Goal: Information Seeking & Learning: Learn about a topic

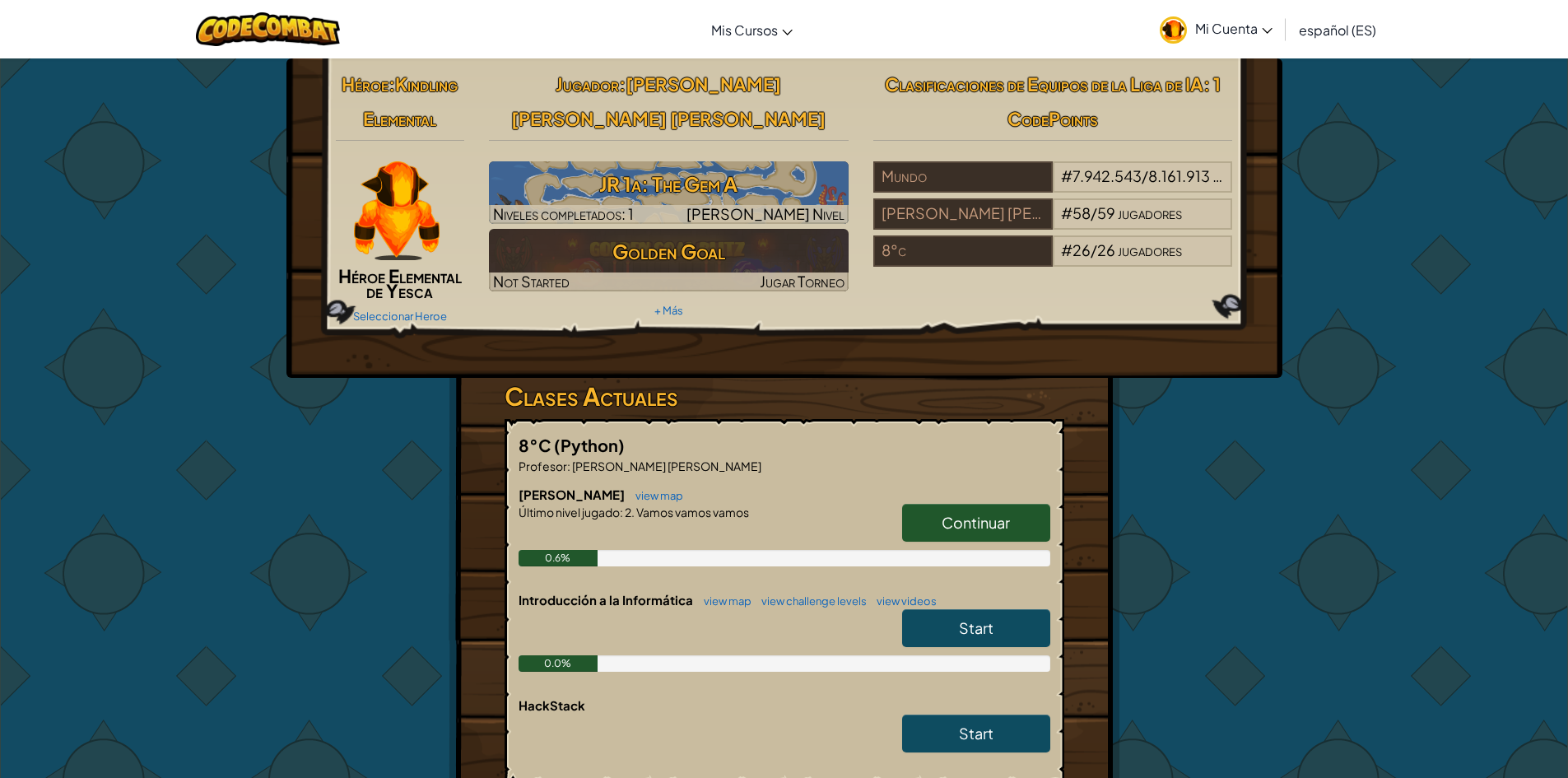
click at [951, 524] on span "Continuar" at bounding box center [975, 522] width 69 height 19
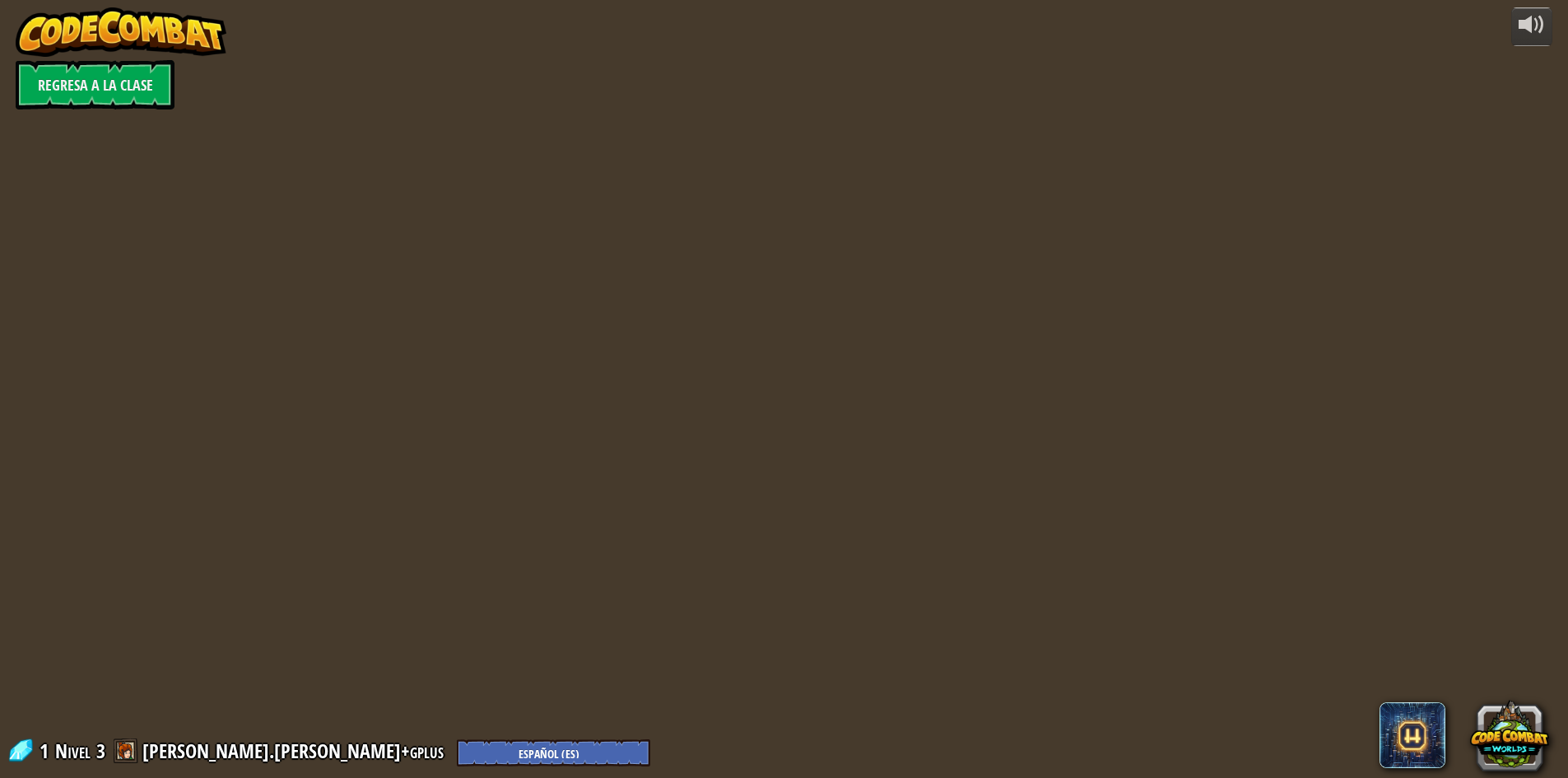
select select "es-ES"
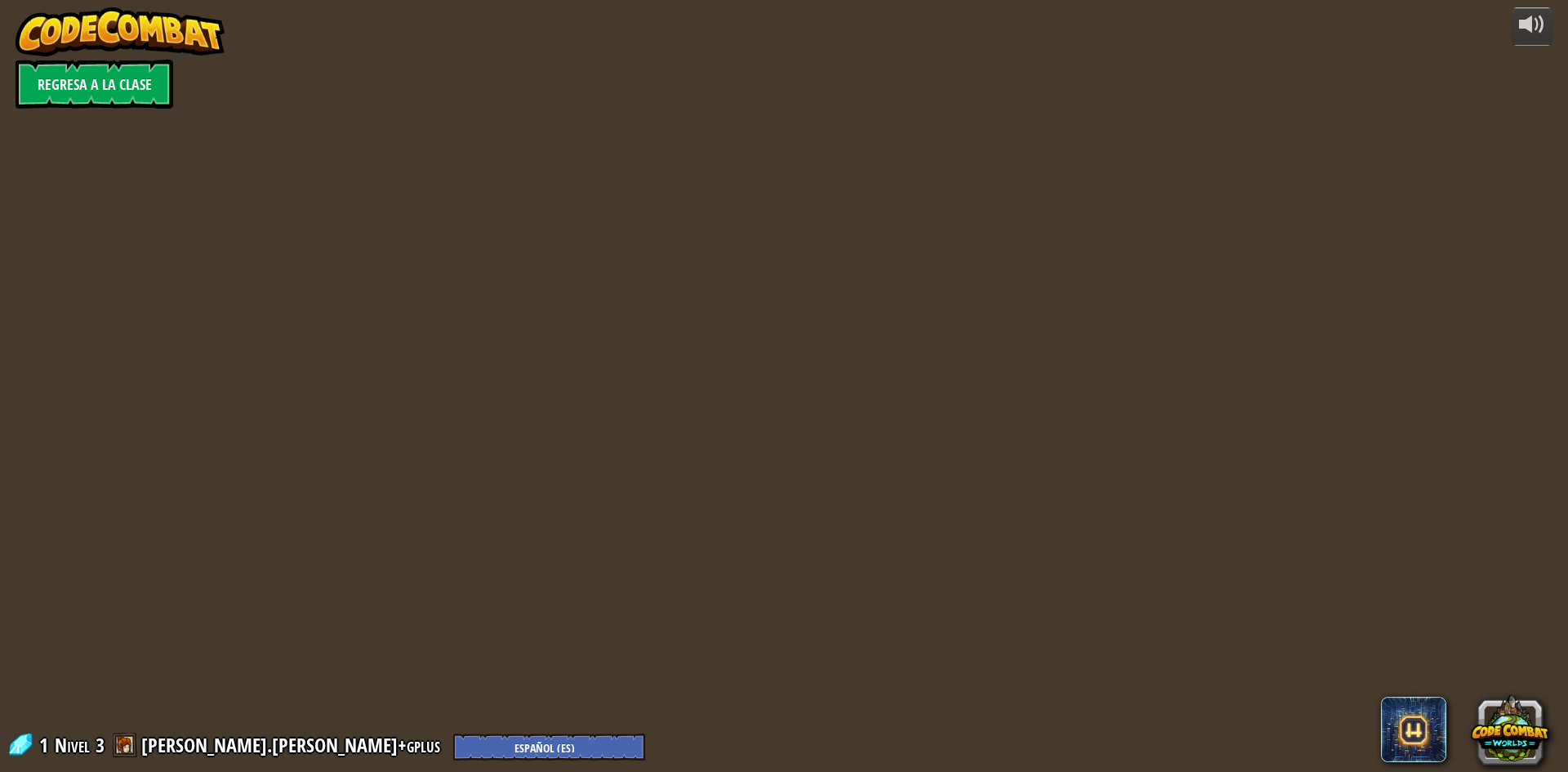
select select "es-ES"
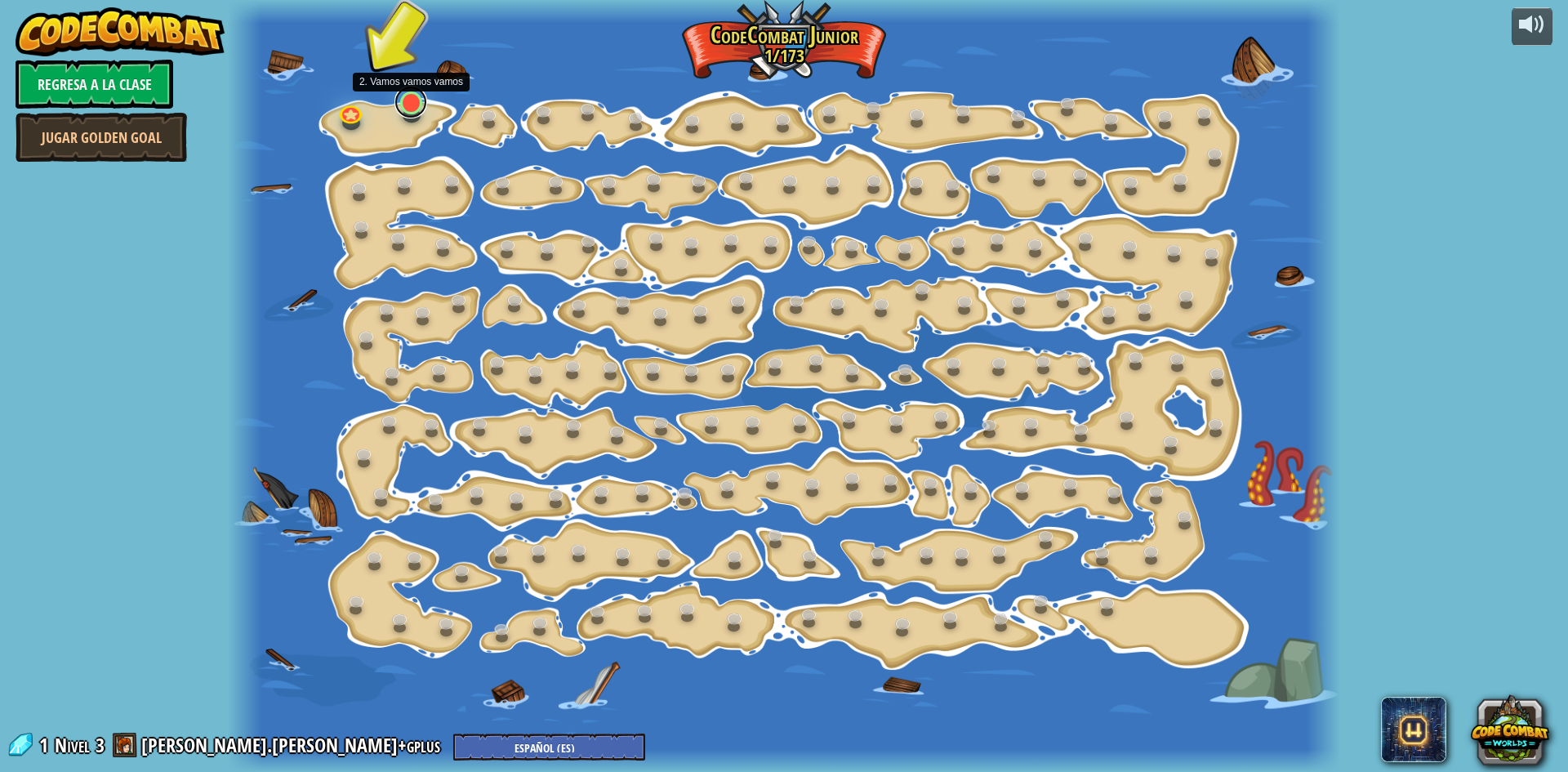
click at [413, 96] on link at bounding box center [410, 101] width 32 height 32
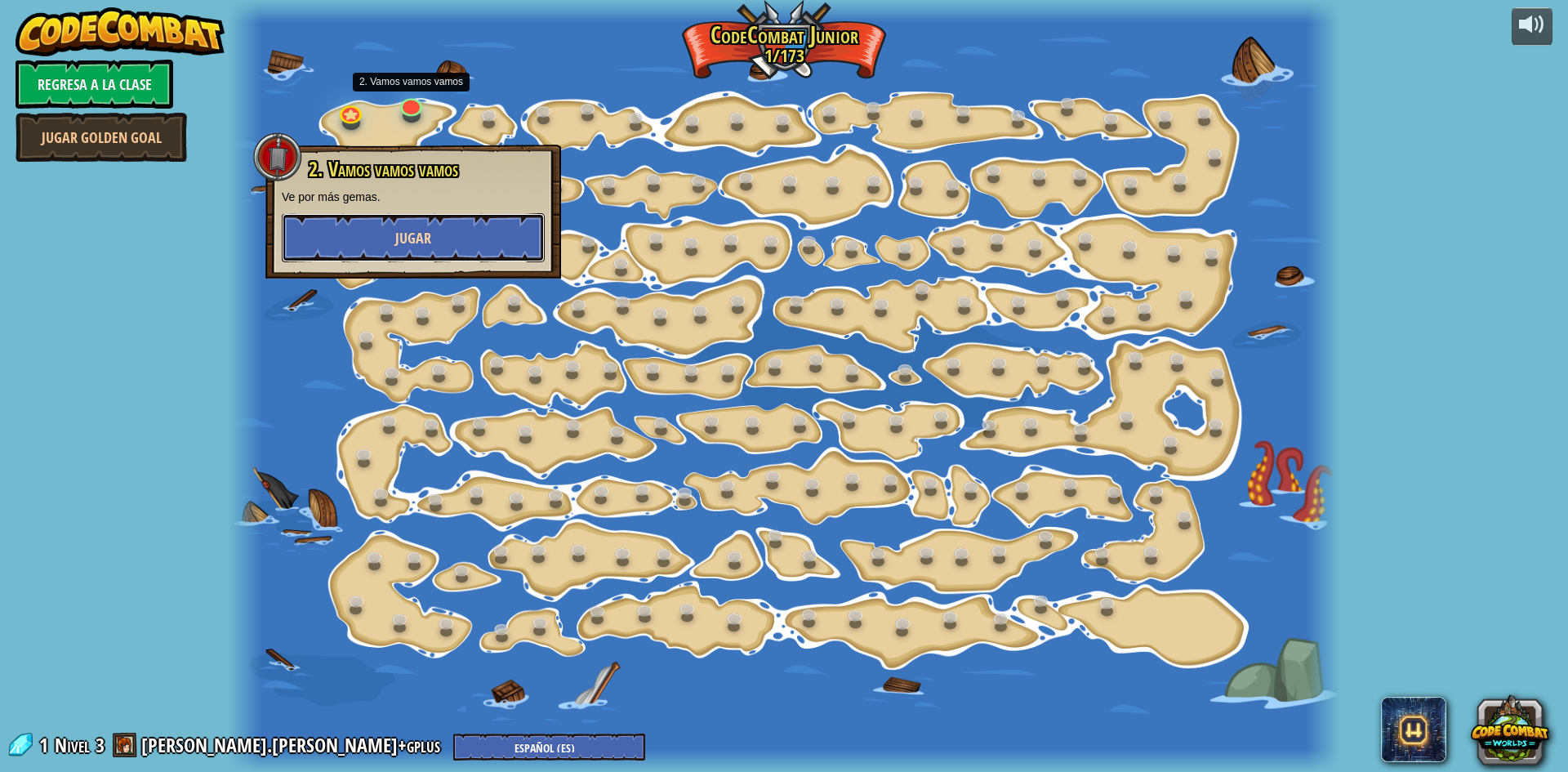
click at [408, 227] on button "Jugar" at bounding box center [413, 237] width 263 height 49
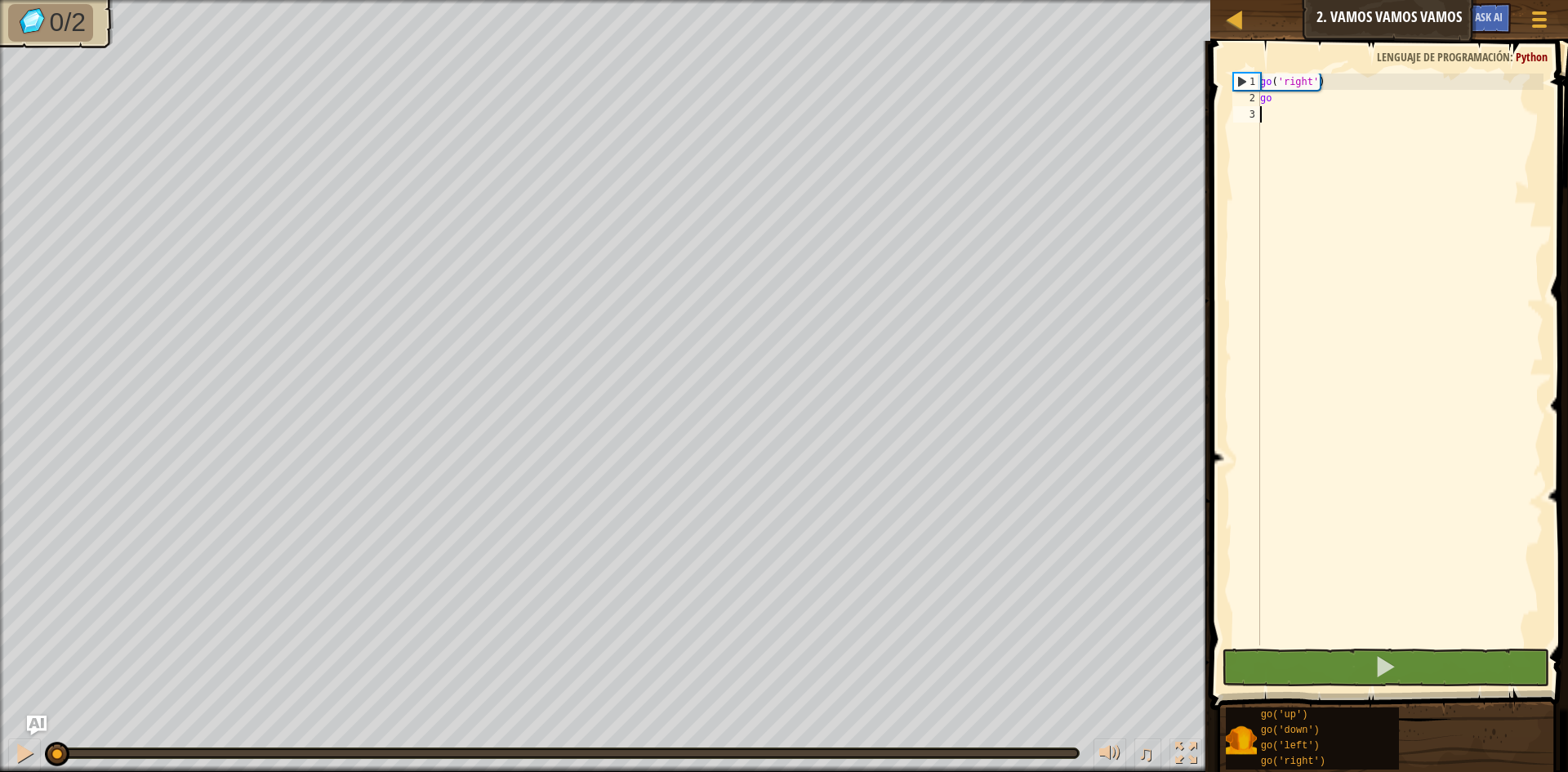
click at [1336, 107] on div "go ( 'right' ) go" at bounding box center [1400, 375] width 287 height 605
click at [1310, 109] on div "go ( 'right' ) go" at bounding box center [1400, 375] width 287 height 605
click at [1276, 94] on div "go ( 'right' ) go" at bounding box center [1400, 375] width 287 height 605
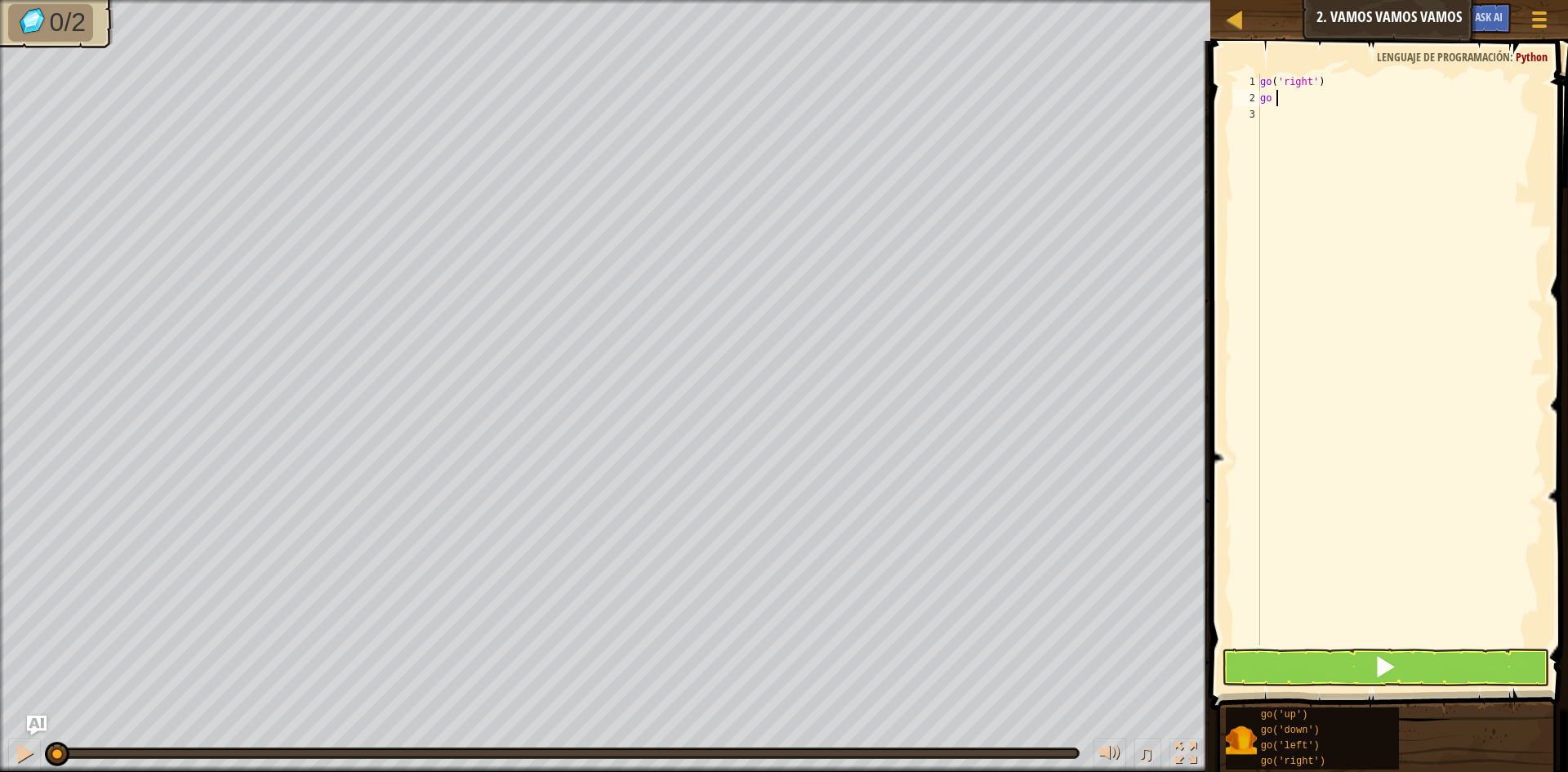
scroll to position [7, 1]
type textarea "go up"
type textarea "go right"
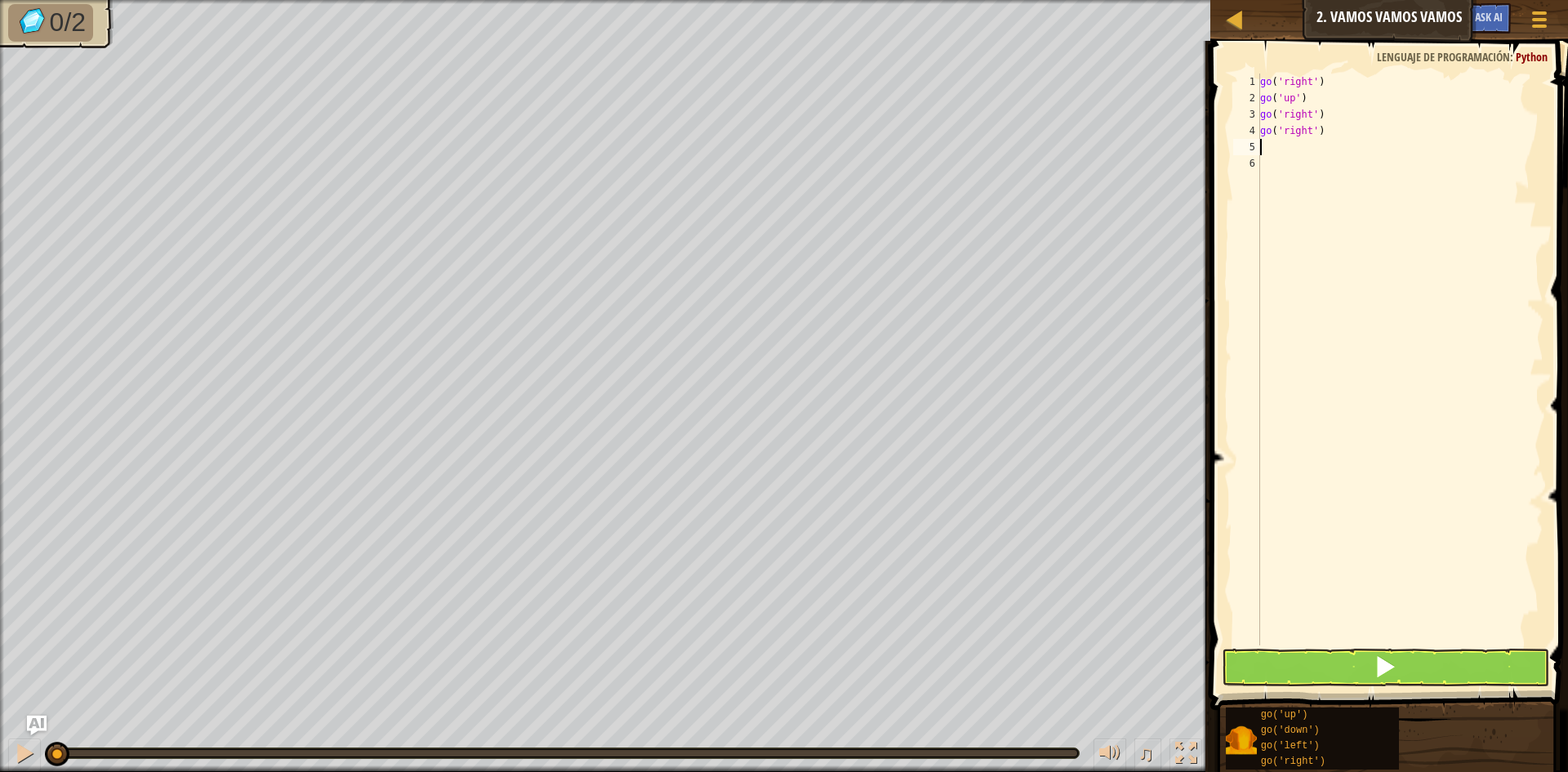
scroll to position [7, 0]
click at [1368, 657] on button at bounding box center [1386, 667] width 328 height 37
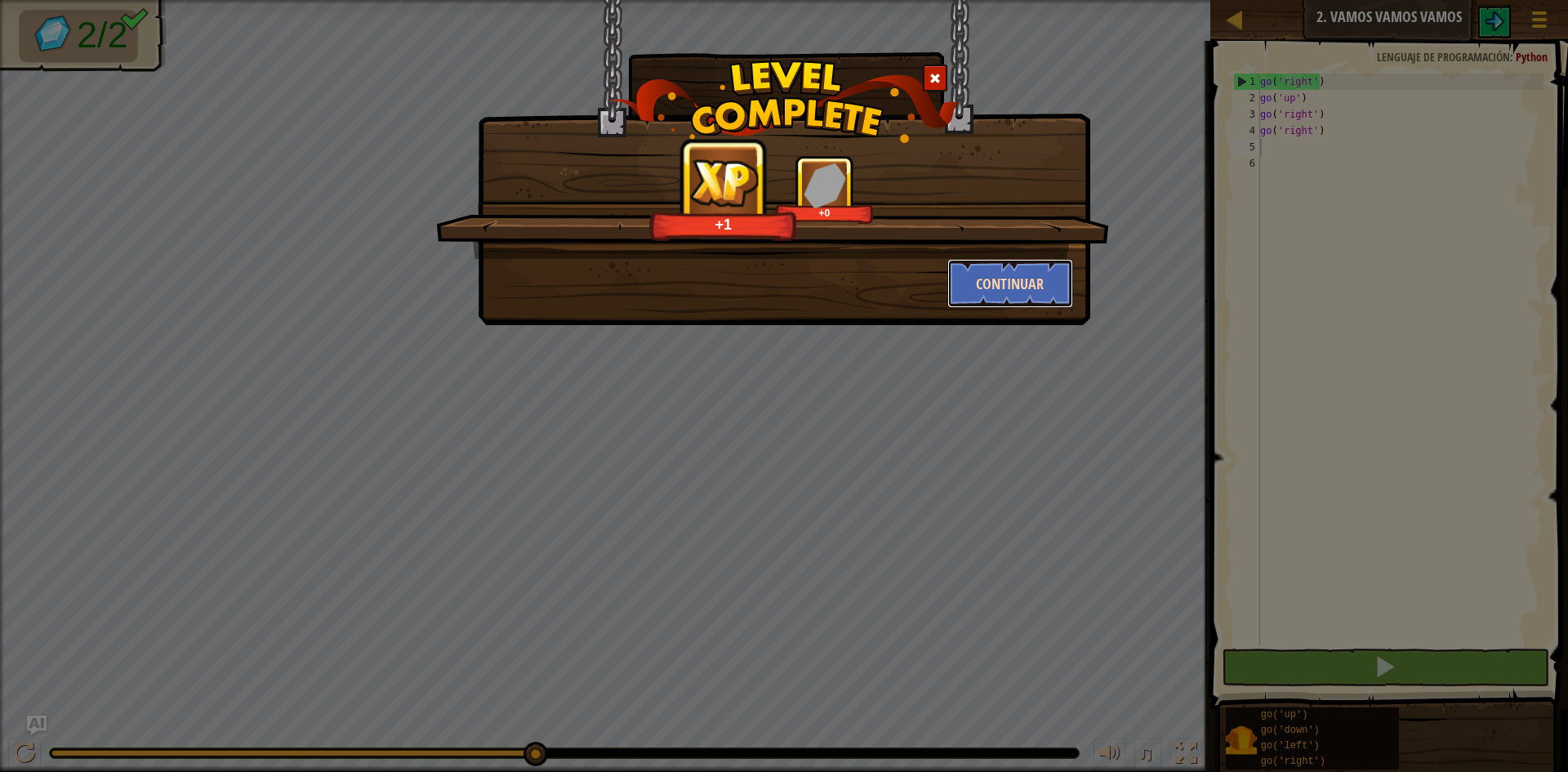
click at [960, 302] on button "Continuar" at bounding box center [1011, 283] width 126 height 49
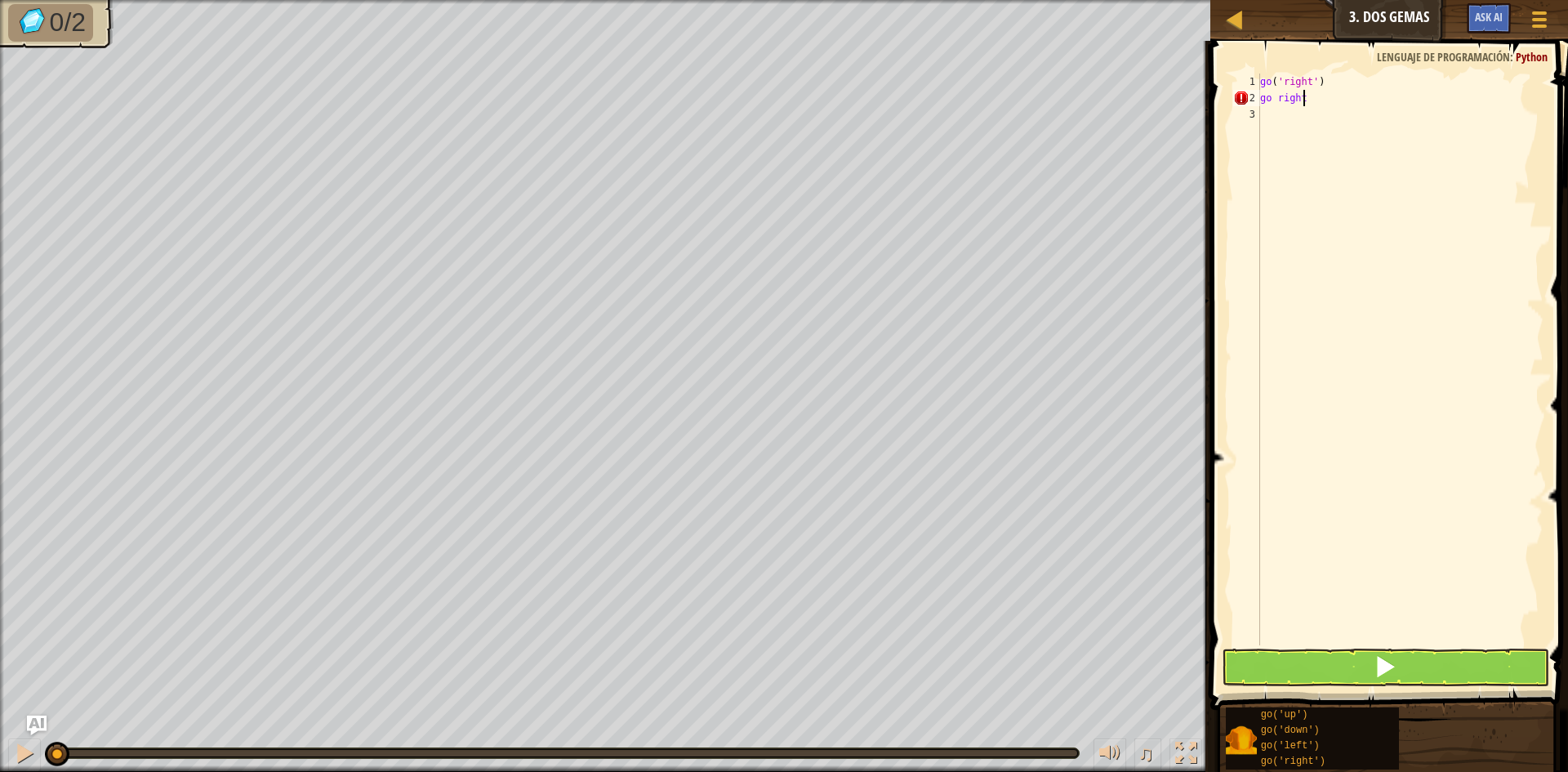
scroll to position [7, 2]
type textarea "go right"
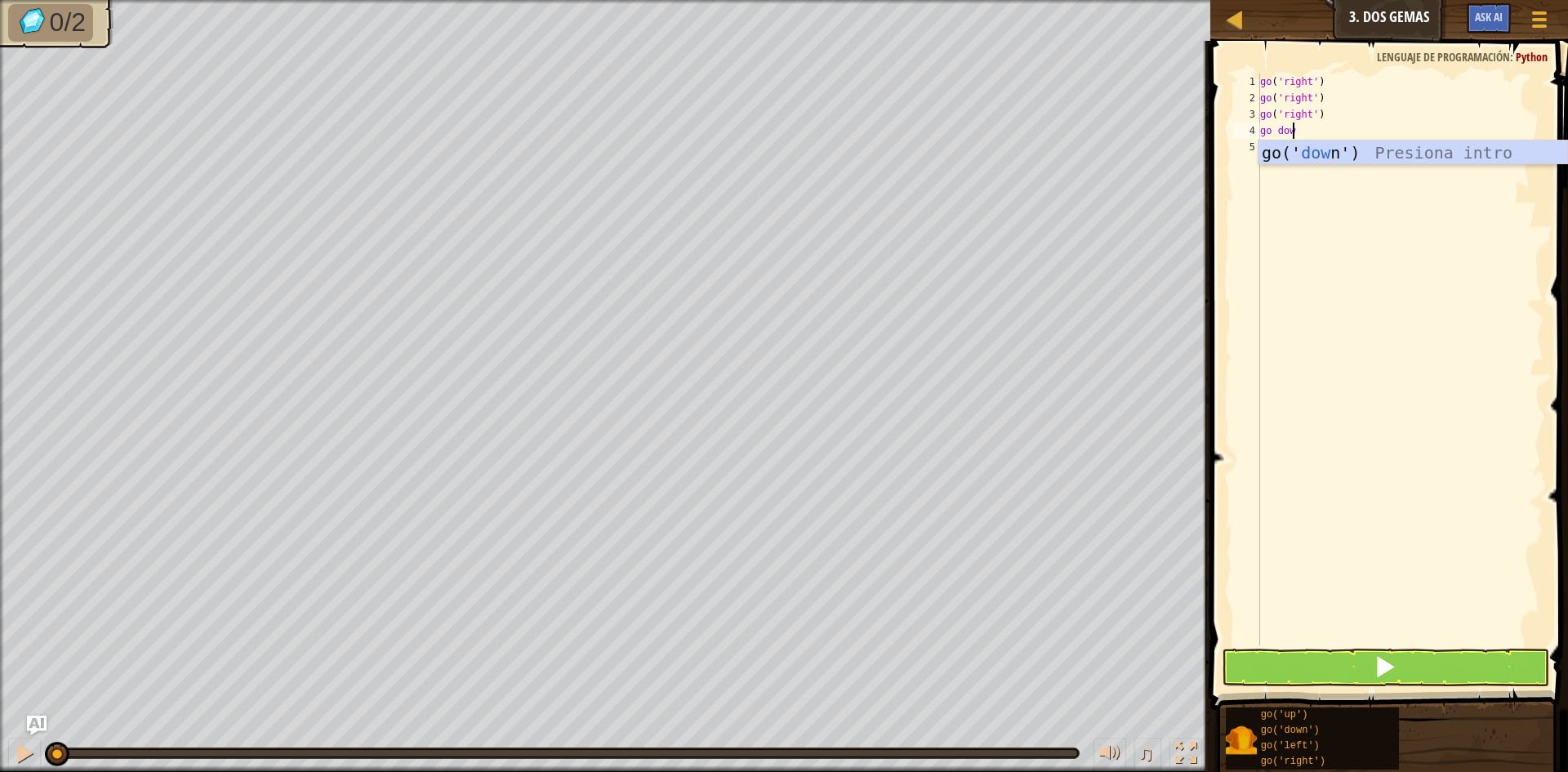
type textarea "go down"
click at [1467, 662] on button at bounding box center [1386, 667] width 328 height 37
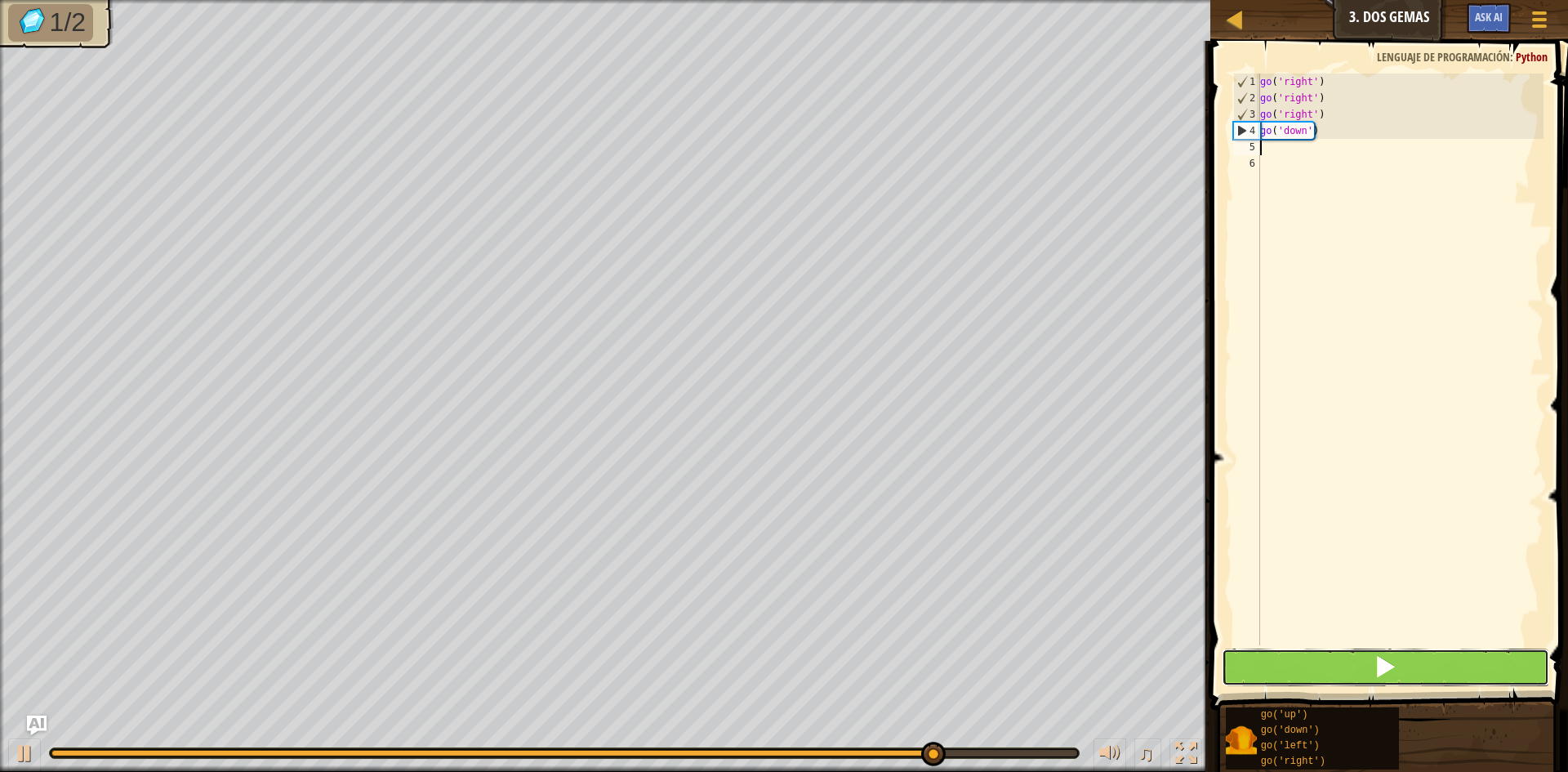
click at [1483, 684] on button at bounding box center [1386, 667] width 328 height 37
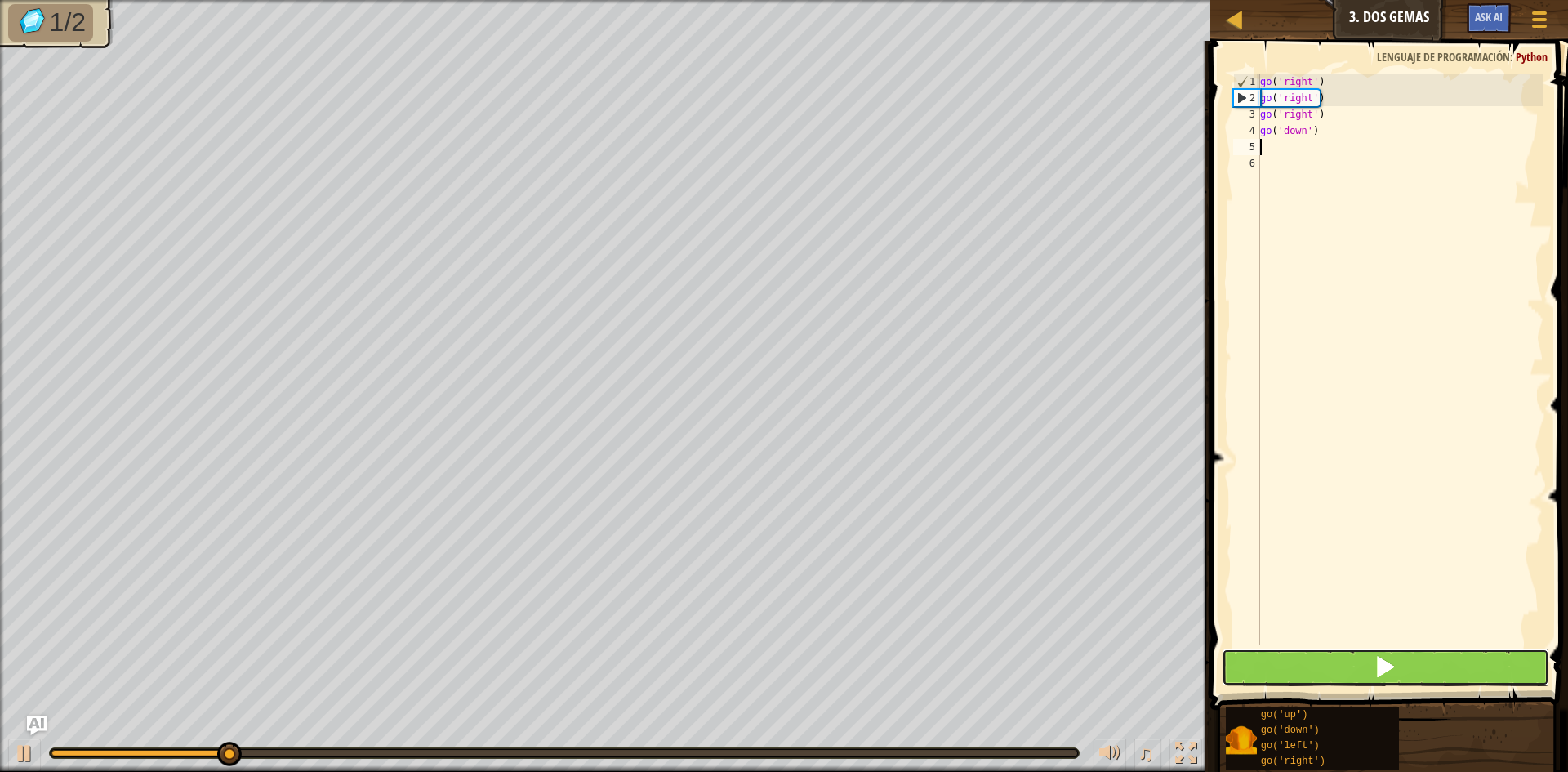
click at [1339, 665] on button at bounding box center [1386, 667] width 328 height 37
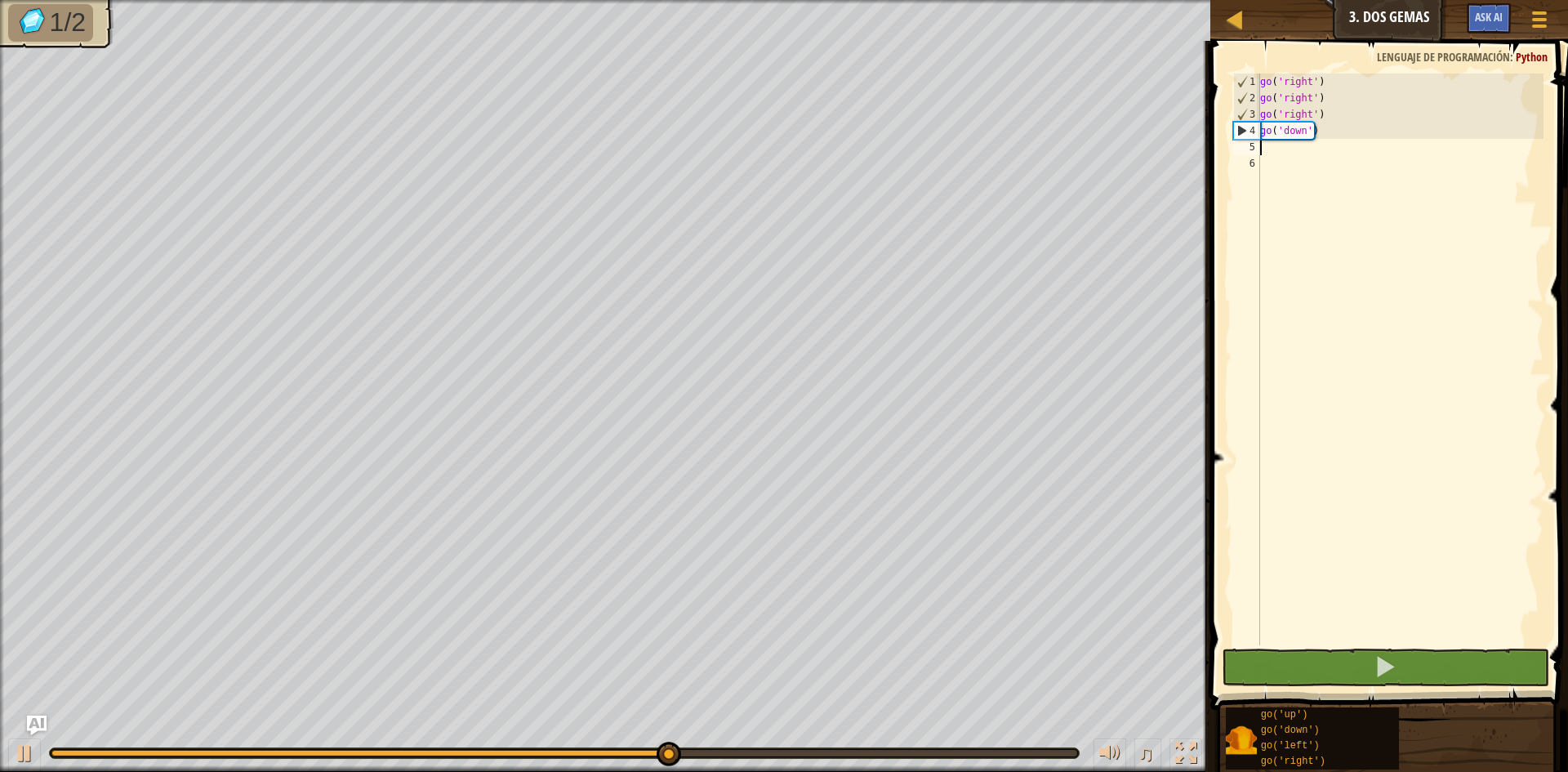
click at [1328, 146] on div "go ( 'right' ) go ( 'right' ) go ( 'right' ) go ( 'down' )" at bounding box center [1400, 375] width 287 height 605
click at [1294, 118] on div "go ( 'right' ) go ( 'right' ) go ( 'right' ) go ( 'down' )" at bounding box center [1400, 375] width 287 height 605
type textarea "go('right')"
click at [1307, 141] on div "go ( 'right' ) go ( 'right' ) go ( 'right' ) go ( 'down' )" at bounding box center [1400, 375] width 287 height 605
click at [1316, 138] on div "go ( 'right' ) go ( 'right' ) go ( 'right' ) go ( 'down' )" at bounding box center [1400, 375] width 287 height 605
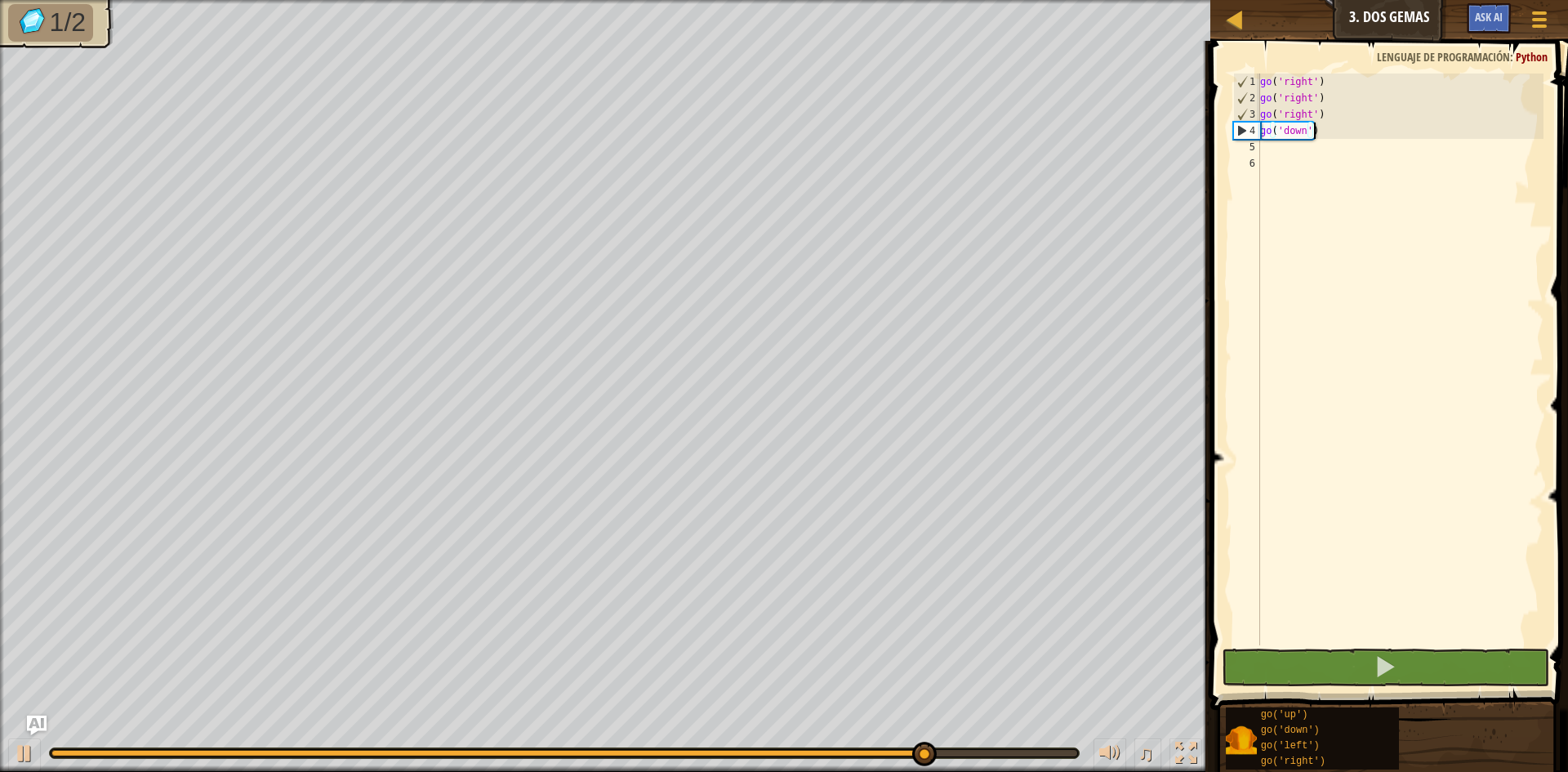
type textarea "go('down')"
click at [1316, 138] on div "go ( 'right' ) go ( 'right' ) go ( 'right' ) go ( 'down' )" at bounding box center [1400, 375] width 287 height 605
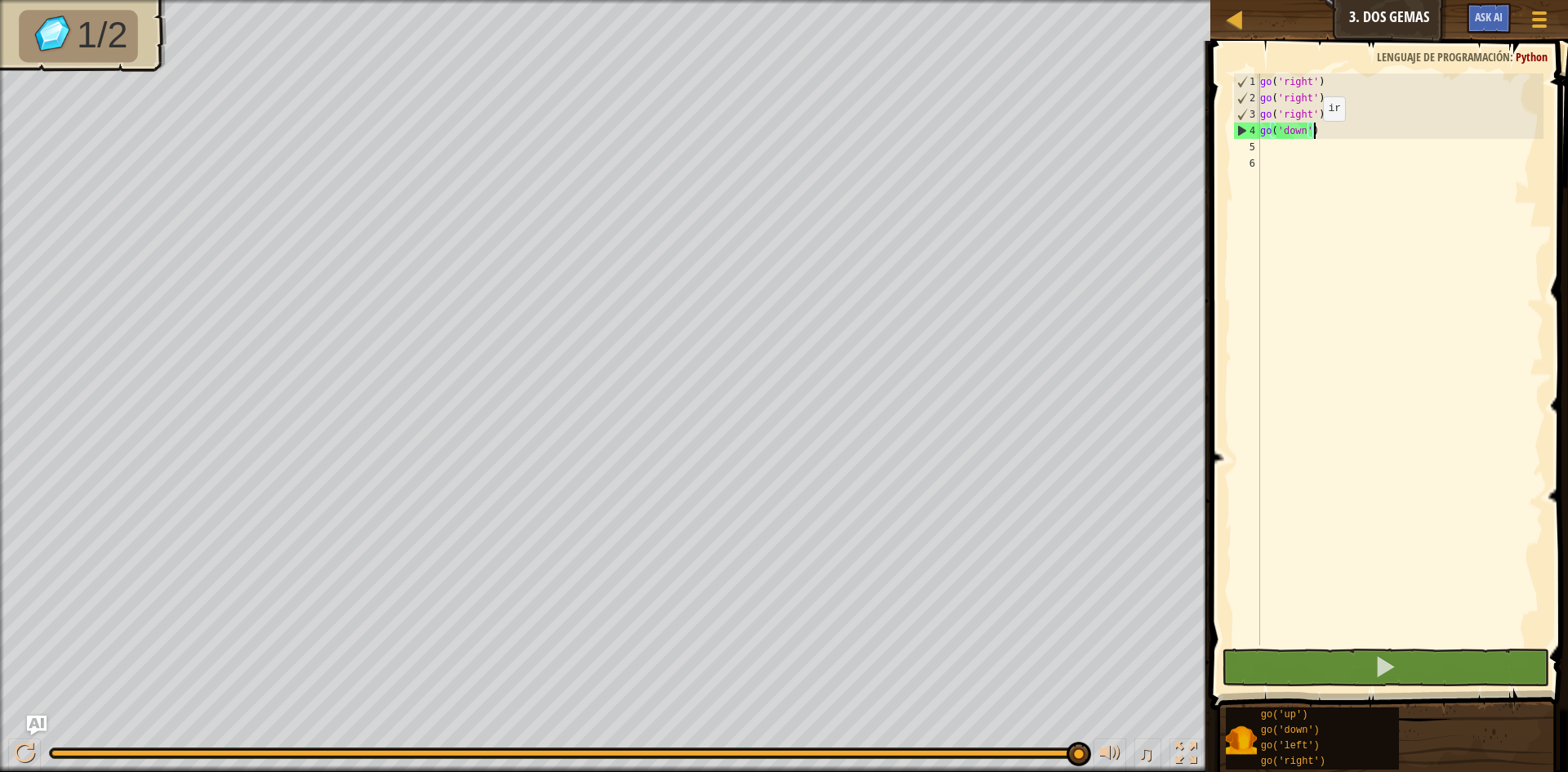
click at [1318, 131] on div "go ( 'right' ) go ( 'right' ) go ( 'right' ) go ( 'down' )" at bounding box center [1400, 375] width 287 height 605
click at [1302, 161] on div "go ( 'right' ) go ( 'right' ) go ( 'right' ) go ( 'down' )" at bounding box center [1400, 375] width 287 height 605
drag, startPoint x: 1323, startPoint y: 127, endPoint x: 1323, endPoint y: 153, distance: 26.0
click at [1323, 153] on div "go ( 'right' ) go ( 'right' ) go ( 'right' ) go ( 'down' )" at bounding box center [1400, 375] width 287 height 605
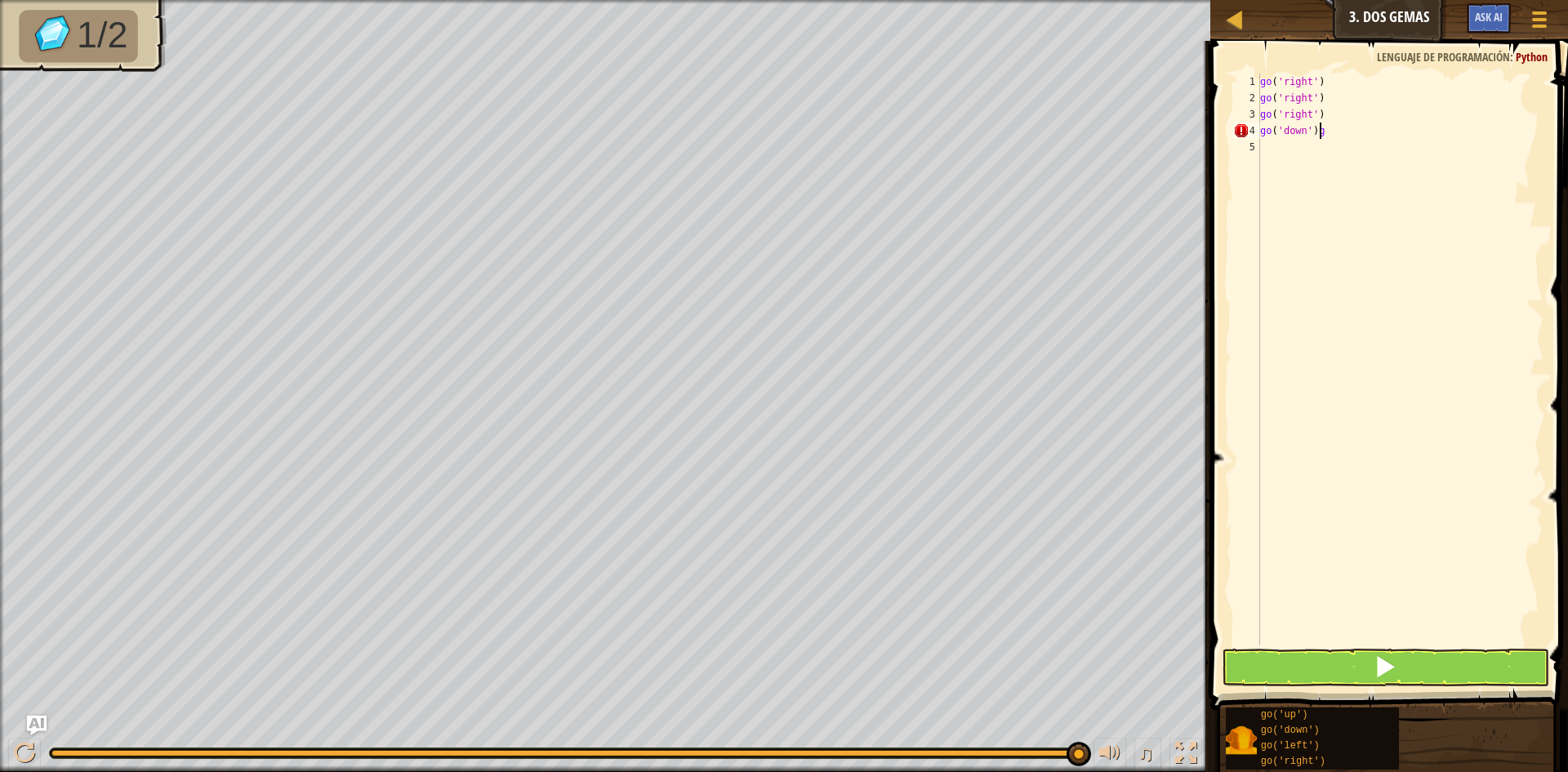
scroll to position [7, 4]
type textarea "go('down')"
click at [1323, 154] on div "go ( 'right' ) go ( 'right' ) go ( 'right' ) go ( 'down' )" at bounding box center [1400, 375] width 287 height 605
type textarea "go up"
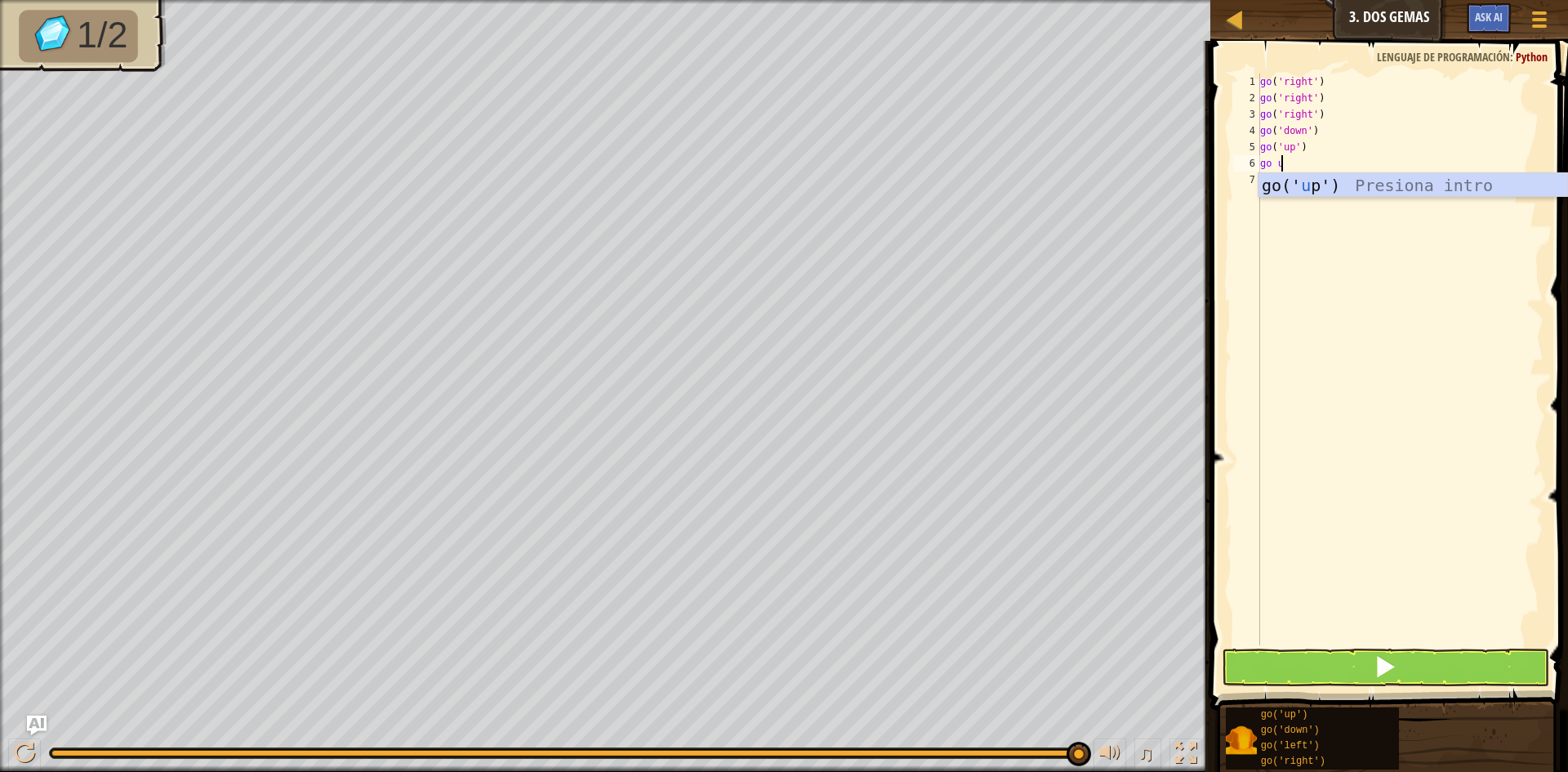
type textarea "go up"
click at [1318, 680] on button at bounding box center [1386, 667] width 328 height 37
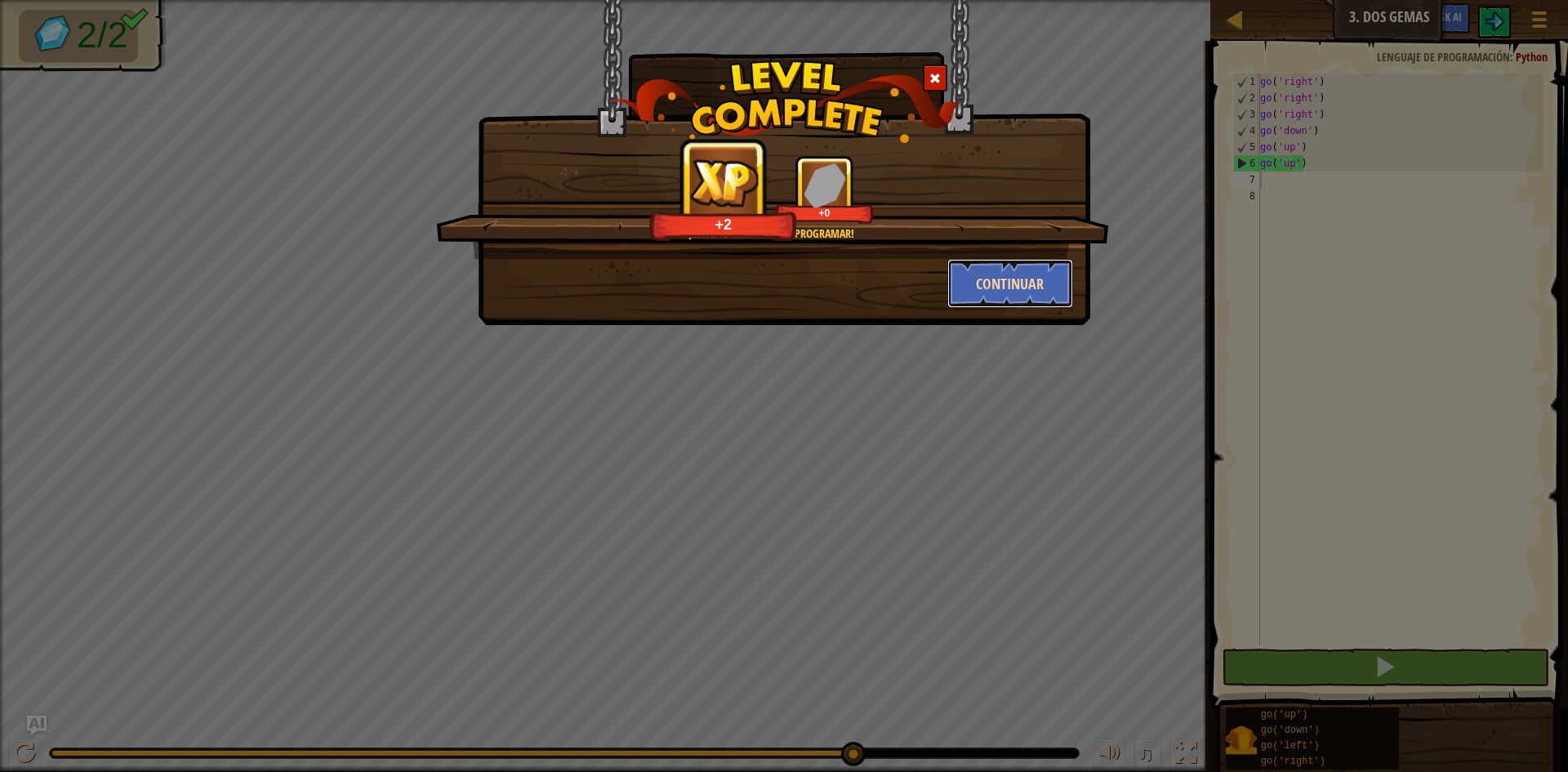
click at [1007, 281] on button "Continuar" at bounding box center [1011, 283] width 126 height 49
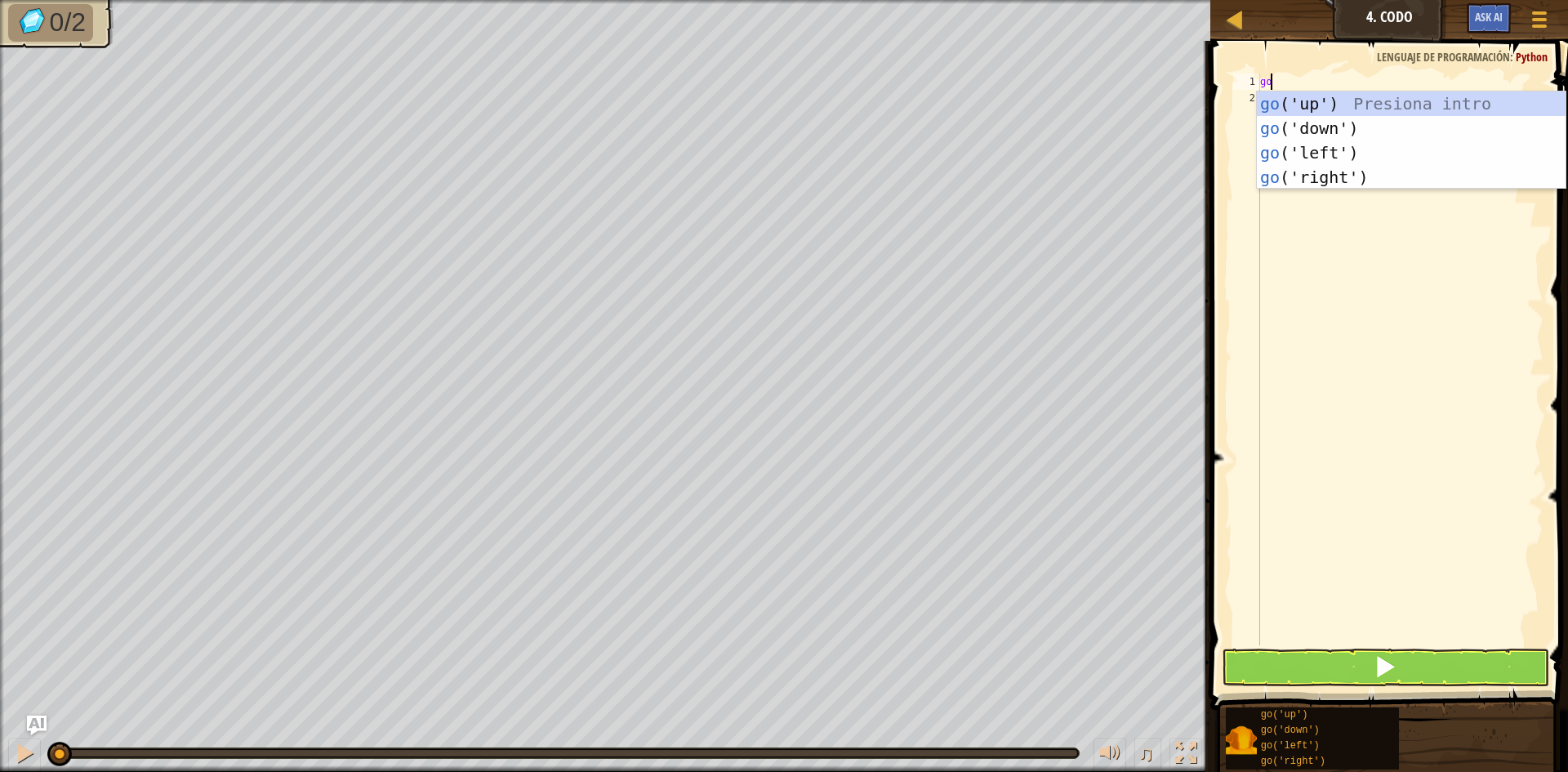
scroll to position [7, 0]
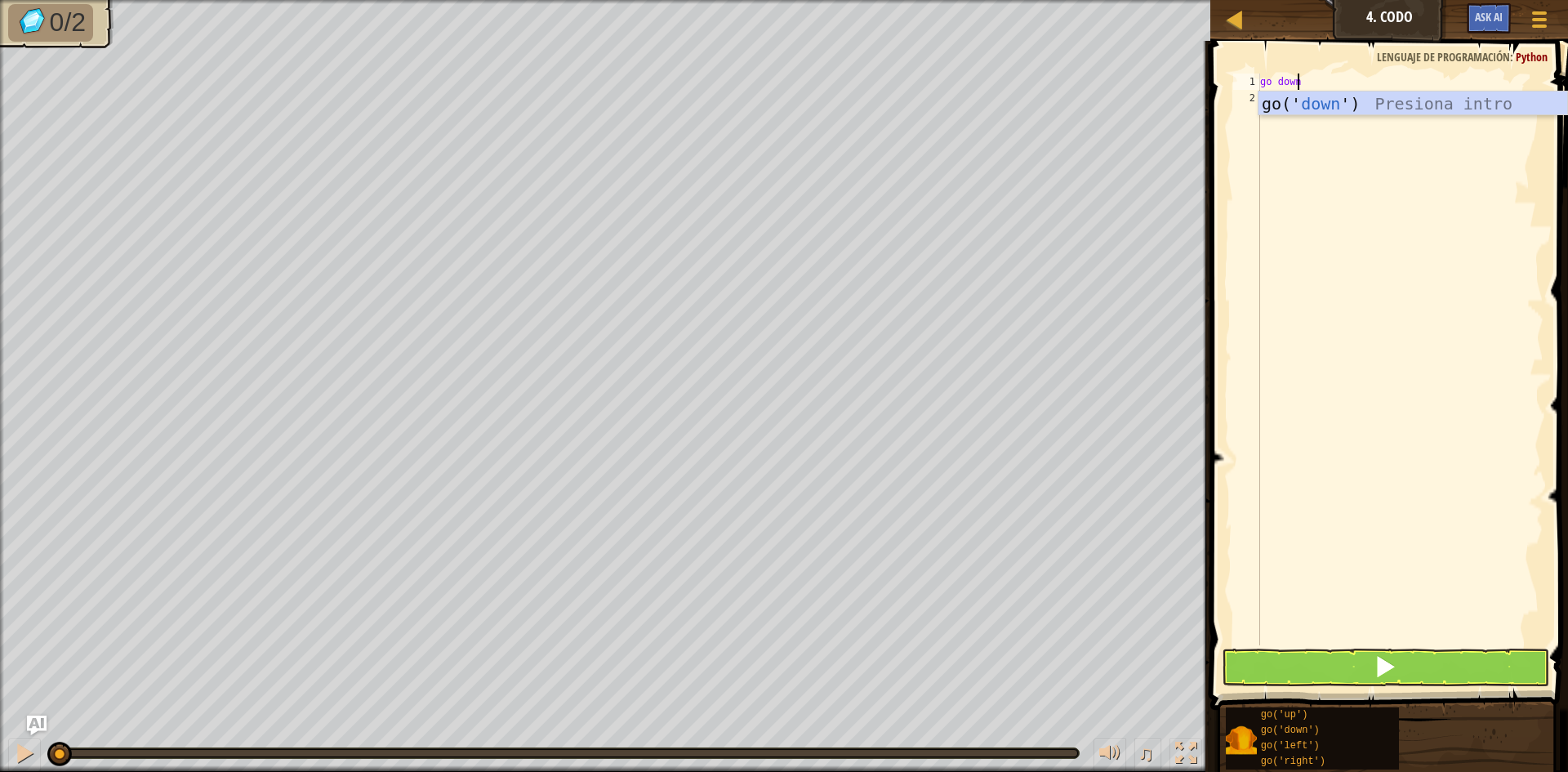
type textarea "go down"
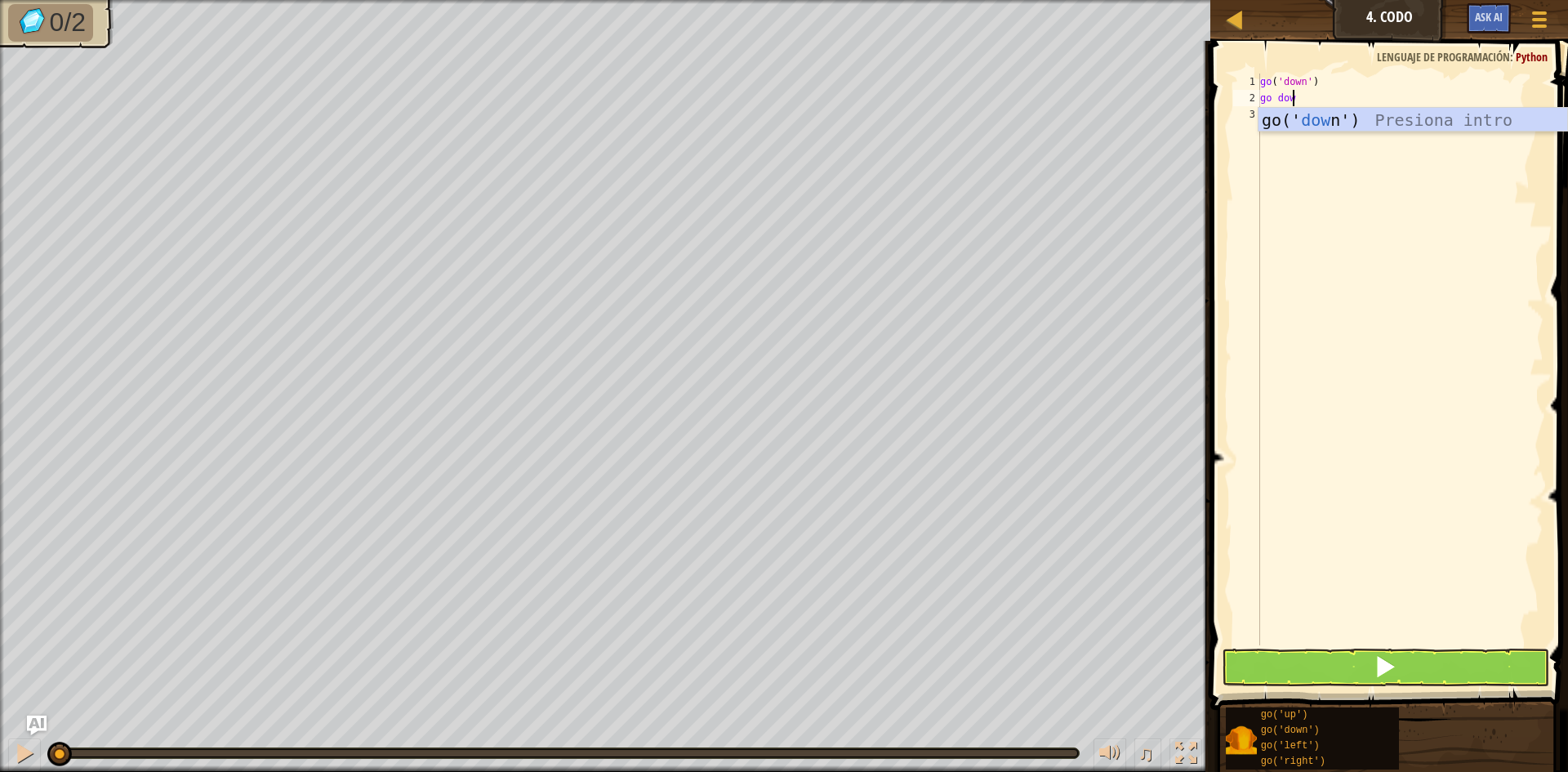
type textarea "go down"
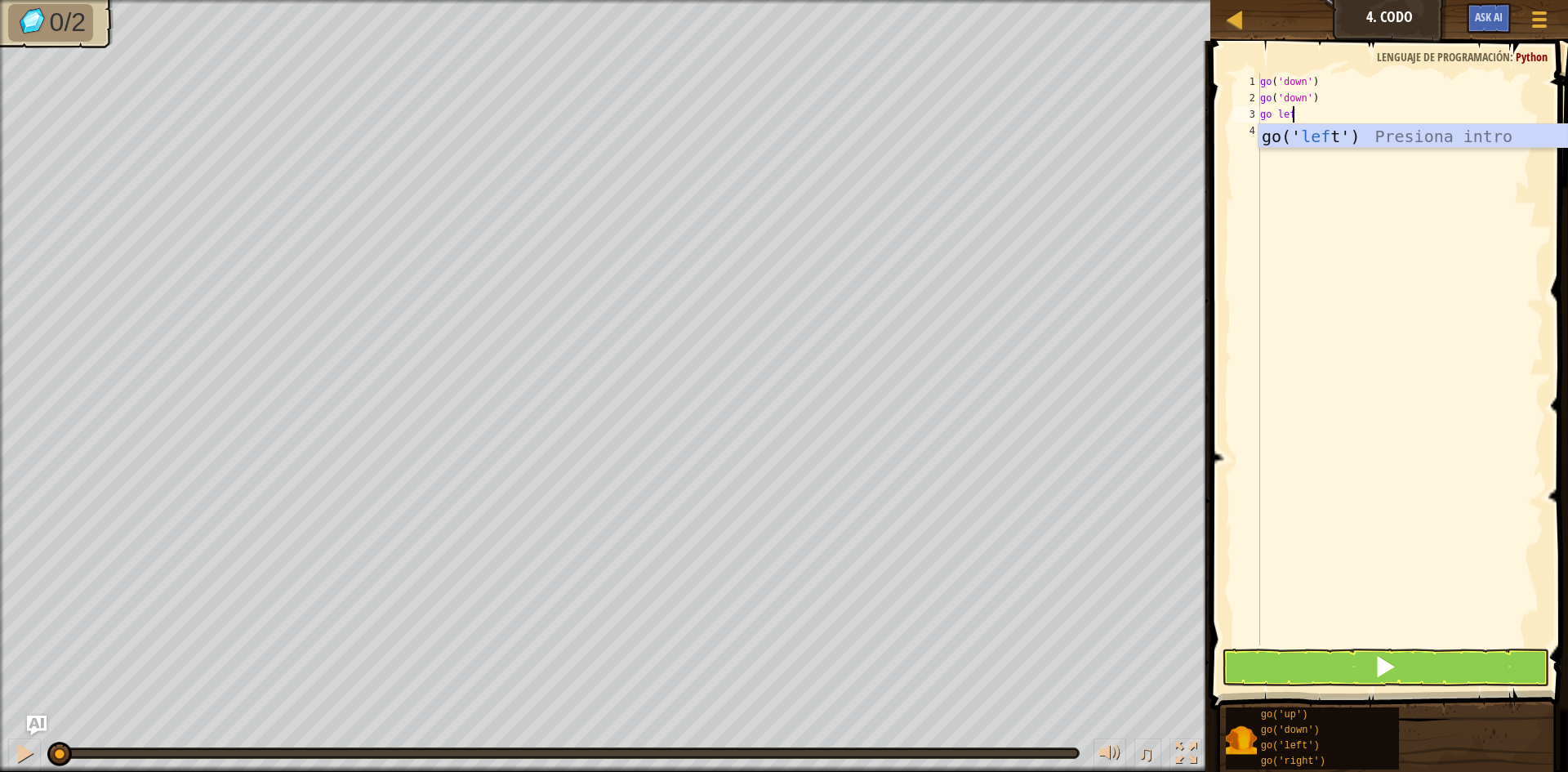
type textarea "go left"
click at [1339, 669] on button at bounding box center [1386, 667] width 328 height 37
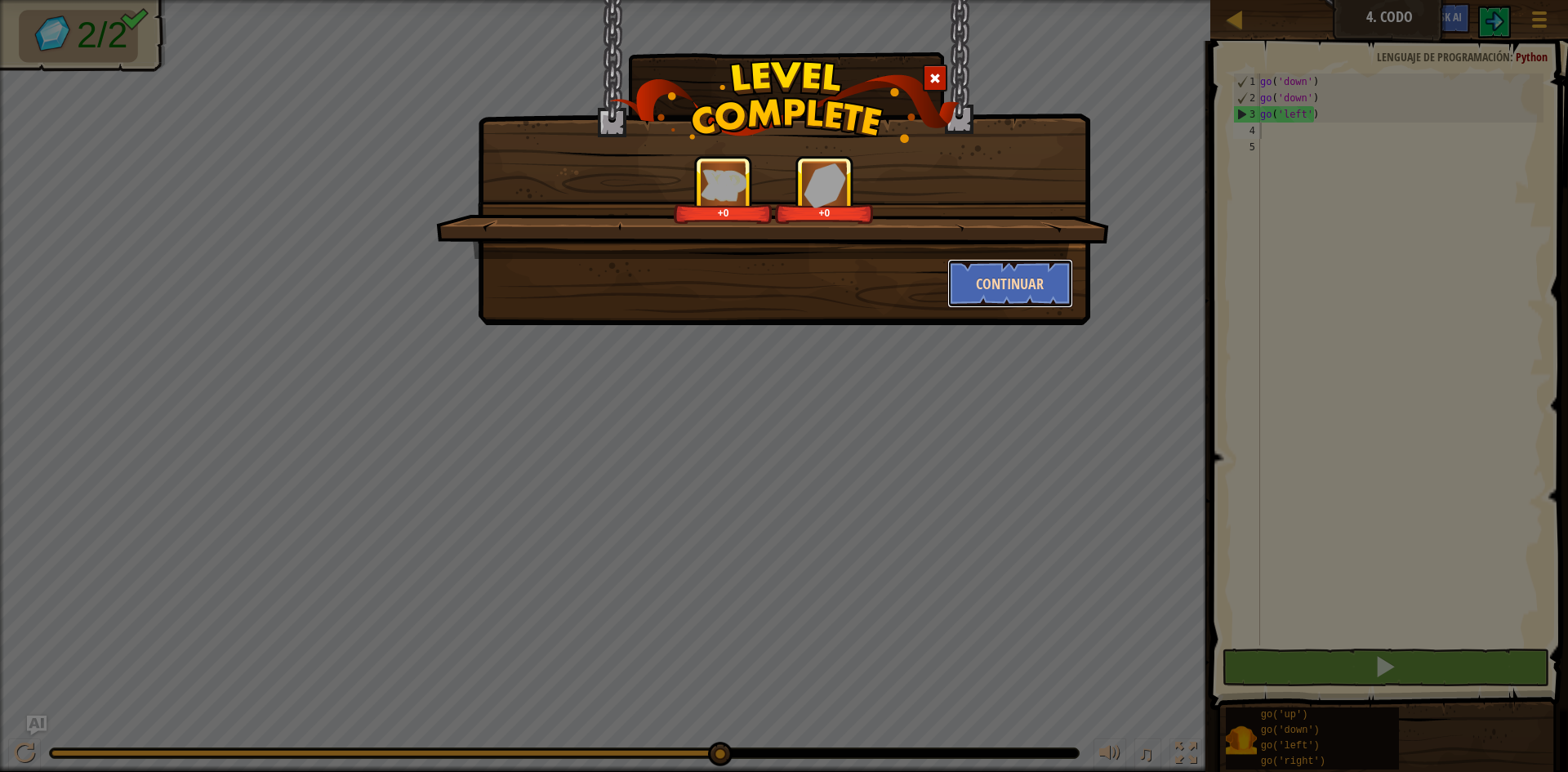
click at [996, 295] on button "Continuar" at bounding box center [1011, 283] width 126 height 49
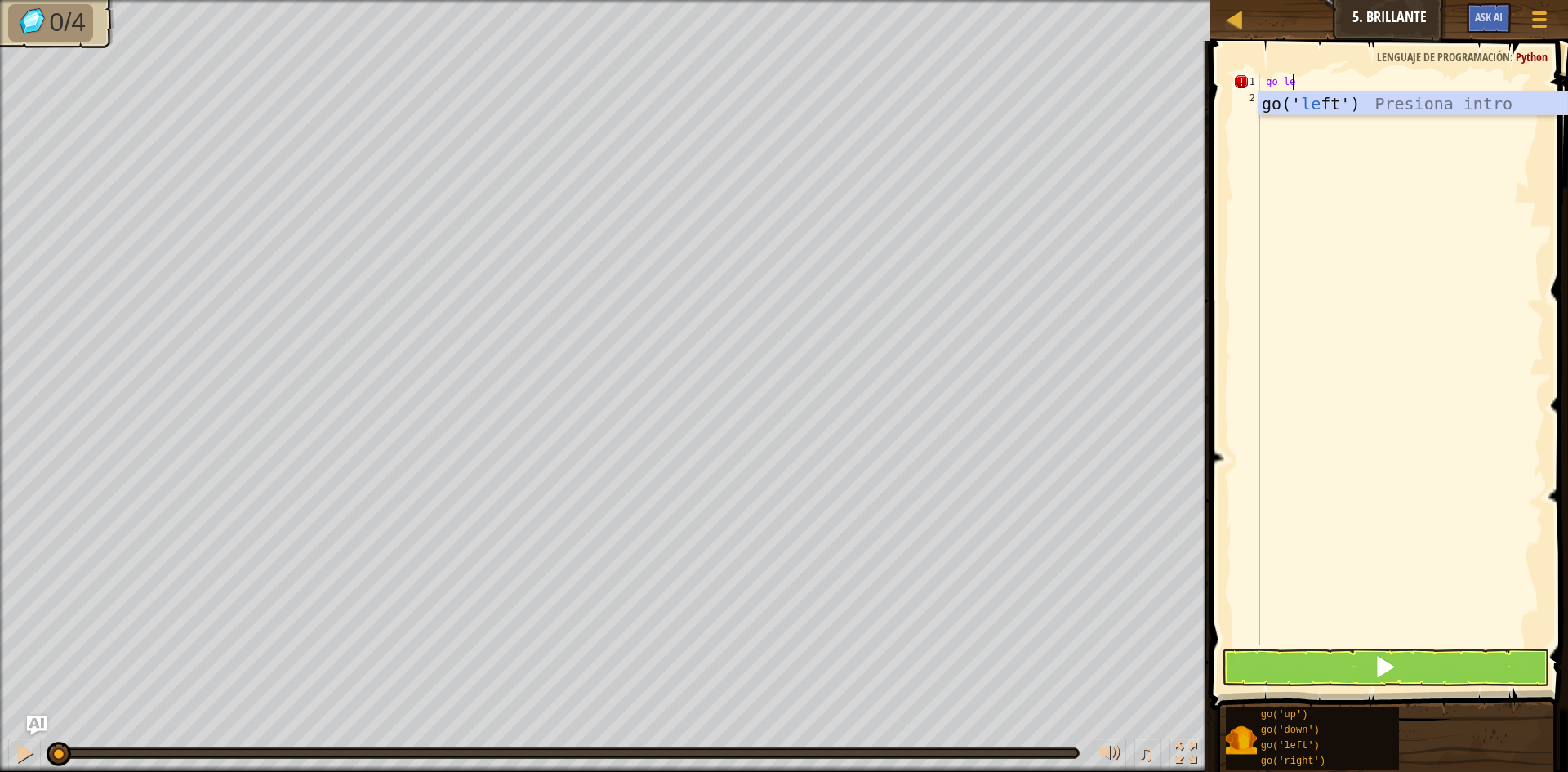
scroll to position [7, 2]
type textarea "go left"
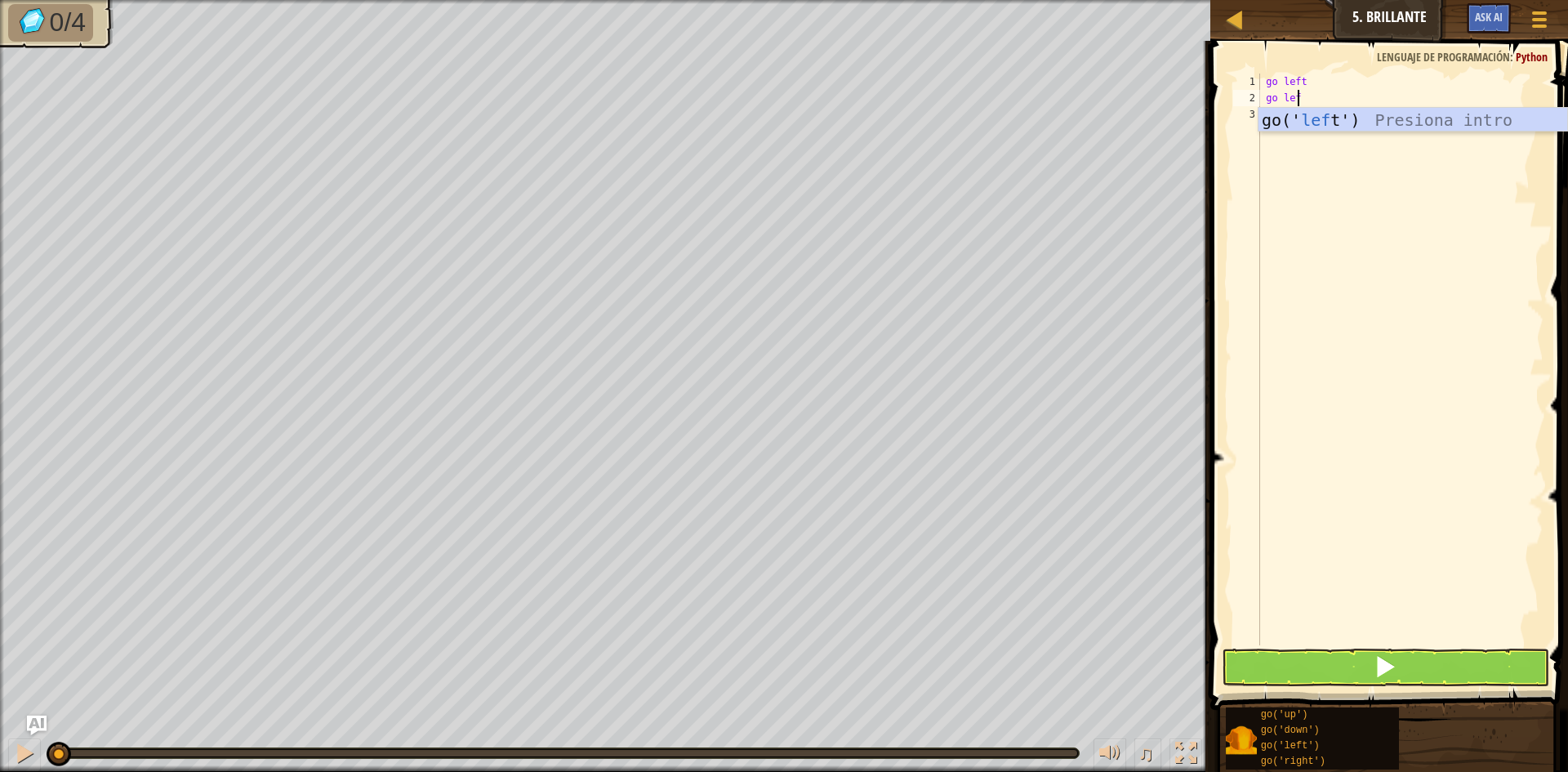
type textarea "go left"
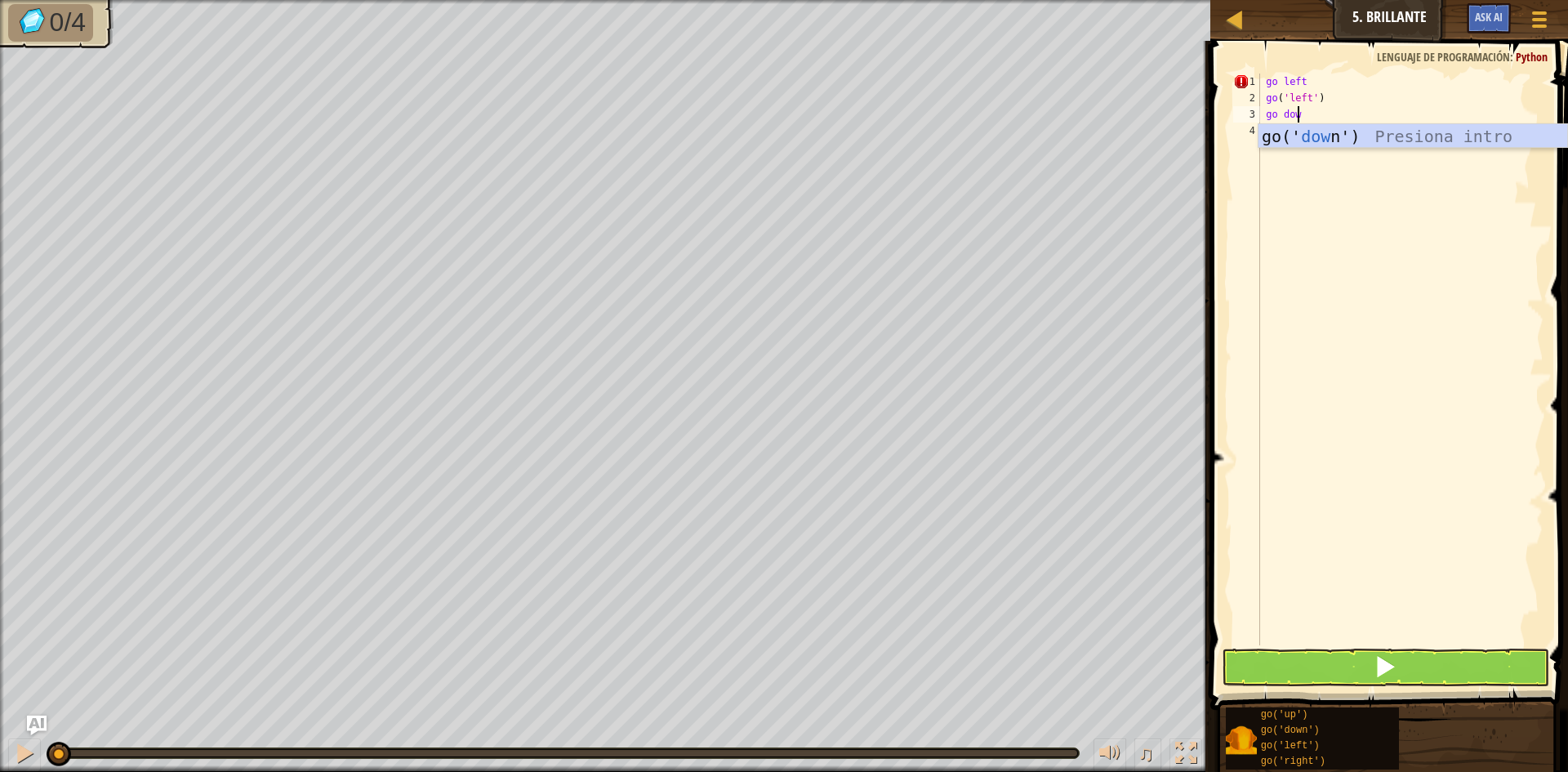
type textarea "go down"
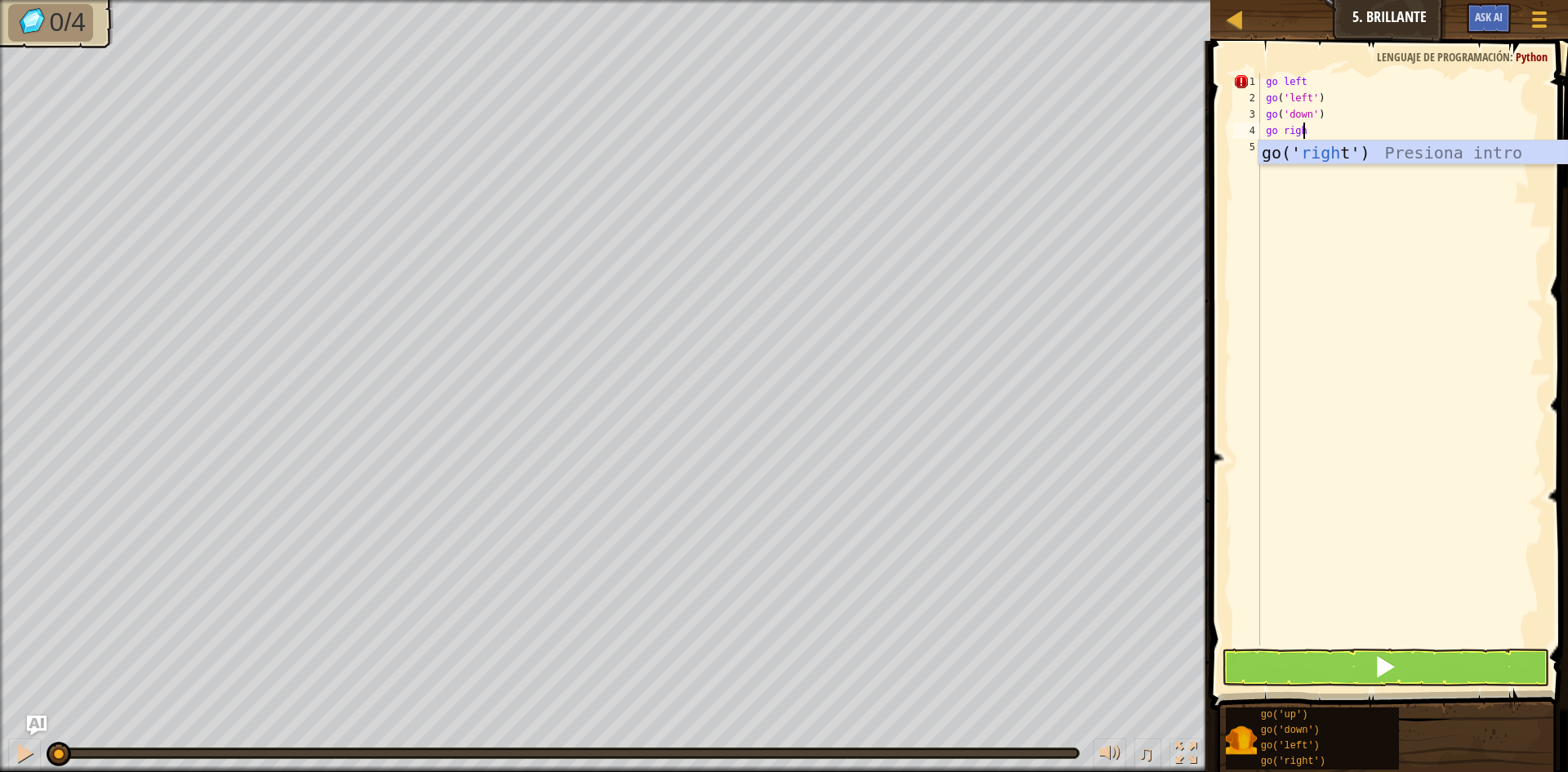
type textarea "go right"
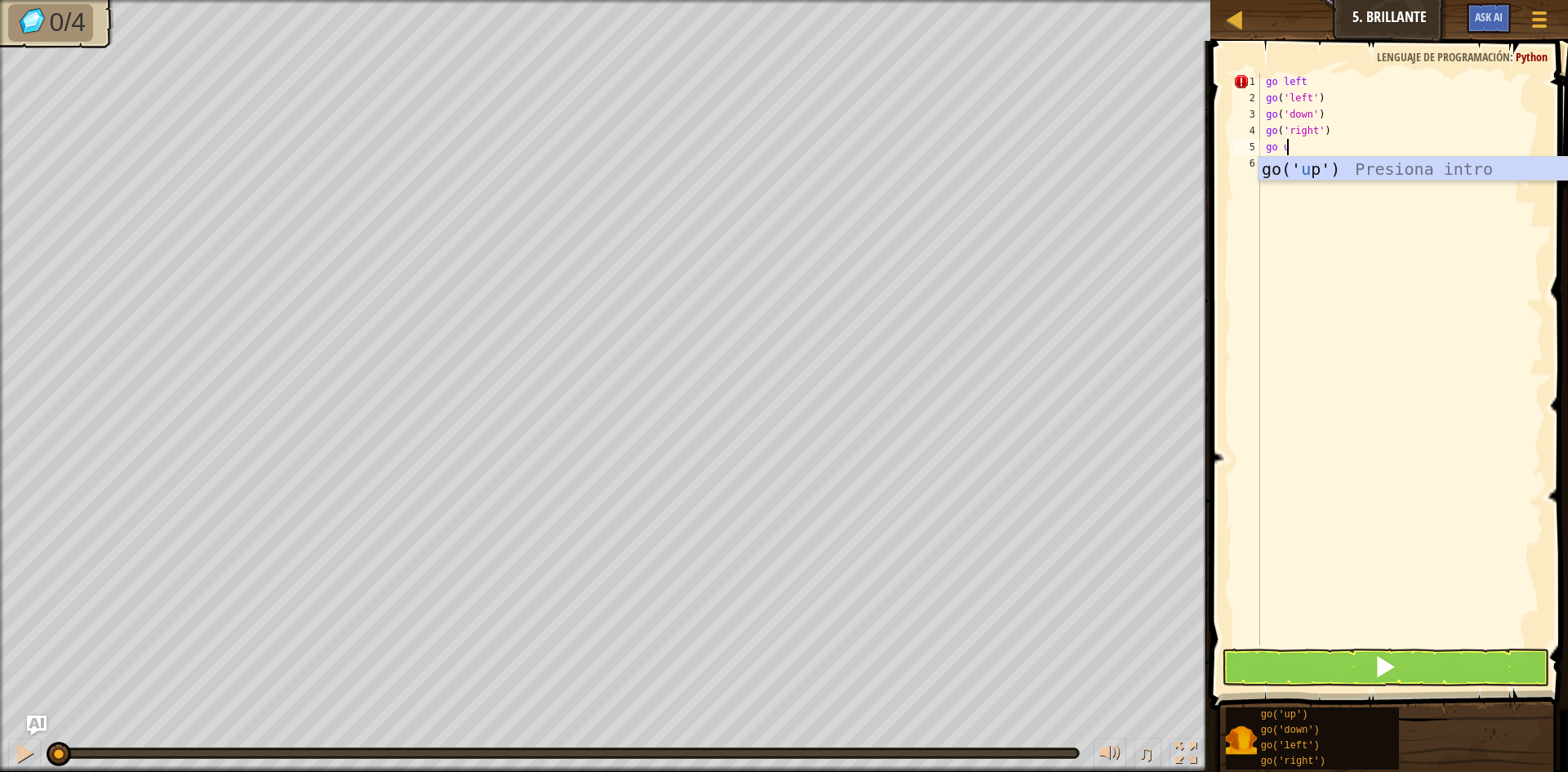
scroll to position [7, 2]
type textarea "go up"
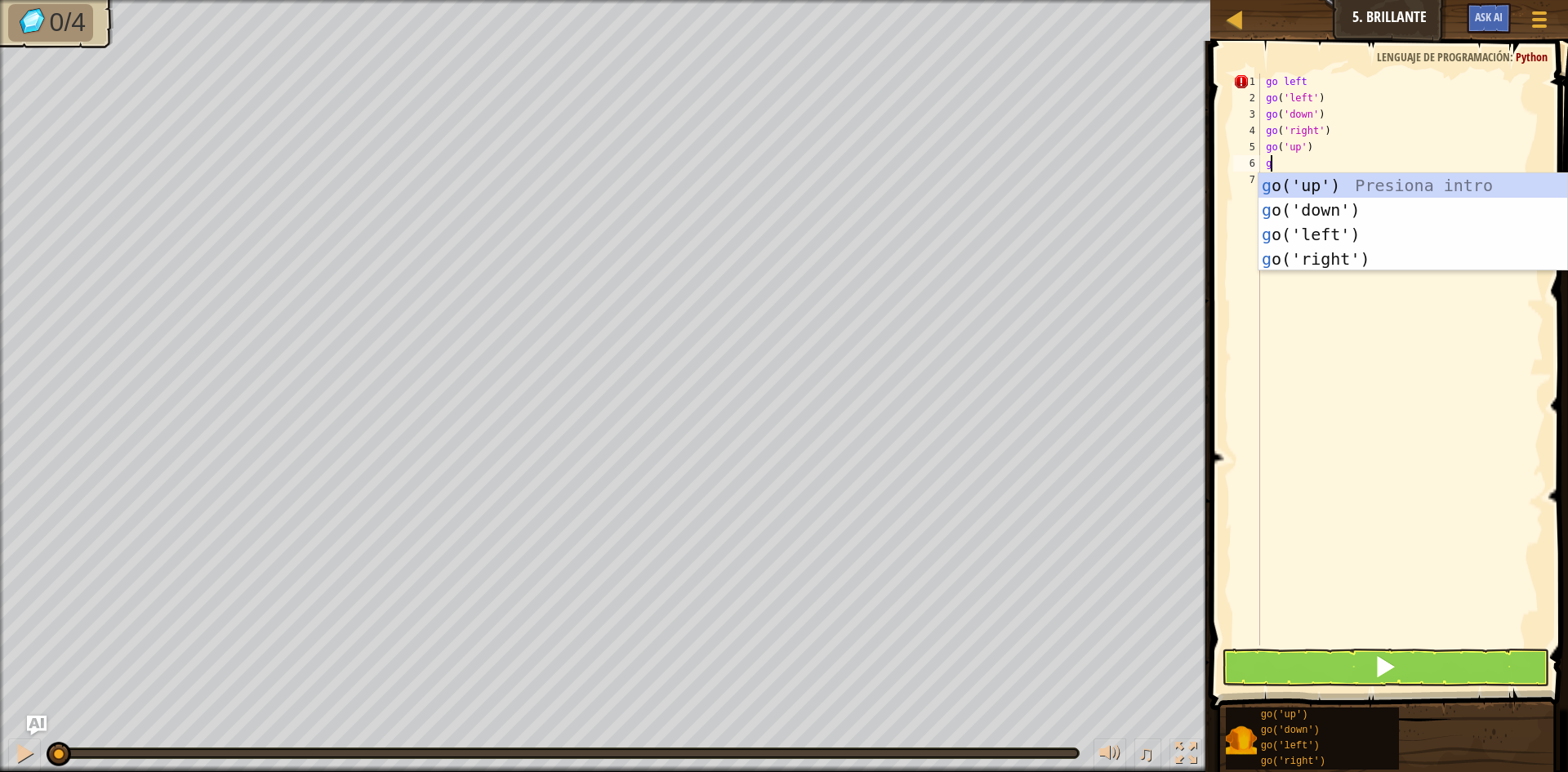
scroll to position [7, 1]
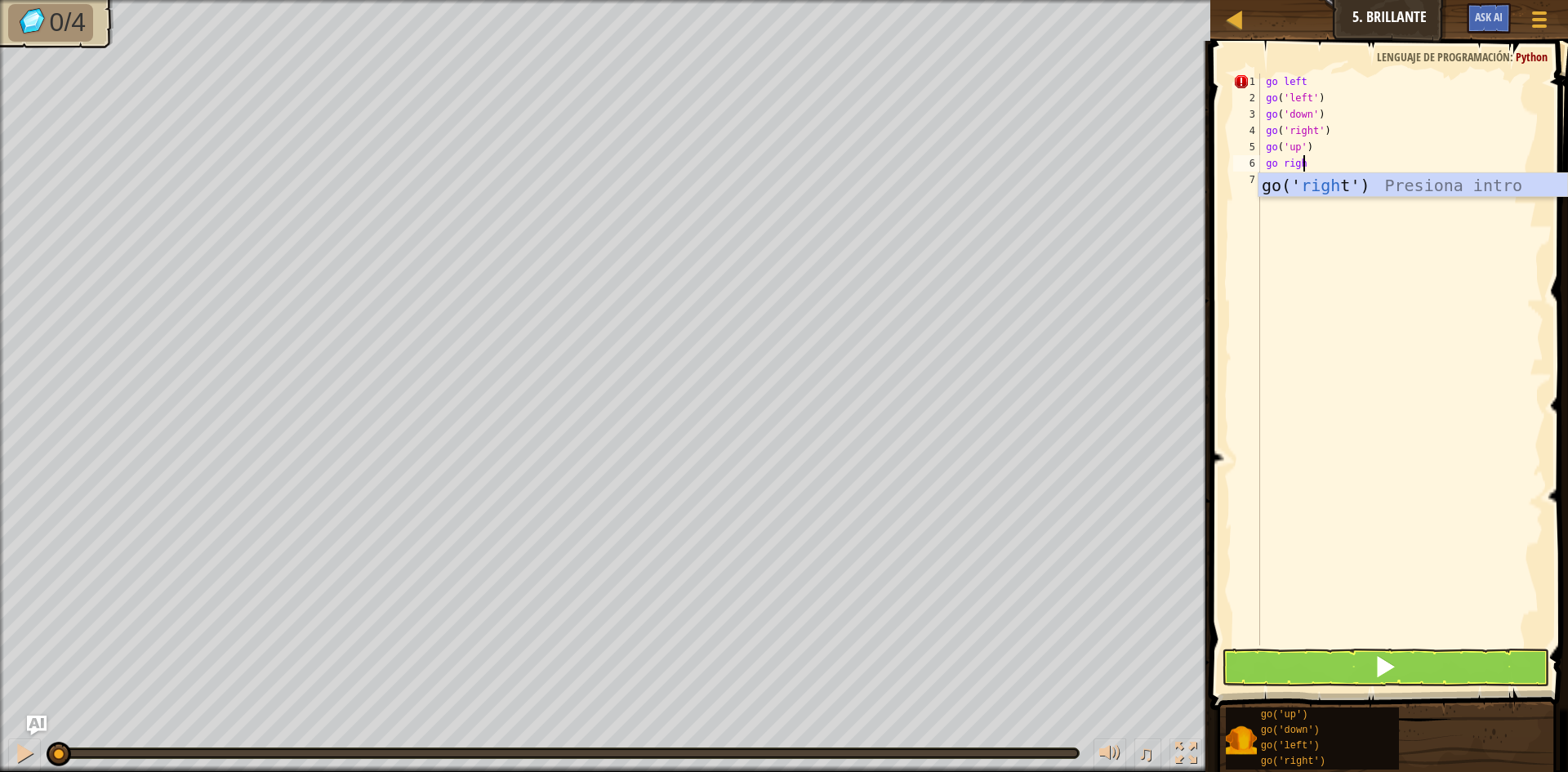
type textarea "go right"
click at [1387, 659] on span at bounding box center [1385, 666] width 22 height 22
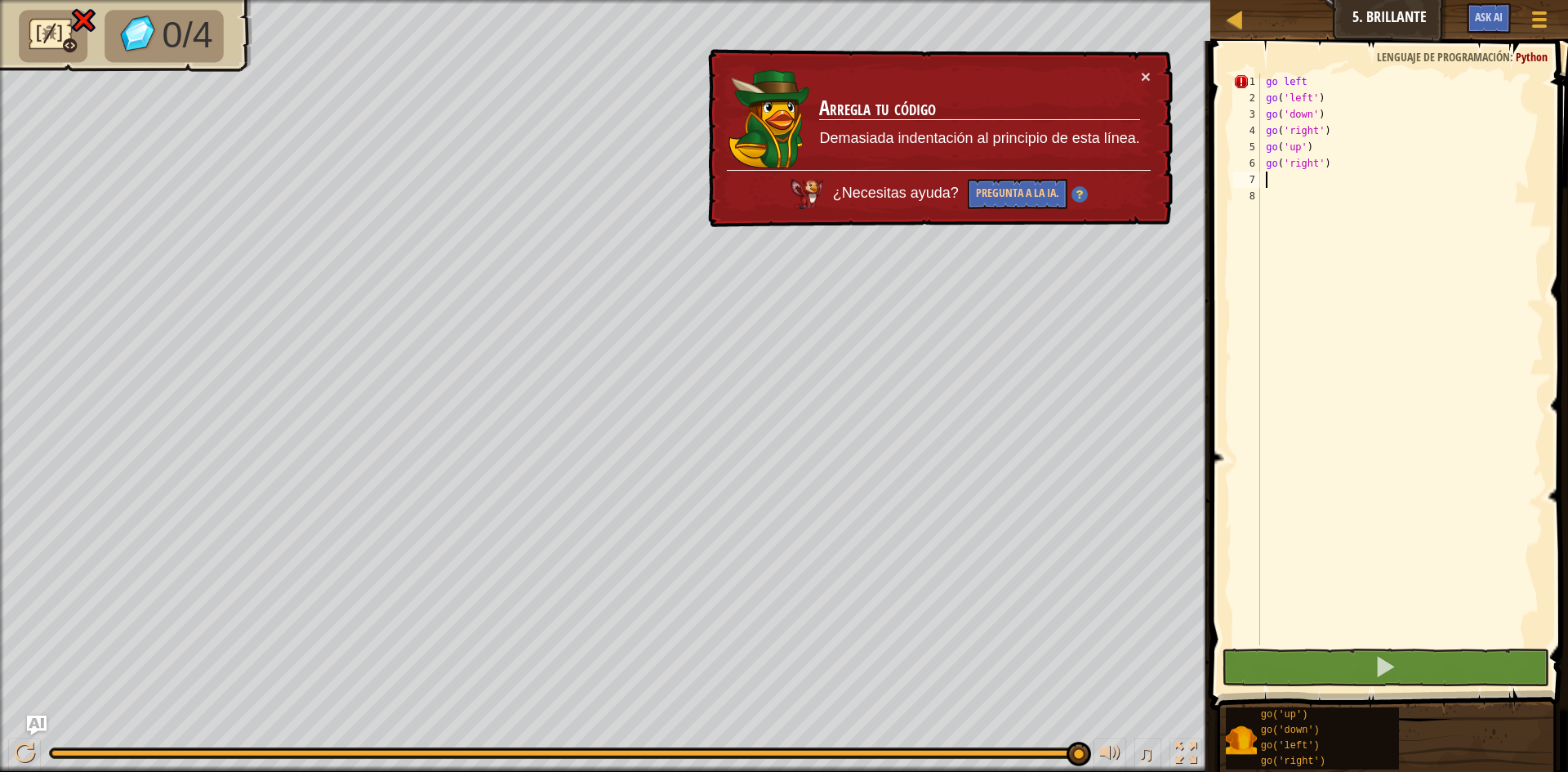
click at [1357, 87] on div "go left go ( 'left' ) go ( 'down' ) go ( 'right' ) go ( 'up' ) go ( 'right' )" at bounding box center [1400, 375] width 287 height 605
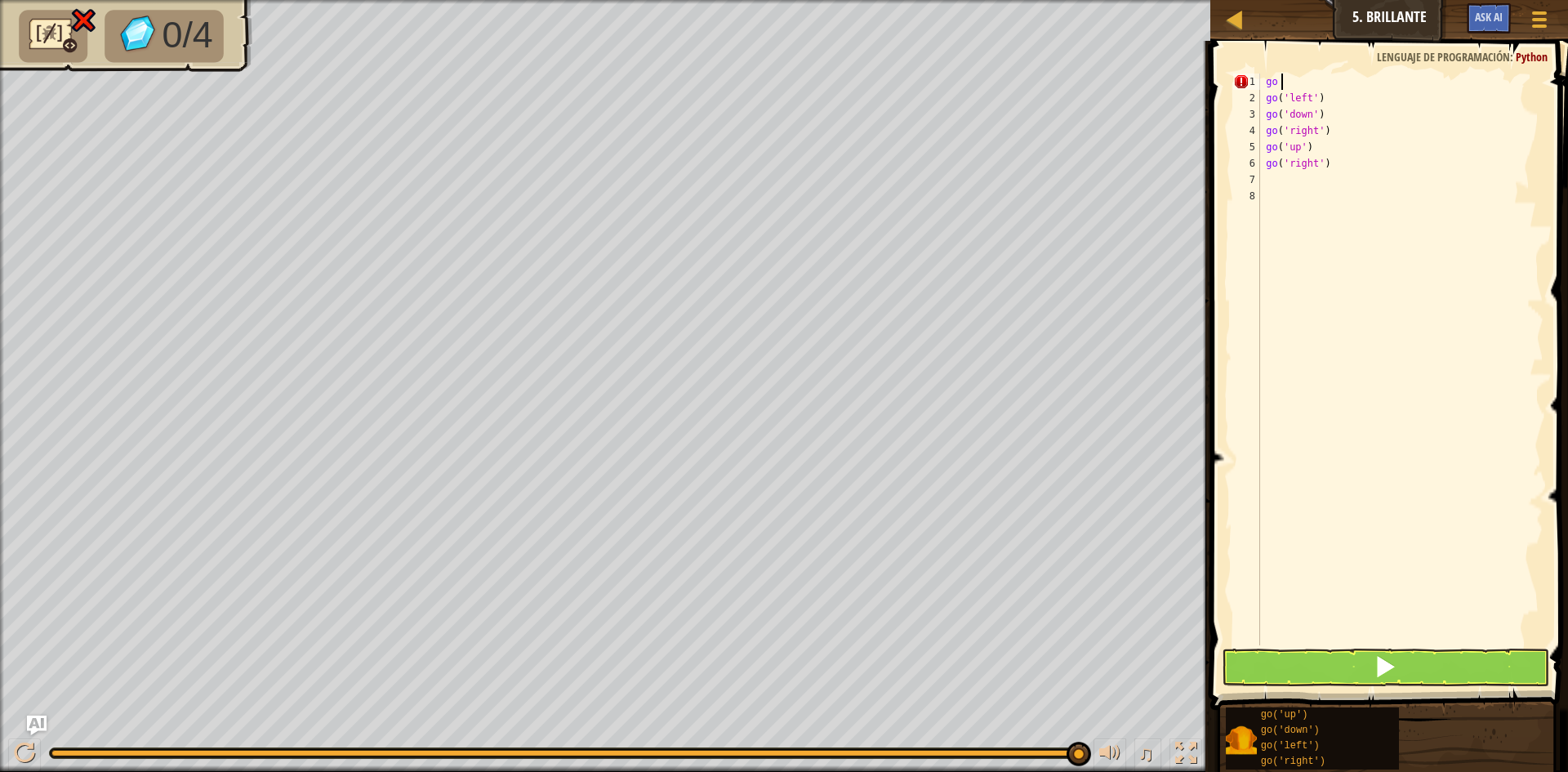
type textarea "go l"
click at [1349, 683] on button at bounding box center [1386, 667] width 328 height 37
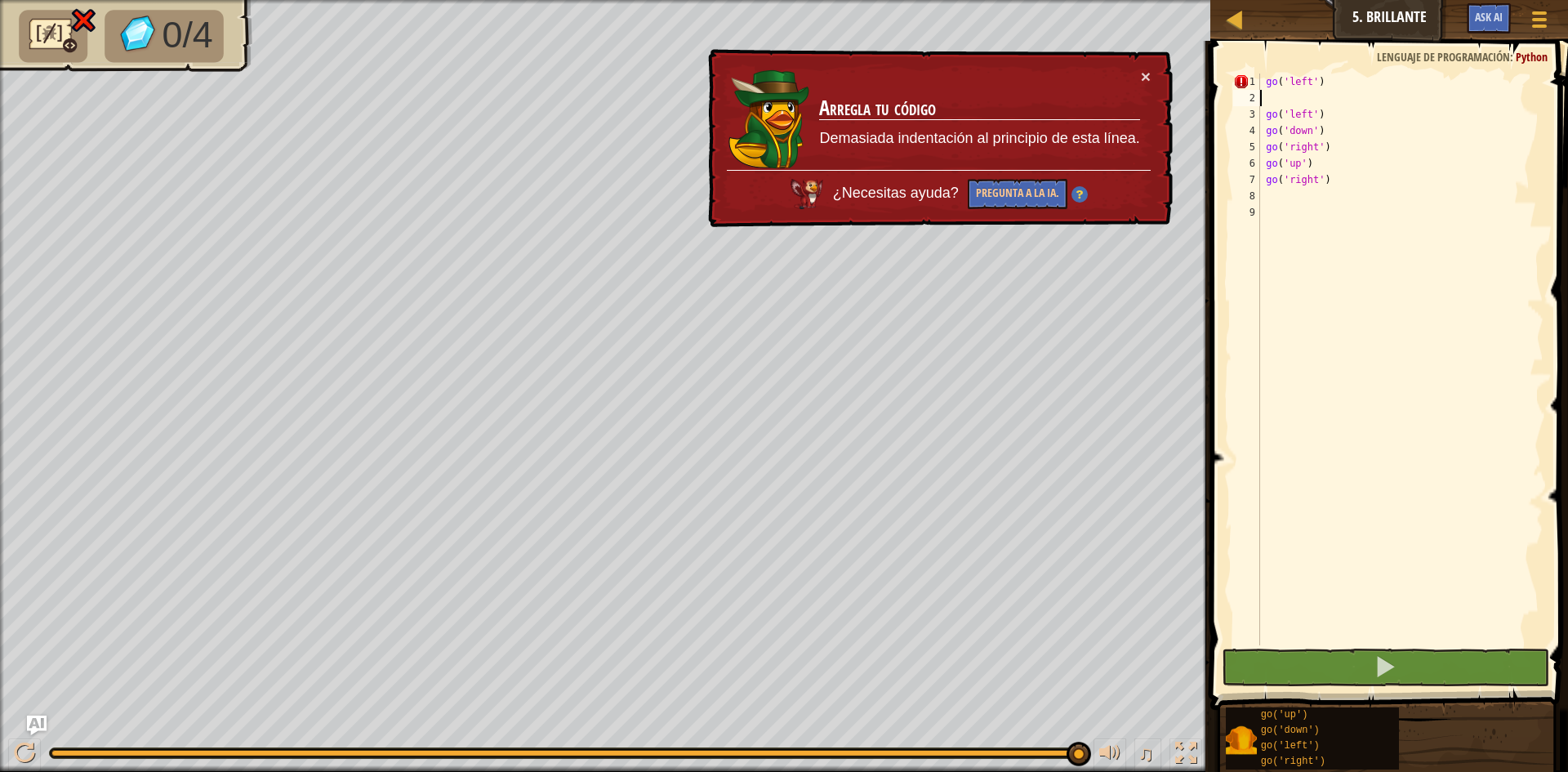
click at [1372, 104] on div "go ( 'left' ) go ( 'left' ) go ( 'down' ) go ( 'right' ) go ( 'up' ) go ( 'righ…" at bounding box center [1400, 375] width 287 height 605
click at [1337, 59] on span at bounding box center [1391, 352] width 371 height 717
click at [1344, 68] on span at bounding box center [1391, 352] width 371 height 717
click at [1331, 84] on div "go ( 'left' ) go ( 'left' ) go ( 'down' ) go ( 'right' ) go ( 'up' ) go ( 'righ…" at bounding box center [1400, 375] width 287 height 605
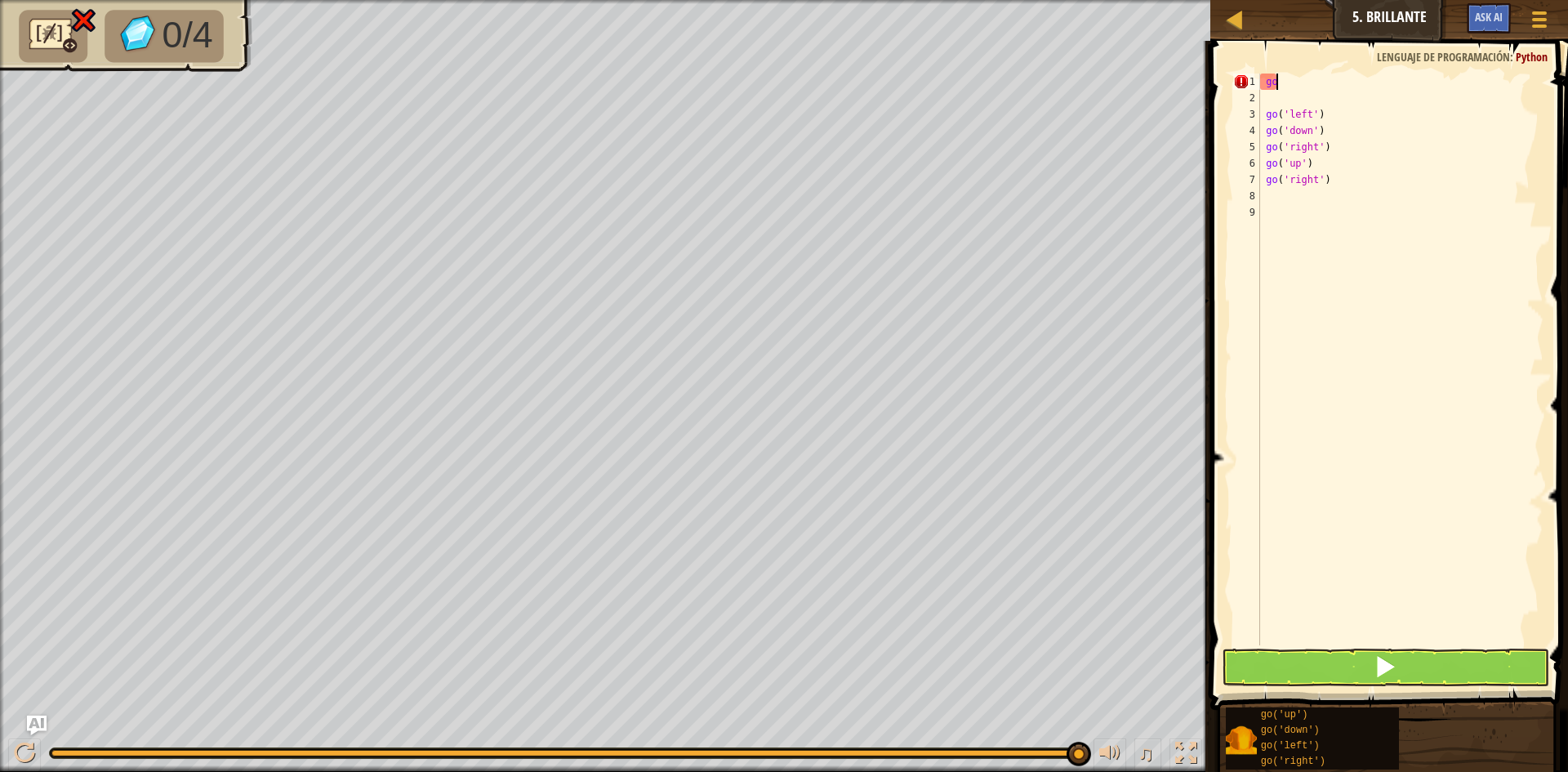
type textarea "g"
type textarea "go lef"
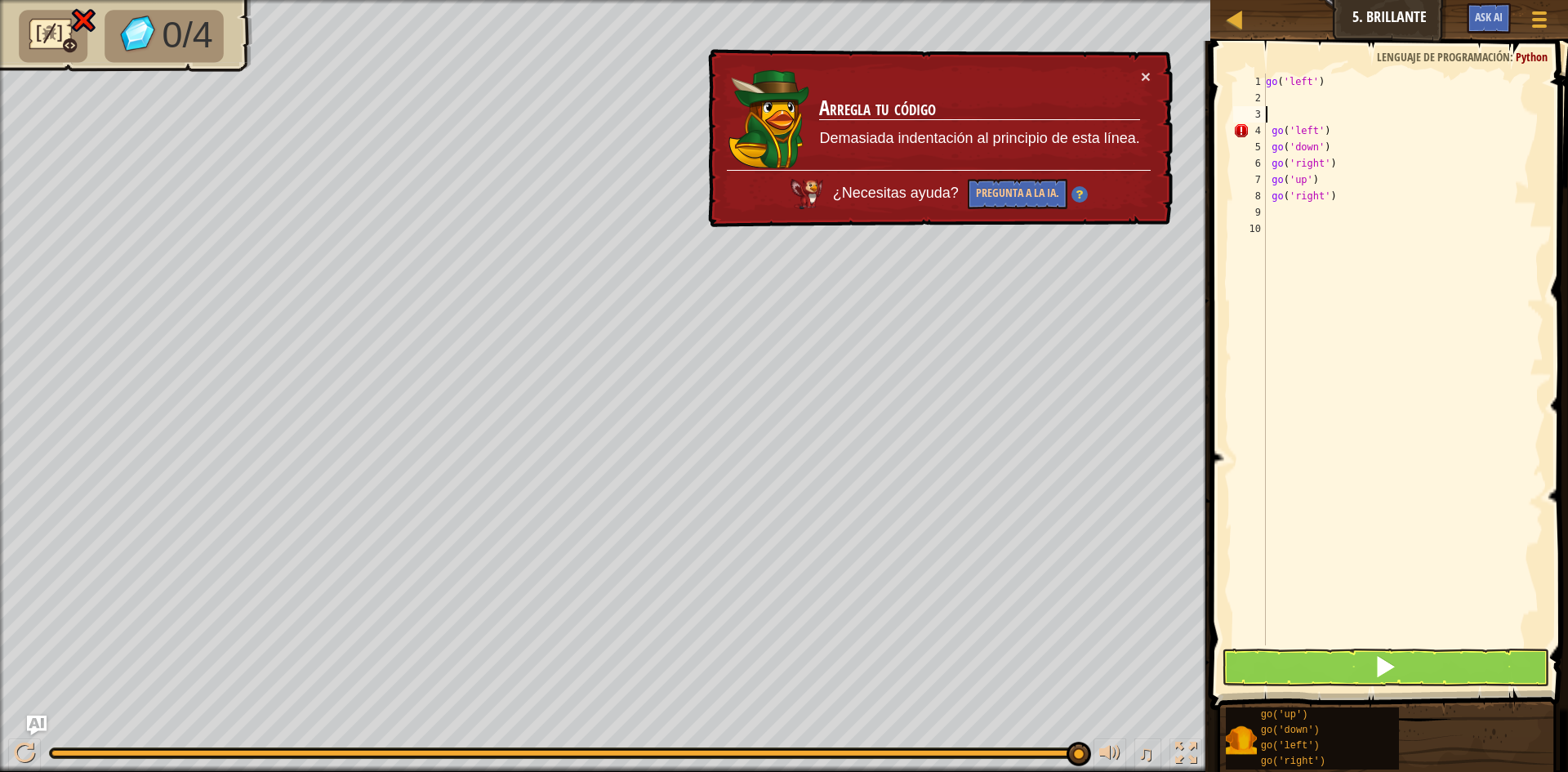
click at [1298, 114] on div "go ( 'left' ) go ( 'left' ) go ( 'down' ) go ( 'right' ) go ( 'up' ) go ( 'righ…" at bounding box center [1403, 375] width 282 height 605
click at [1390, 661] on span at bounding box center [1385, 666] width 22 height 22
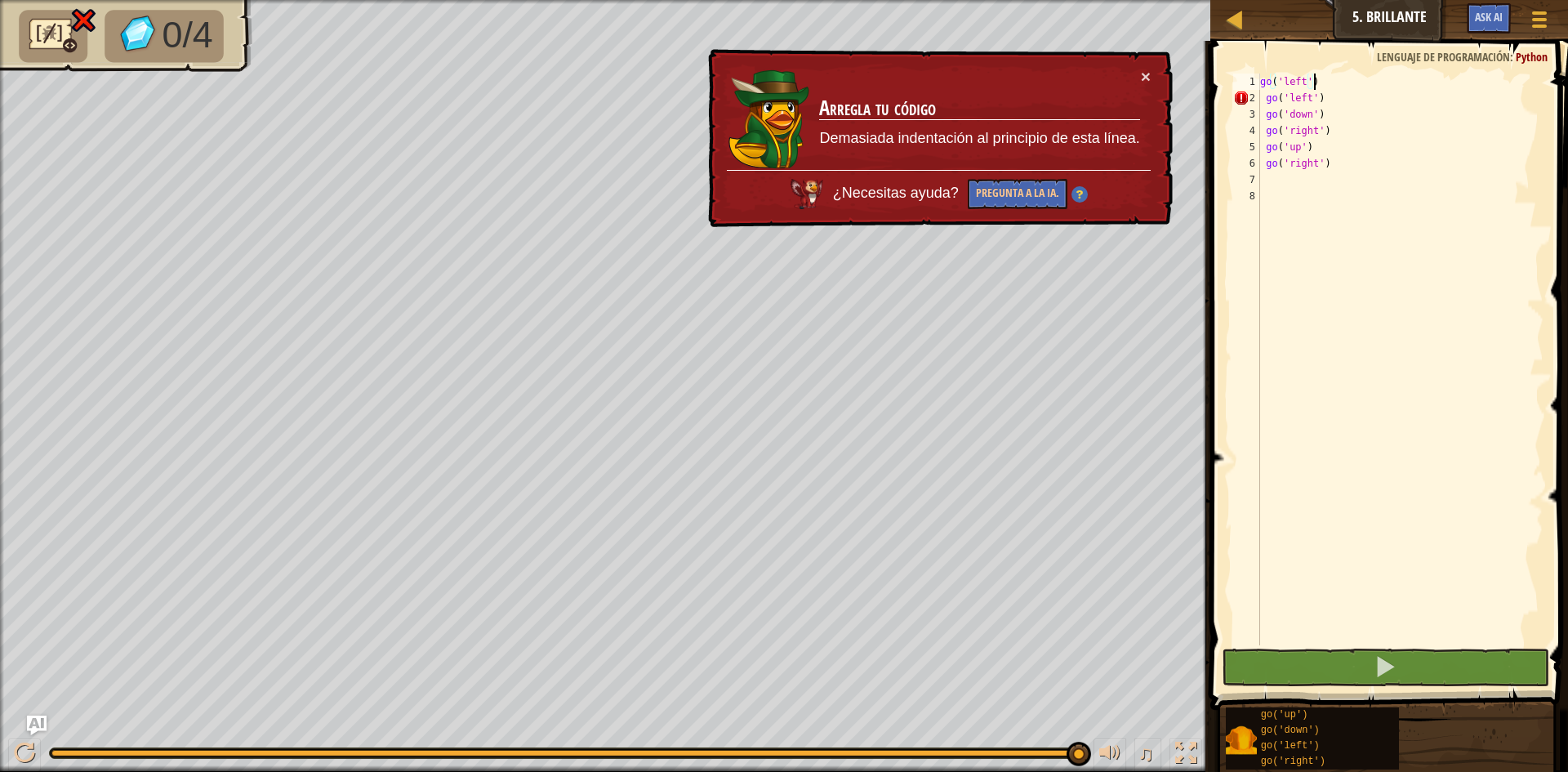
click at [1353, 87] on div "go ( 'left' ) go ( 'left' ) go ( 'down' ) go ( 'right' ) go ( 'up' ) go ( 'righ…" at bounding box center [1400, 375] width 287 height 605
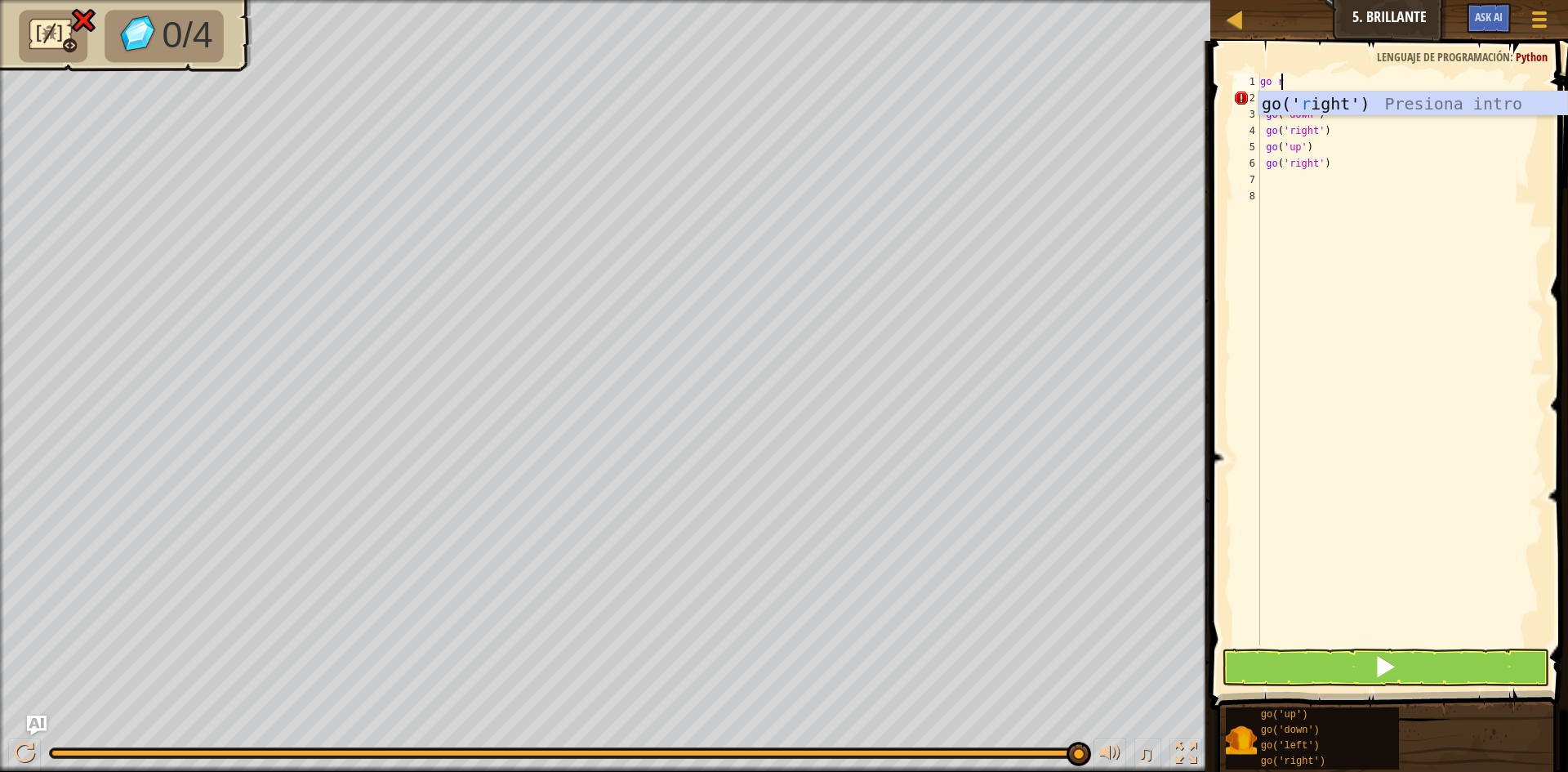
scroll to position [7, 2]
type textarea "go rig"
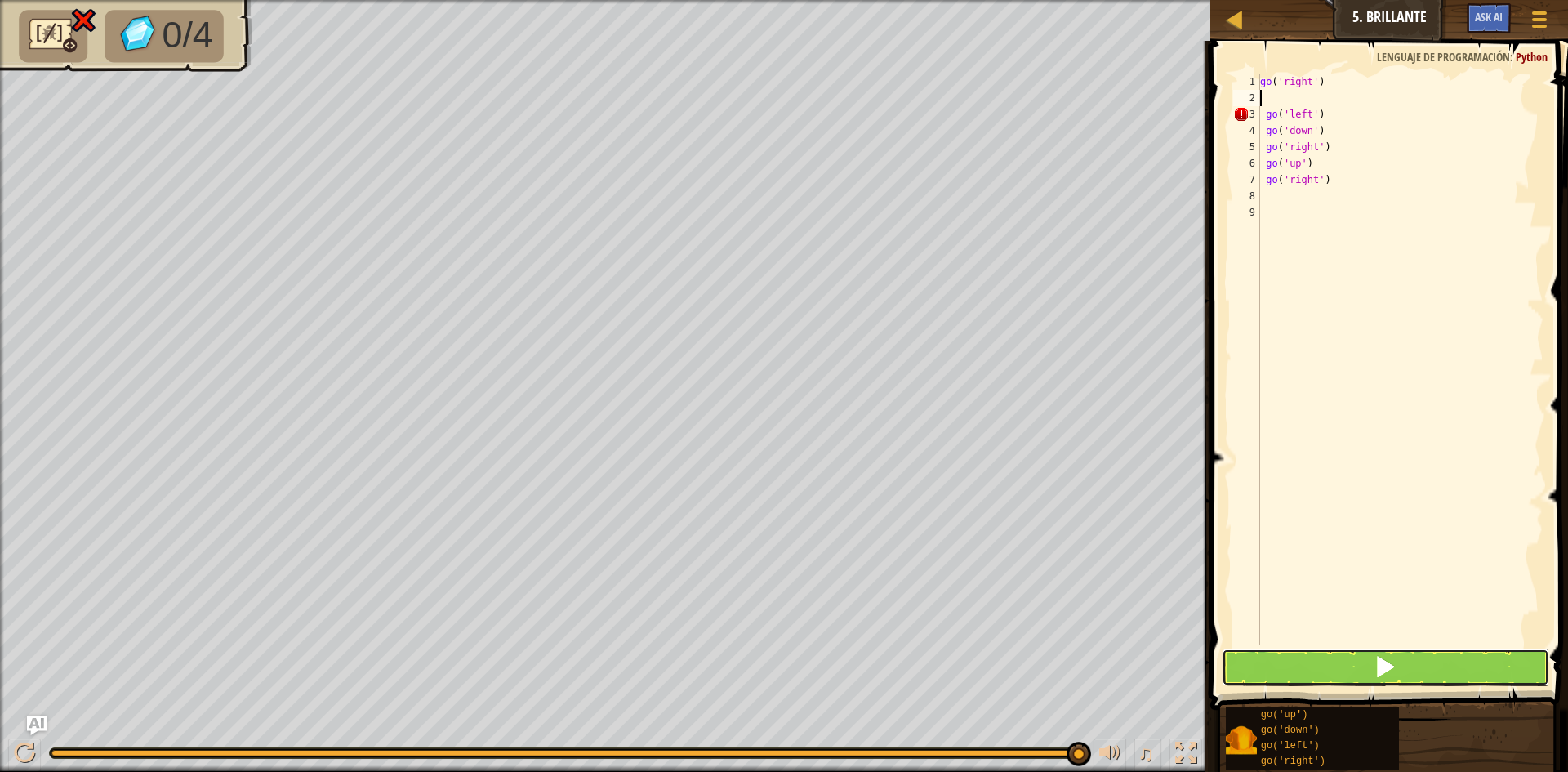
click at [1359, 657] on button at bounding box center [1386, 667] width 328 height 37
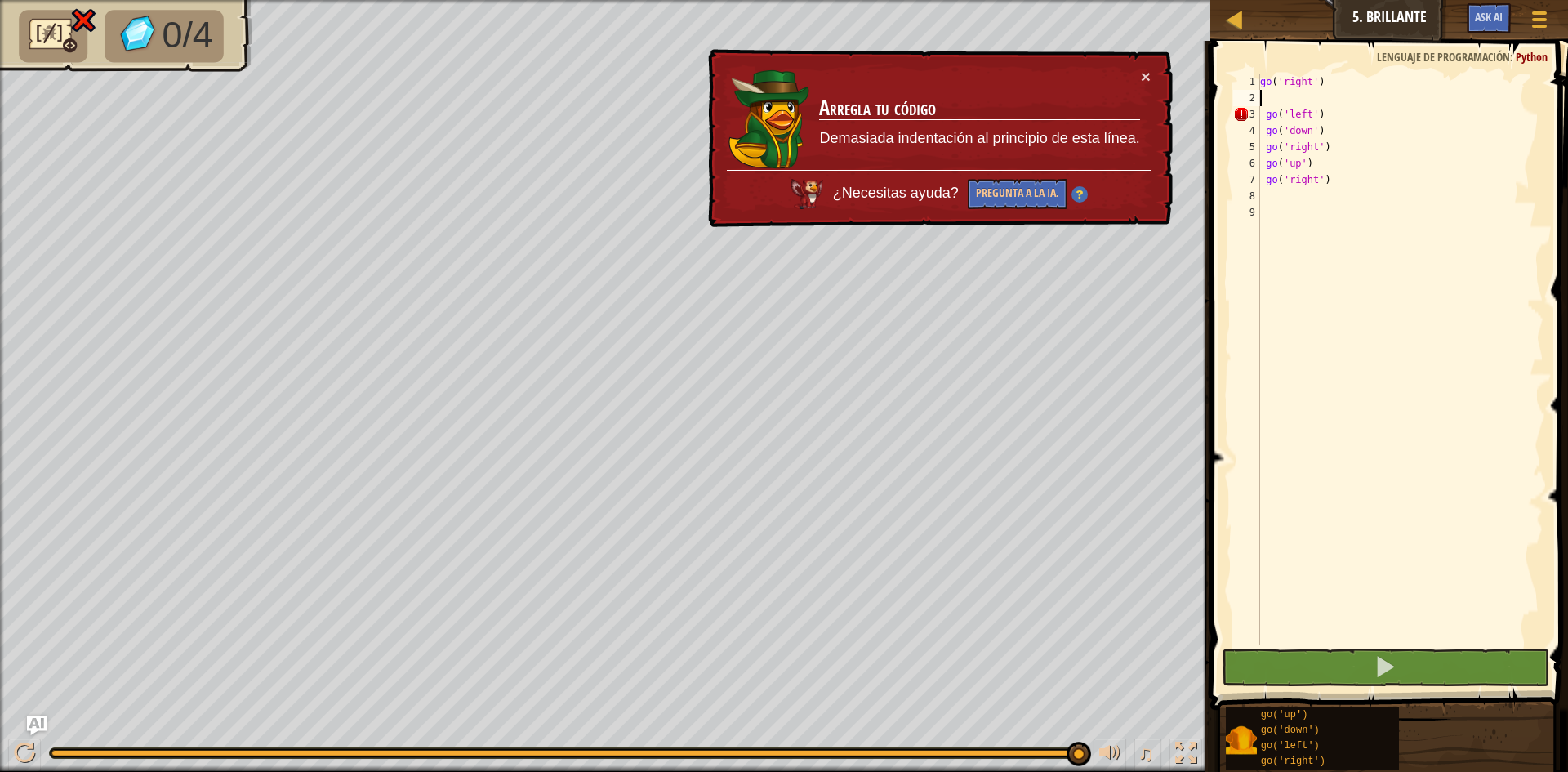
type textarea "go('right')"
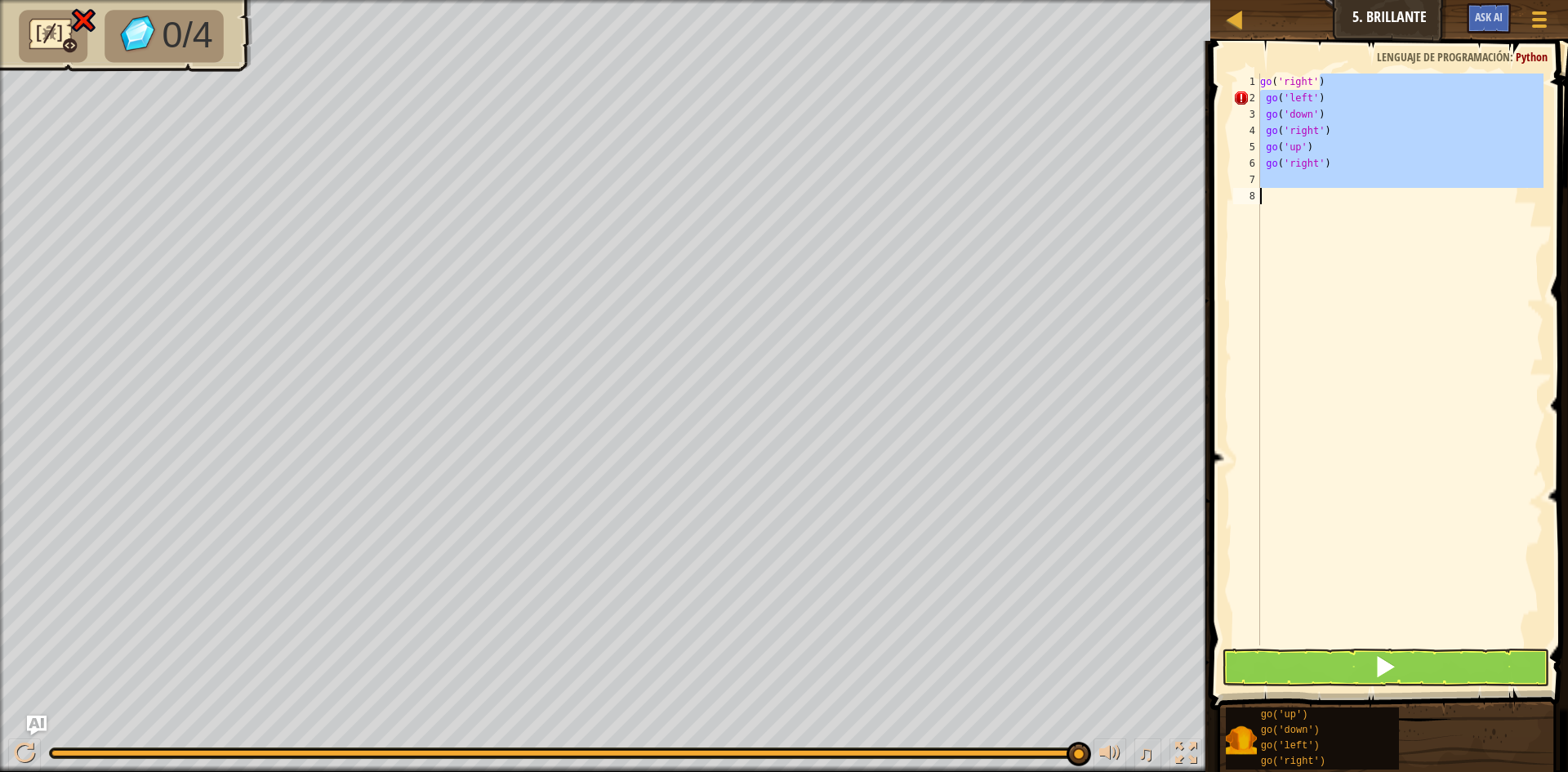
drag, startPoint x: 1354, startPoint y: 88, endPoint x: 1263, endPoint y: 205, distance: 148.2
click at [1263, 205] on div "go ( 'right' ) go ( 'left' ) go ( 'down' ) go ( 'right' ) go ( 'up' ) go ( 'rig…" at bounding box center [1400, 375] width 287 height 605
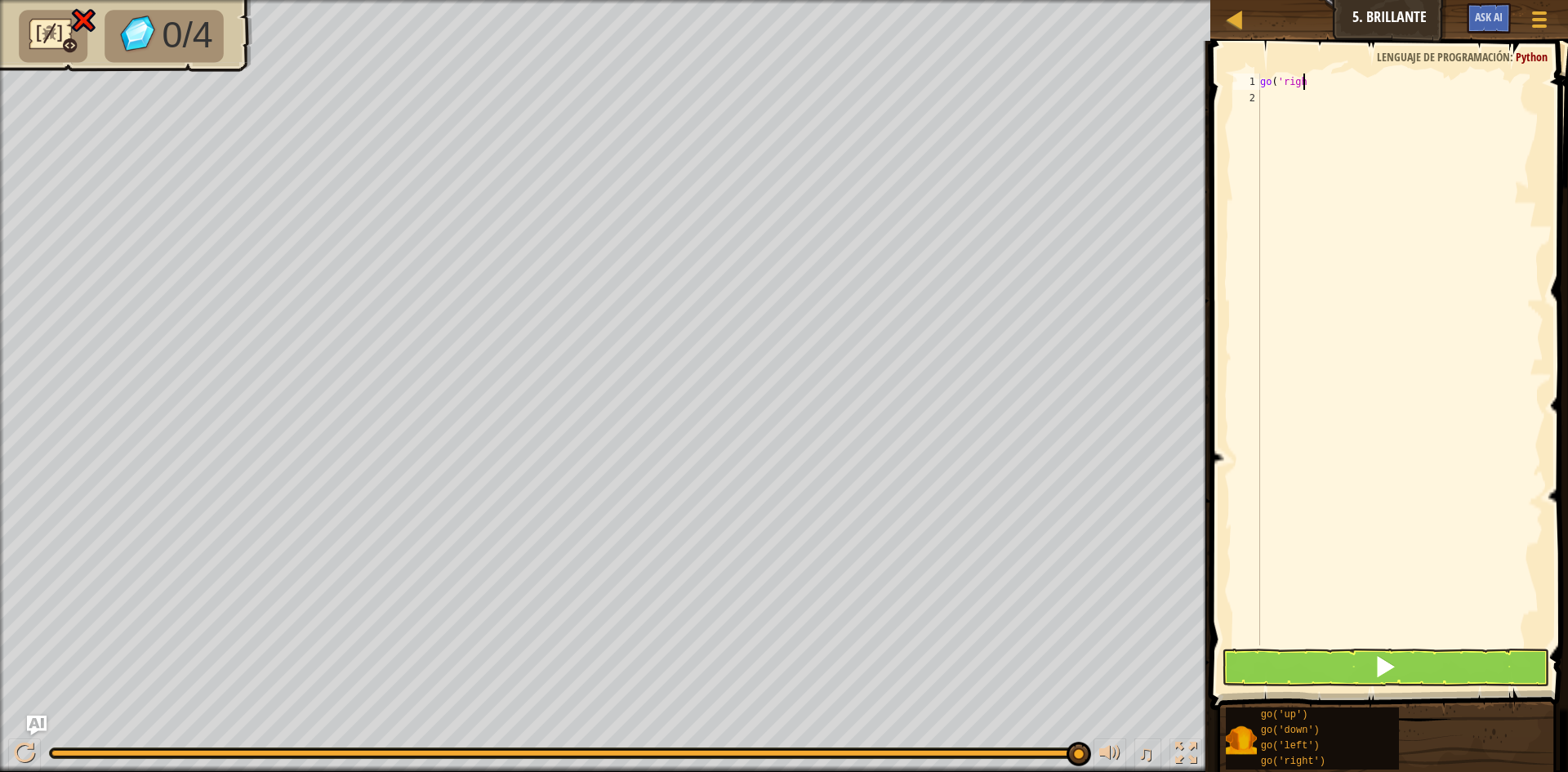
type textarea "g"
type textarea "go right"
click at [1274, 658] on button at bounding box center [1386, 667] width 328 height 37
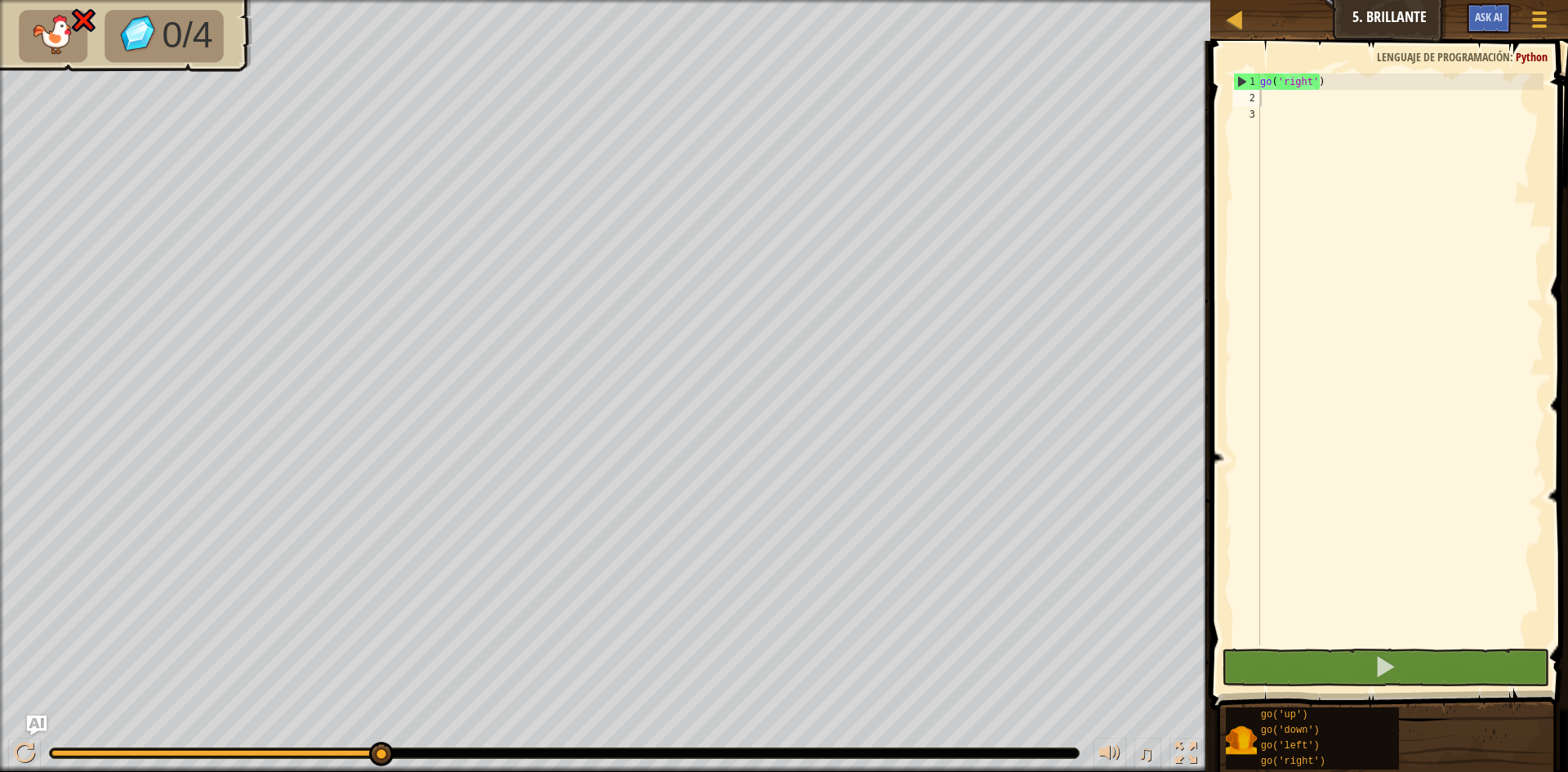
click at [1487, 676] on button at bounding box center [1386, 667] width 328 height 37
click at [1372, 99] on div "go ( 'right' )" at bounding box center [1400, 375] width 287 height 605
click at [1383, 89] on div "go ( 'right' )" at bounding box center [1400, 375] width 287 height 605
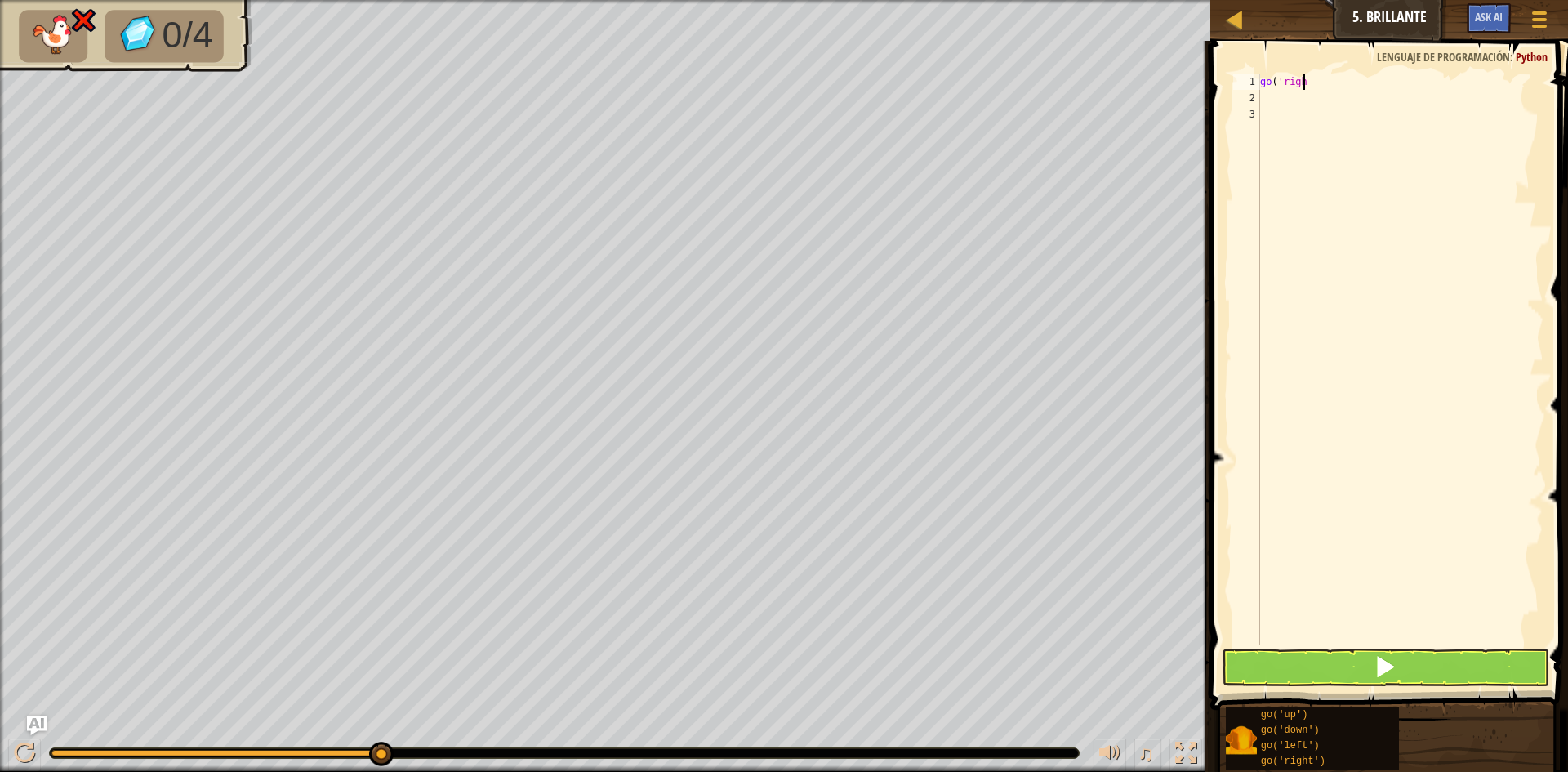
type textarea "g"
type textarea "go left"
drag, startPoint x: 1325, startPoint y: 641, endPoint x: 1318, endPoint y: 659, distance: 19.3
click at [1325, 644] on div "go ( 'left' )" at bounding box center [1400, 375] width 287 height 605
click at [1318, 659] on button at bounding box center [1386, 667] width 328 height 37
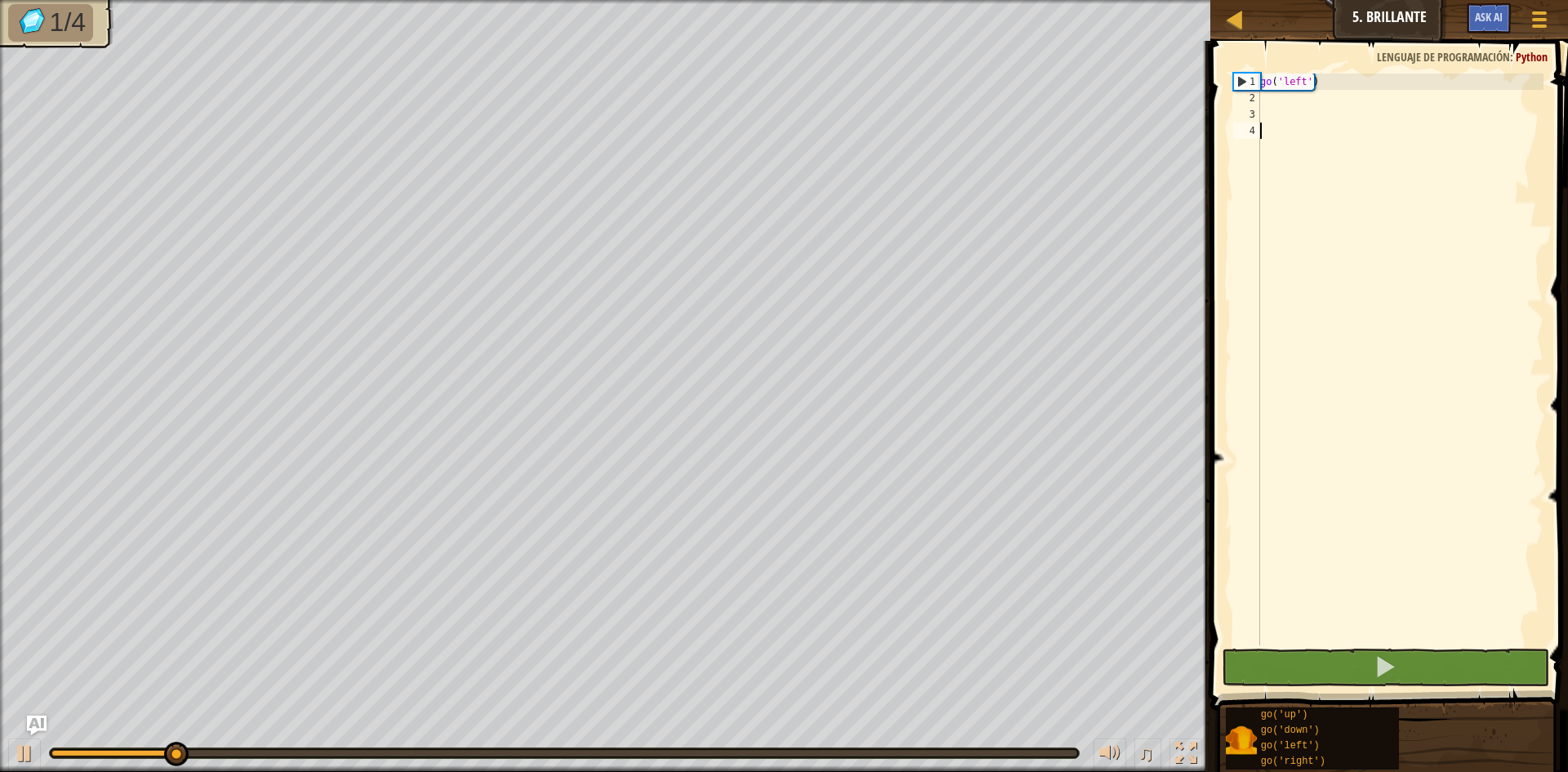
click at [1284, 101] on div "go ( 'left' )" at bounding box center [1400, 375] width 287 height 605
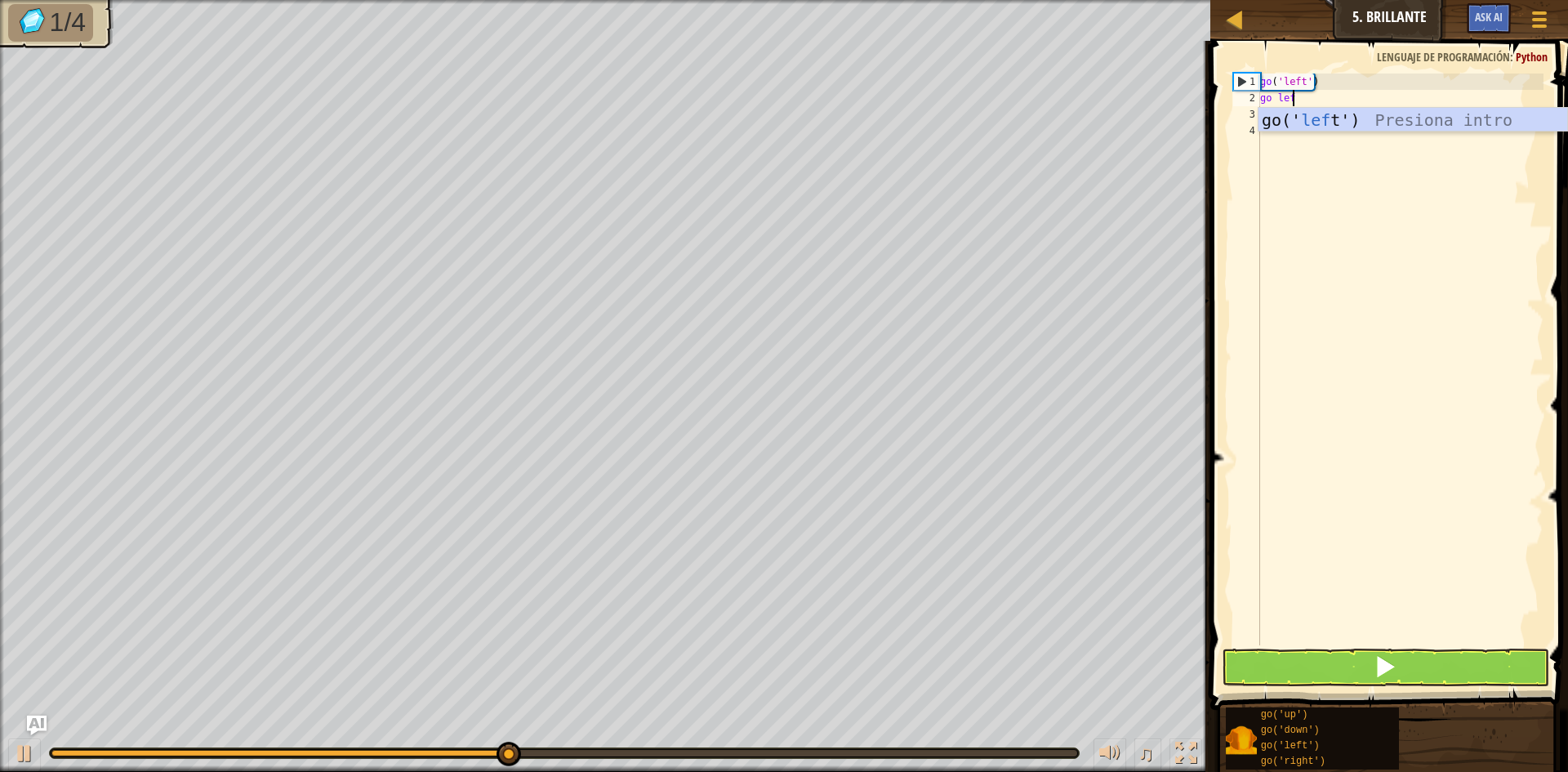
type textarea "go left"
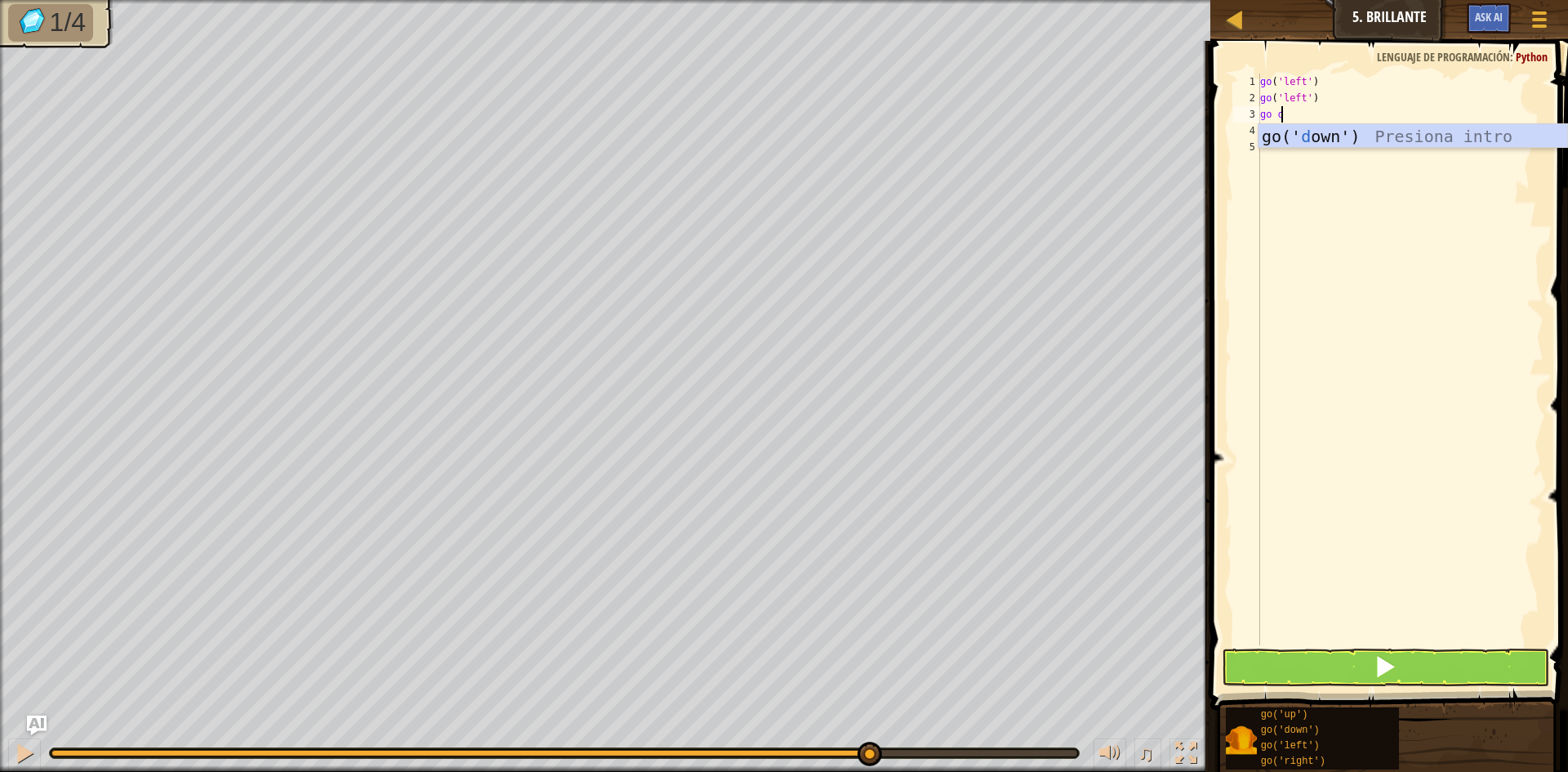
scroll to position [7, 2]
type textarea "go dow"
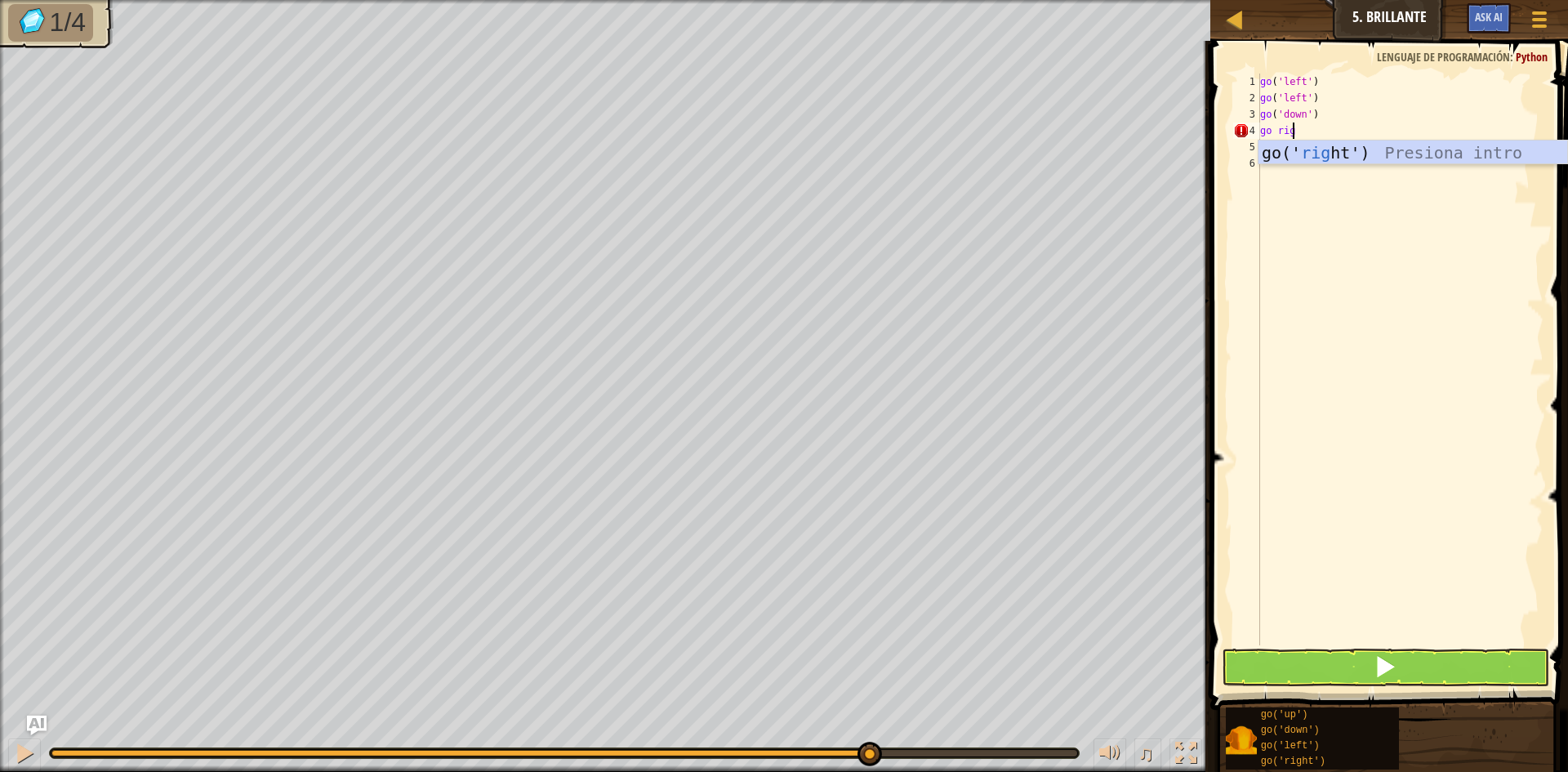
type textarea "go('right')"
type textarea "go('rig"
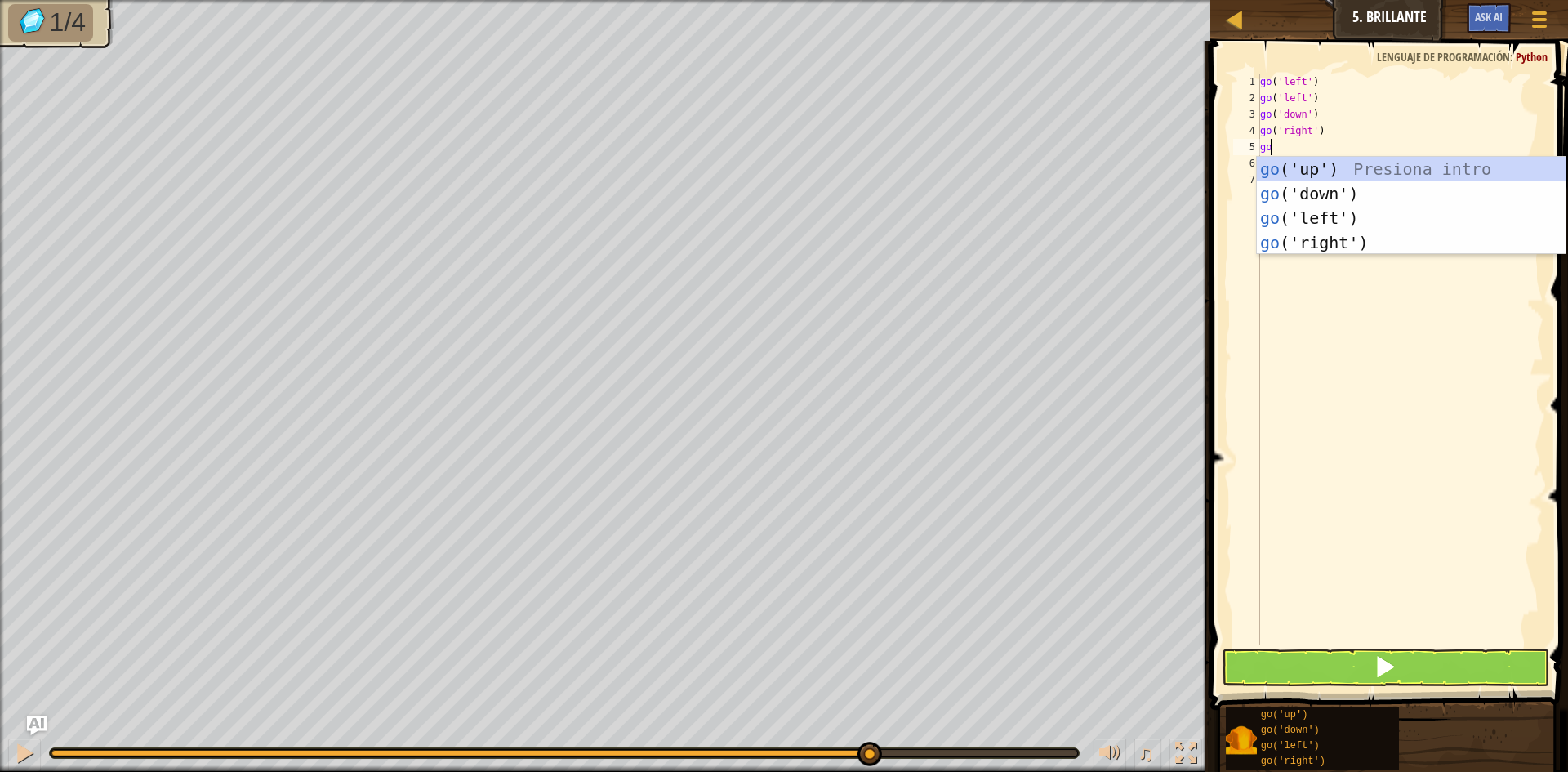
type textarea "go"
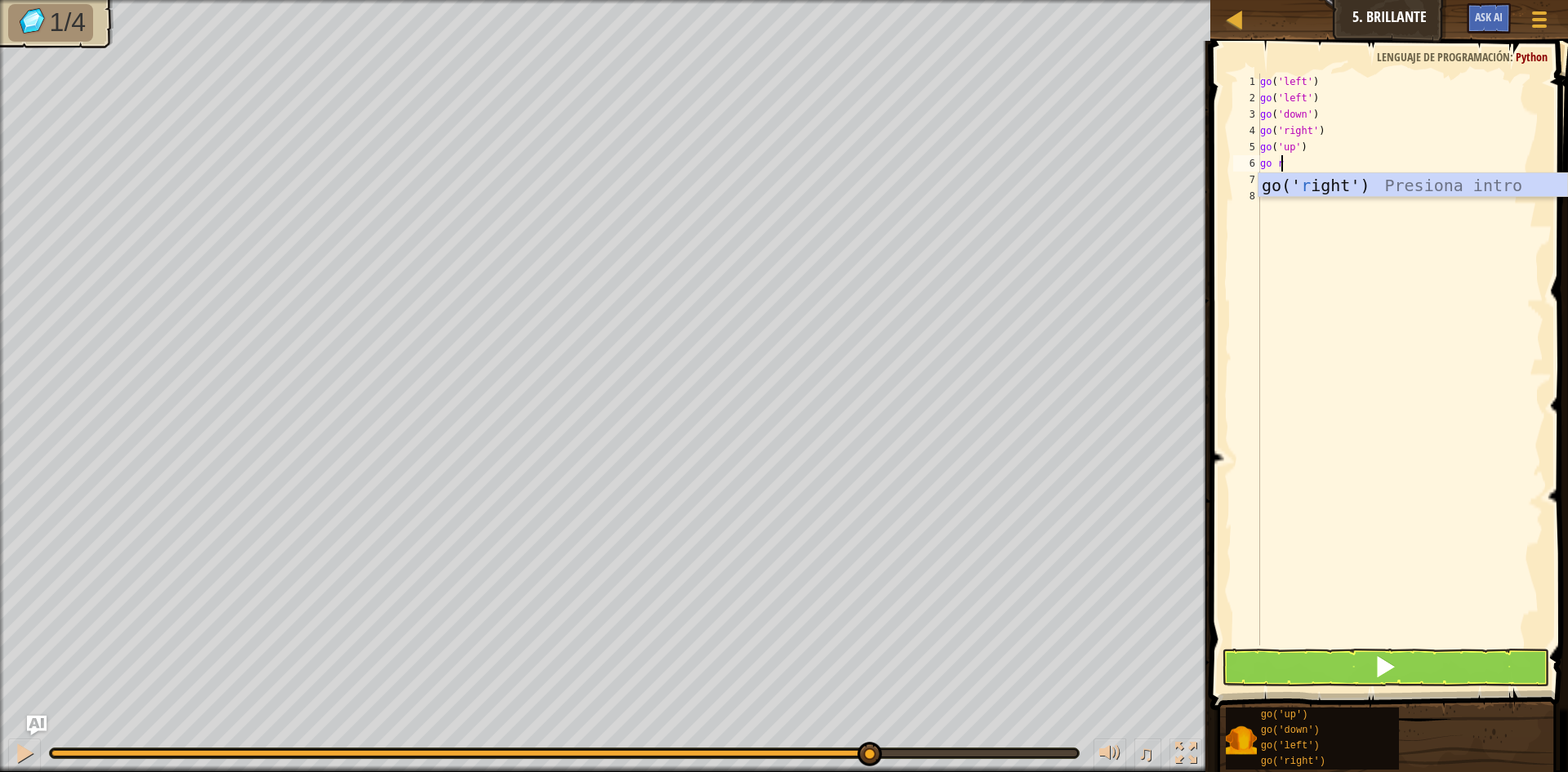
type textarea "go ri"
click at [1321, 665] on button at bounding box center [1386, 667] width 328 height 37
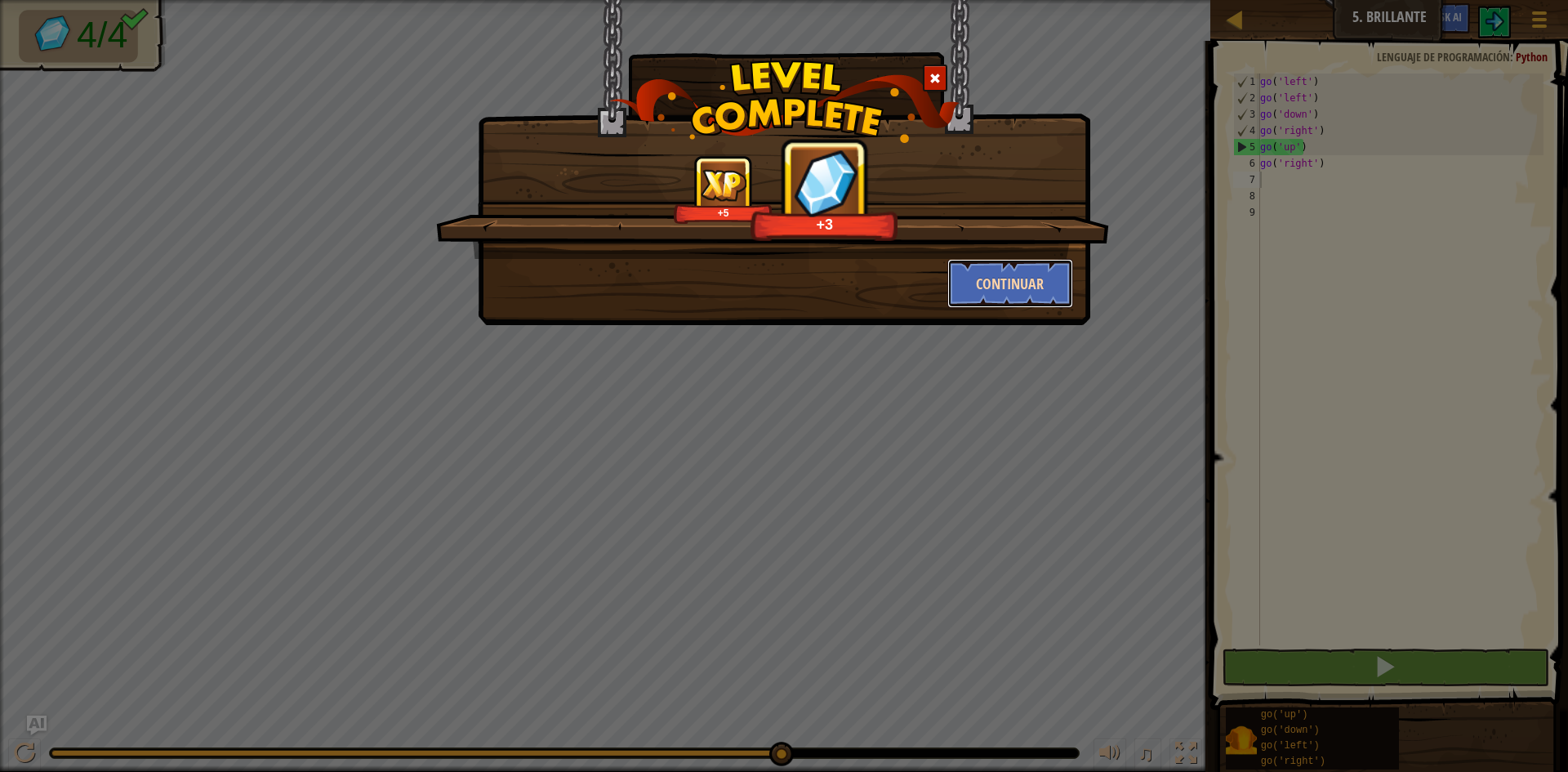
click at [1048, 285] on button "Continuar" at bounding box center [1011, 283] width 126 height 49
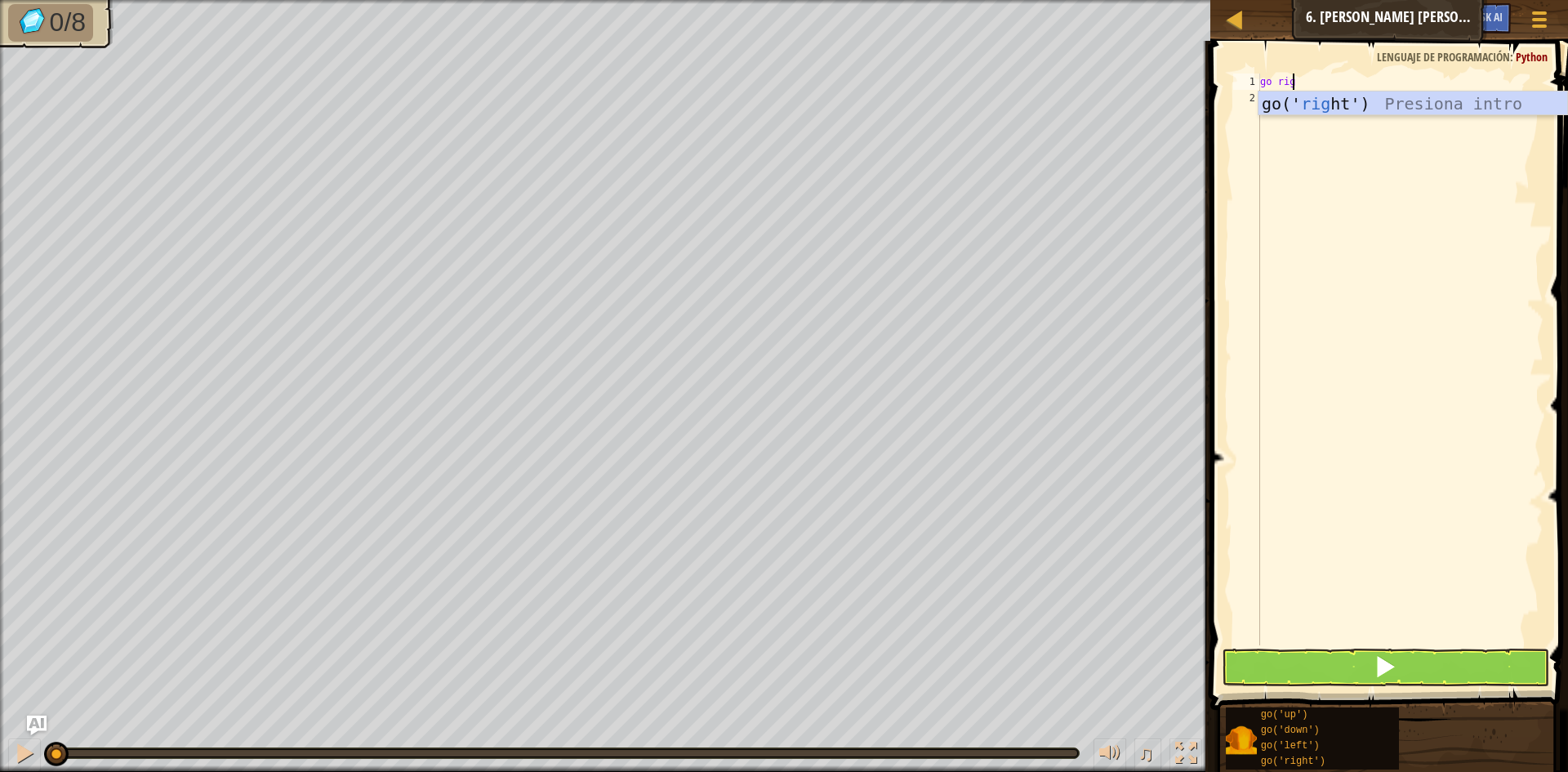
scroll to position [7, 2]
type textarea "go righ"
type textarea "go u"
type textarea "go l"
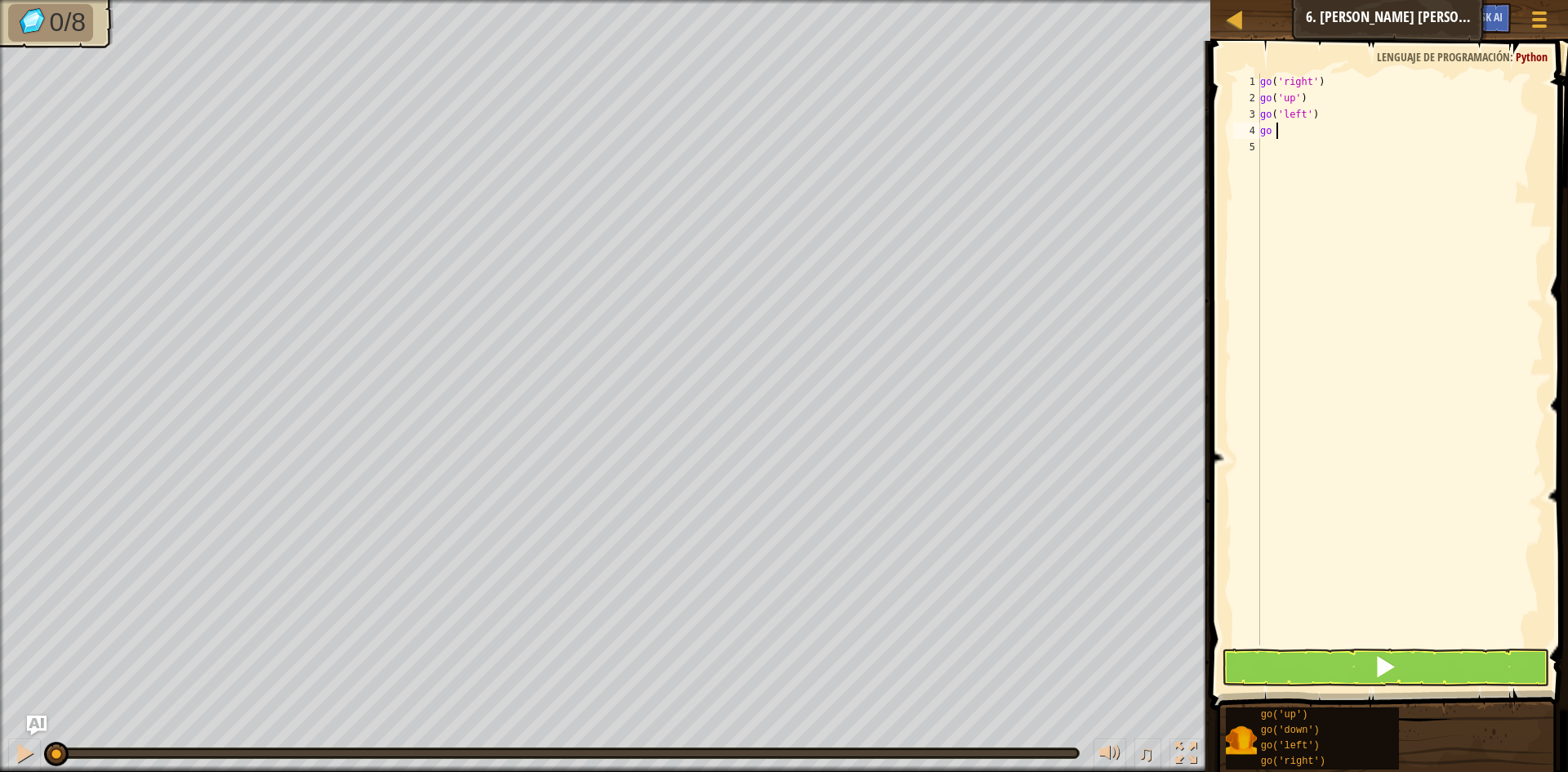
type textarea "go l"
type textarea "go d"
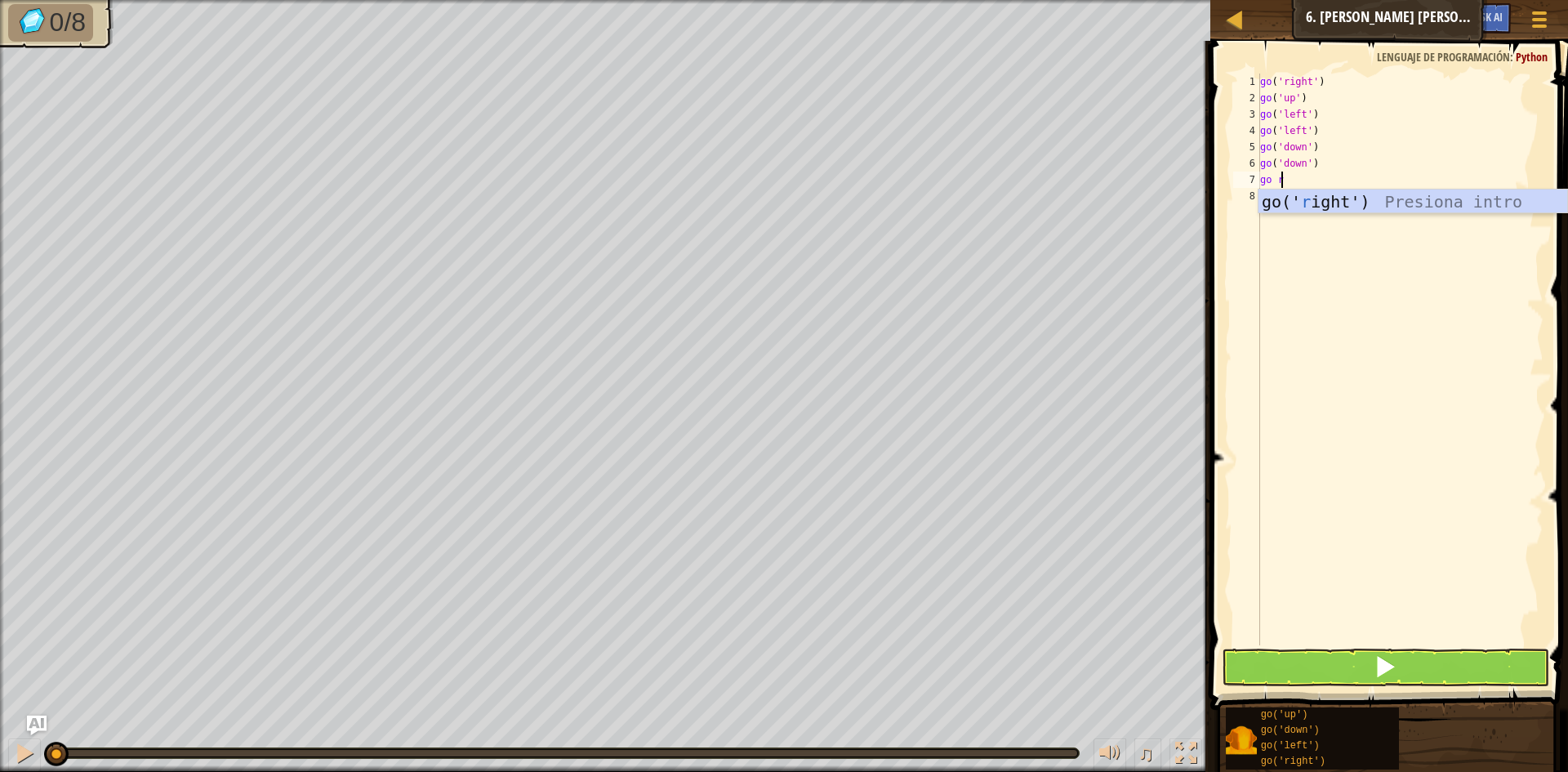
scroll to position [7, 2]
type textarea "go rig"
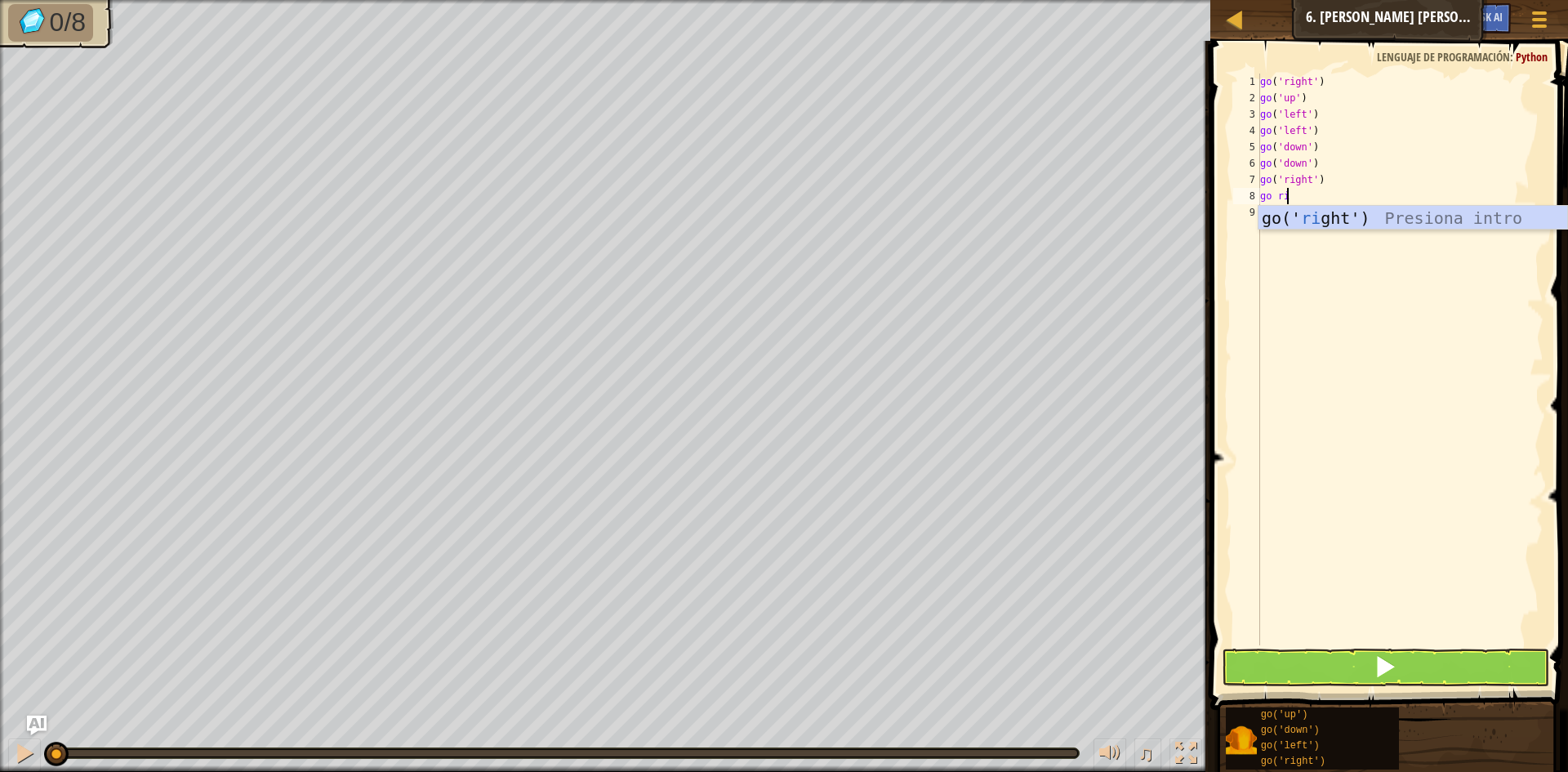
type textarea "go rig"
click at [1448, 657] on button at bounding box center [1386, 667] width 328 height 37
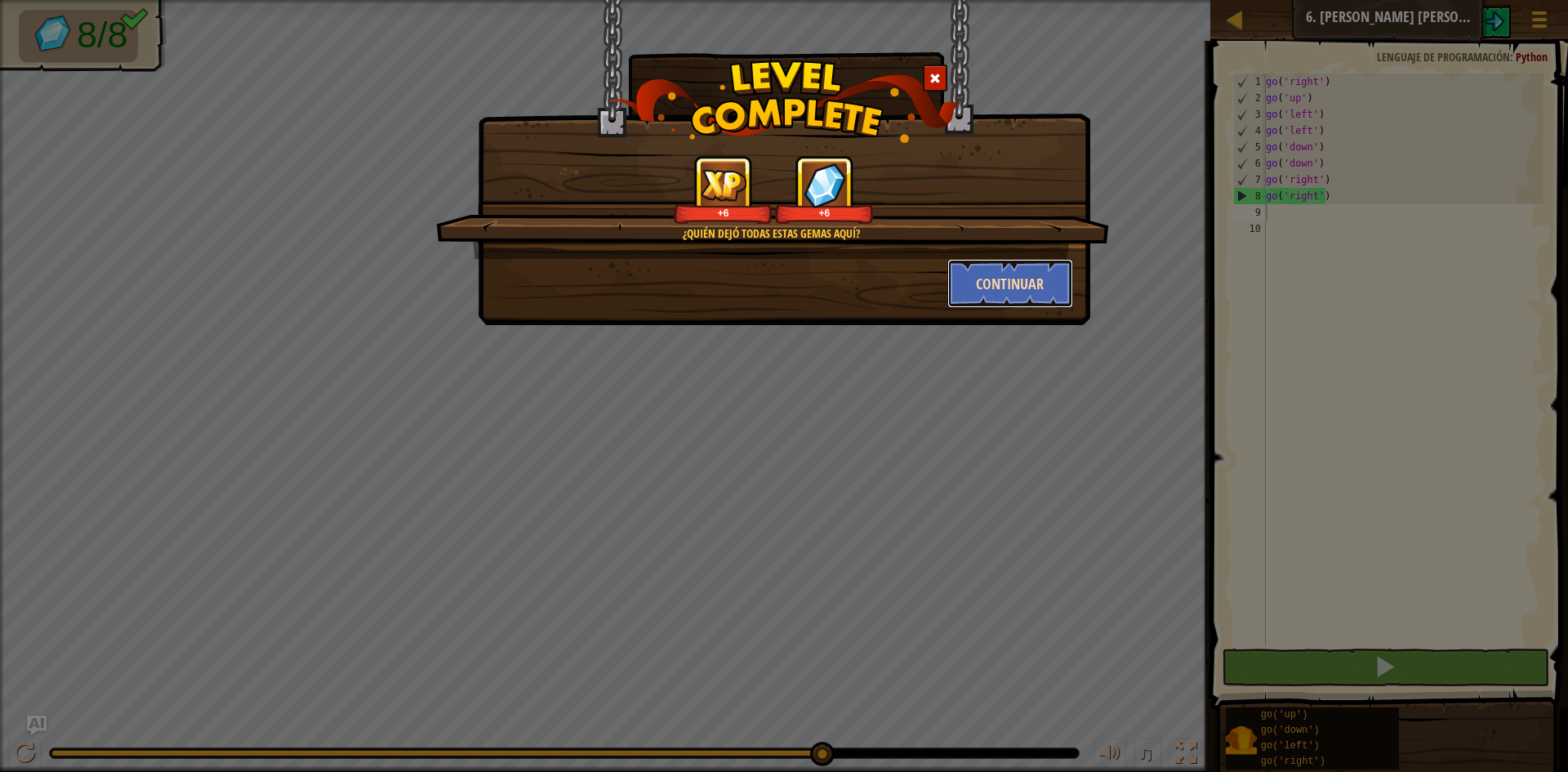
click at [1013, 287] on button "Continuar" at bounding box center [1011, 283] width 126 height 49
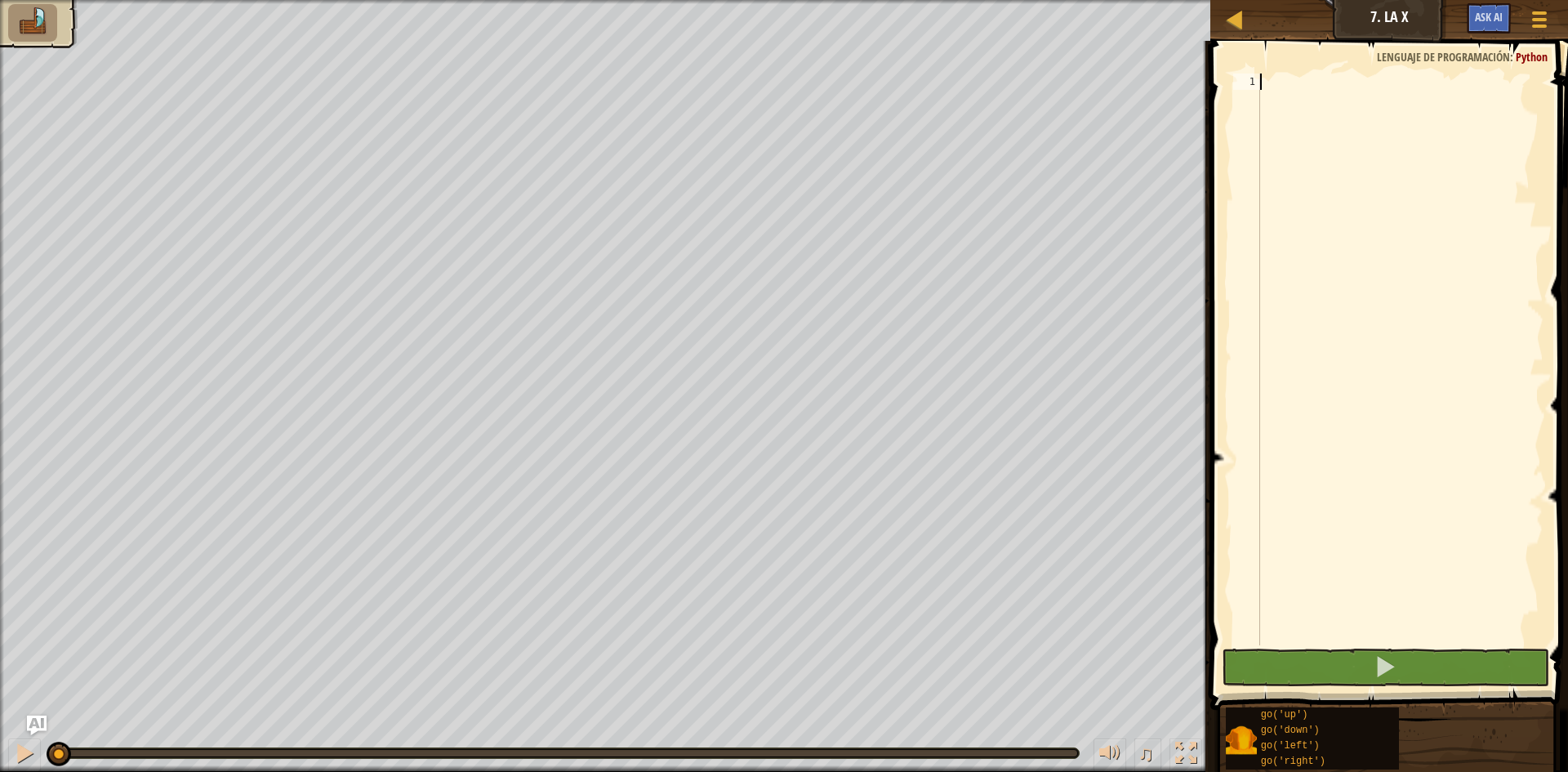
scroll to position [7, 0]
type textarea "go u"
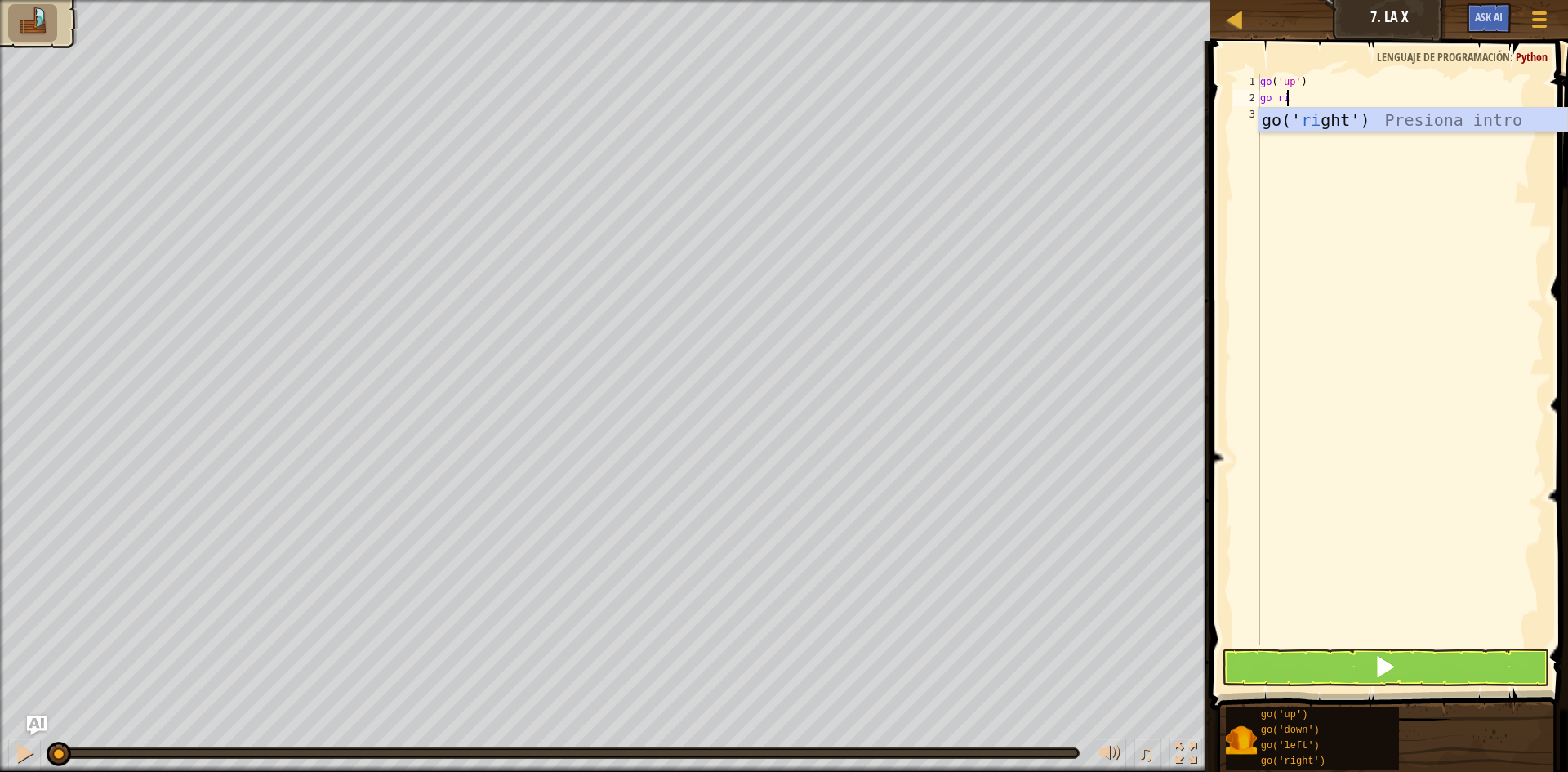
scroll to position [7, 2]
type textarea "go rig"
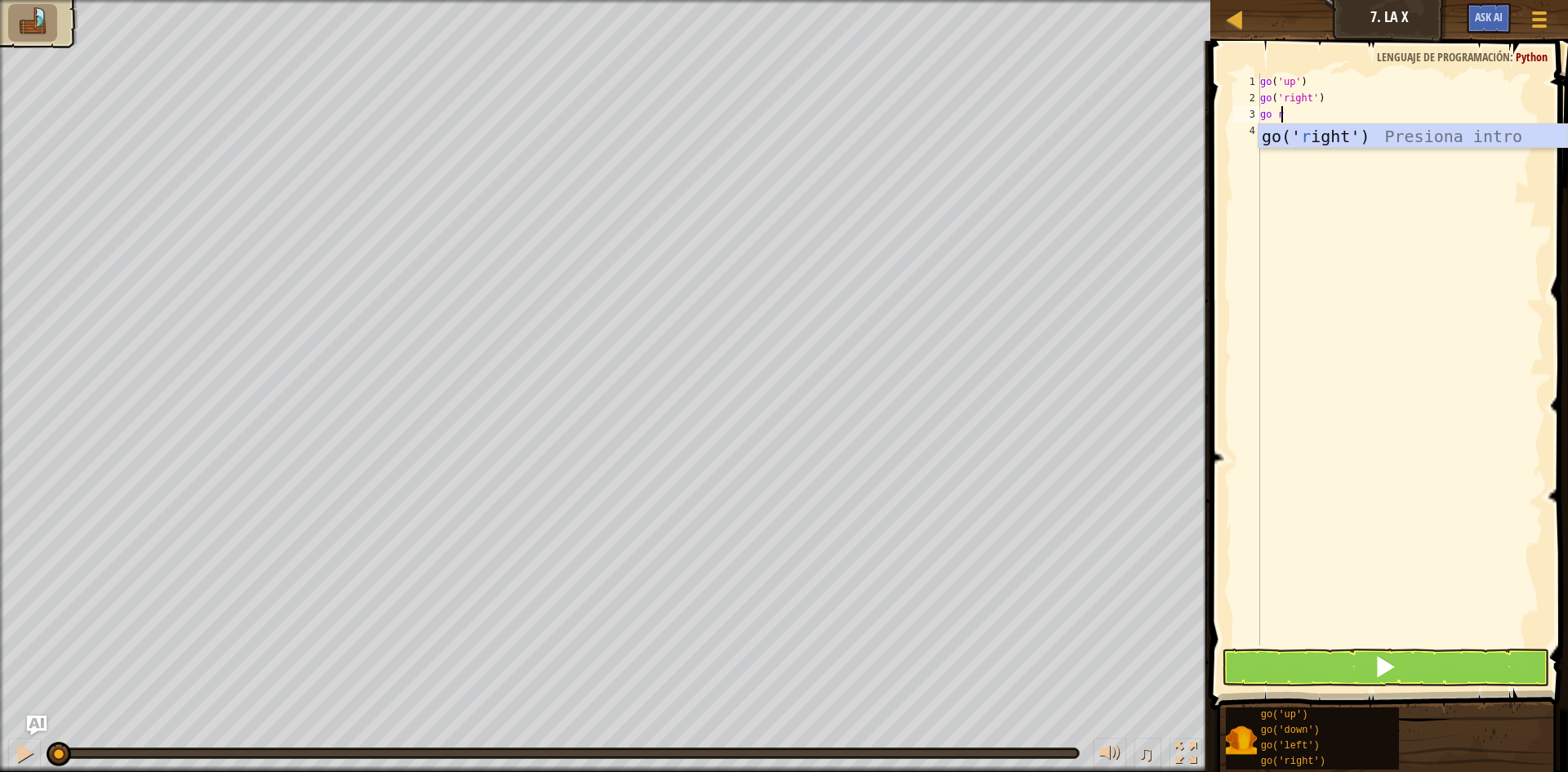
type textarea "go rig"
click at [1381, 649] on button at bounding box center [1386, 667] width 328 height 37
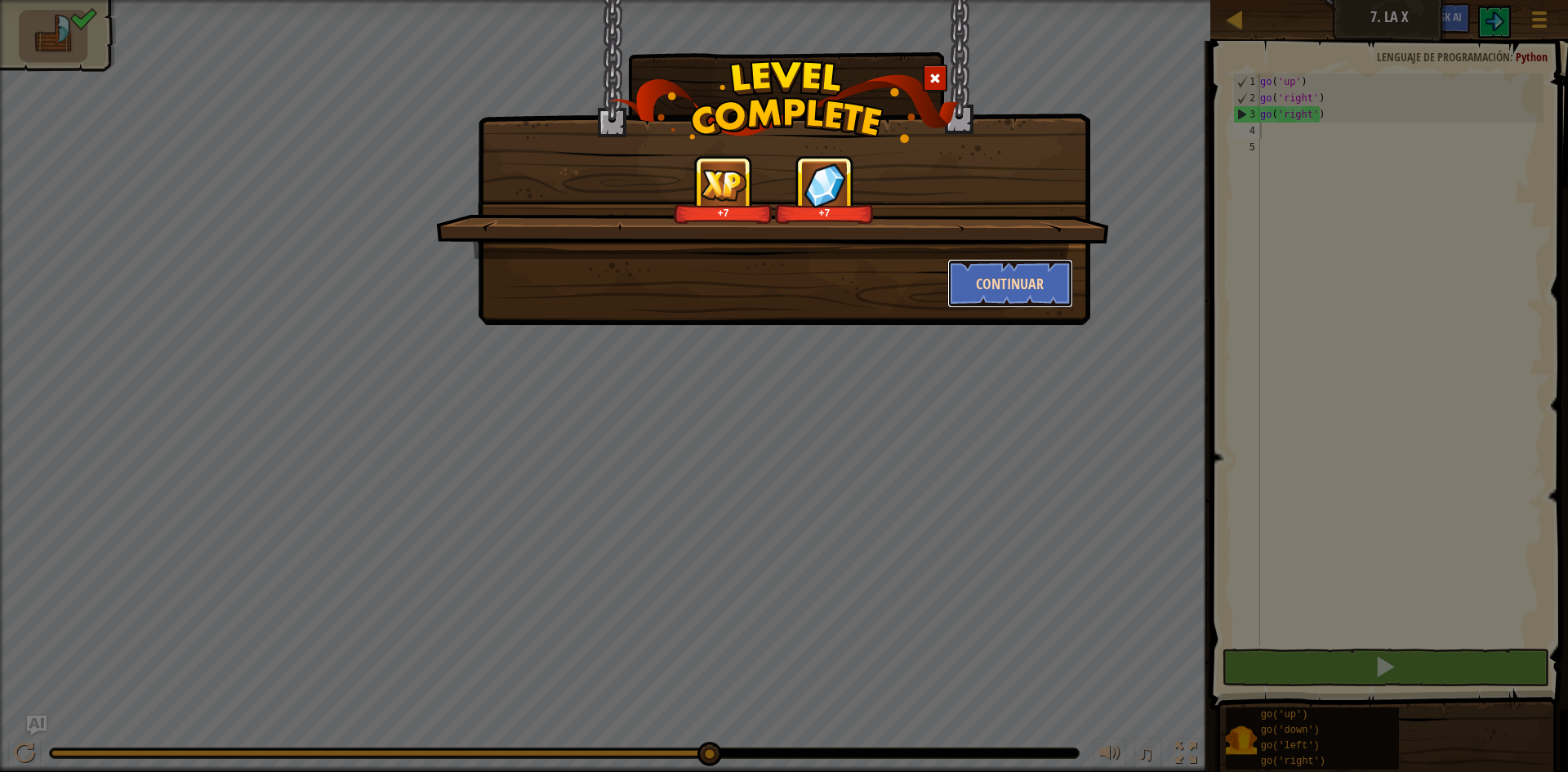
click at [997, 265] on button "Continuar" at bounding box center [1011, 283] width 126 height 49
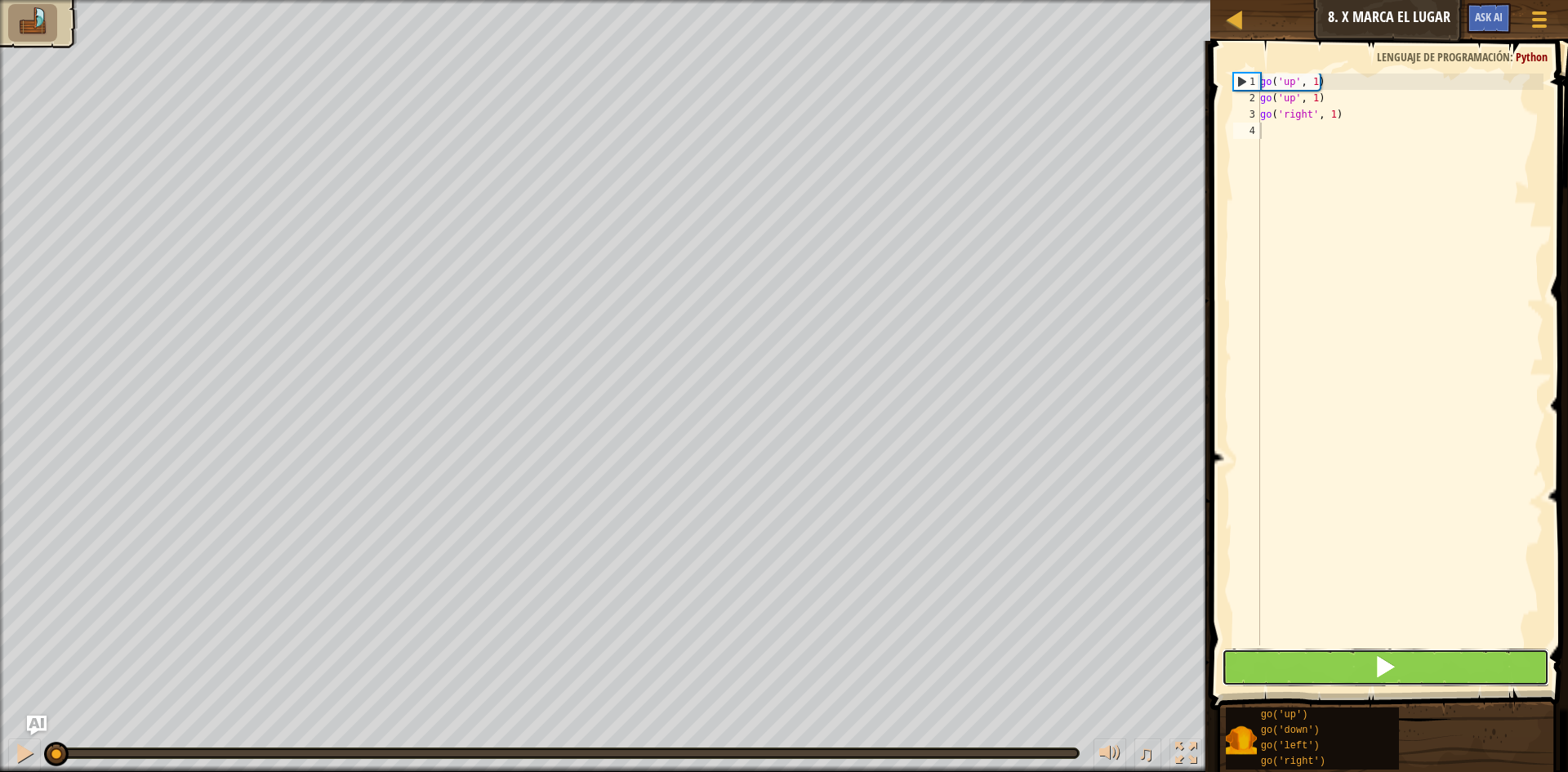
click at [1285, 674] on button at bounding box center [1386, 667] width 328 height 37
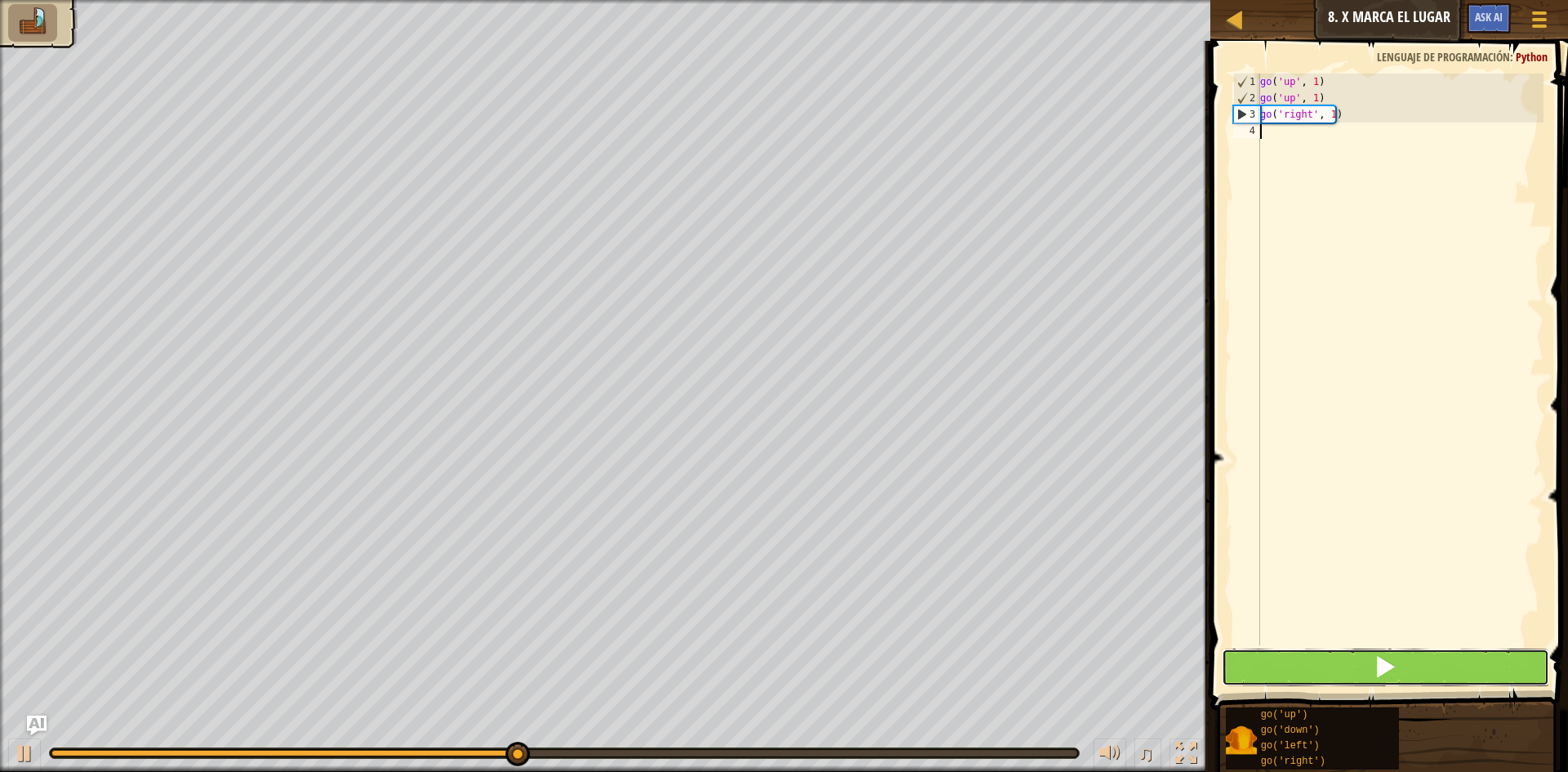
click at [1299, 669] on button at bounding box center [1386, 667] width 328 height 37
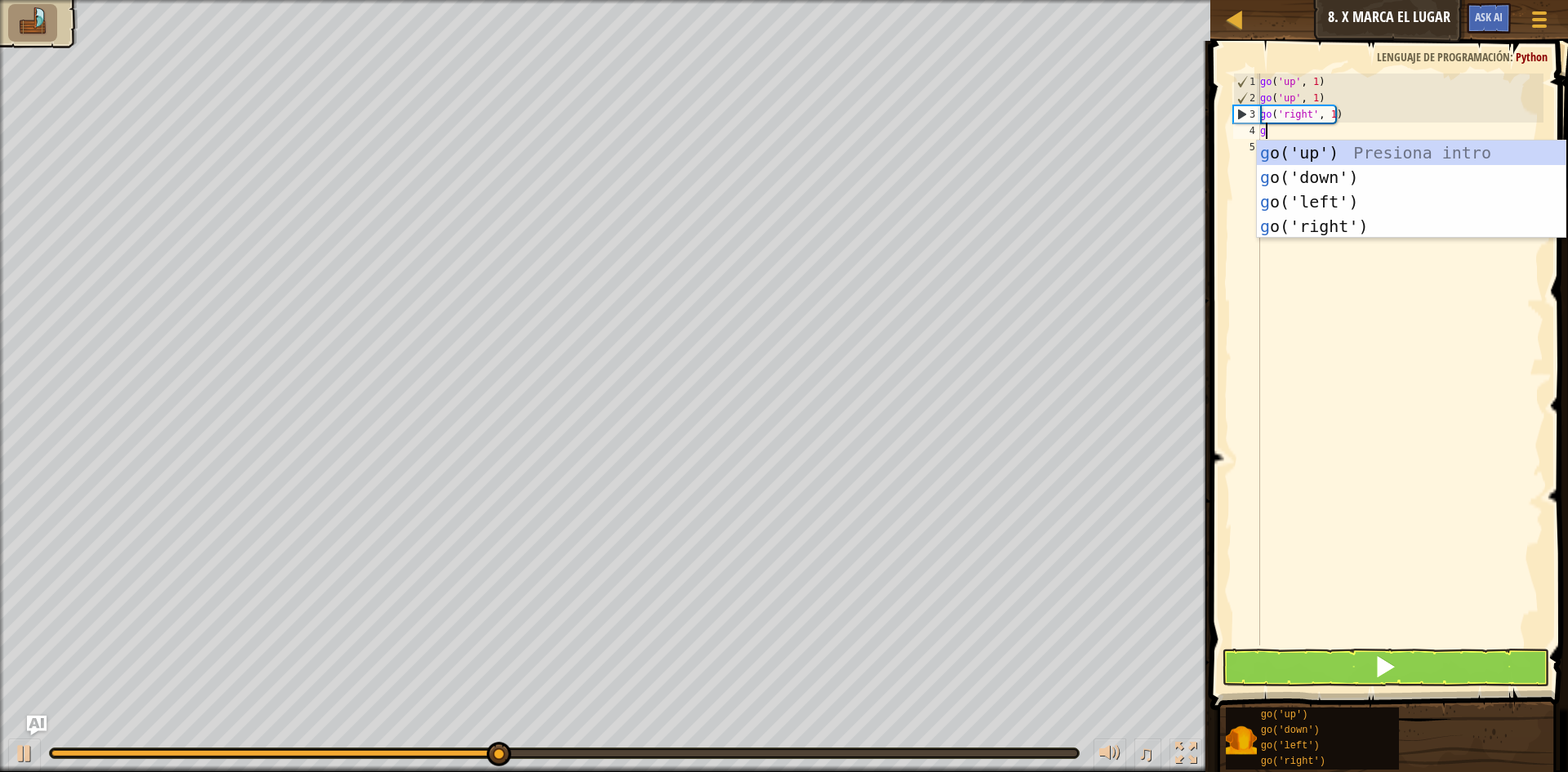
scroll to position [7, 0]
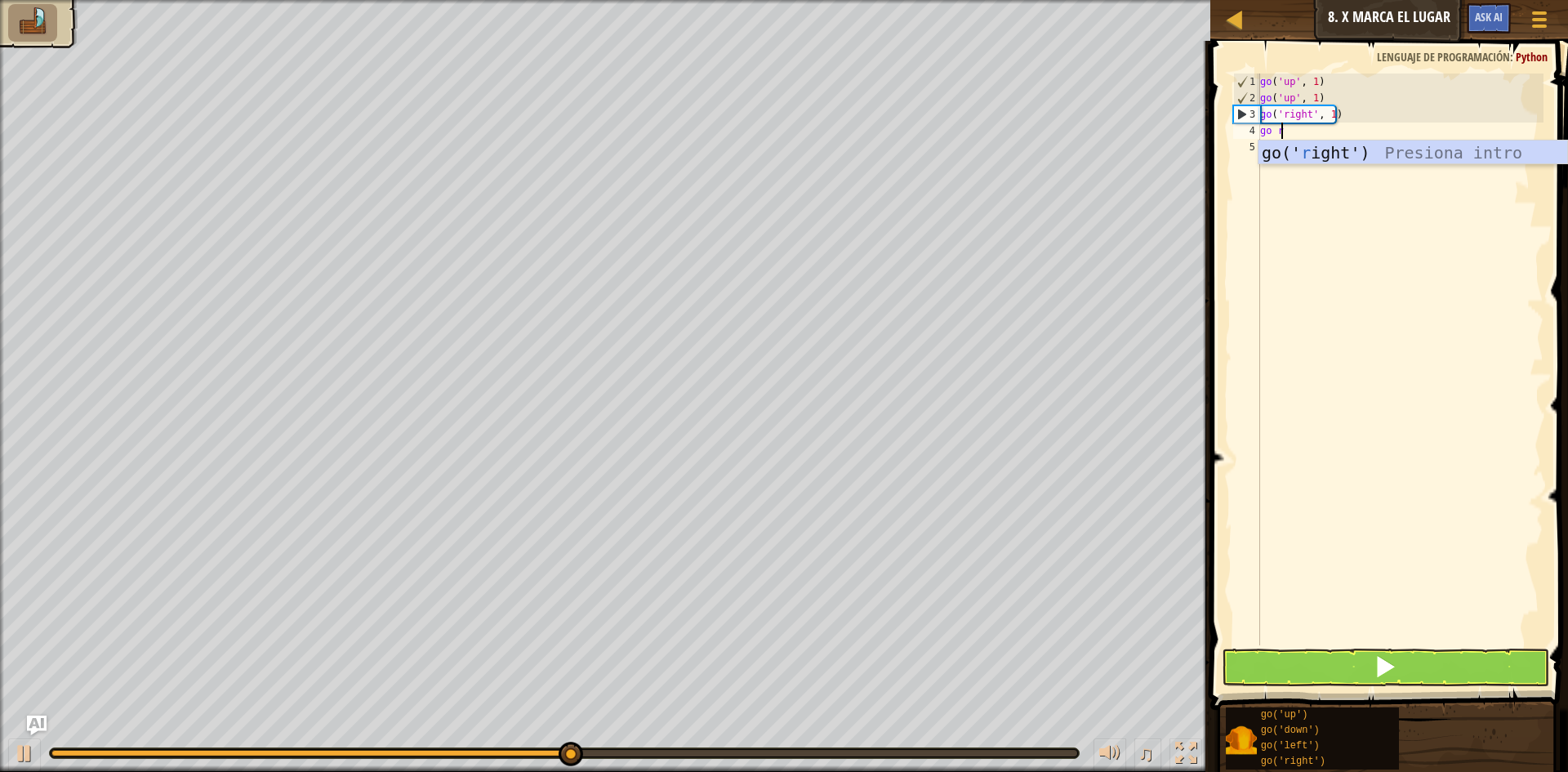
type textarea "go ri"
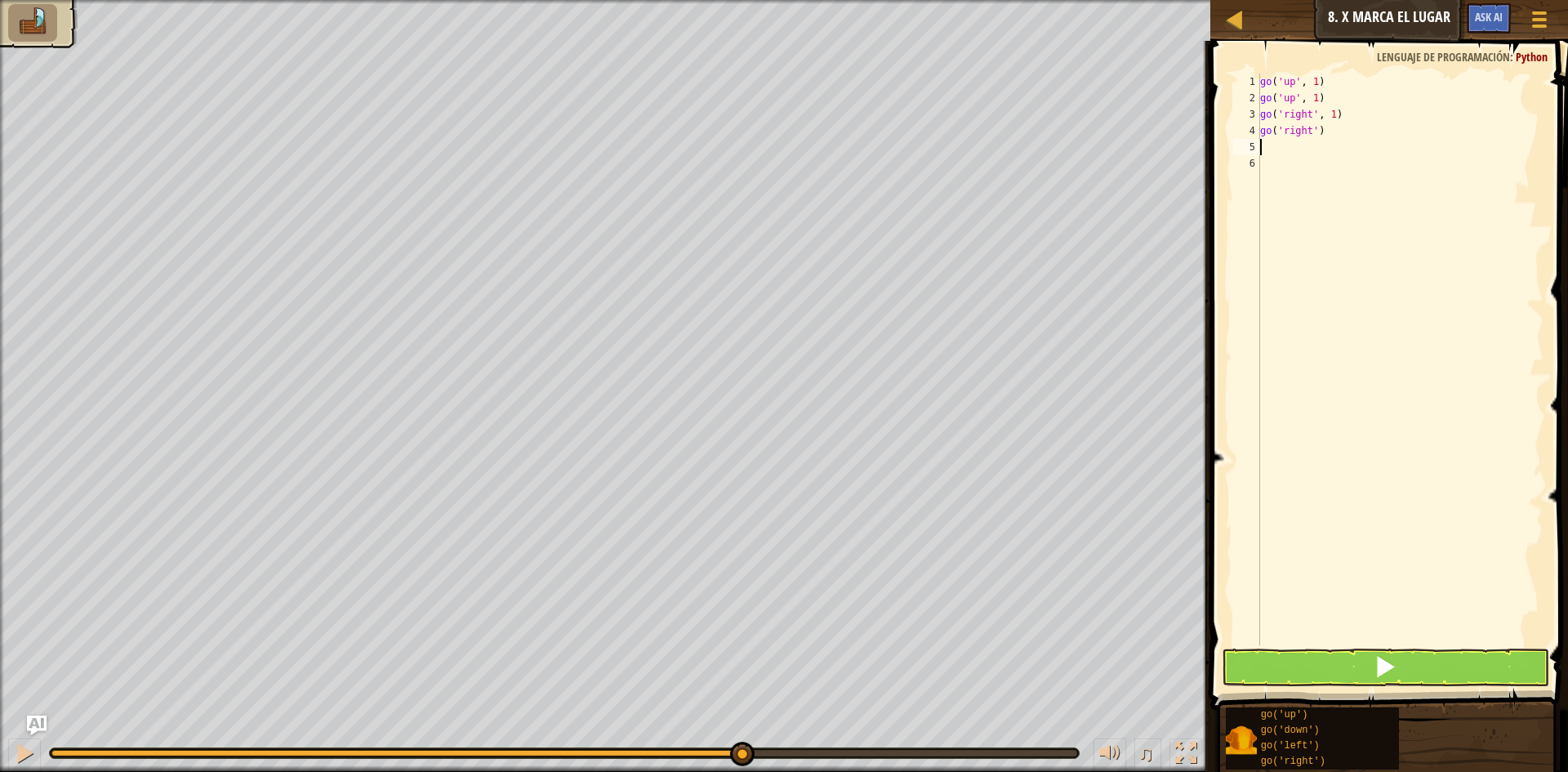
click at [1467, 687] on span at bounding box center [1391, 352] width 371 height 717
click at [1419, 680] on button at bounding box center [1386, 667] width 328 height 37
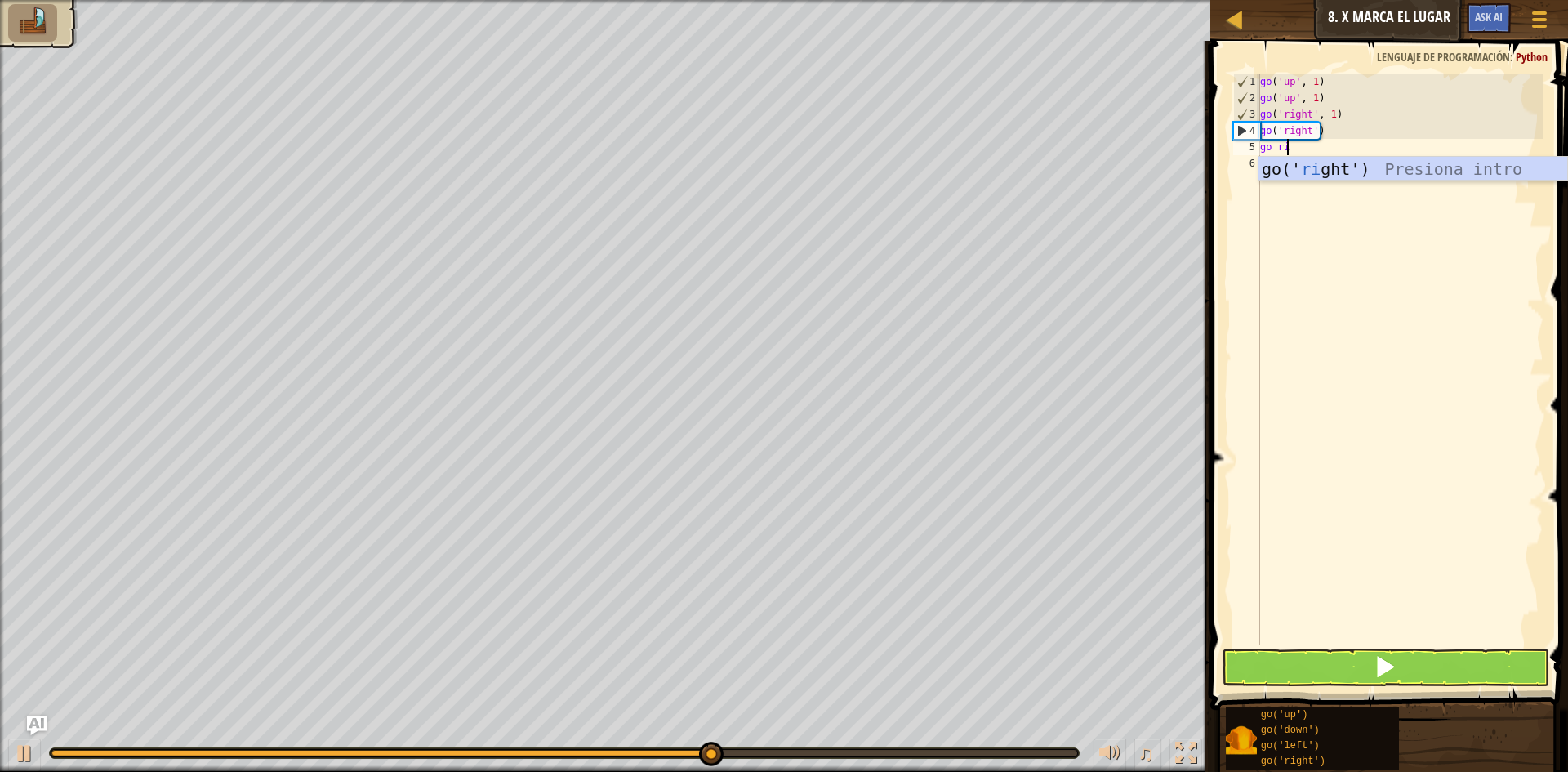
scroll to position [7, 2]
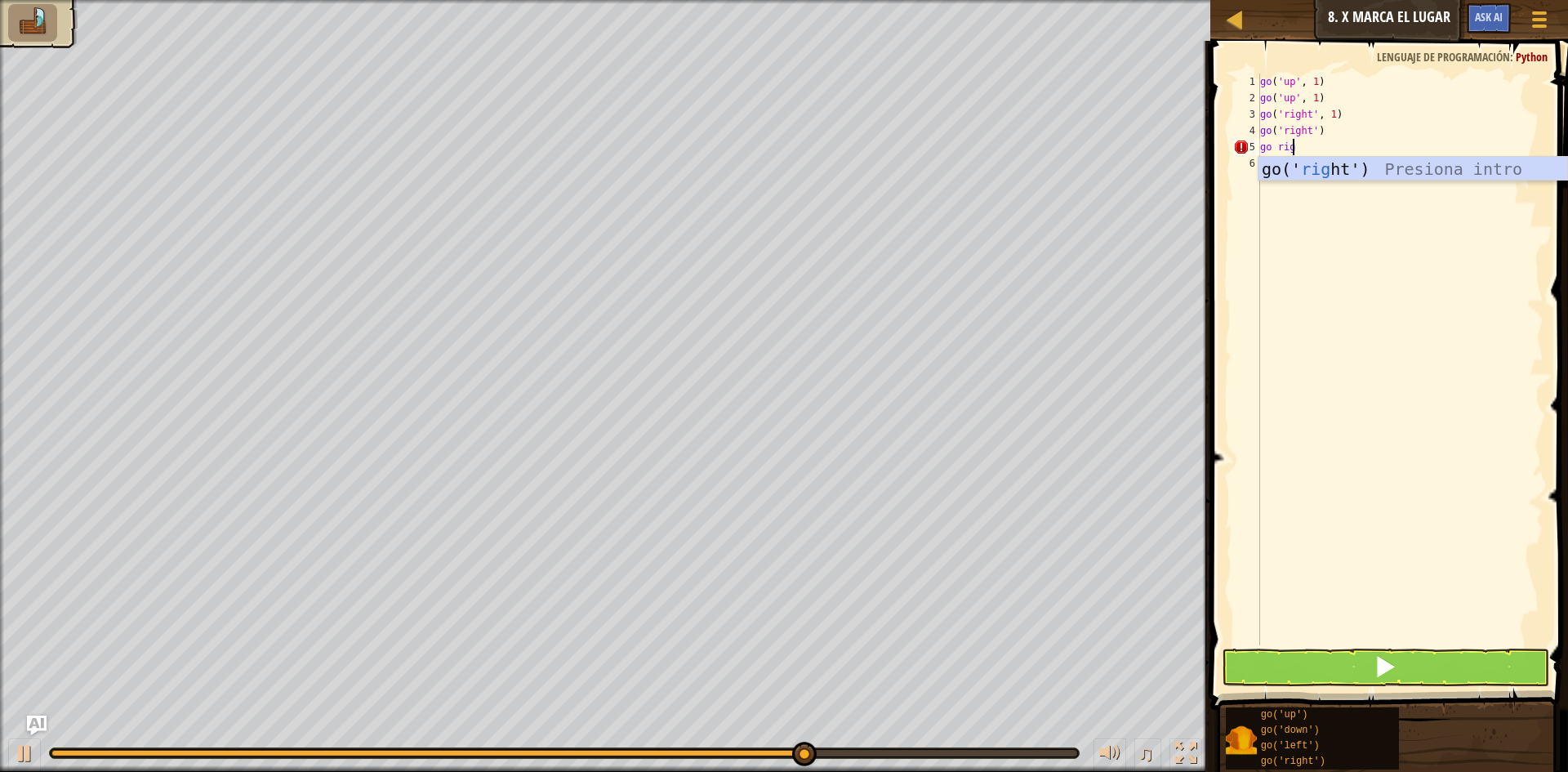
type textarea "go righ"
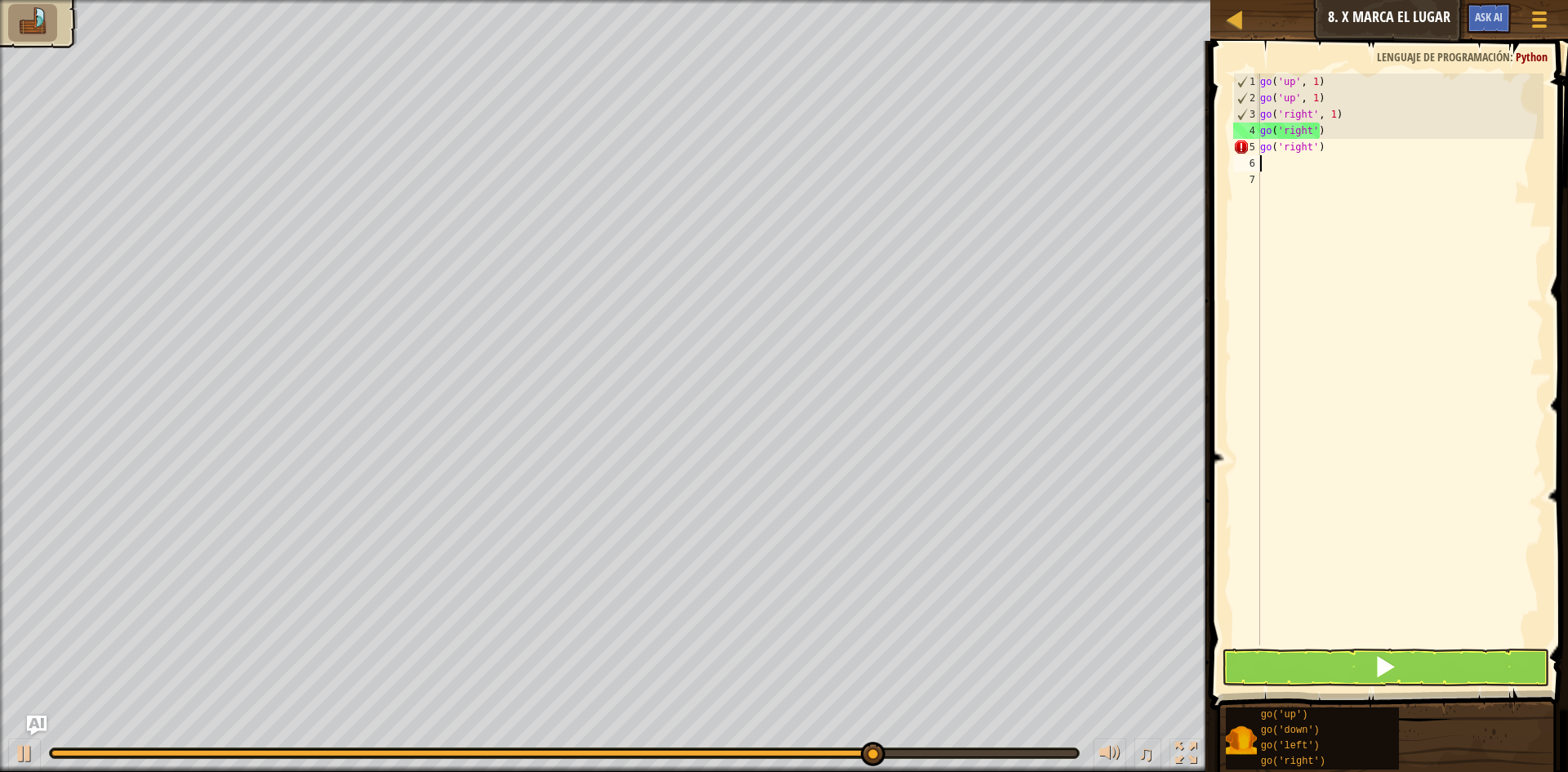
scroll to position [7, 0]
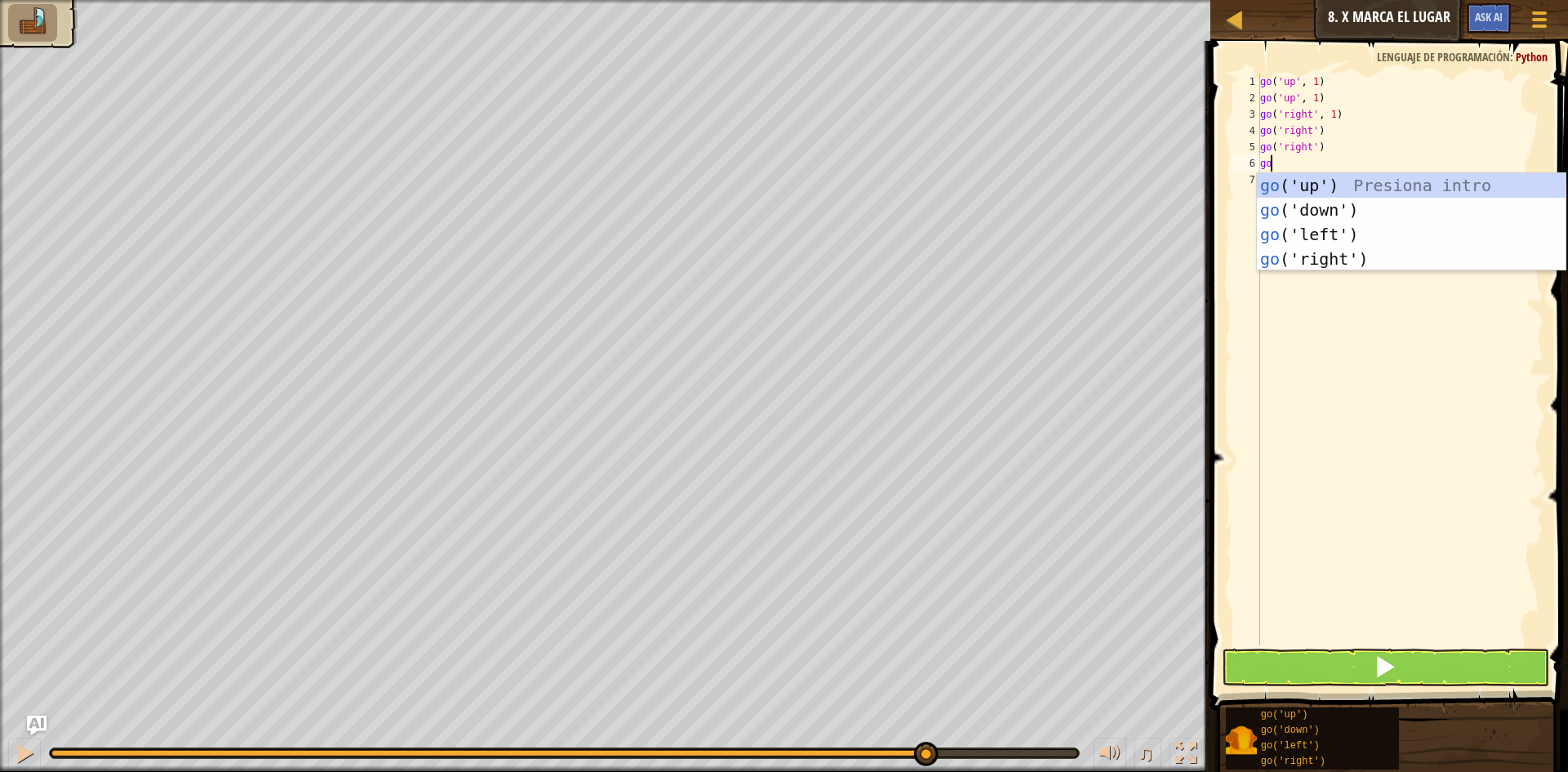
type textarea "go u"
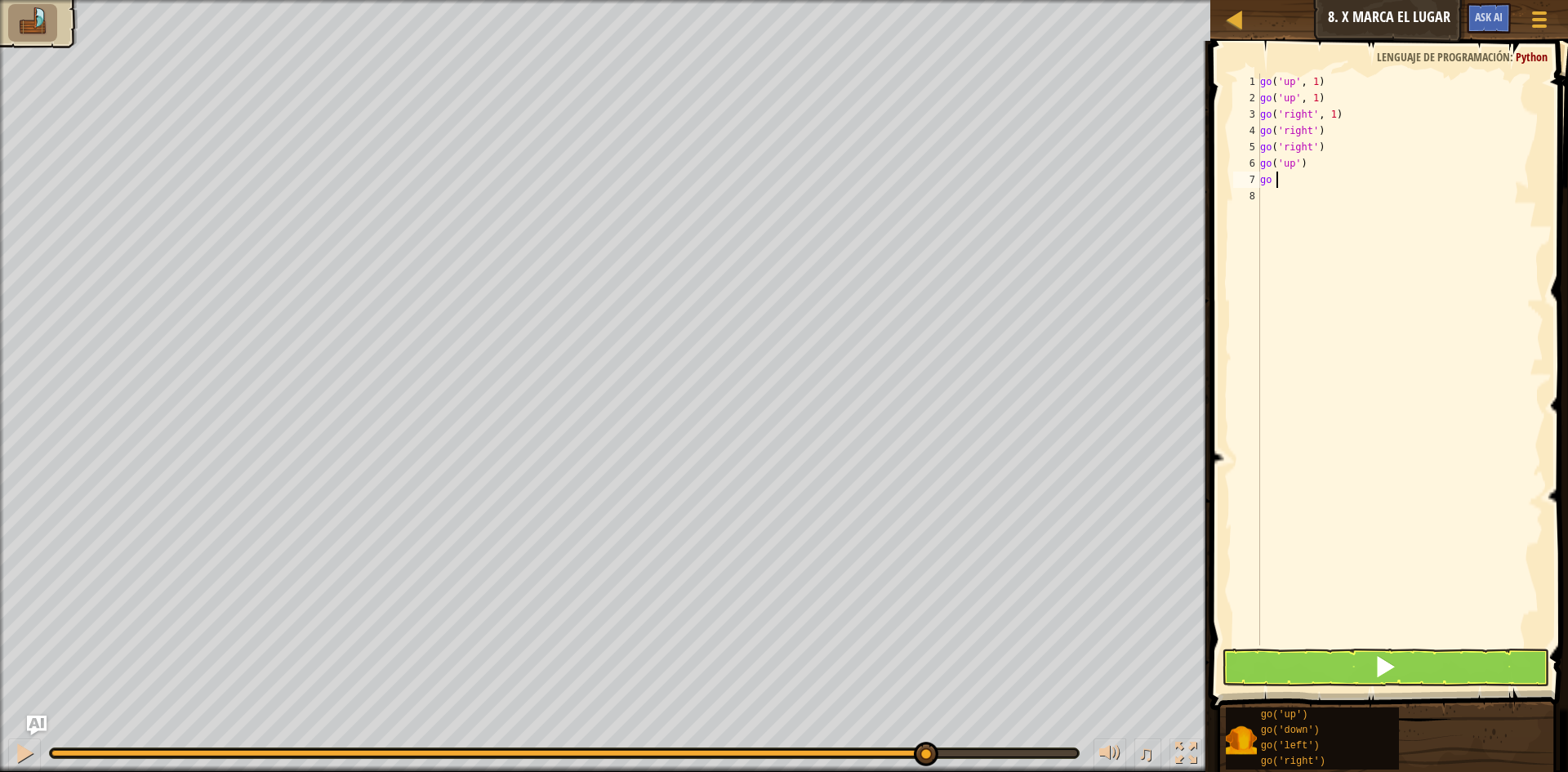
type textarea "go u"
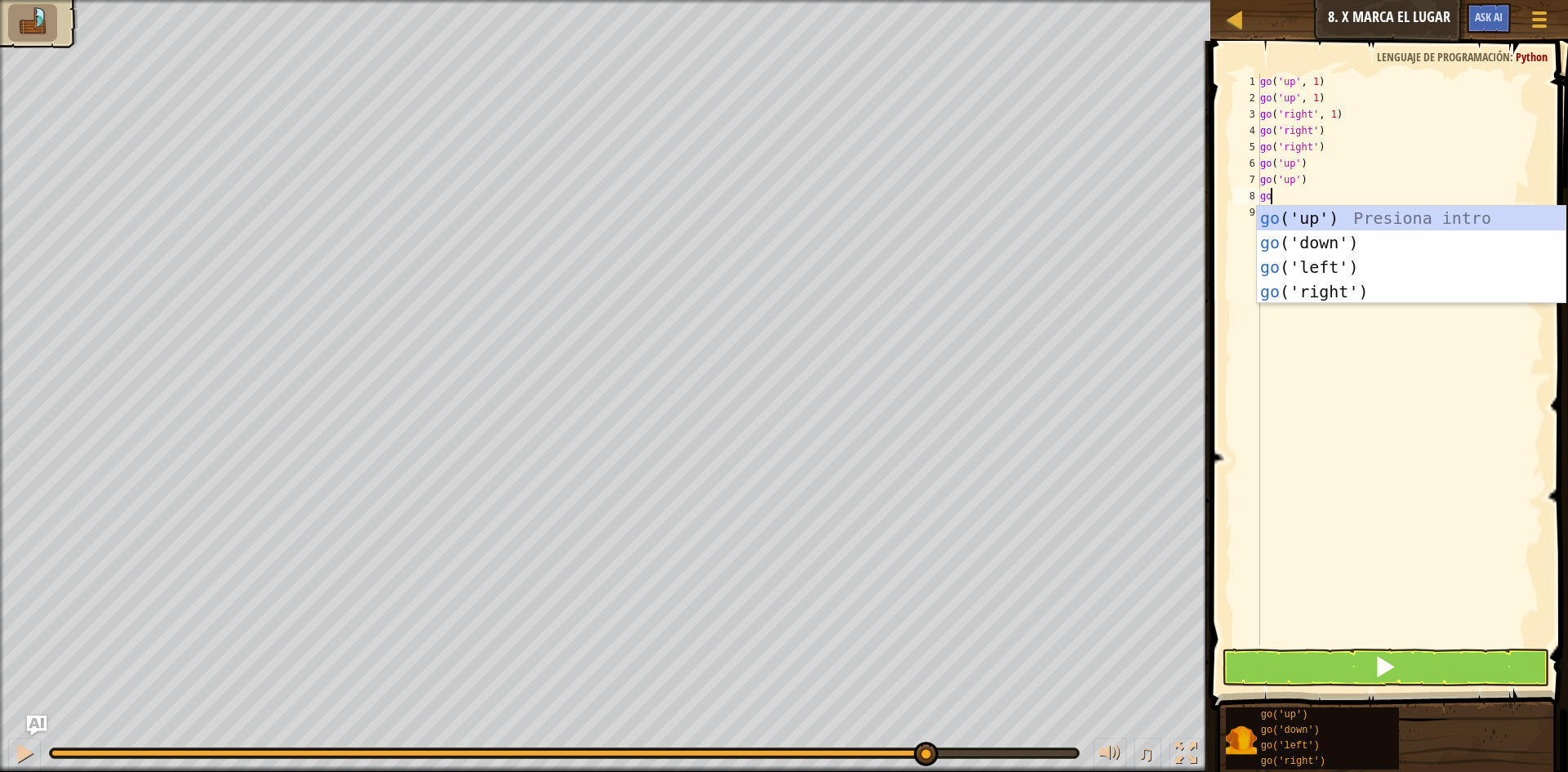
type textarea "go u"
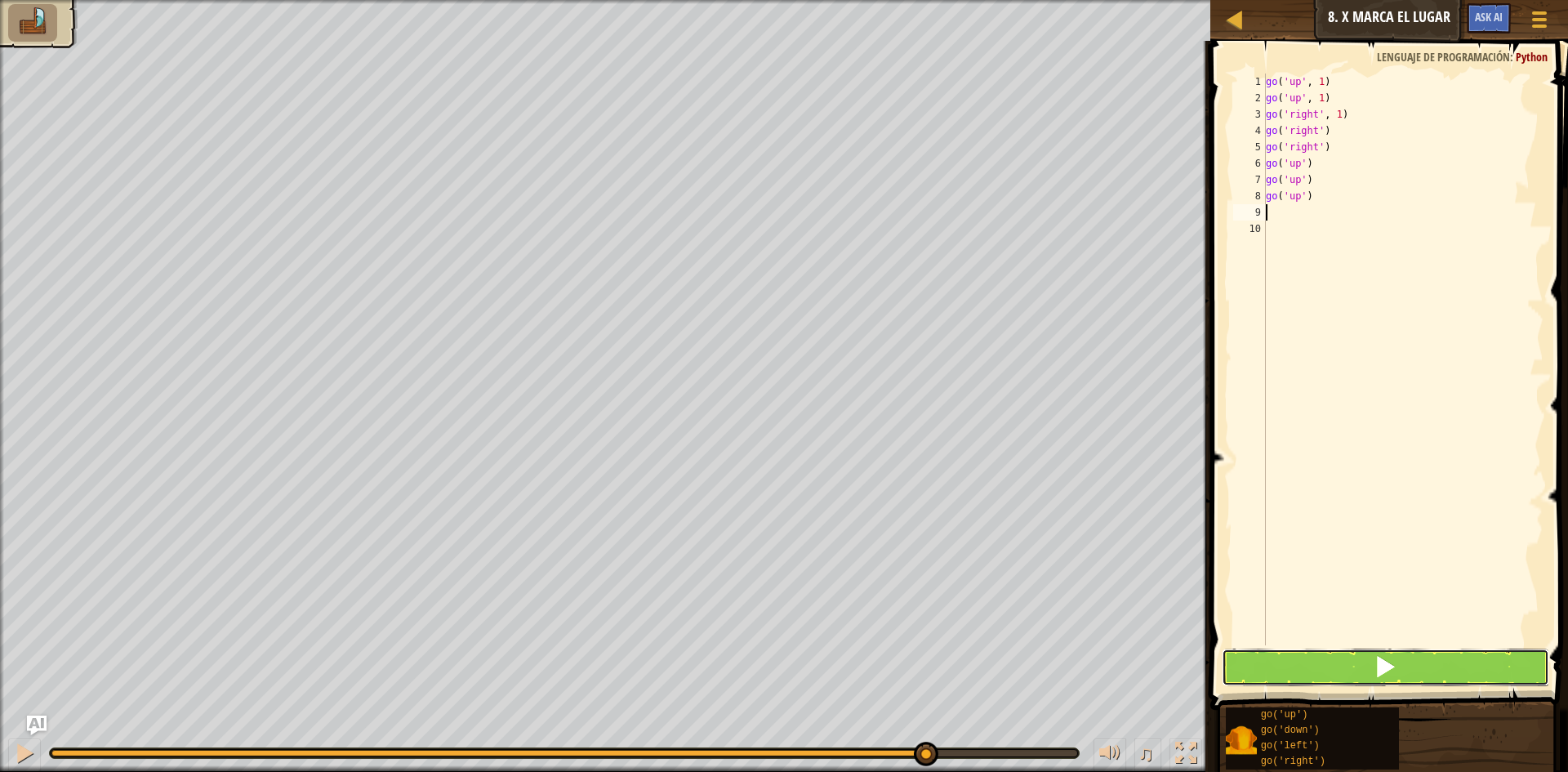
click at [1276, 668] on button at bounding box center [1386, 667] width 328 height 37
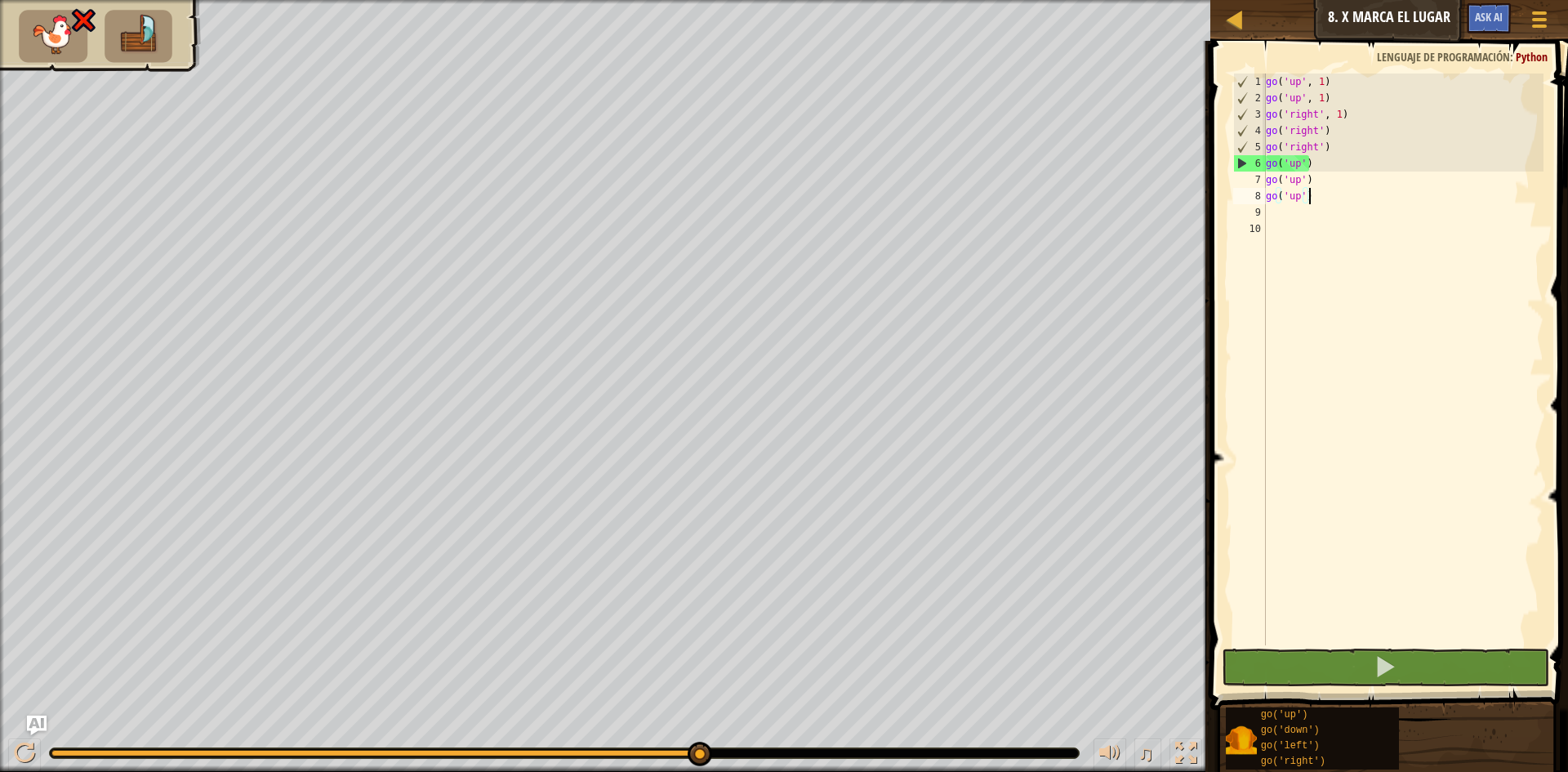
click at [1358, 196] on div "go ( 'up' , 1 ) go ( 'up' , 1 ) go ( 'right' , 1 ) go ( 'right' ) go ( 'right' …" at bounding box center [1403, 375] width 282 height 605
type textarea "g"
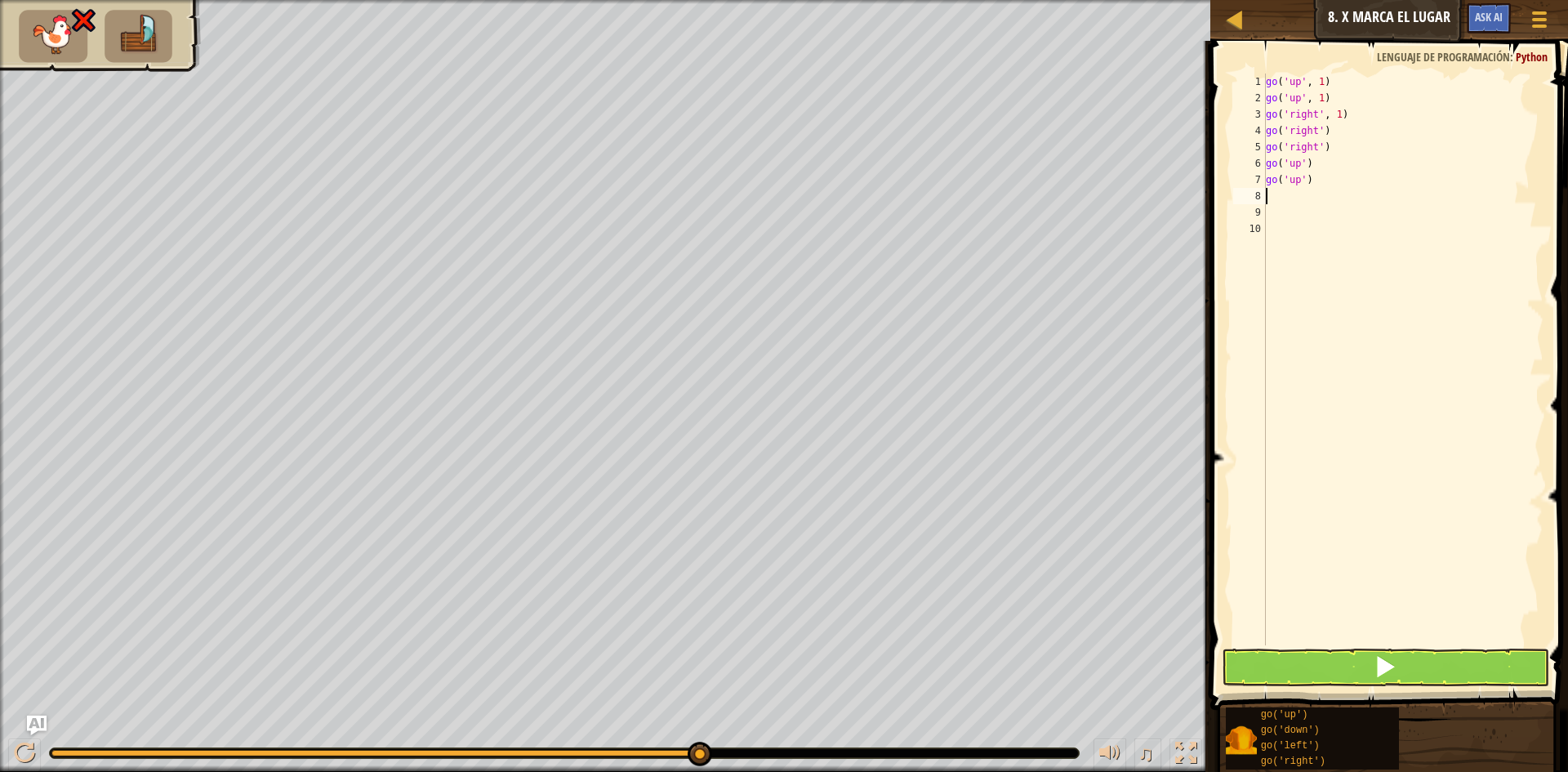
click at [1358, 196] on div "go ( 'up' , 1 ) go ( 'up' , 1 ) go ( 'right' , 1 ) go ( 'right' ) go ( 'right' …" at bounding box center [1403, 375] width 282 height 605
click at [1365, 190] on div "go ( 'up' , 1 ) go ( 'up' , 1 ) go ( 'right' , 1 ) go ( 'right' ) go ( 'right' …" at bounding box center [1403, 375] width 282 height 605
click at [1375, 153] on div "go ( 'up' , 1 ) go ( 'up' , 1 ) go ( 'right' , 1 ) go ( 'right' ) go ( 'right' …" at bounding box center [1403, 375] width 282 height 605
type textarea "go('right')"
click at [1339, 200] on div "go ( 'up' , 1 ) go ( 'up' , 1 ) go ( 'right' , 1 ) go ( 'right' ) go ( 'right' …" at bounding box center [1403, 375] width 282 height 605
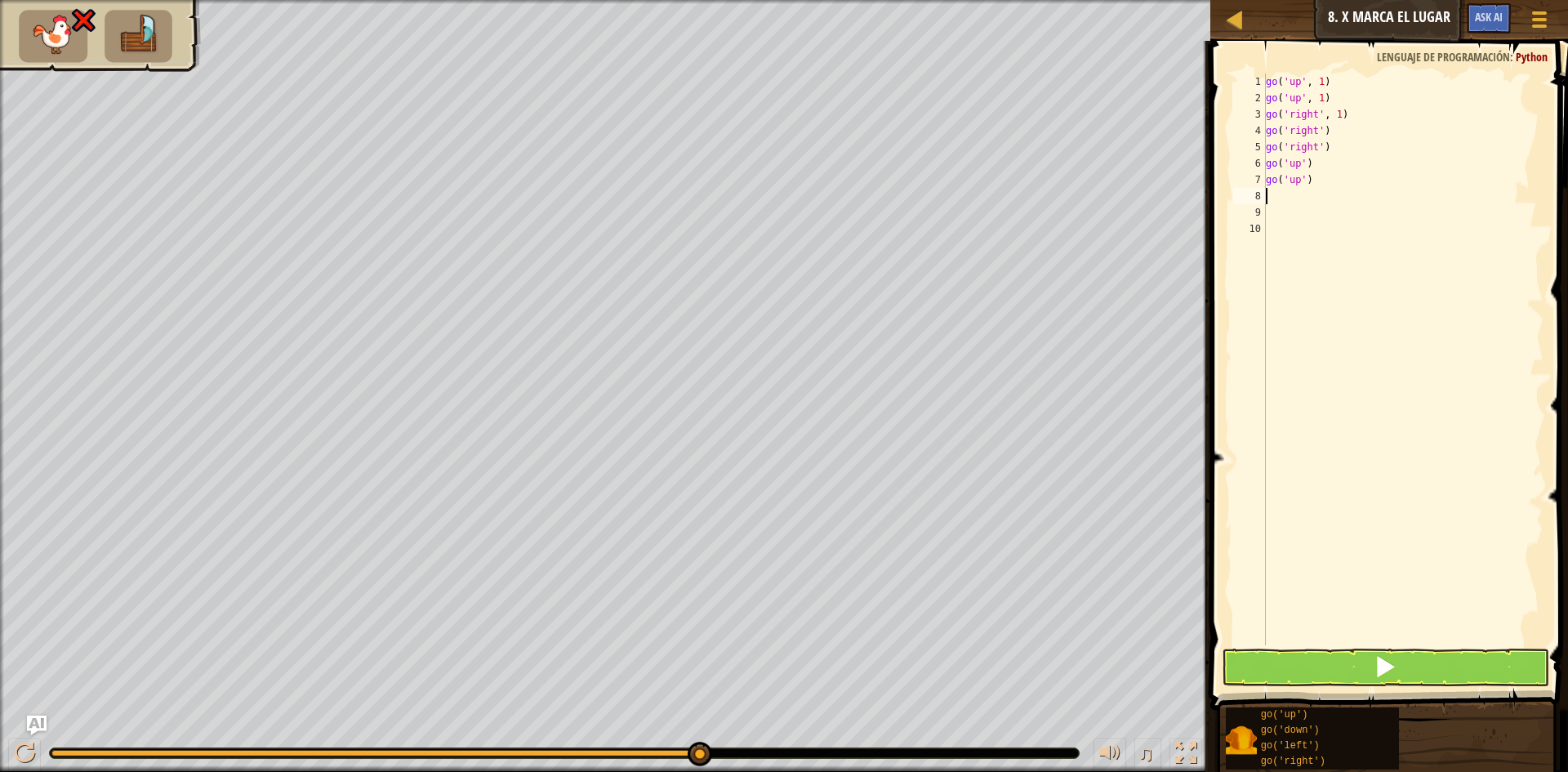
click at [1366, 186] on div "go ( 'up' , 1 ) go ( 'up' , 1 ) go ( 'right' , 1 ) go ( 'right' ) go ( 'right' …" at bounding box center [1403, 375] width 282 height 605
type textarea "g"
type textarea "go('do"
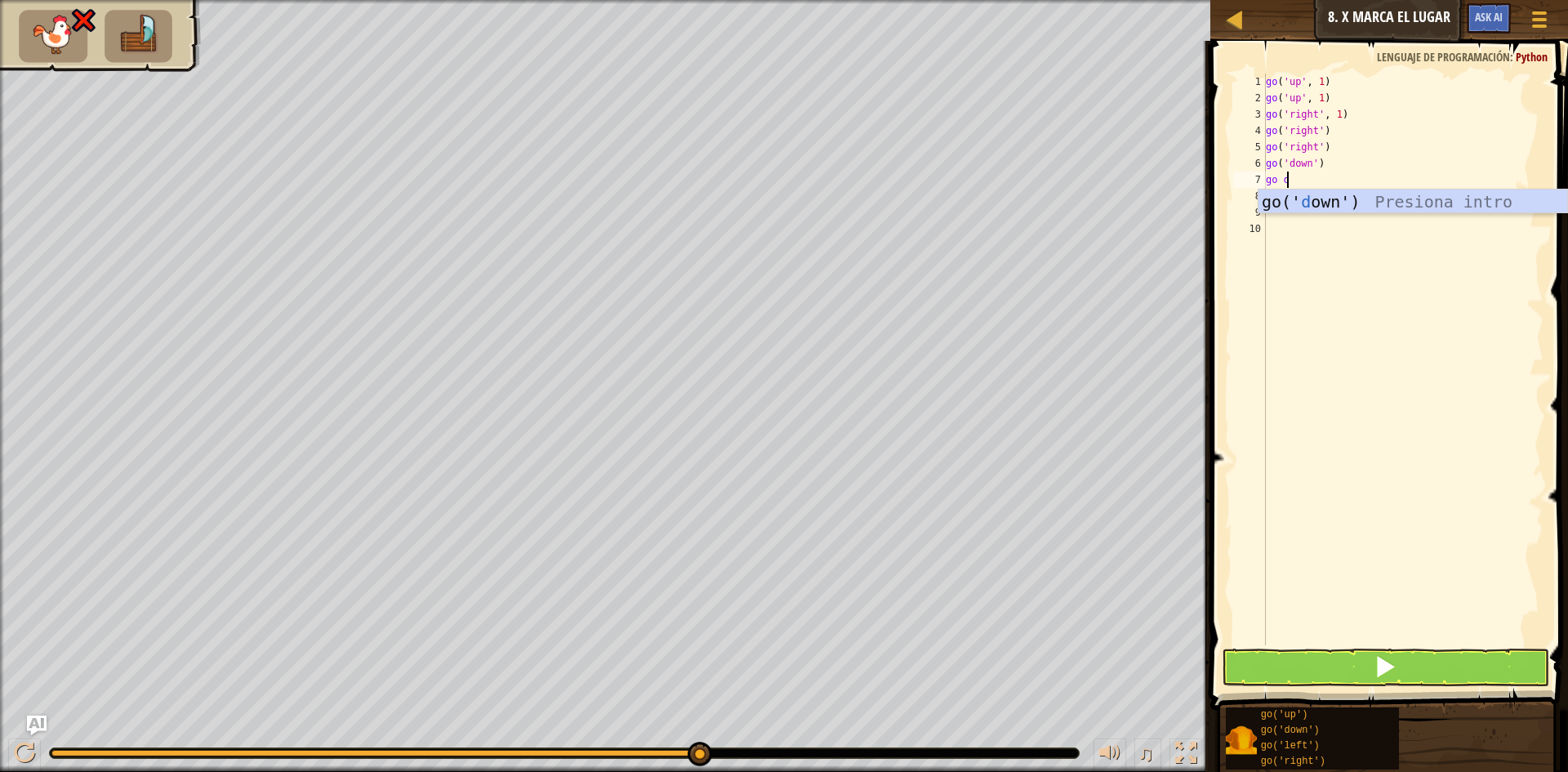
type textarea "go do"
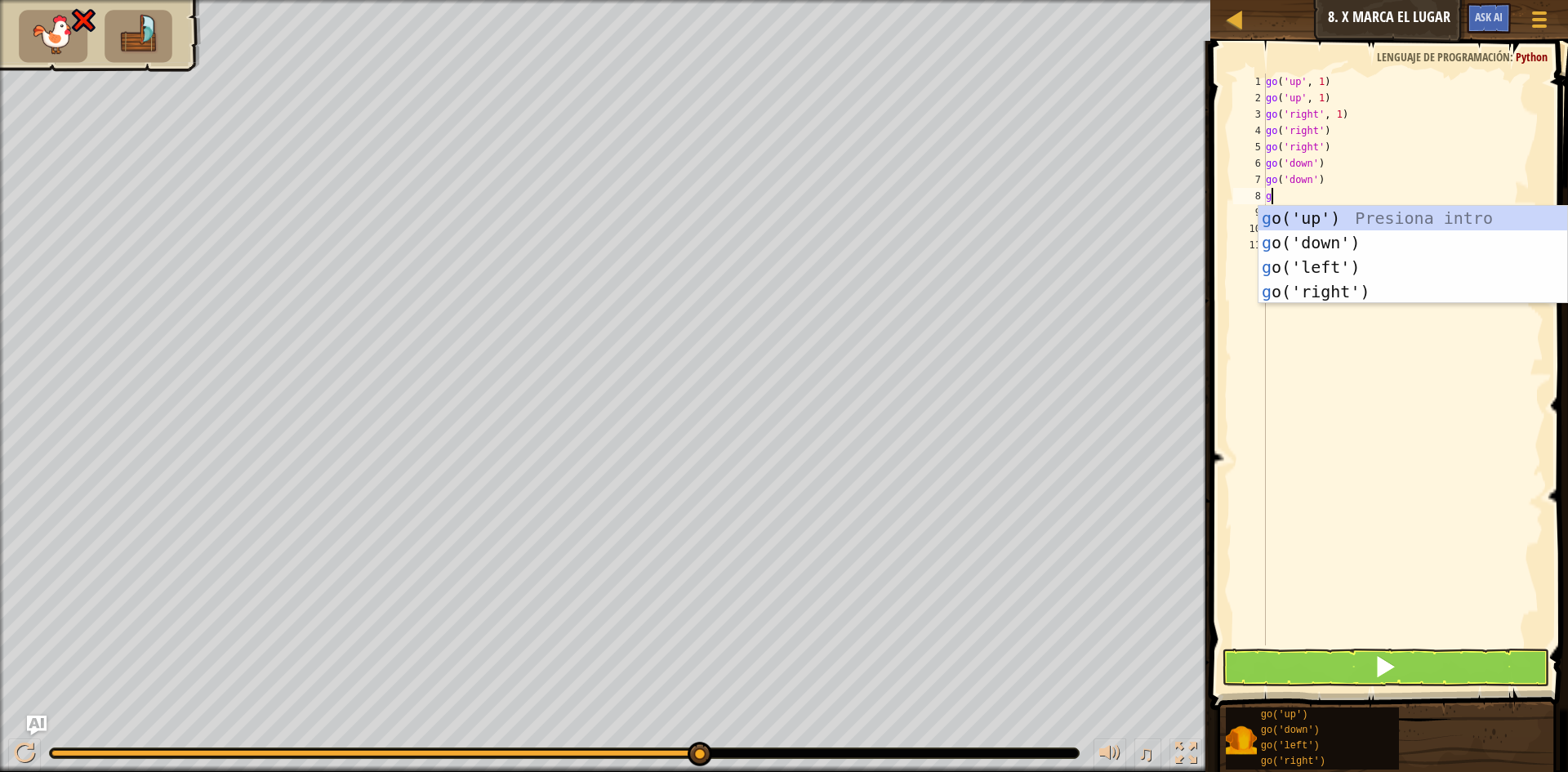
type textarea "go"
click at [1329, 235] on div "go ('up') Presiona intro go ('down') Presiona intro go ('left') Presiona intro …" at bounding box center [1412, 279] width 309 height 147
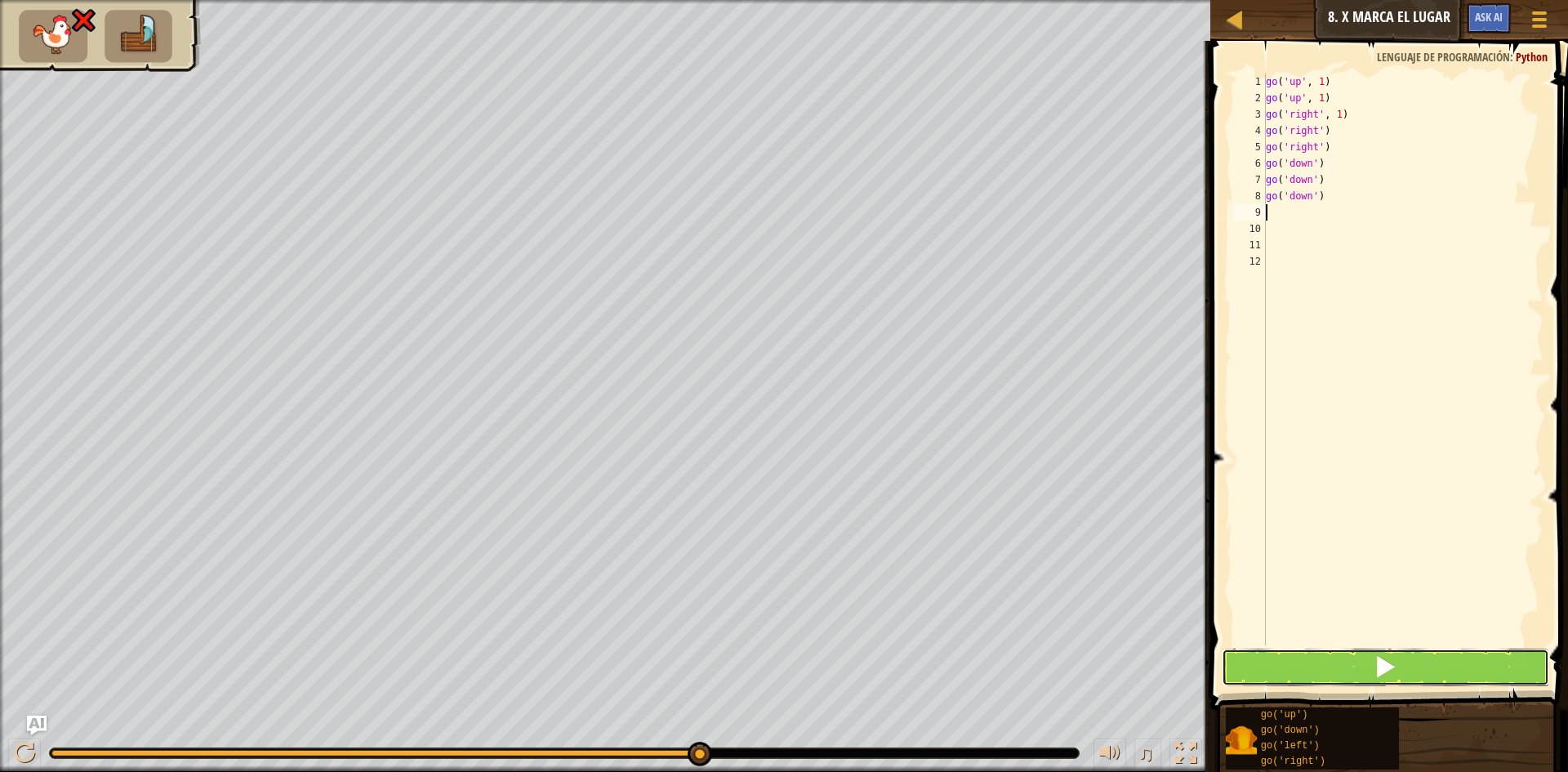
click at [1292, 661] on button at bounding box center [1386, 667] width 328 height 37
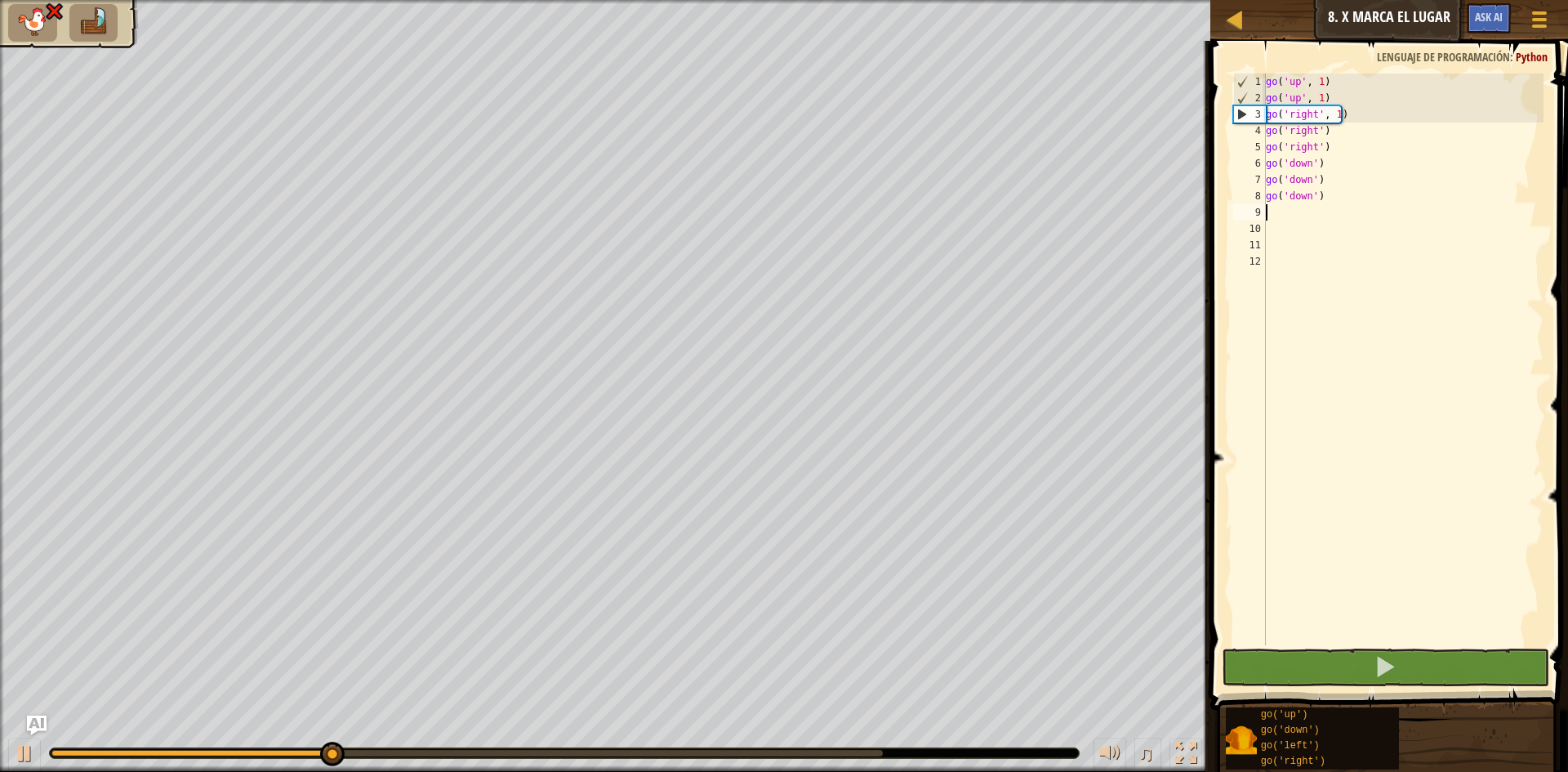
click at [1333, 194] on div "go ( 'up' , 1 ) go ( 'up' , 1 ) go ( 'right' , 1 ) go ( 'right' ) go ( 'right' …" at bounding box center [1403, 375] width 282 height 605
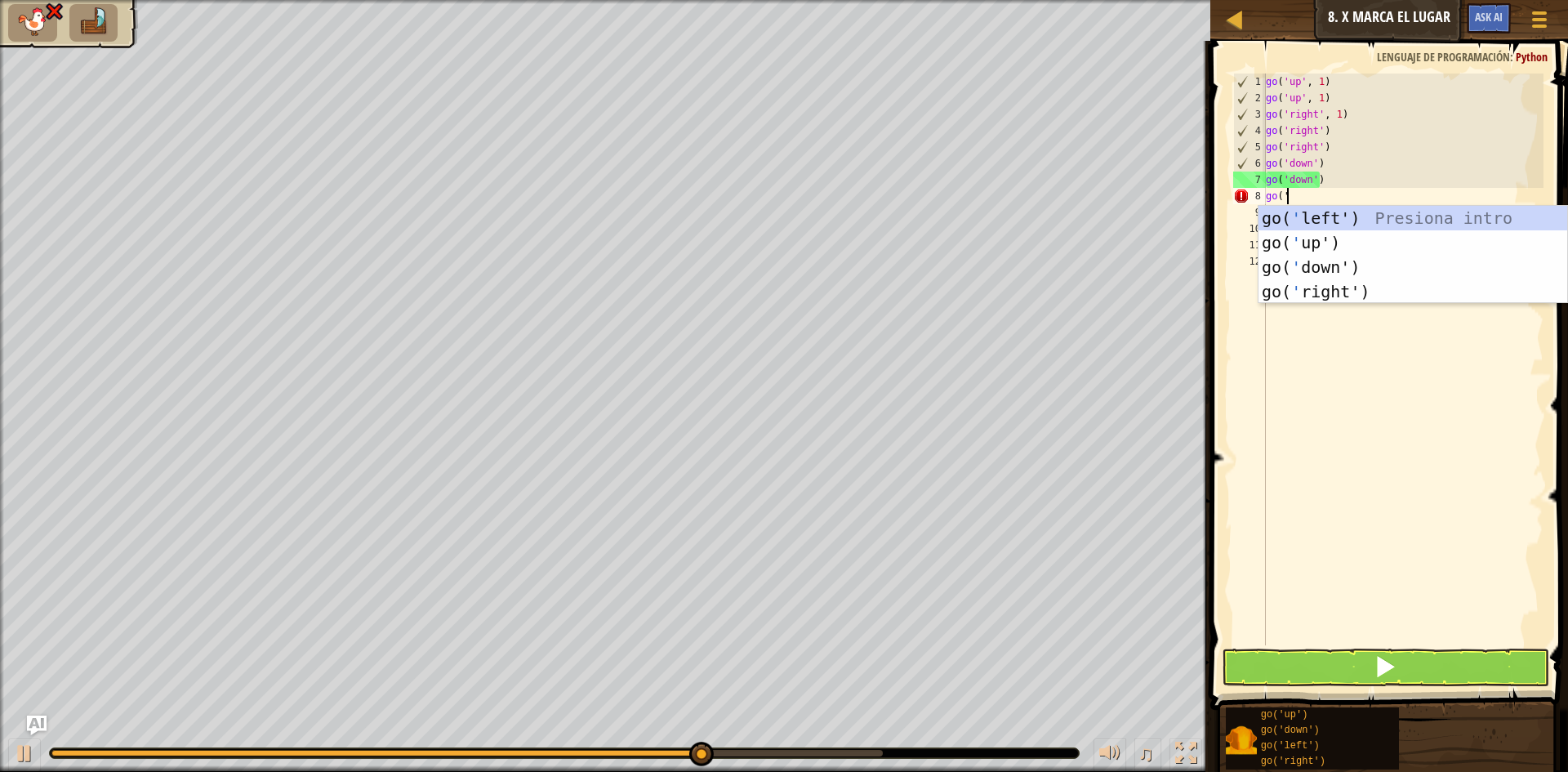
type textarea "go('le"
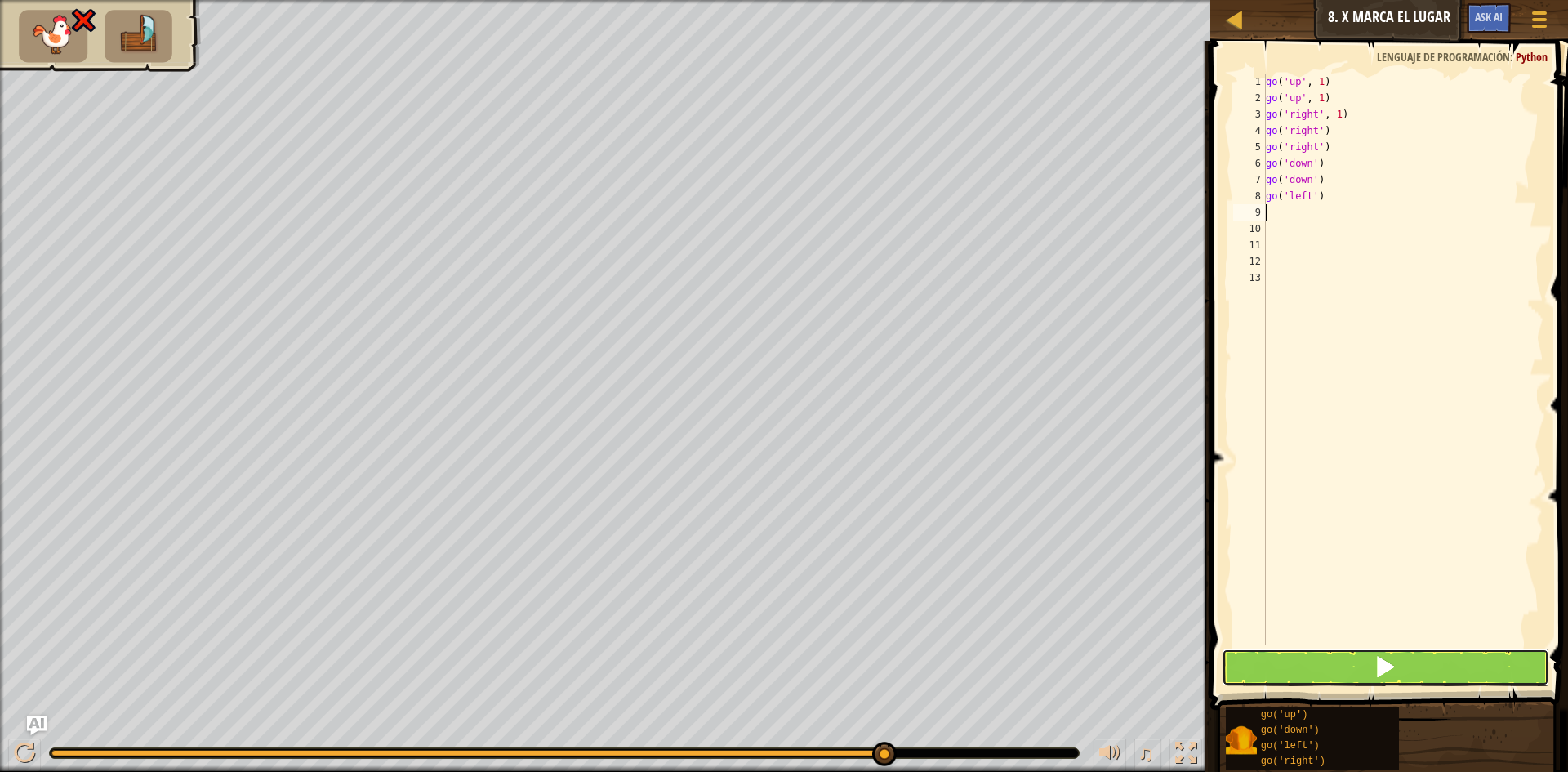
click at [1378, 680] on button at bounding box center [1386, 667] width 328 height 37
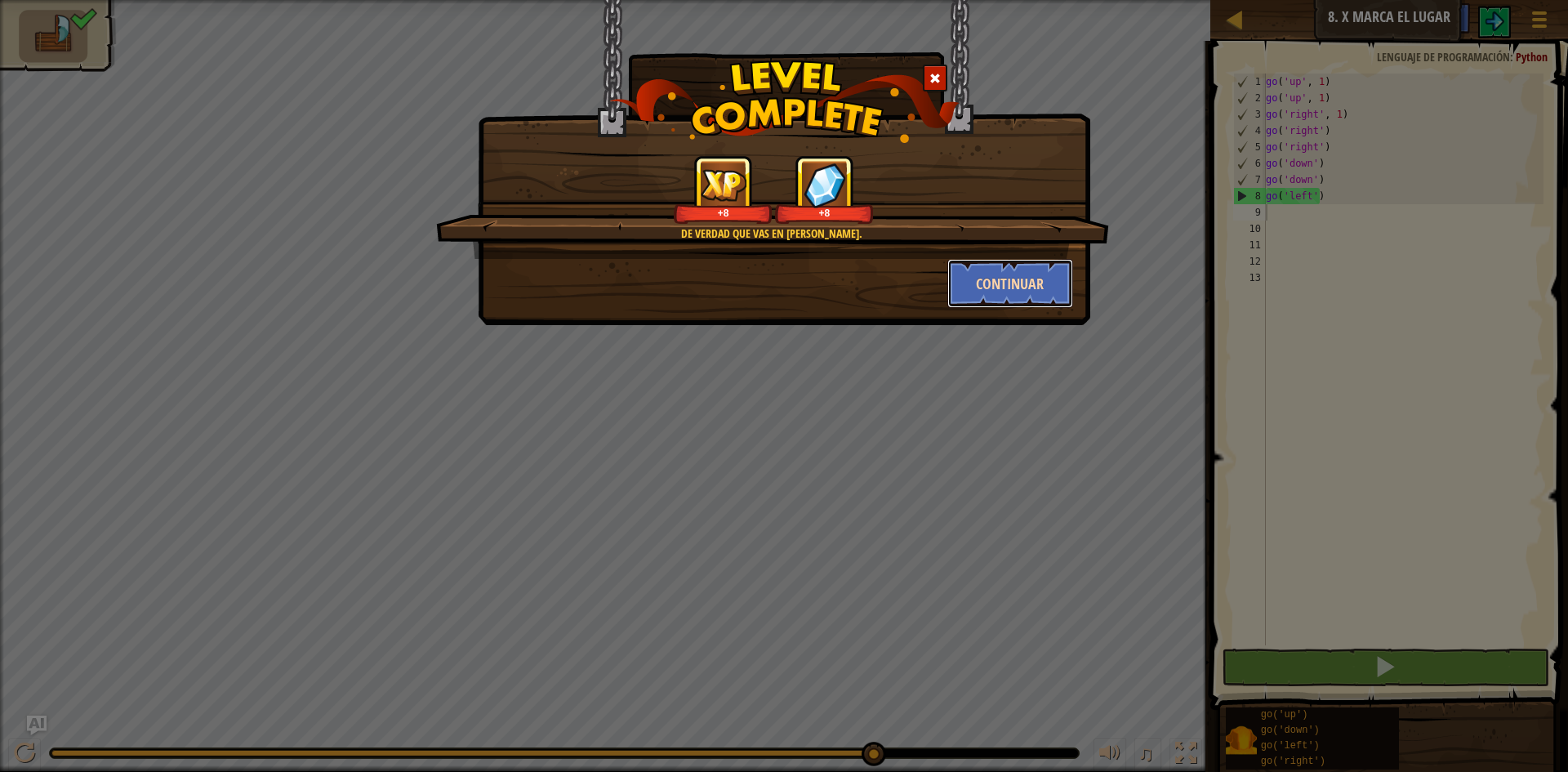
click at [1027, 285] on button "Continuar" at bounding box center [1011, 283] width 126 height 49
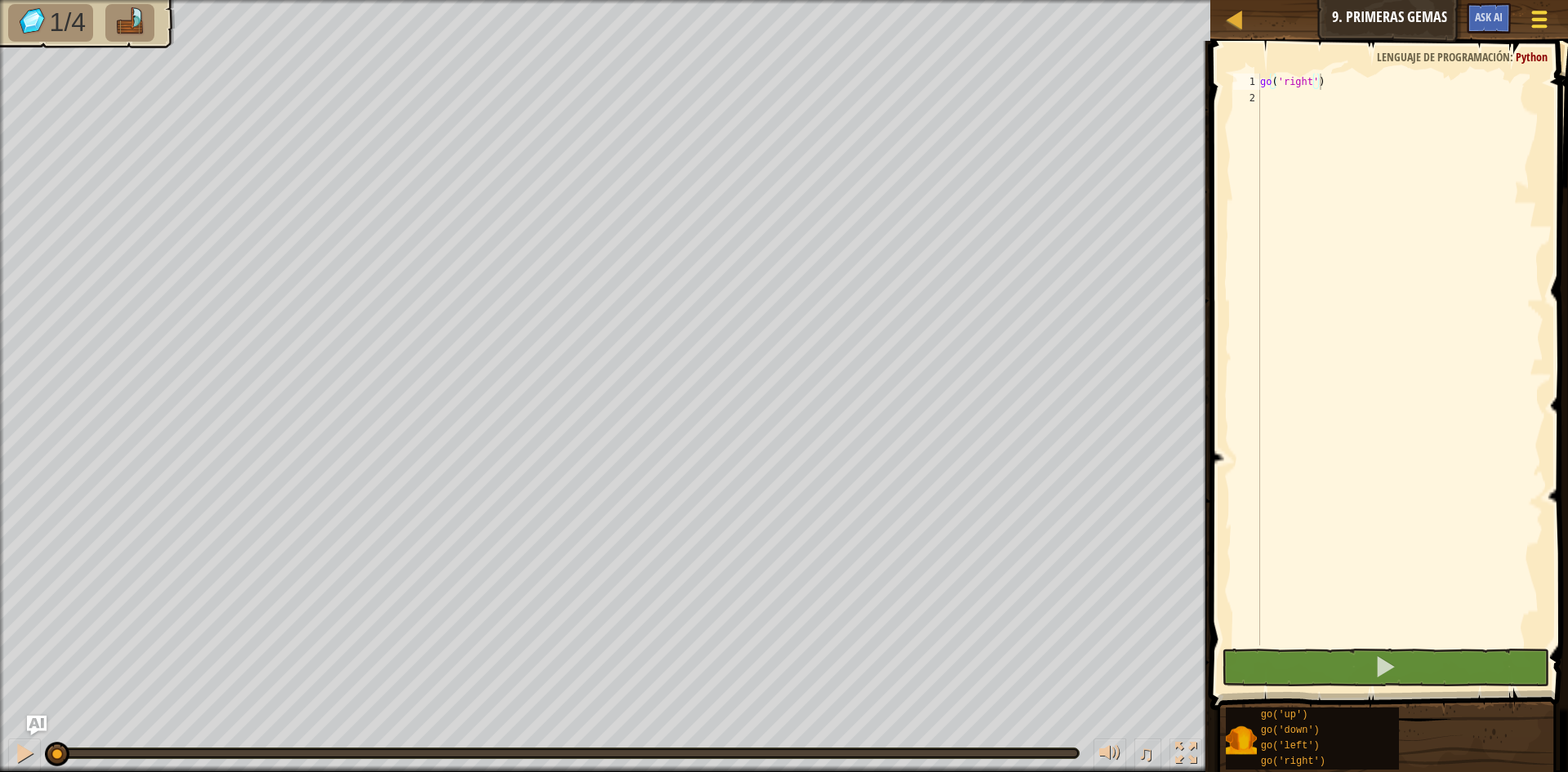
click at [1529, 10] on div at bounding box center [1539, 19] width 22 height 23
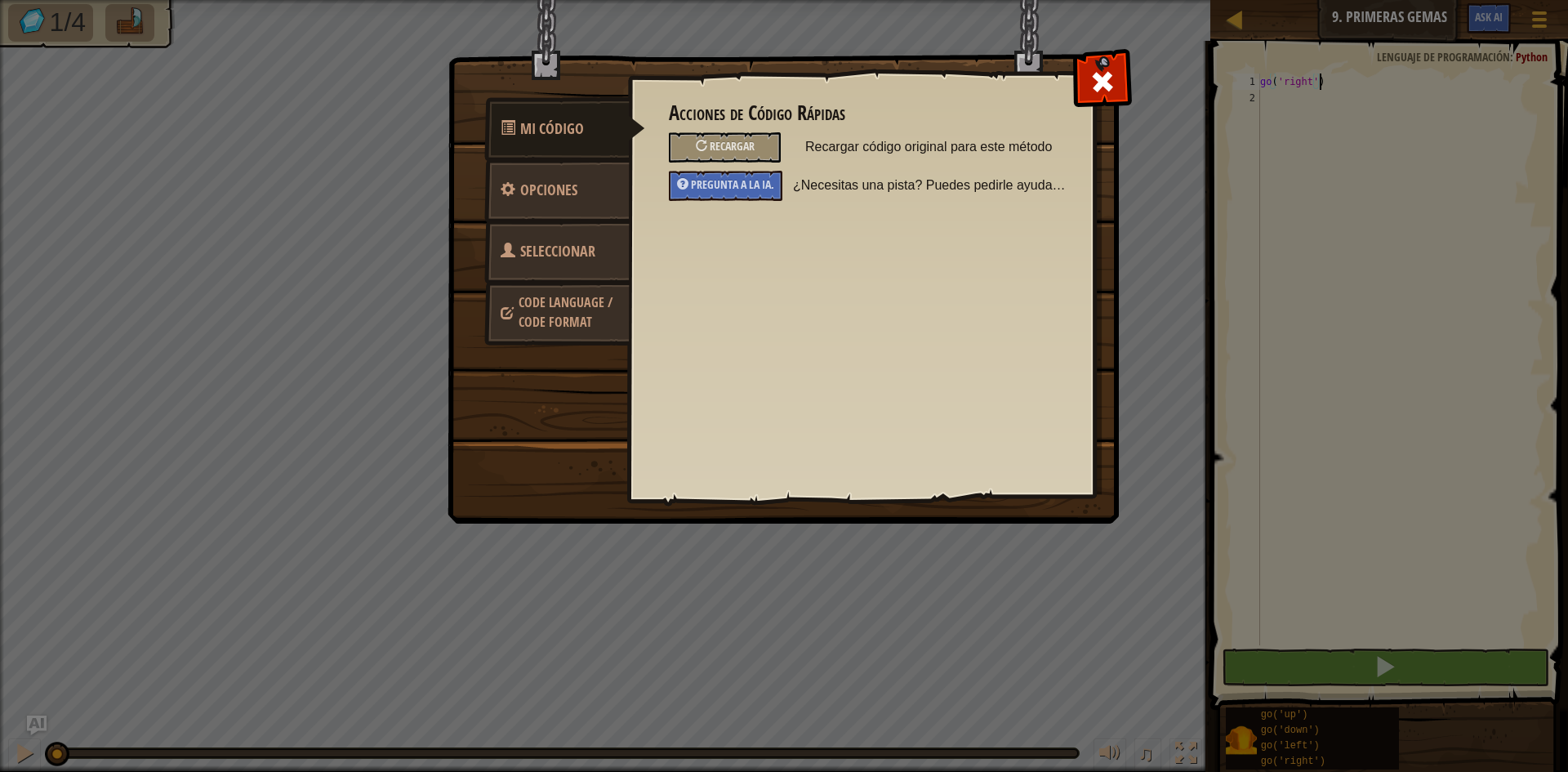
click at [595, 273] on link "Seleccionar Heroe" at bounding box center [556, 272] width 146 height 105
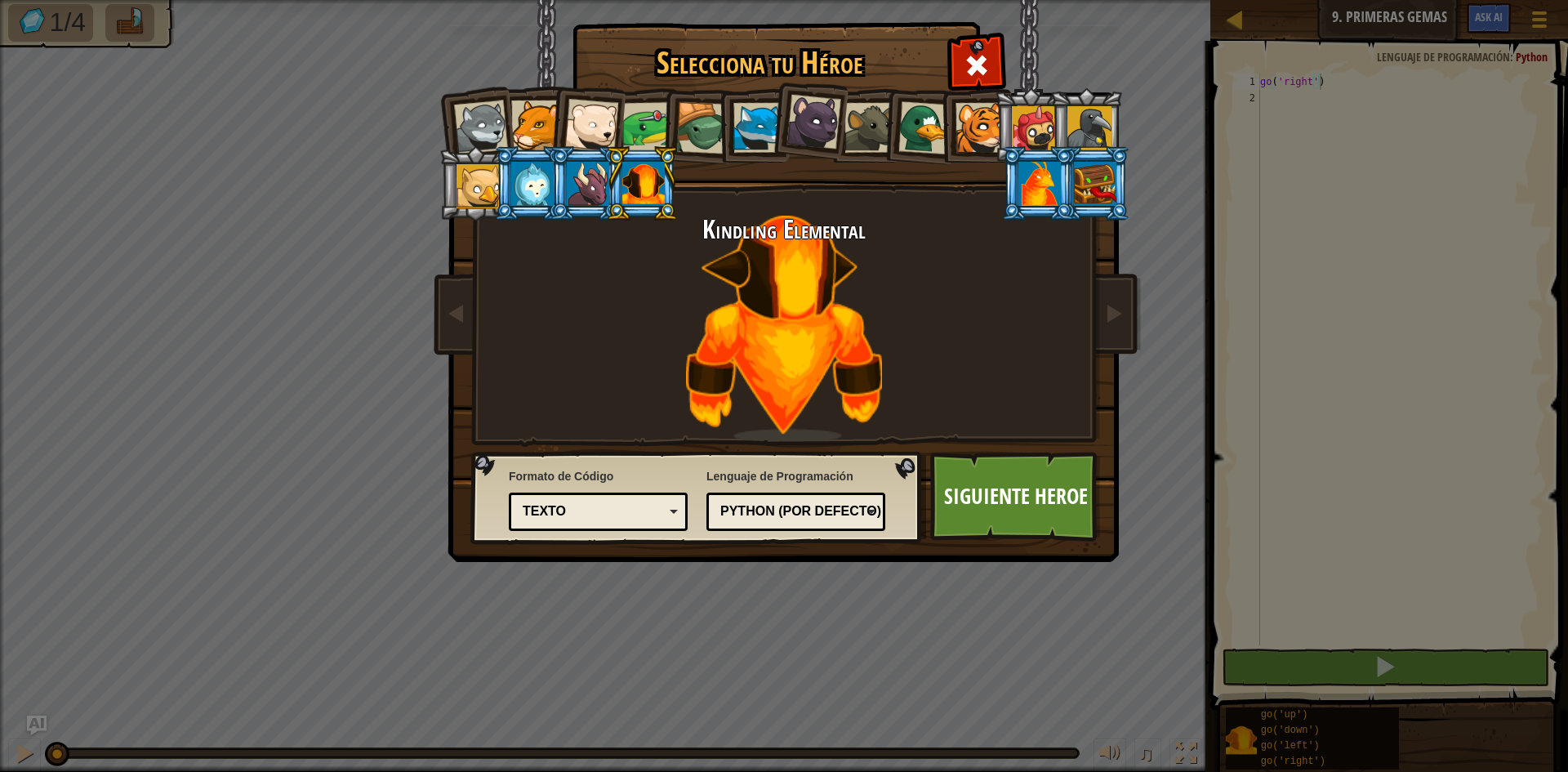
click at [813, 126] on div at bounding box center [814, 122] width 55 height 55
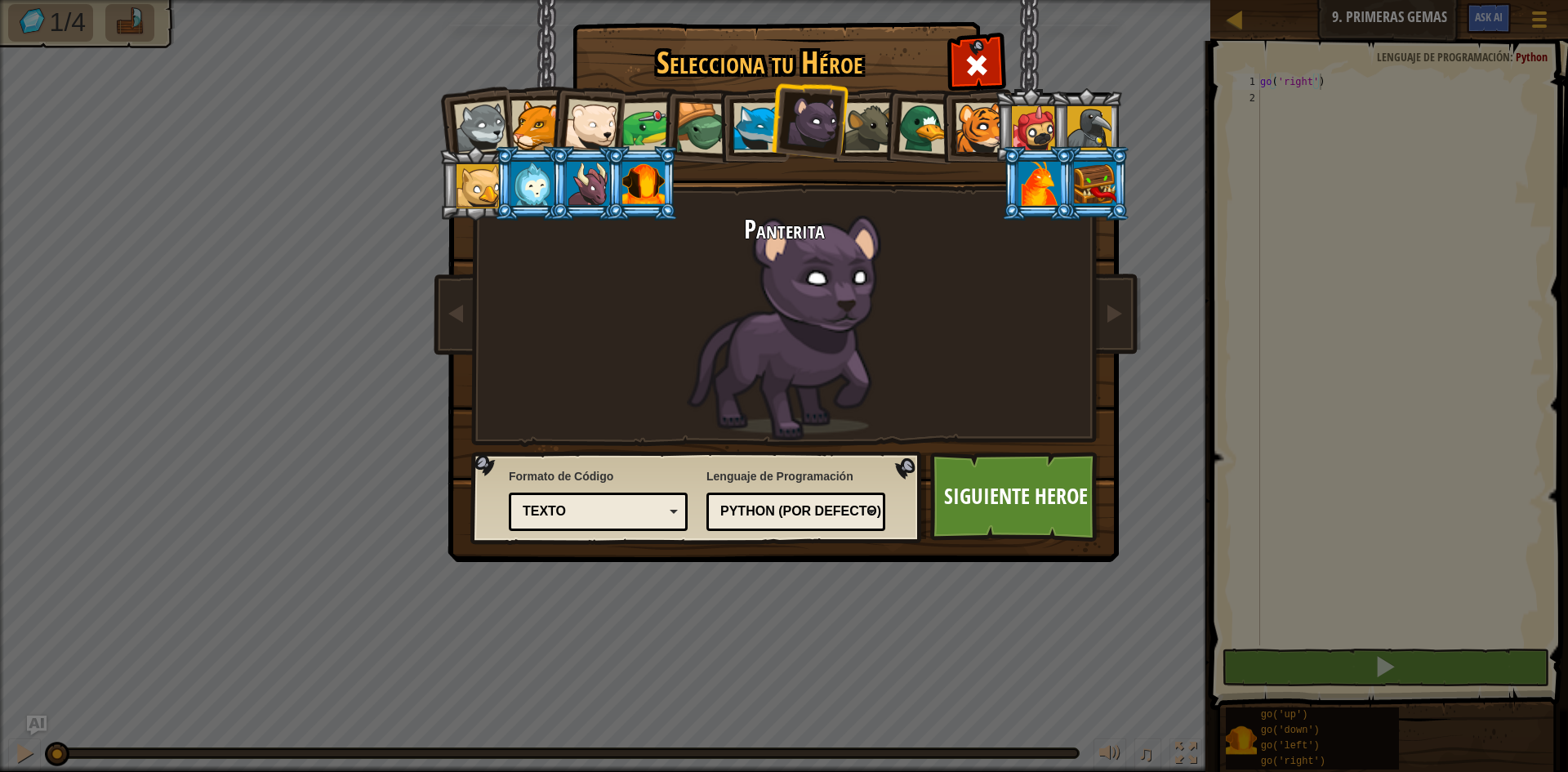
click at [934, 141] on div at bounding box center [925, 128] width 53 height 53
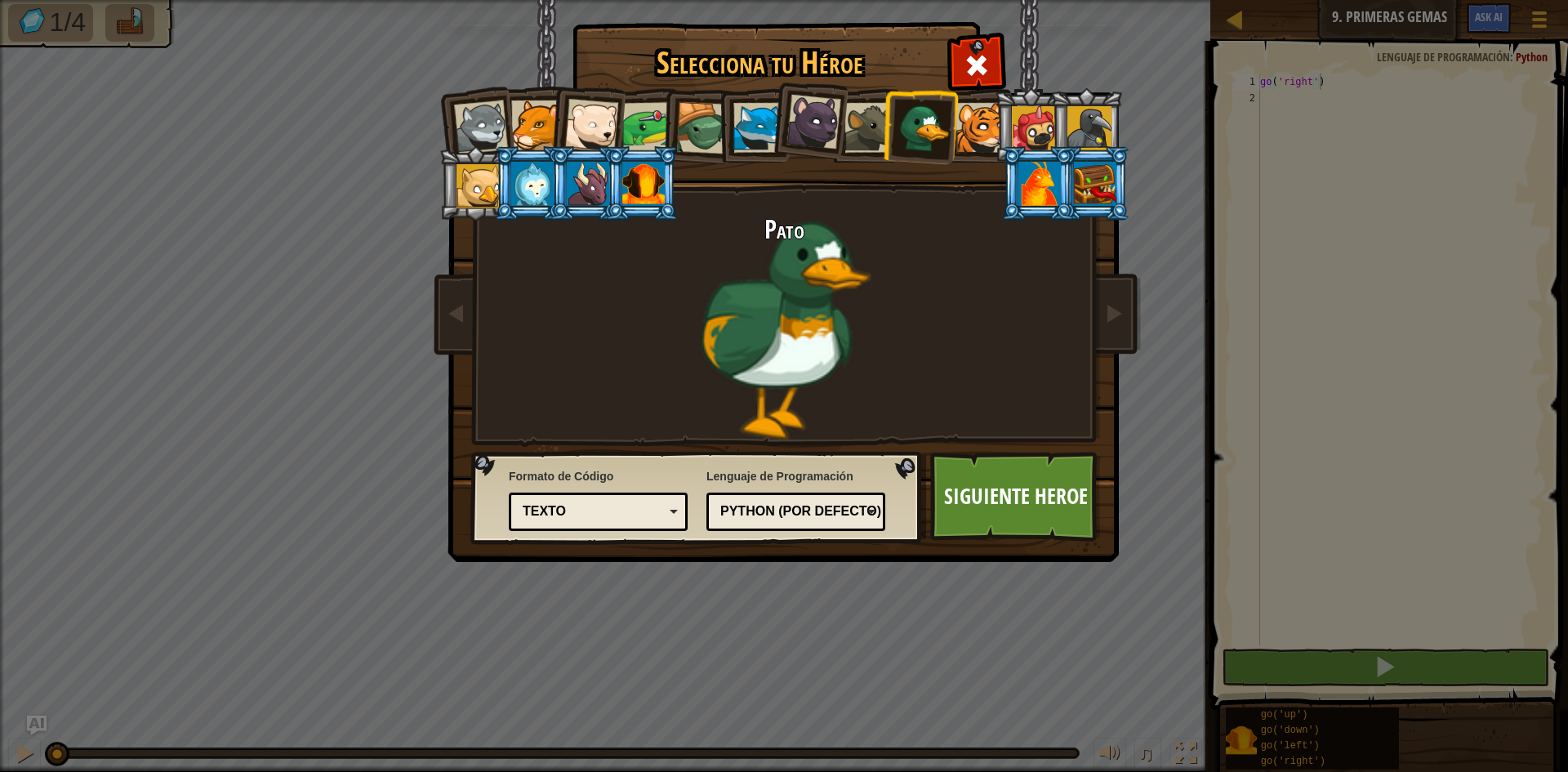
click at [626, 207] on li at bounding box center [642, 183] width 73 height 74
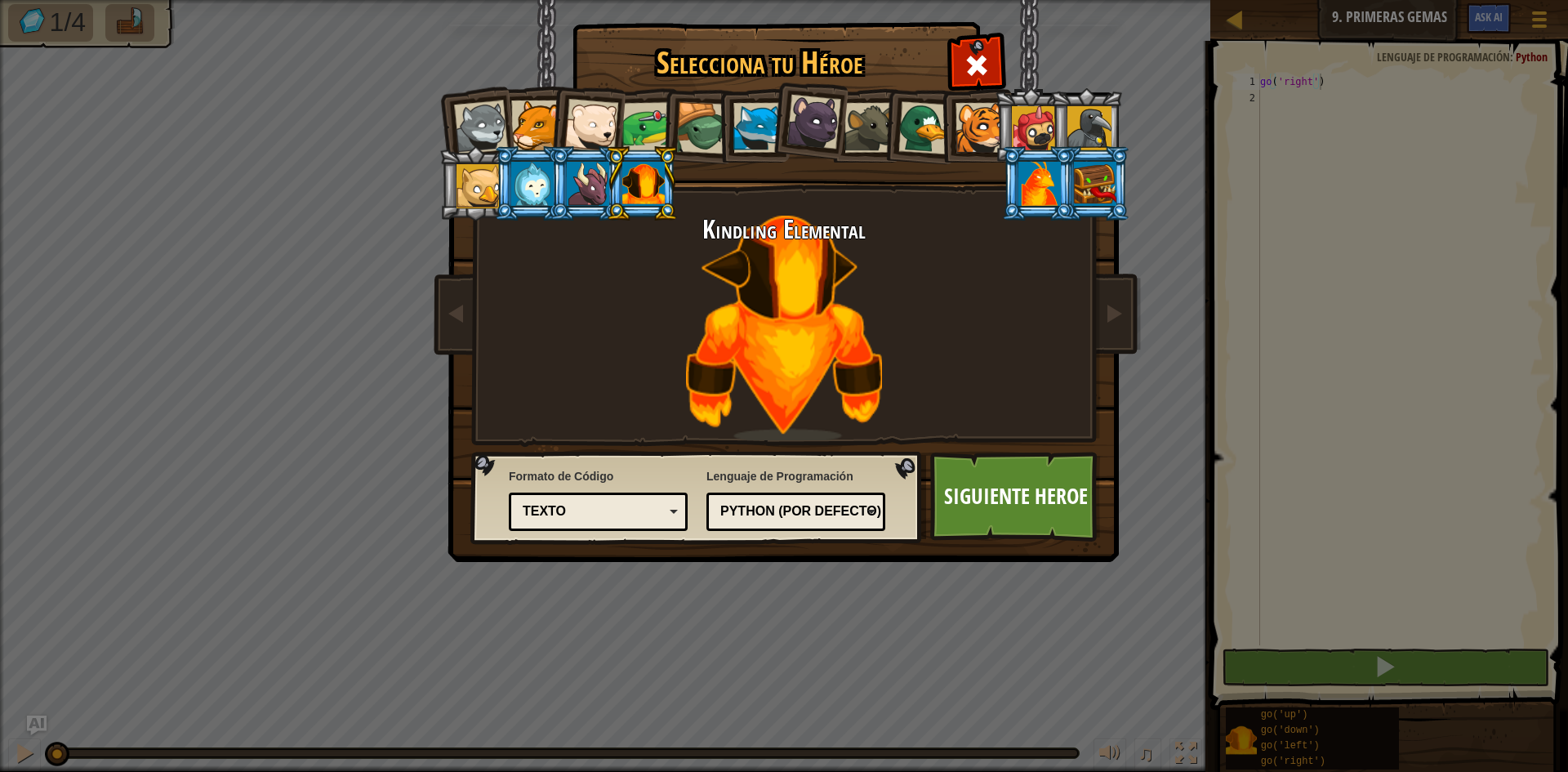
click at [582, 179] on div at bounding box center [588, 183] width 42 height 44
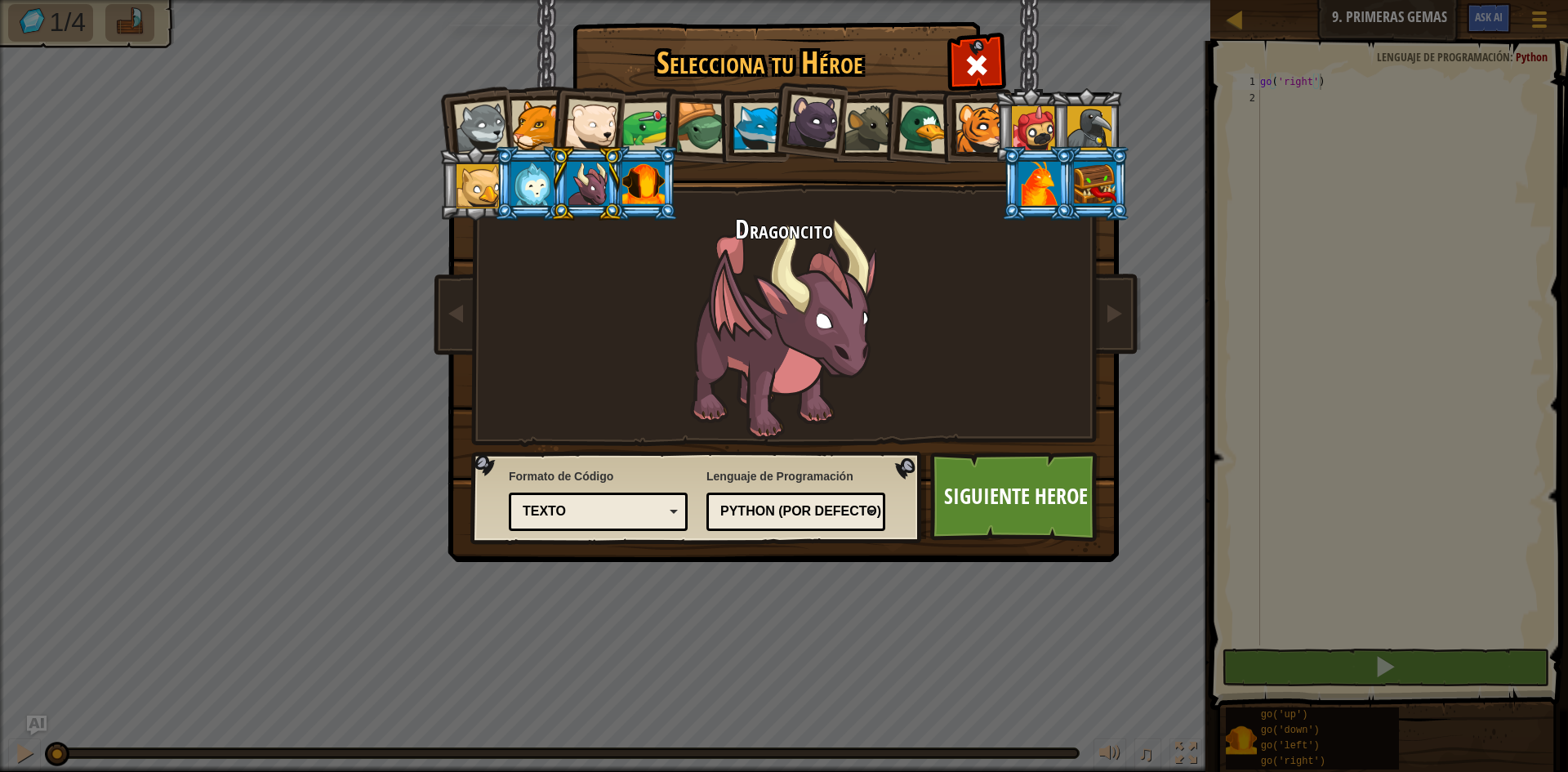
click at [532, 177] on div at bounding box center [532, 183] width 42 height 44
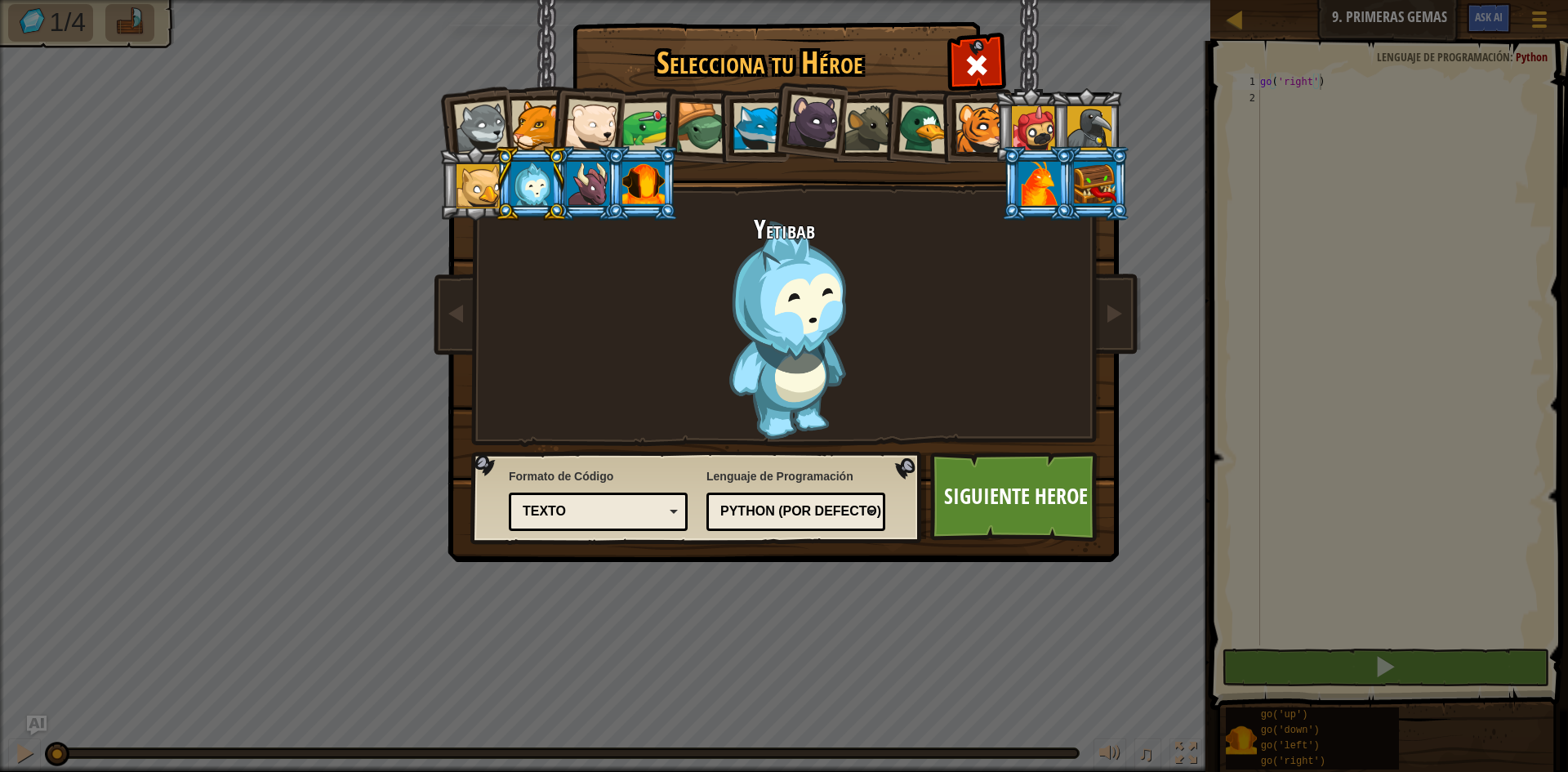
click at [478, 204] on div at bounding box center [478, 186] width 44 height 44
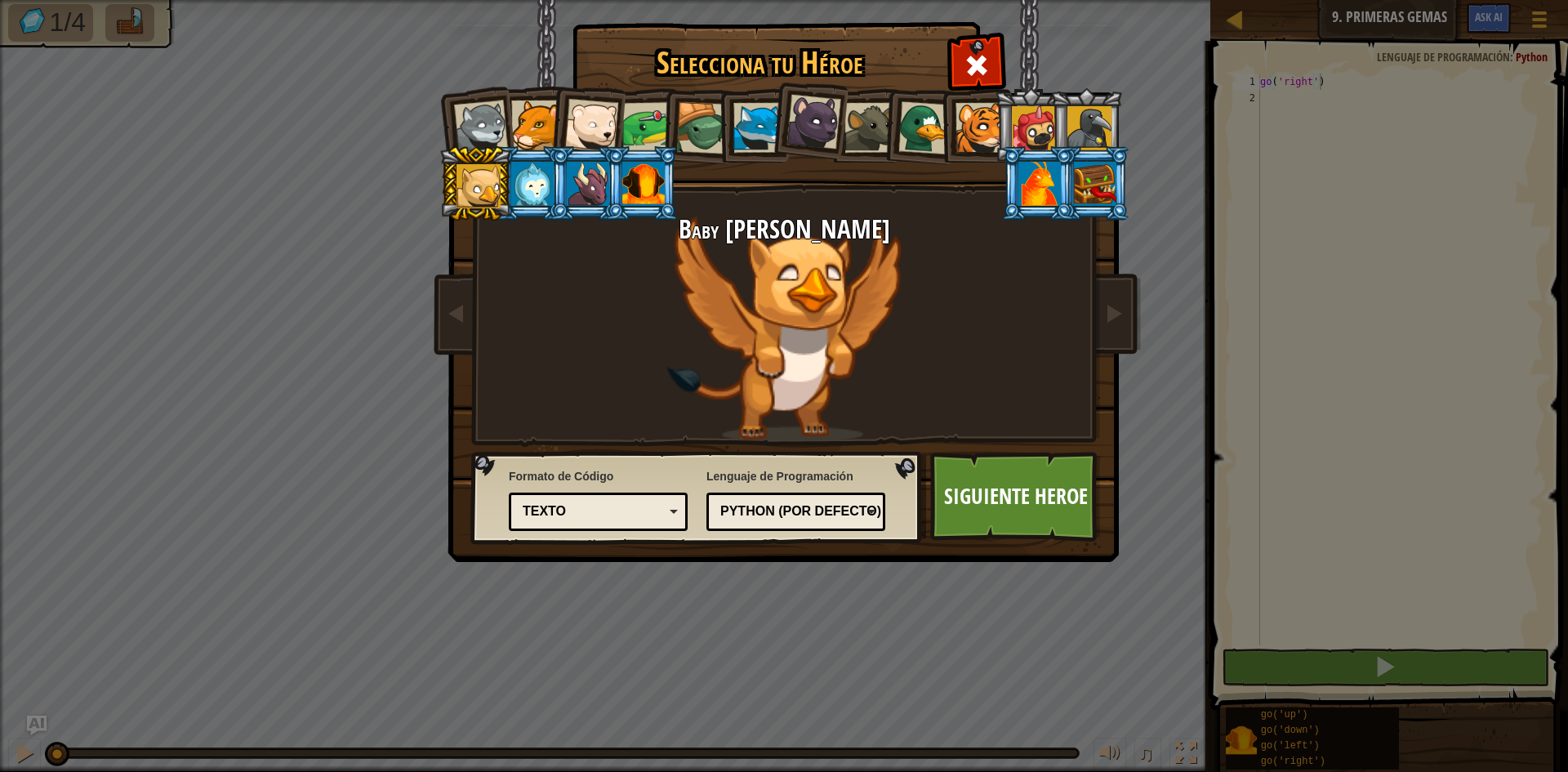
click at [1091, 156] on li at bounding box center [1094, 183] width 73 height 74
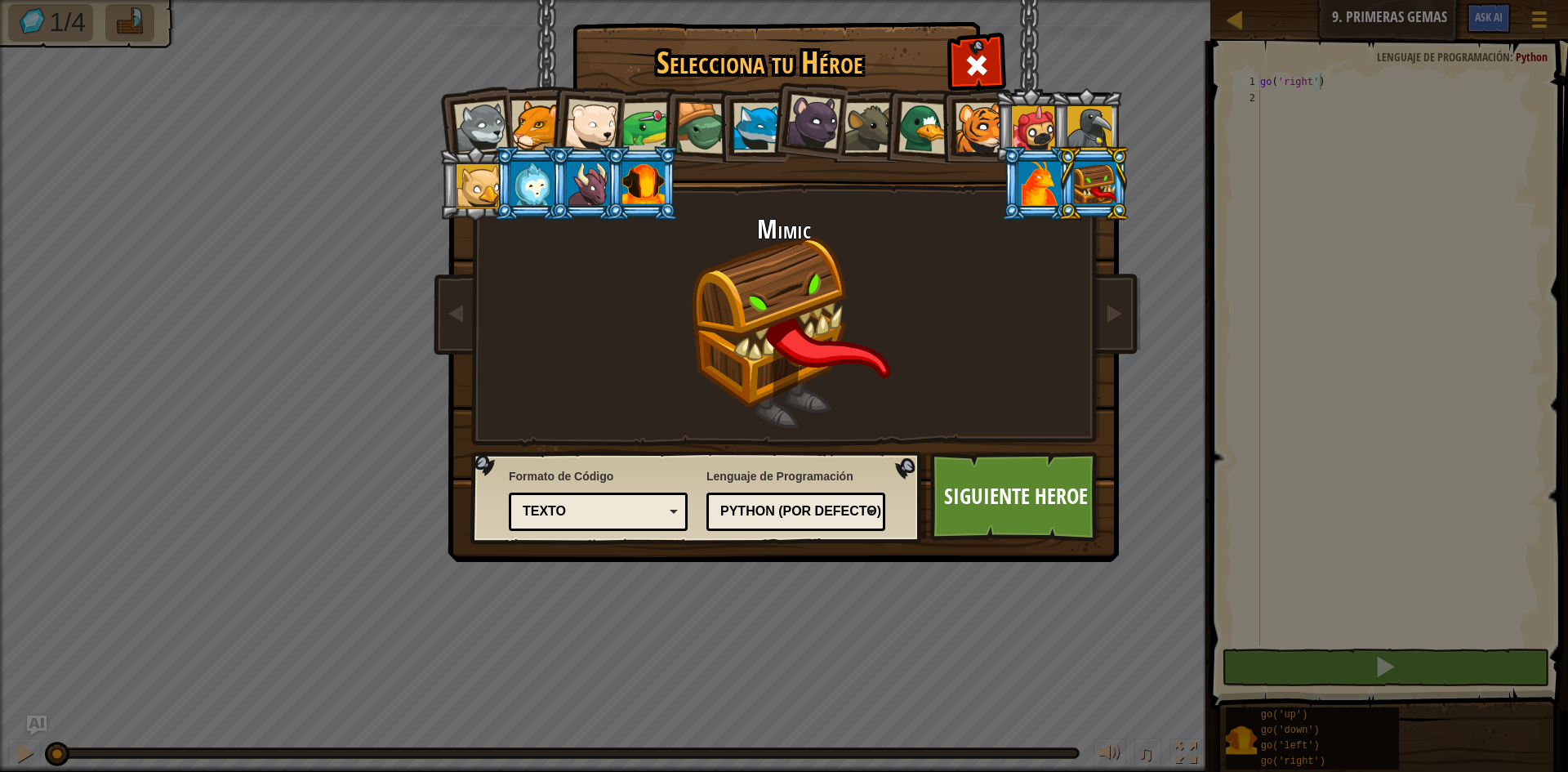
click at [1043, 185] on div at bounding box center [1040, 183] width 42 height 44
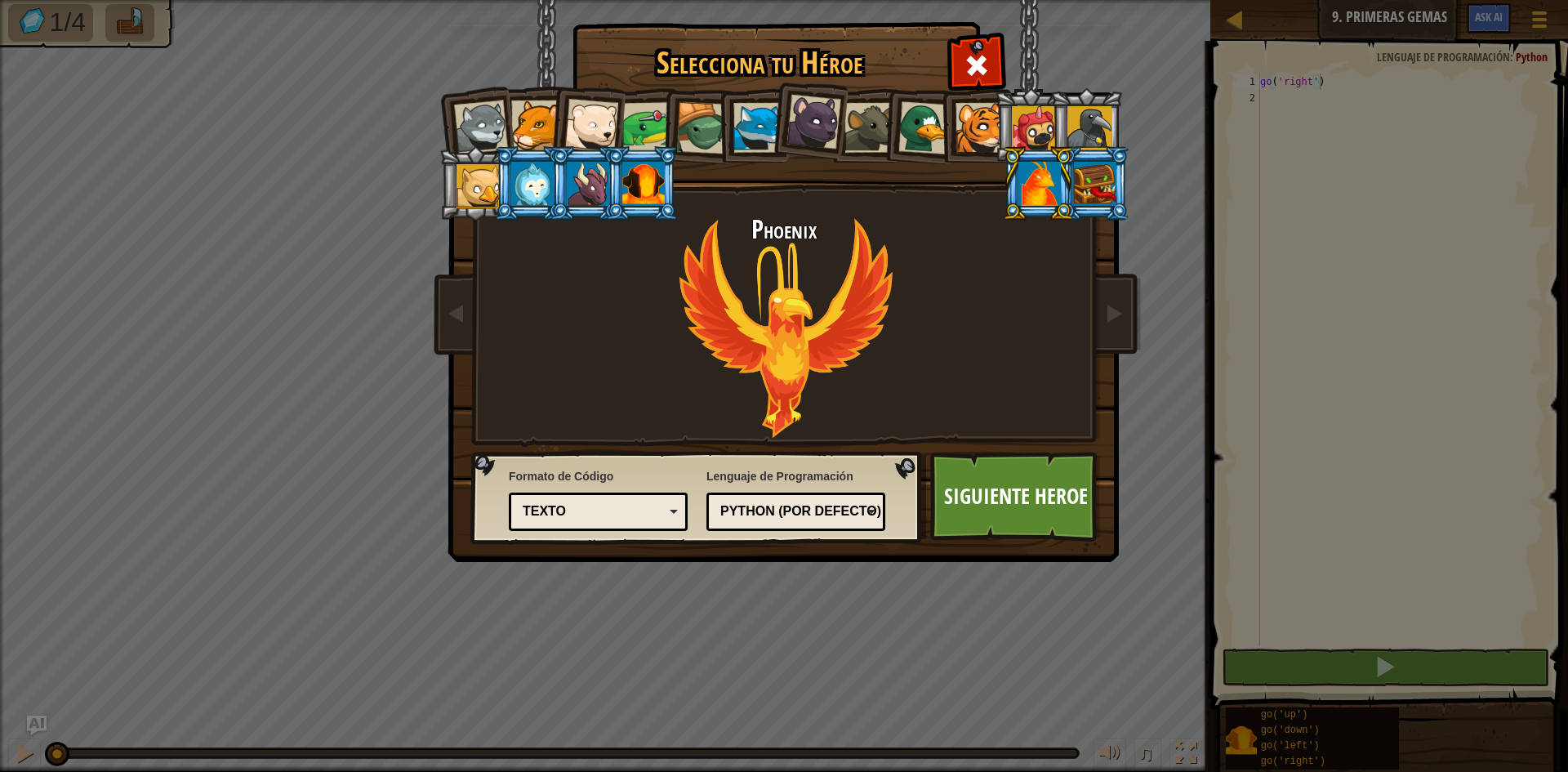
click at [1109, 190] on div at bounding box center [1095, 183] width 42 height 44
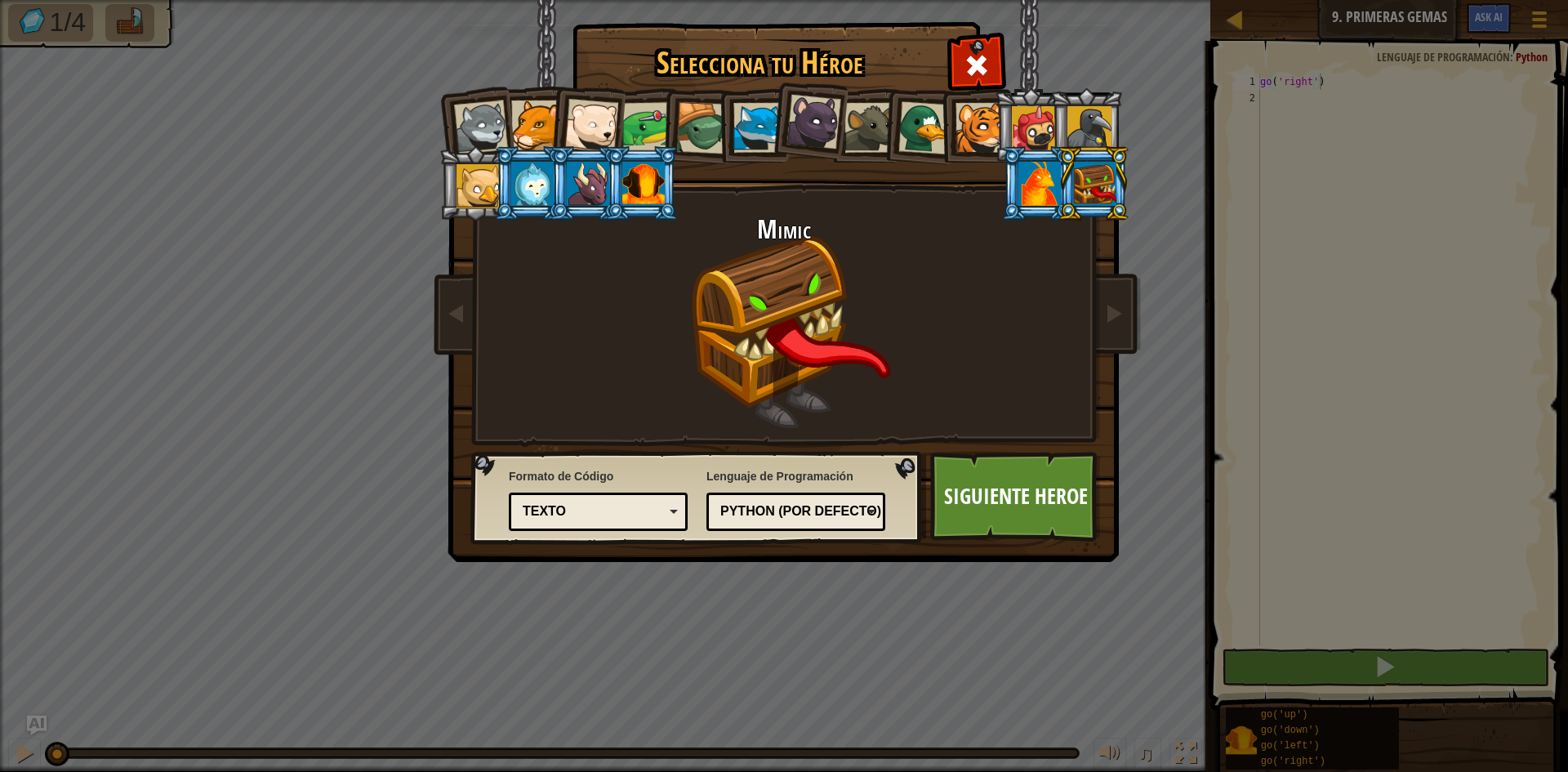
click at [1090, 137] on div at bounding box center [1089, 128] width 44 height 44
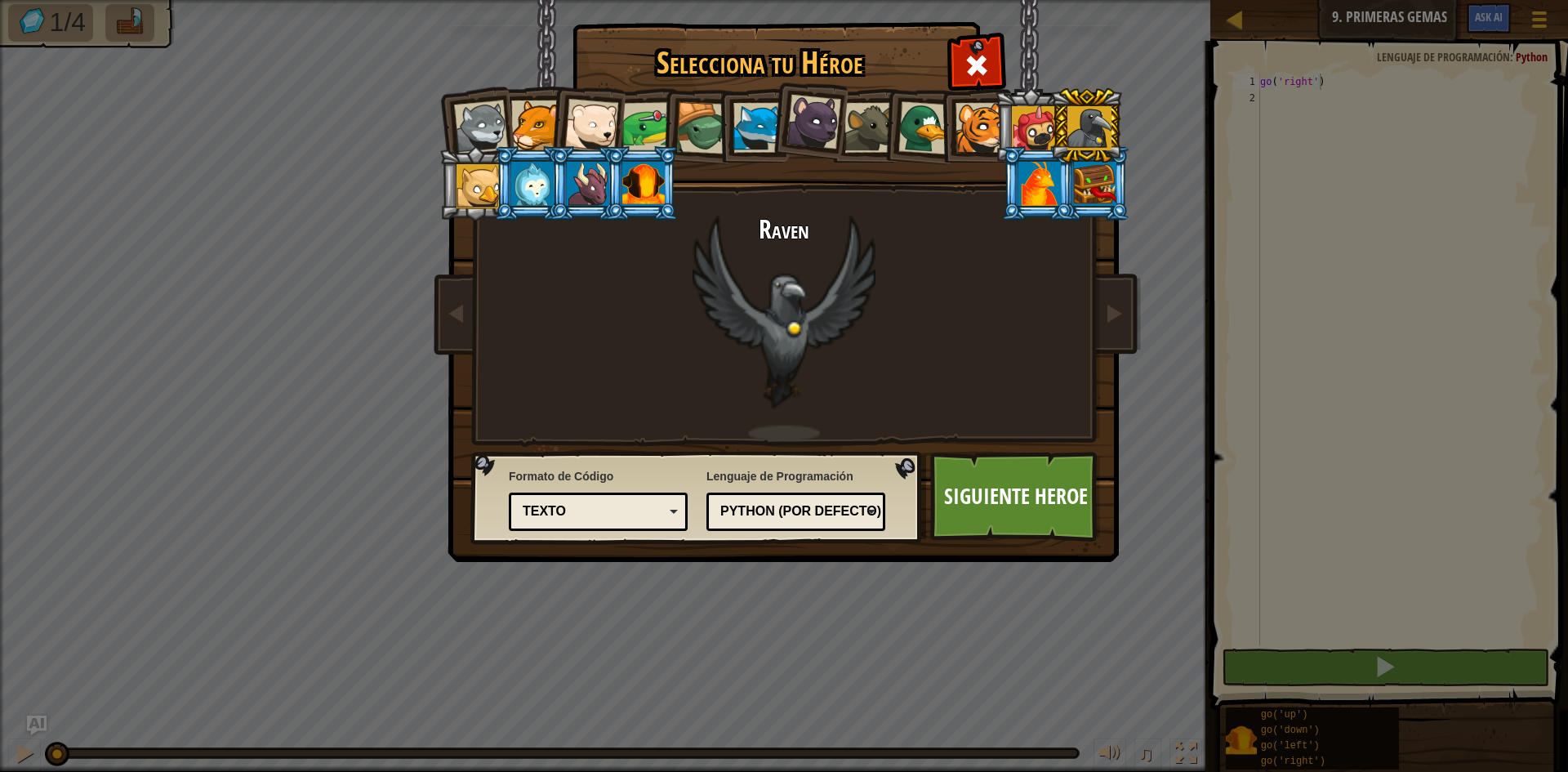
click at [1050, 140] on li at bounding box center [1086, 125] width 73 height 74
click at [1042, 142] on div at bounding box center [1034, 128] width 44 height 44
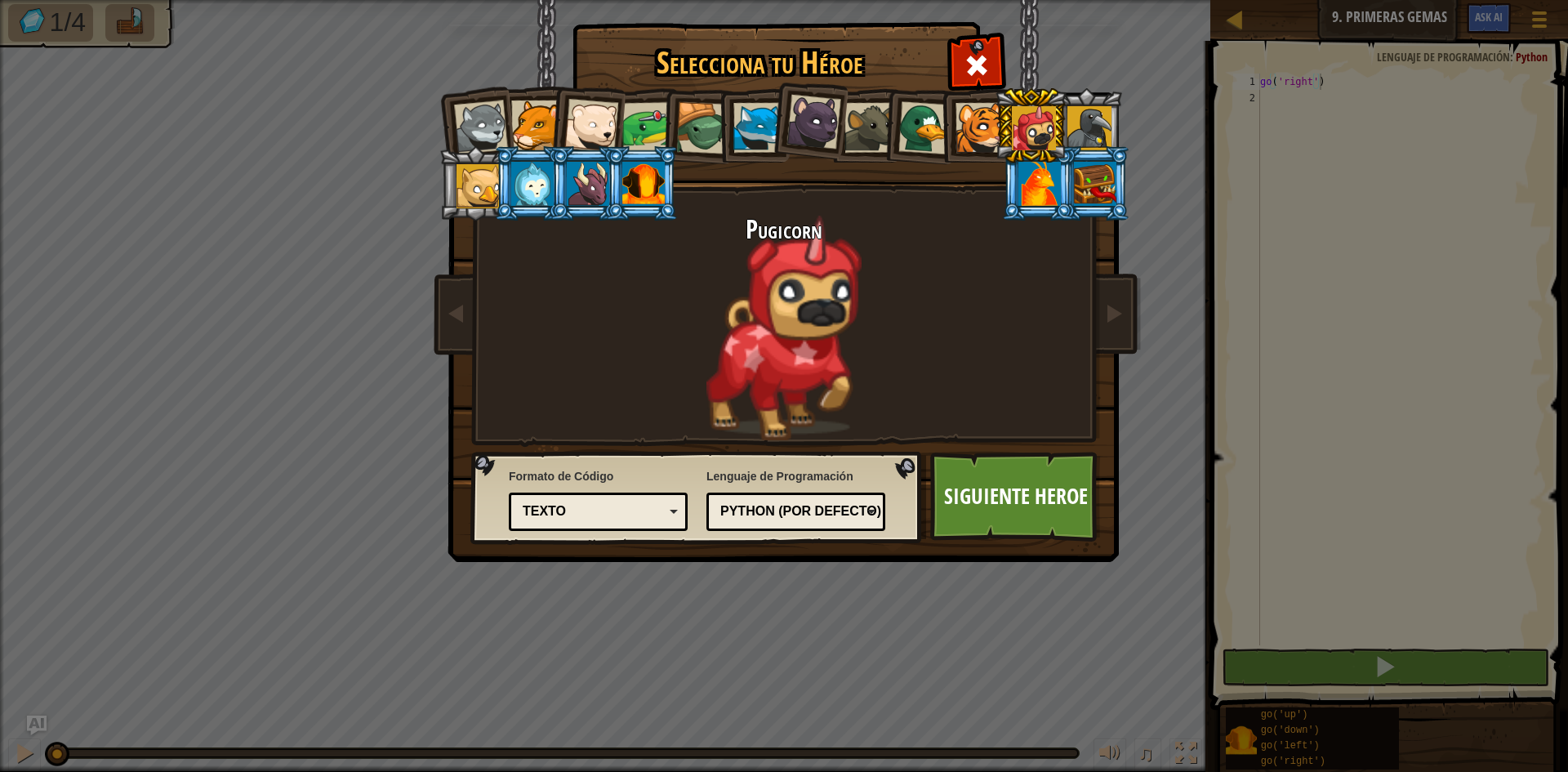
click at [747, 106] on div at bounding box center [759, 128] width 50 height 50
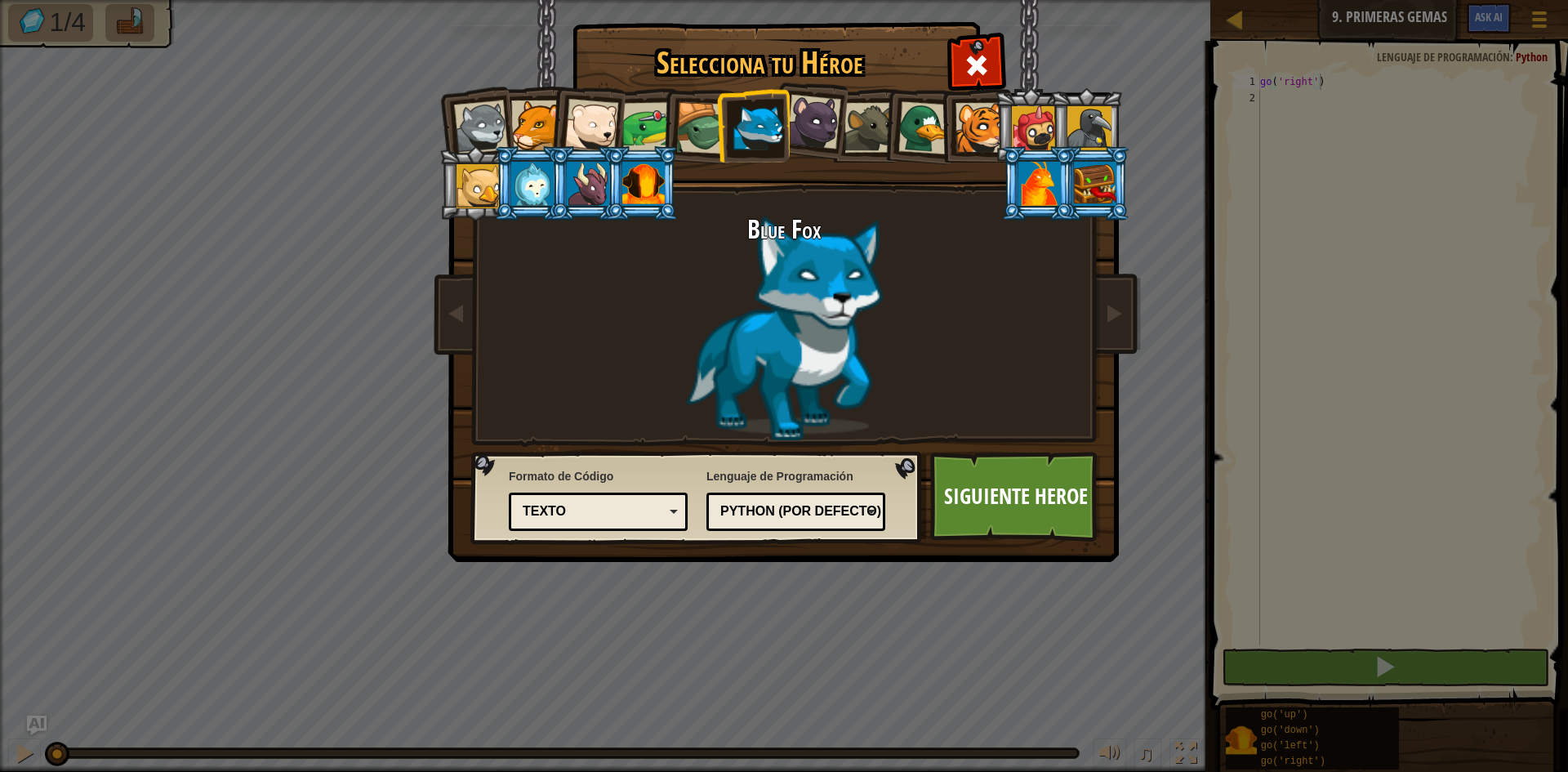
click at [1094, 177] on div at bounding box center [1095, 183] width 42 height 44
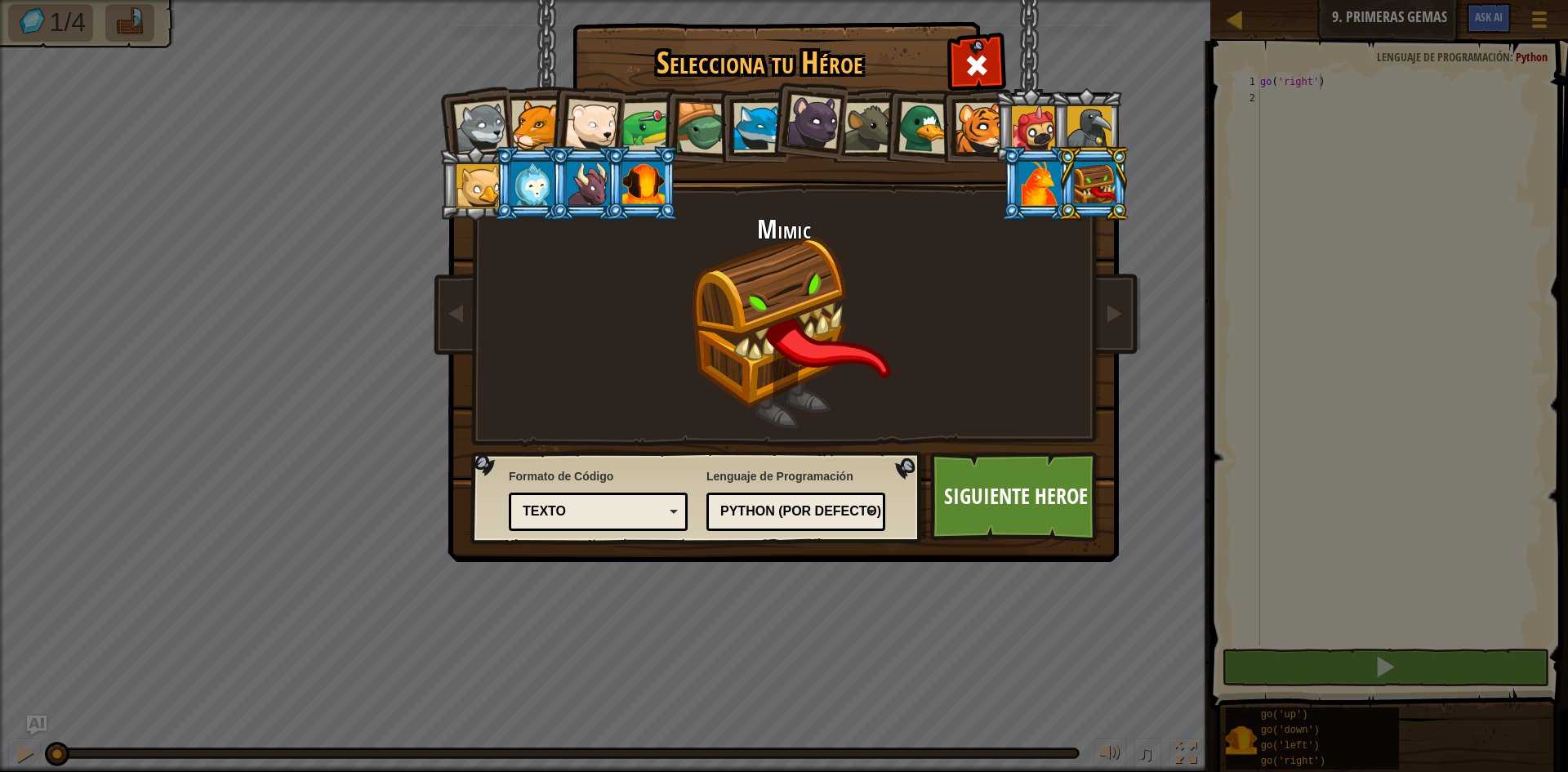
click at [1056, 195] on div at bounding box center [1040, 183] width 42 height 44
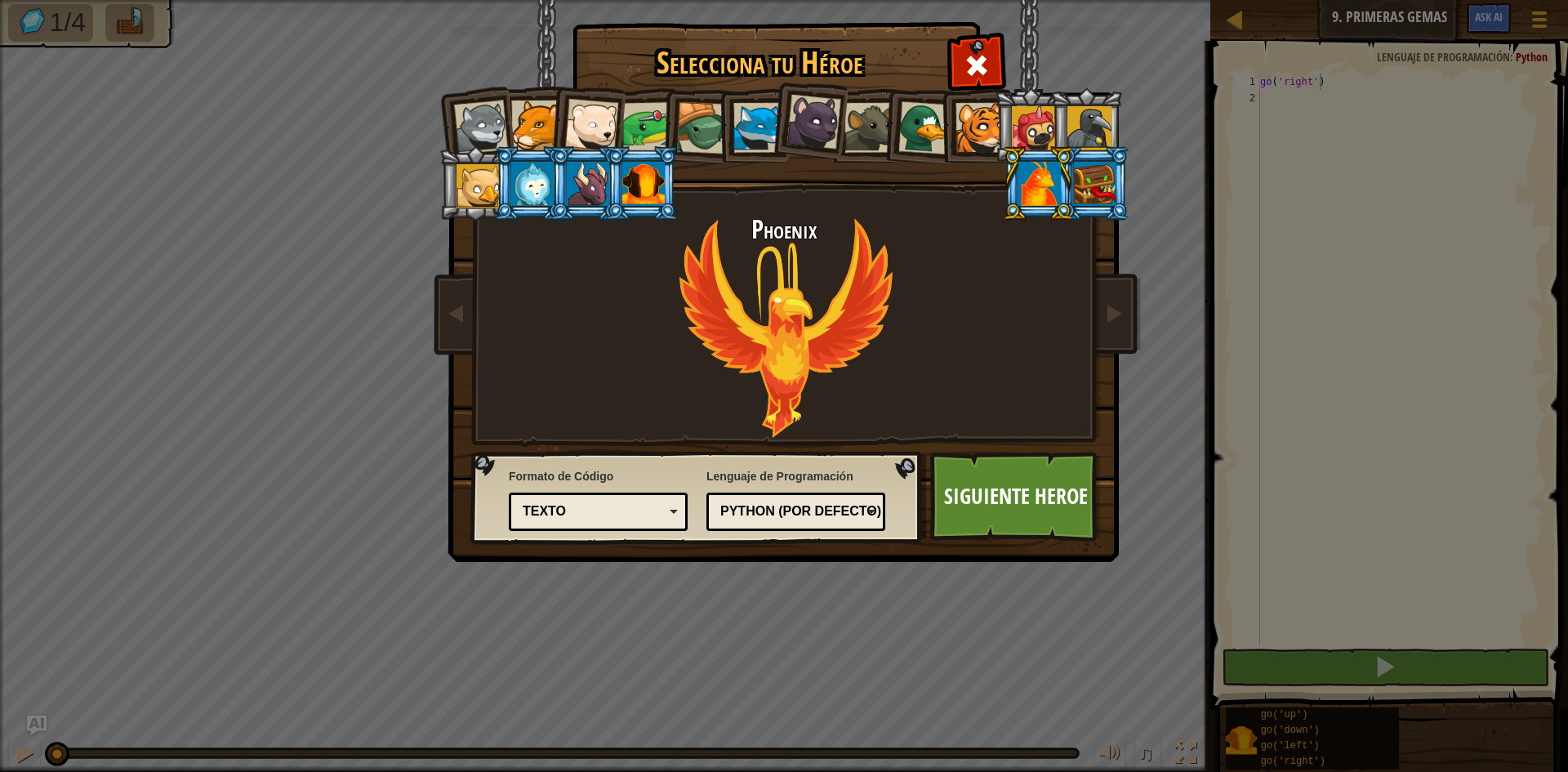
click at [750, 129] on div at bounding box center [759, 128] width 50 height 50
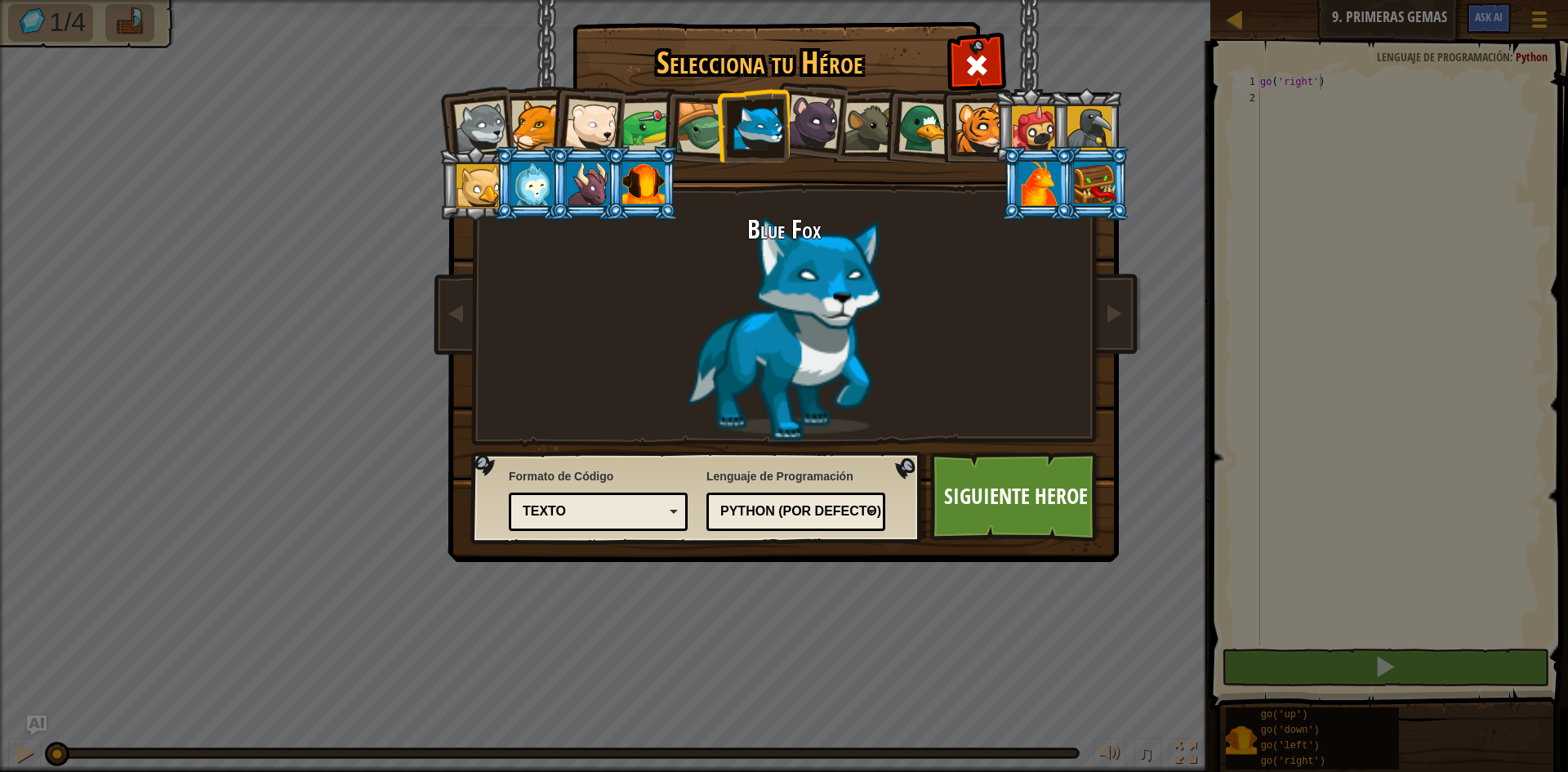
click at [491, 135] on div at bounding box center [481, 127] width 54 height 54
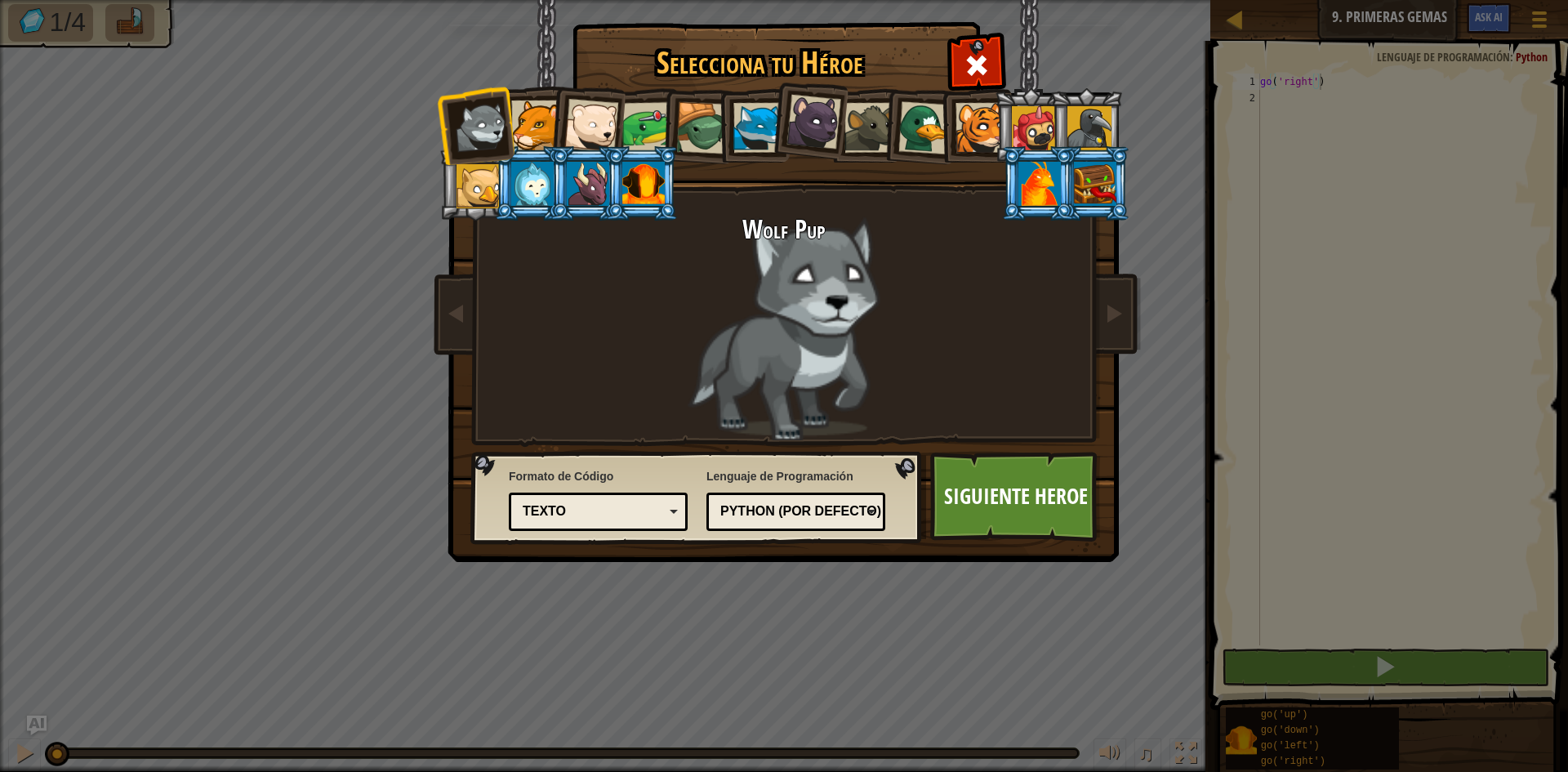
click at [590, 122] on div at bounding box center [591, 126] width 54 height 54
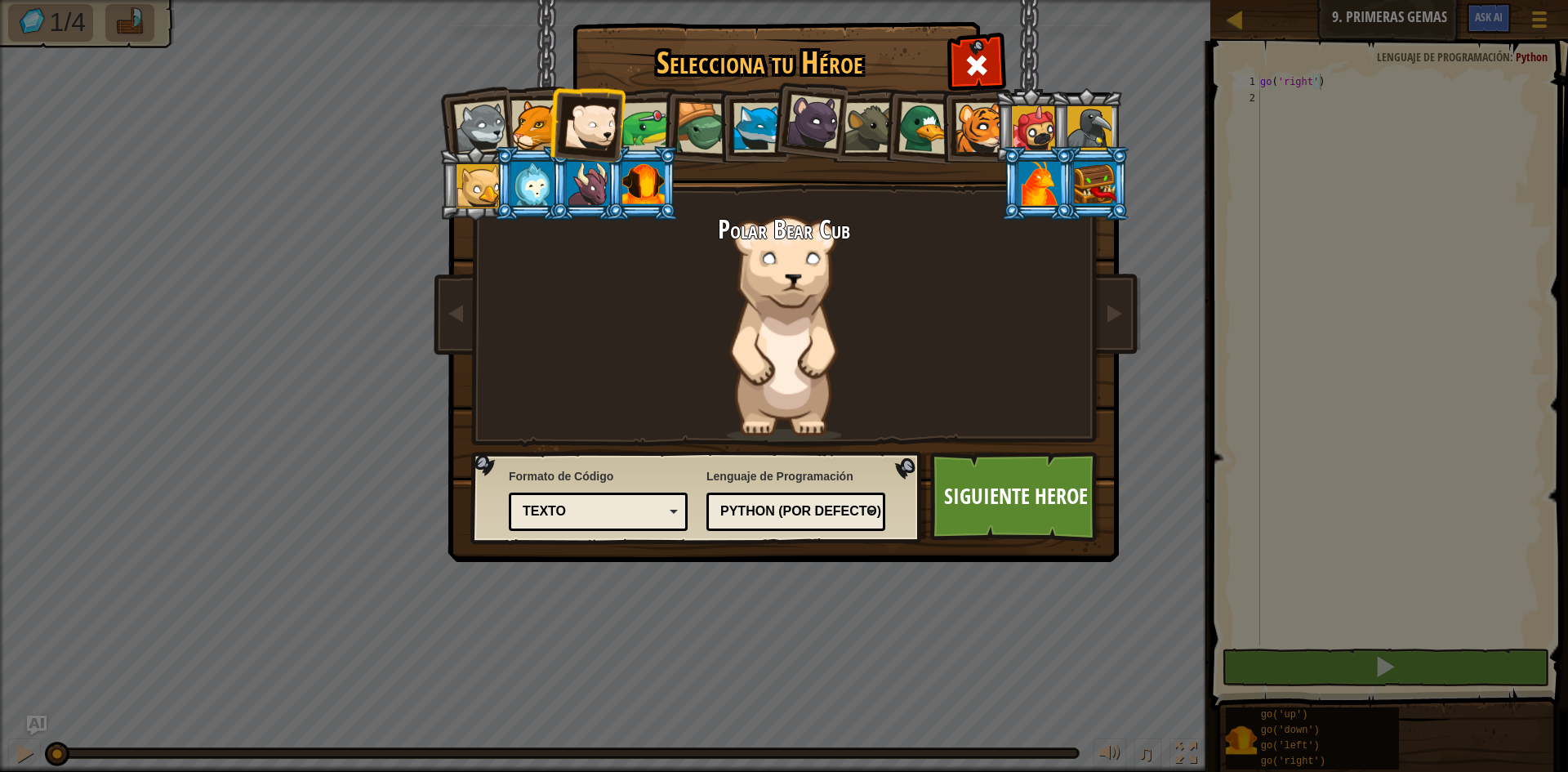
click at [535, 137] on div at bounding box center [537, 126] width 50 height 50
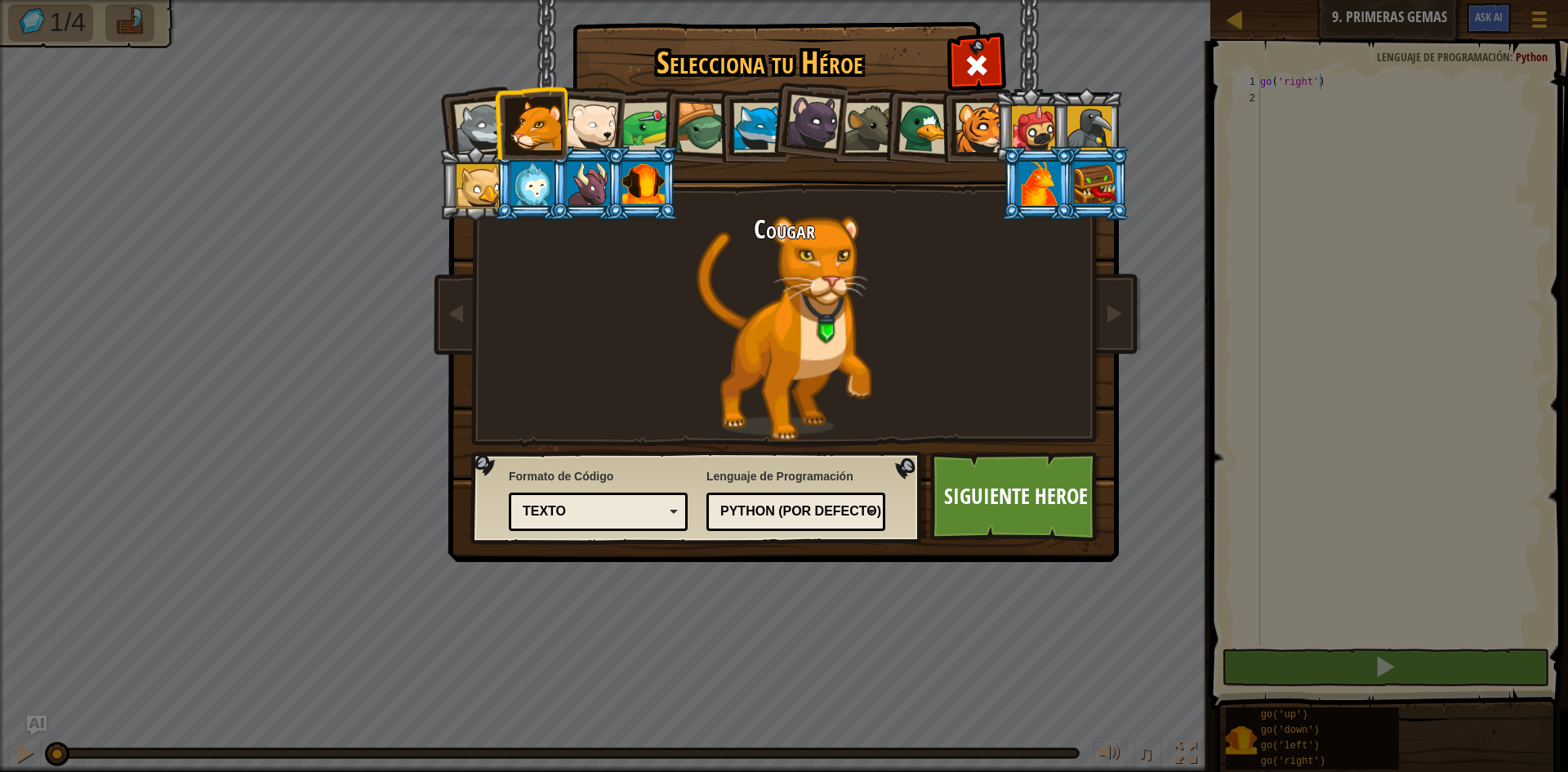
click at [813, 127] on div at bounding box center [814, 122] width 55 height 55
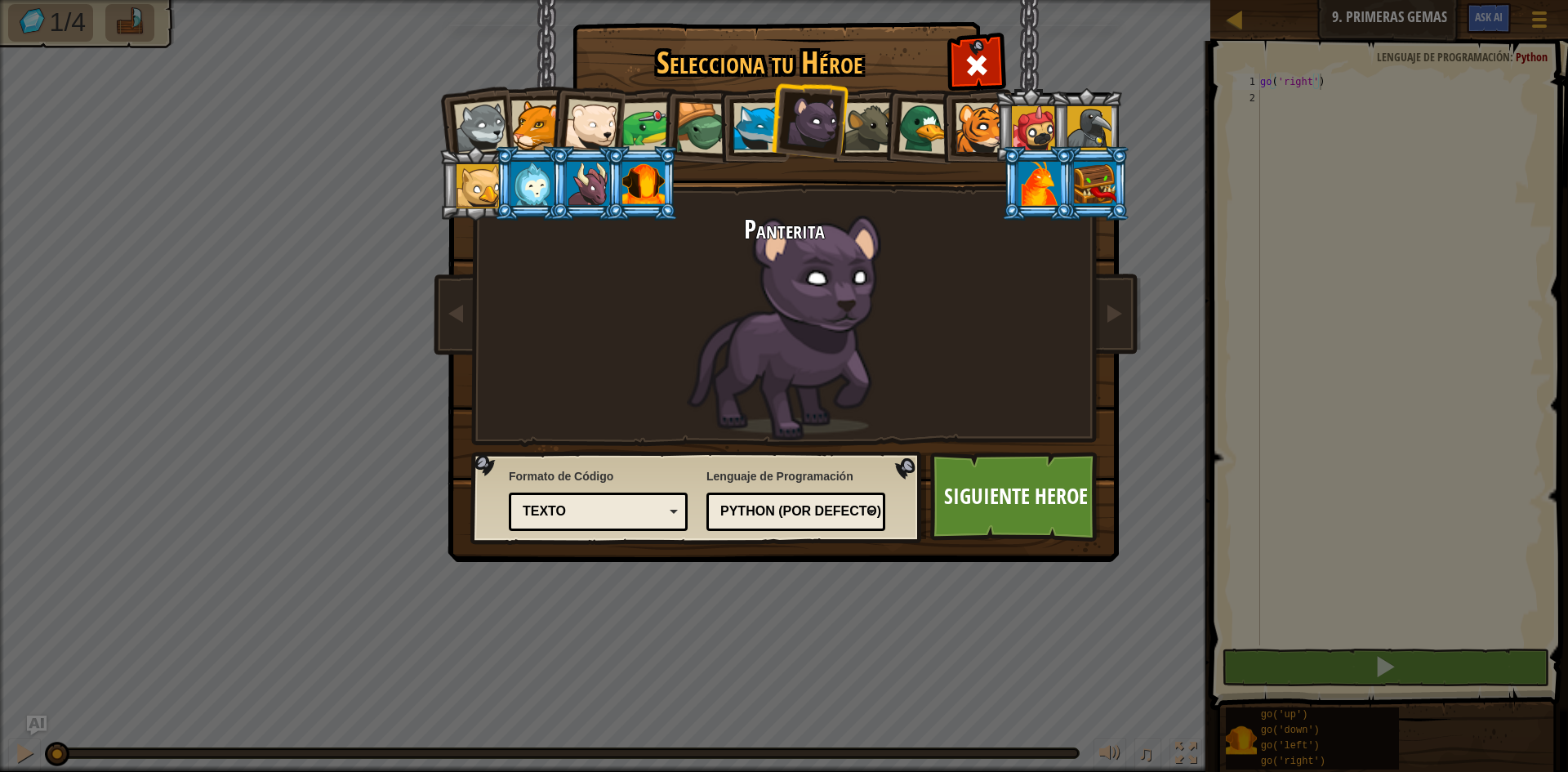
drag, startPoint x: 807, startPoint y: 114, endPoint x: 764, endPoint y: 124, distance: 44.1
click at [764, 124] on div at bounding box center [759, 128] width 50 height 50
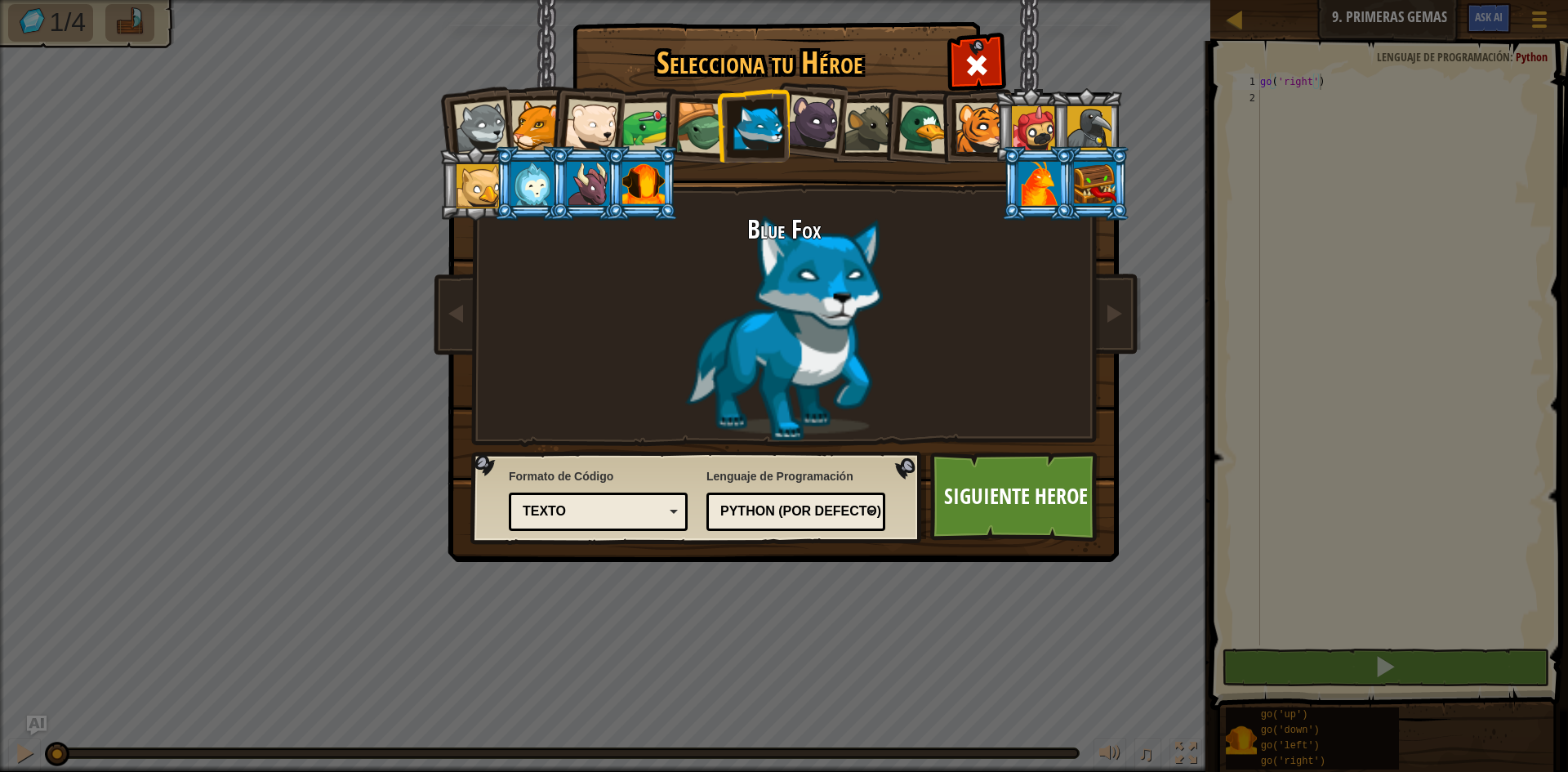
click at [1021, 183] on div at bounding box center [1040, 183] width 42 height 44
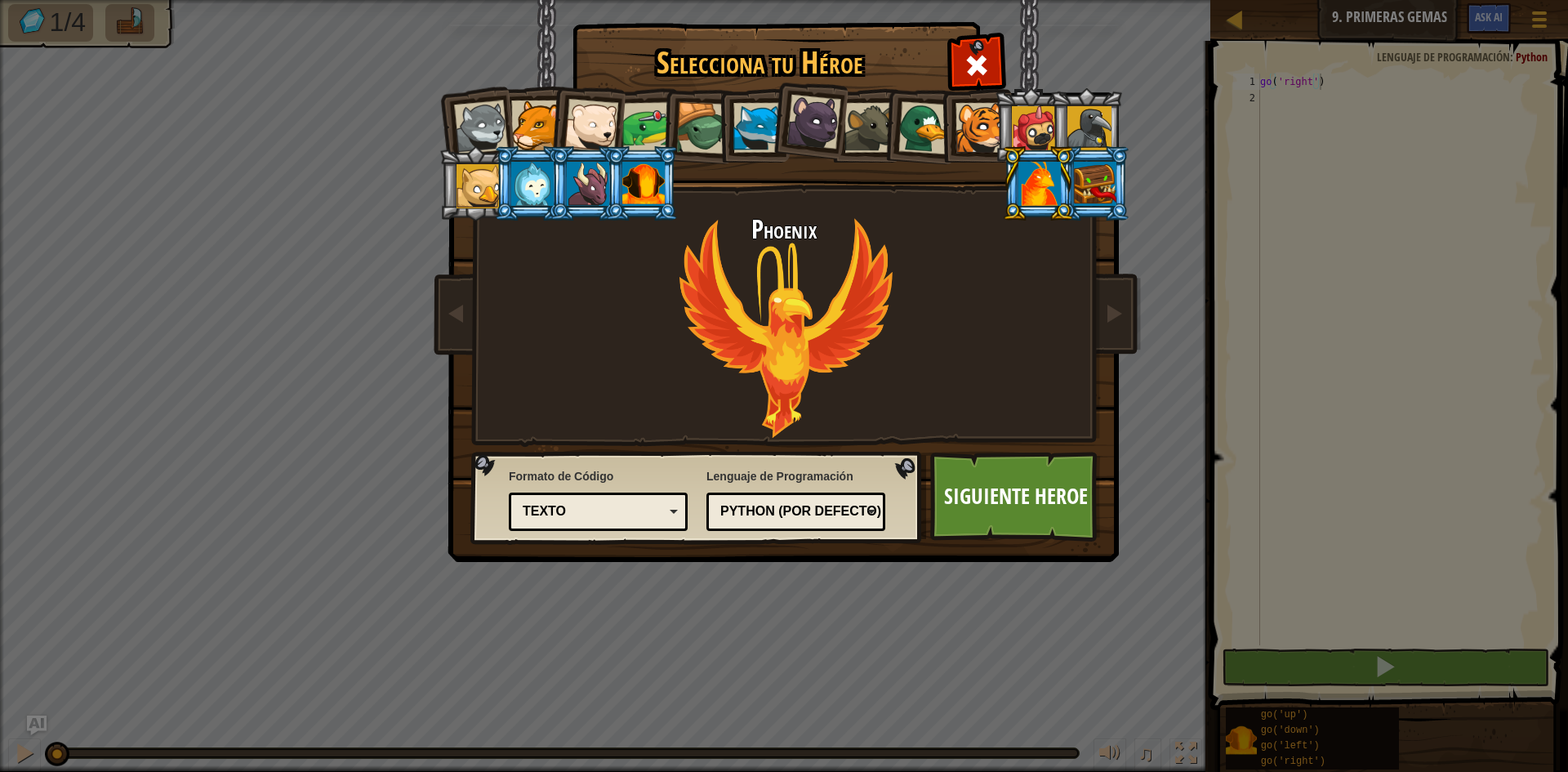
click at [1103, 171] on div at bounding box center [1095, 183] width 42 height 44
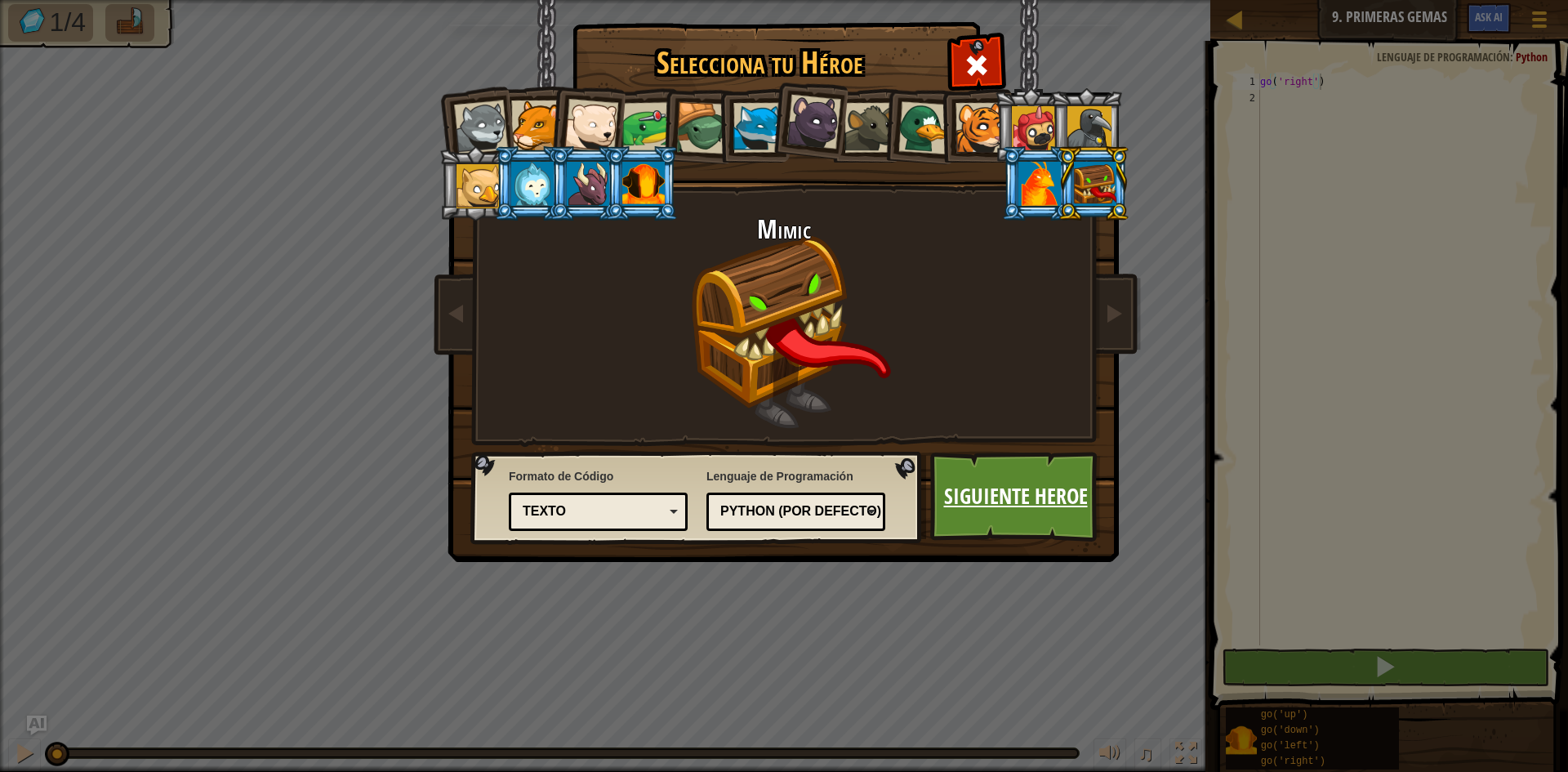
click at [1038, 499] on link "Siguiente Heroe" at bounding box center [1016, 497] width 171 height 90
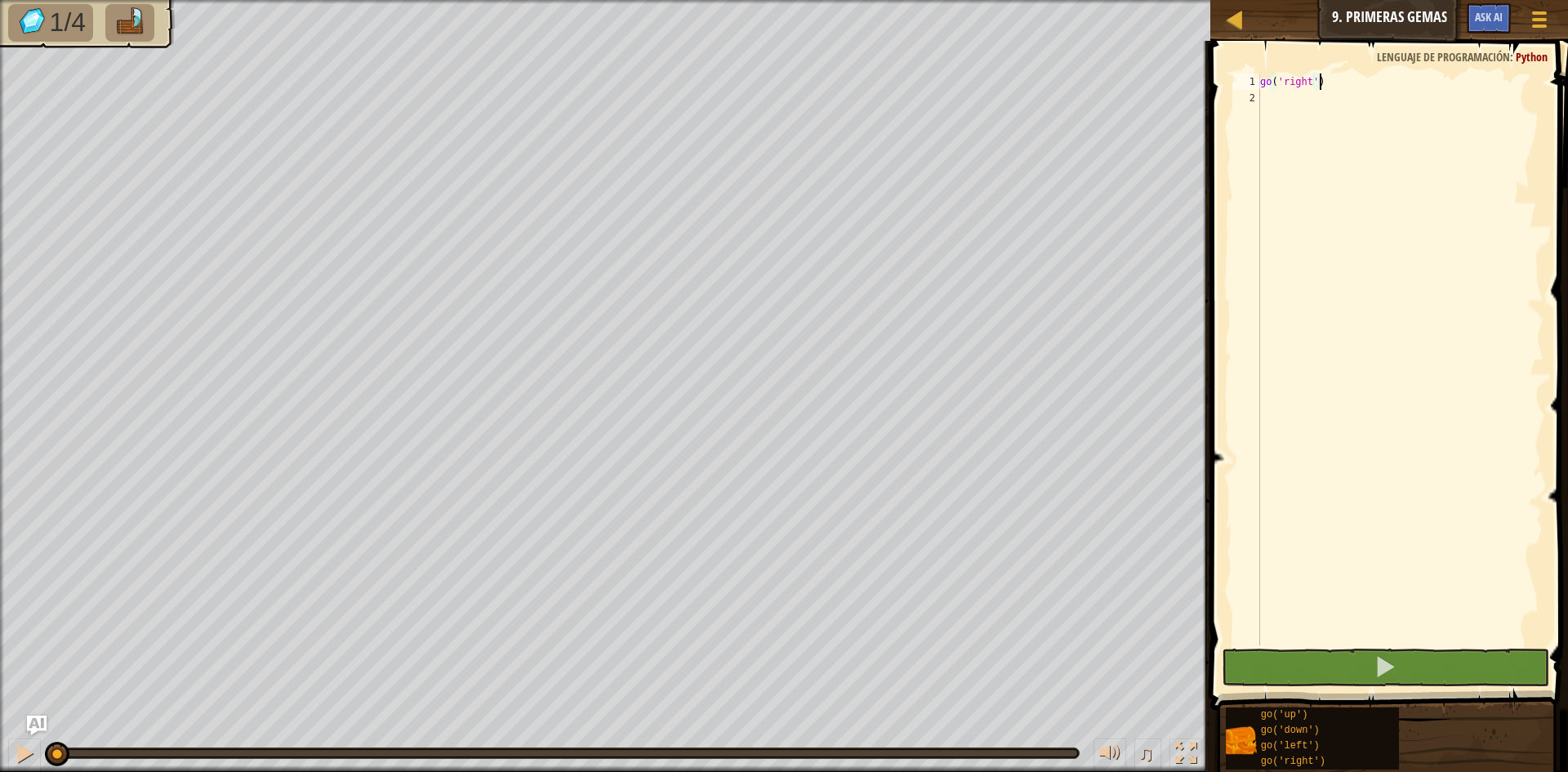
click at [1371, 129] on div "go ( 'right' )" at bounding box center [1400, 375] width 287 height 605
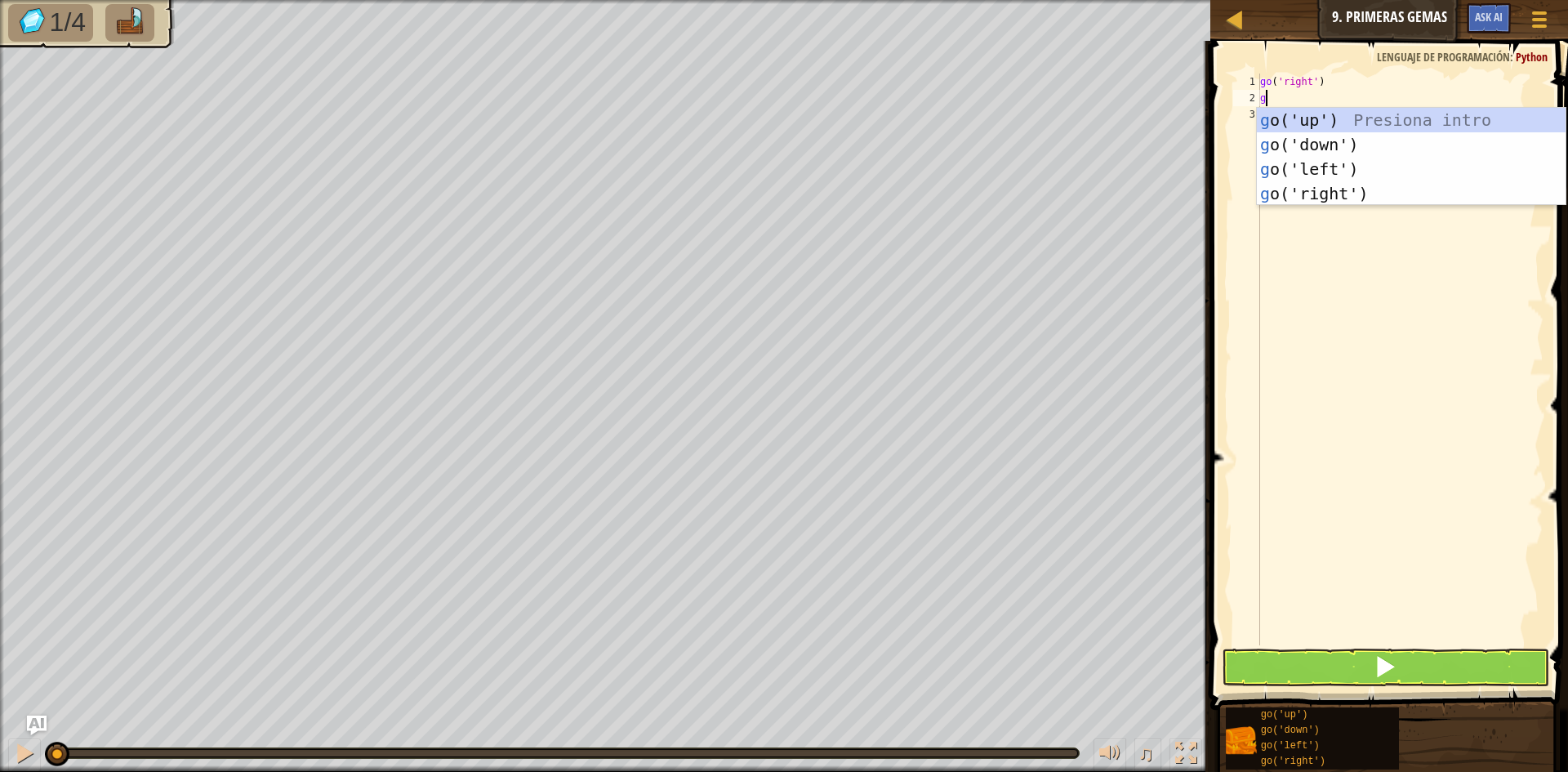
scroll to position [7, 0]
type textarea "g"
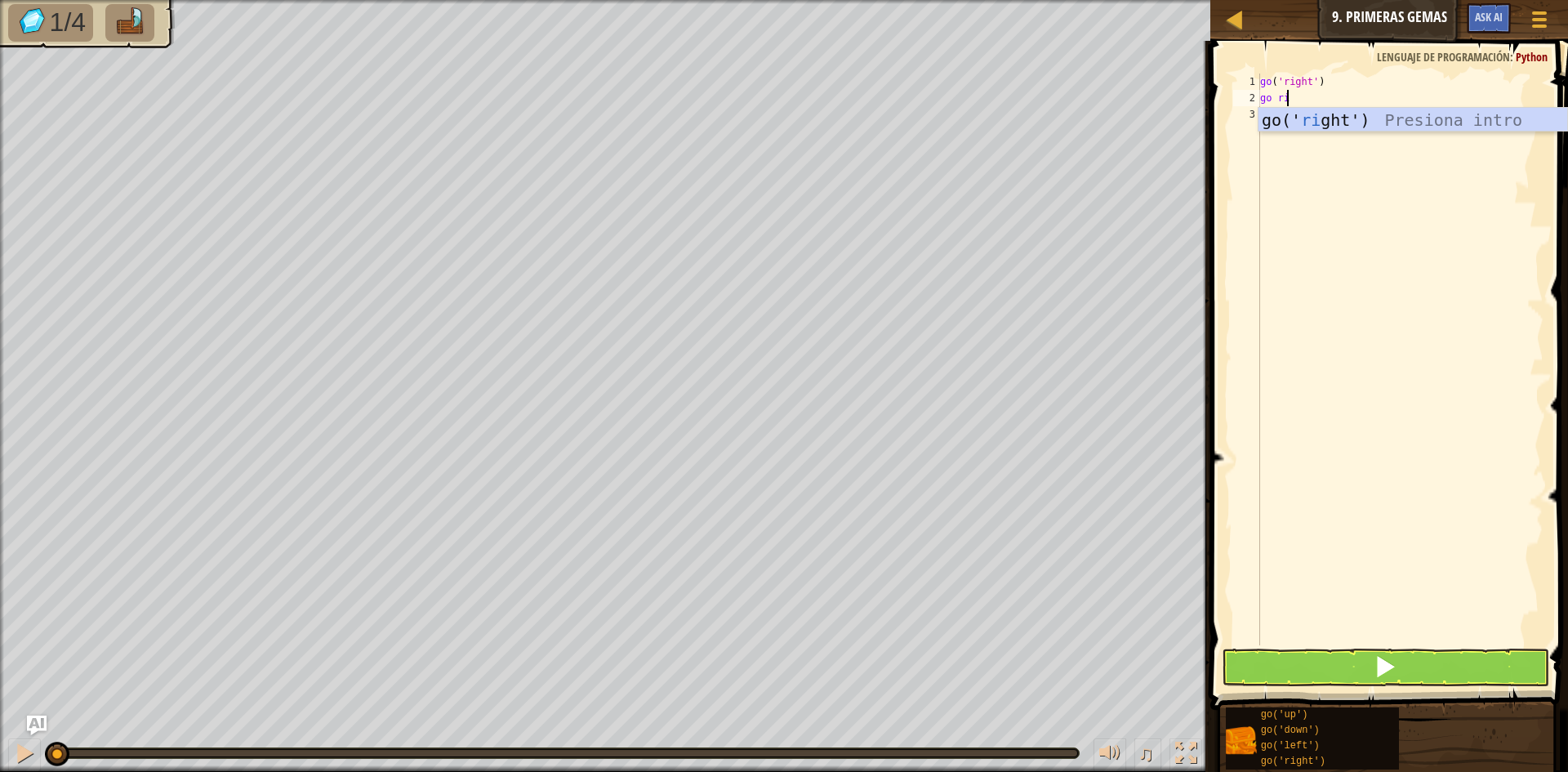
type textarea "go ri"
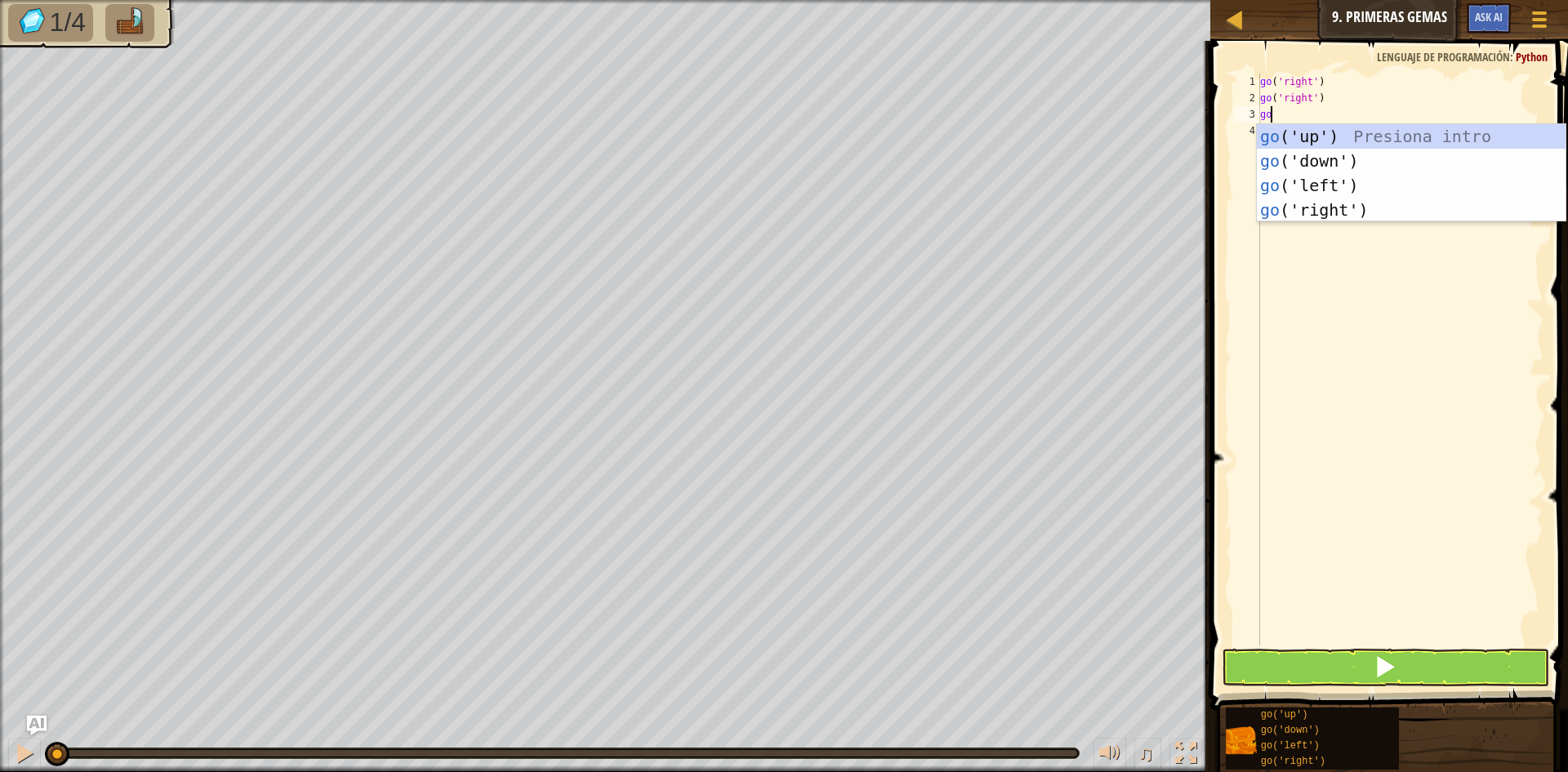
type textarea "go u"
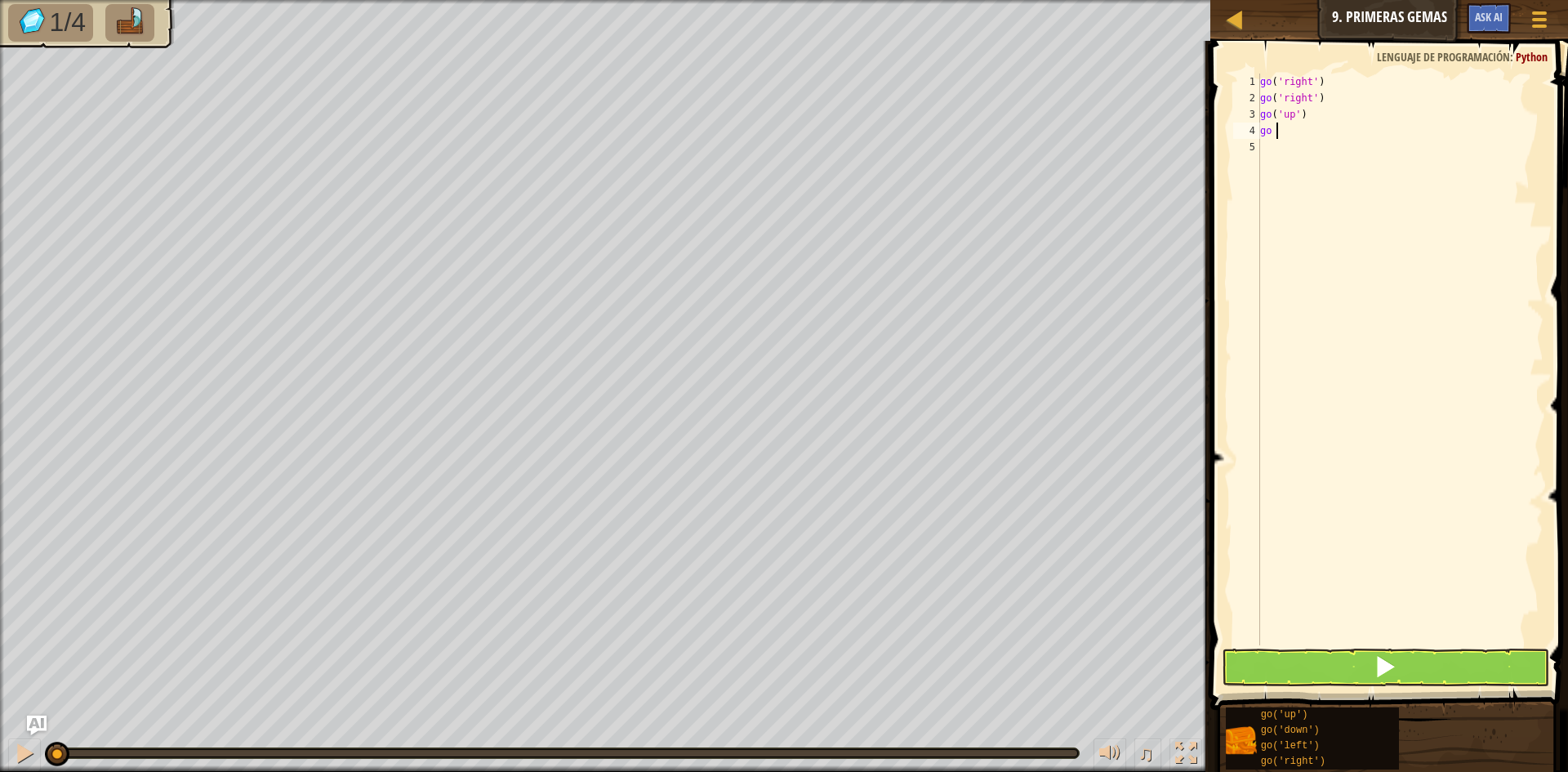
type textarea "go d"
click at [1353, 646] on span at bounding box center [1391, 352] width 371 height 717
click at [1349, 659] on button at bounding box center [1386, 667] width 328 height 37
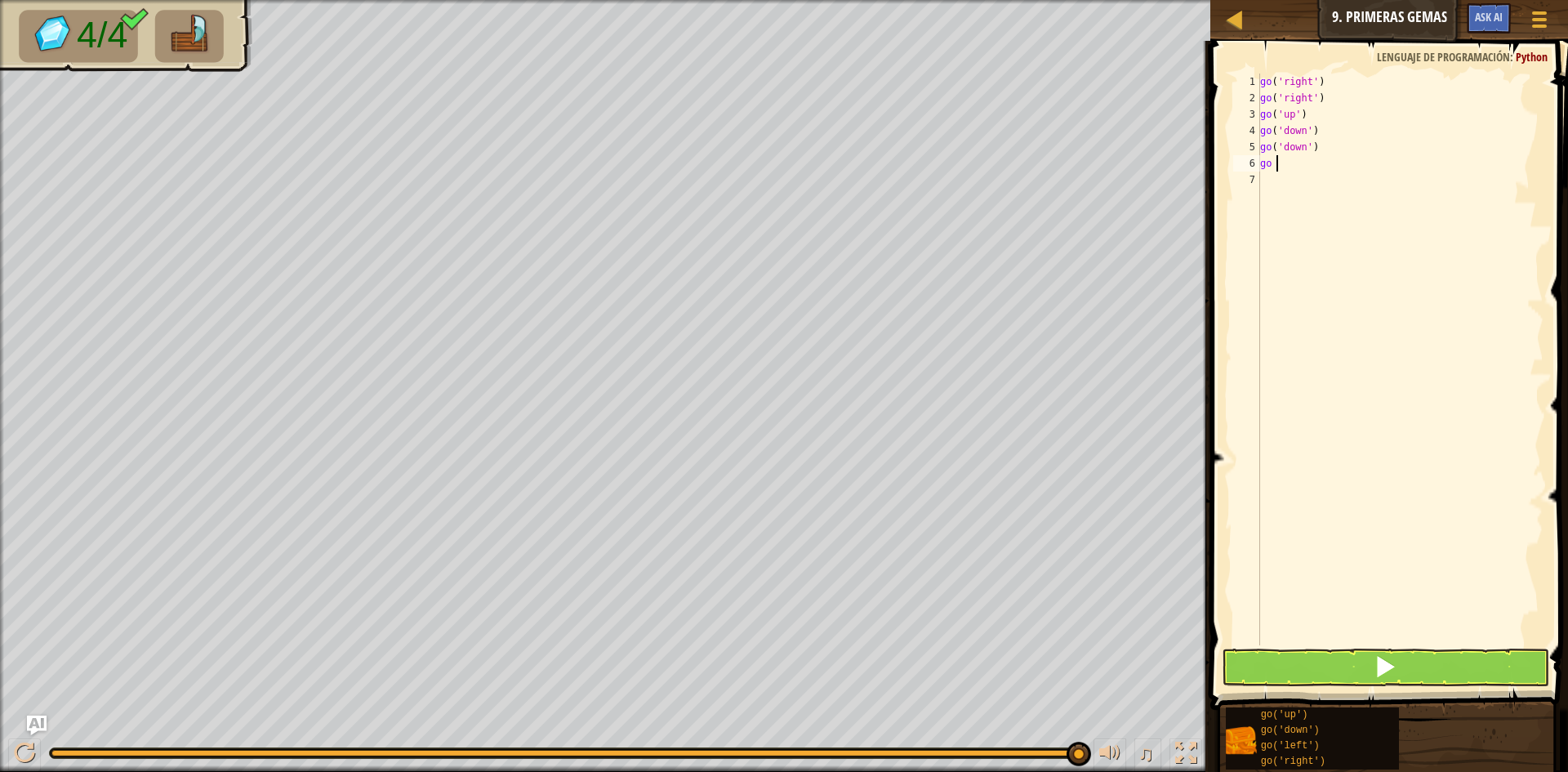
type textarea "go u"
type textarea "go rig"
click at [1337, 679] on button at bounding box center [1386, 667] width 328 height 37
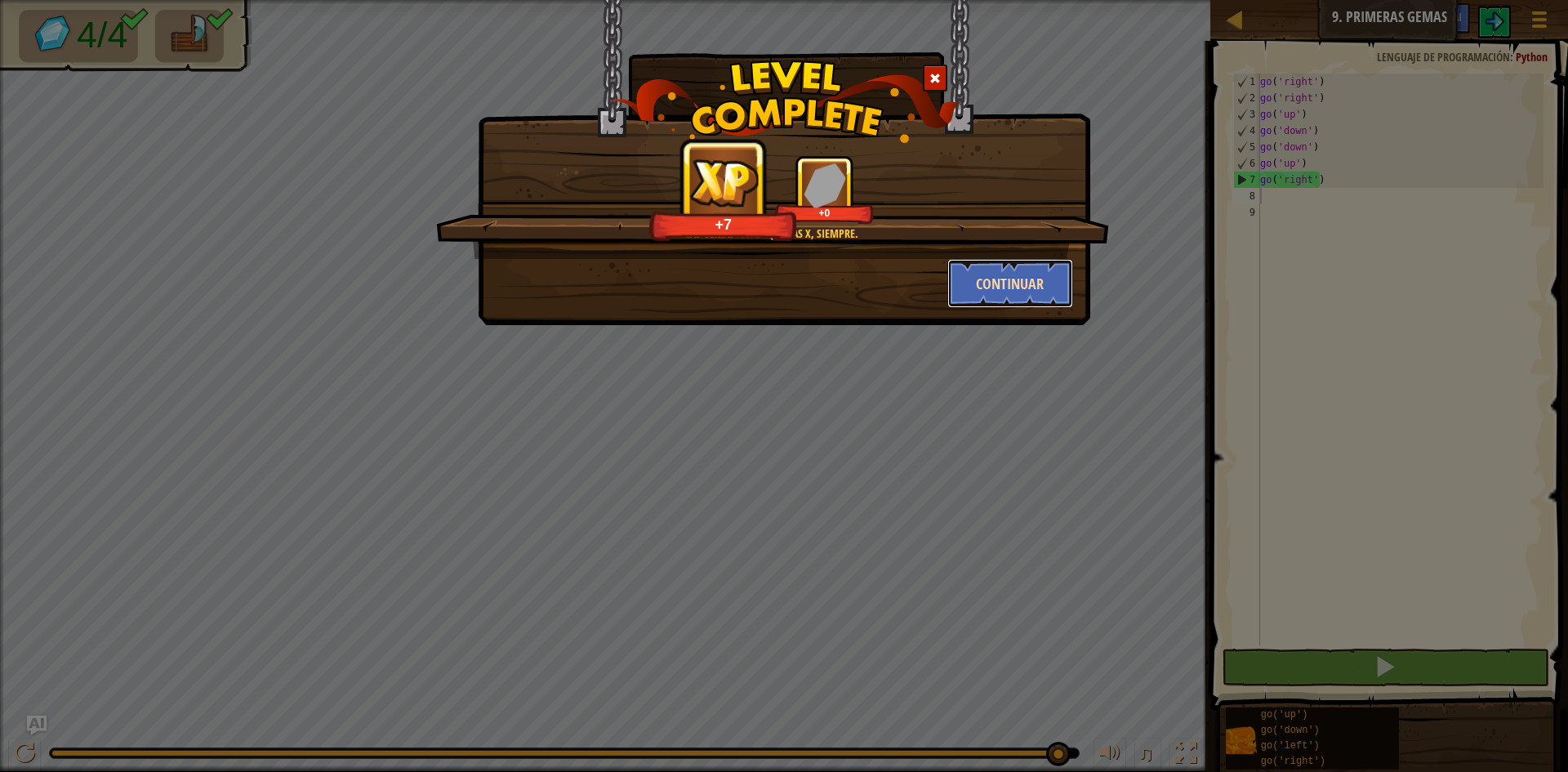
click at [1043, 277] on button "Continuar" at bounding box center [1011, 283] width 126 height 49
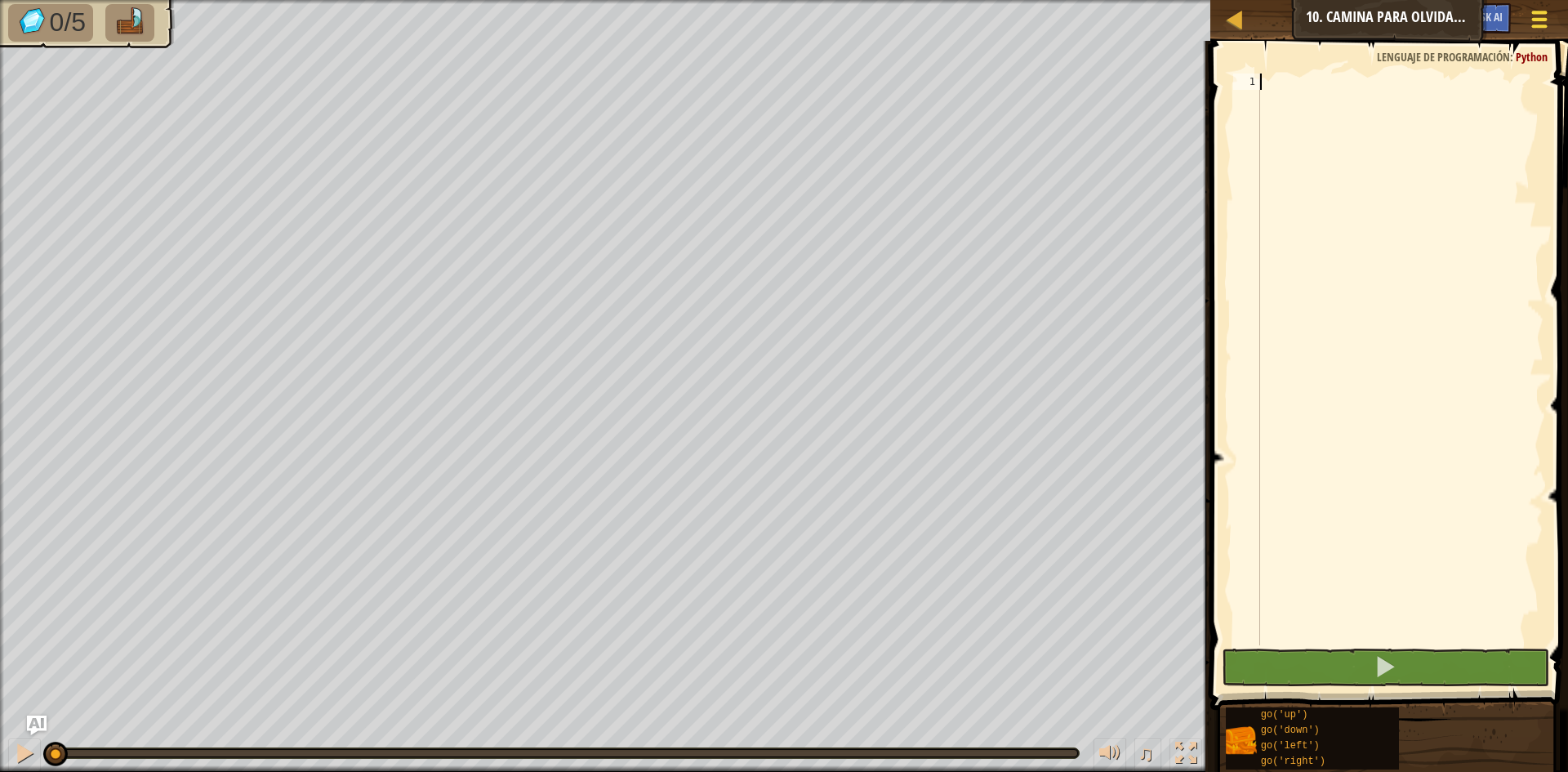
click at [1544, 21] on span at bounding box center [1540, 20] width 16 height 3
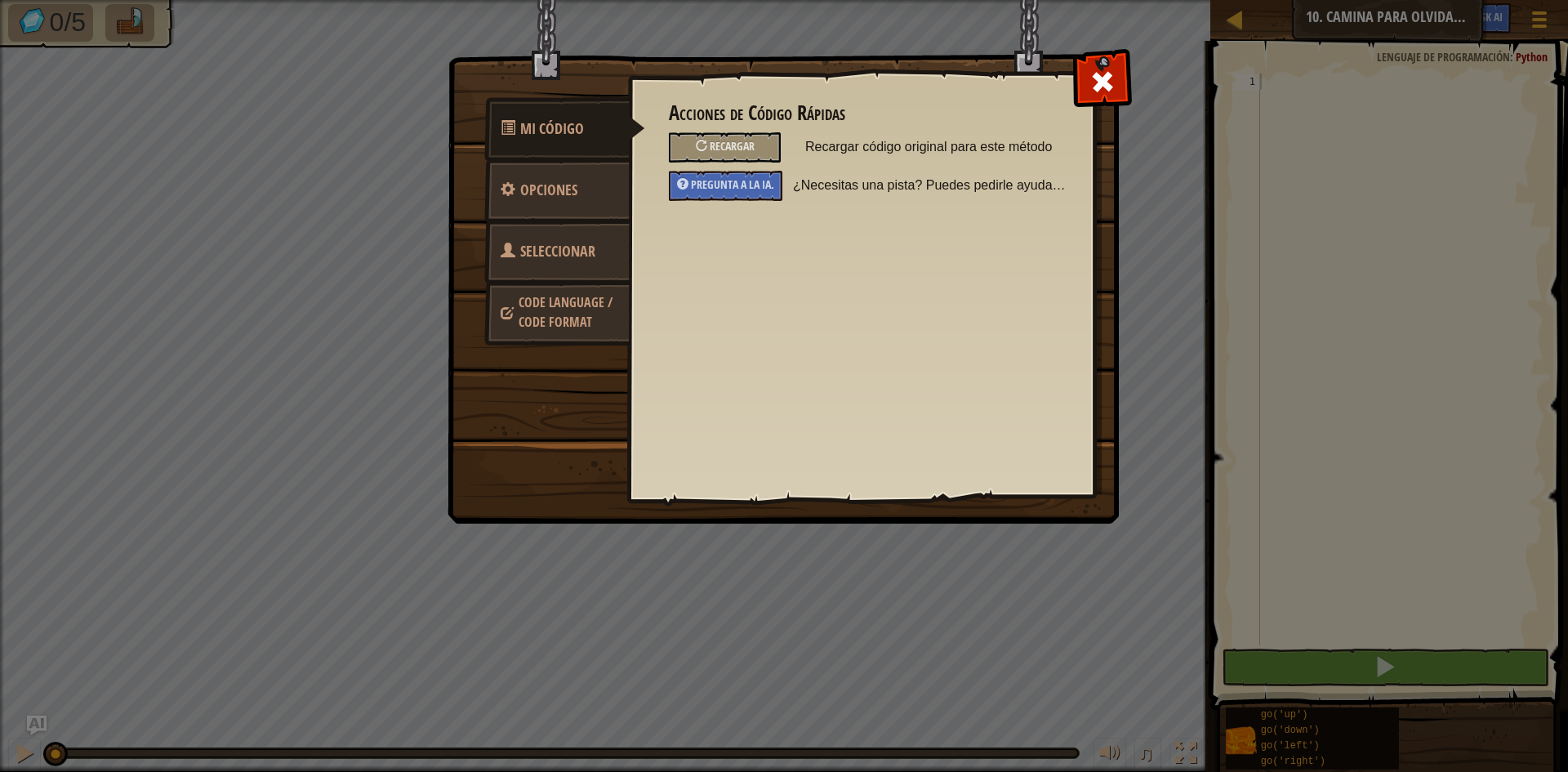
click at [576, 263] on link "Seleccionar Heroe" at bounding box center [556, 272] width 146 height 105
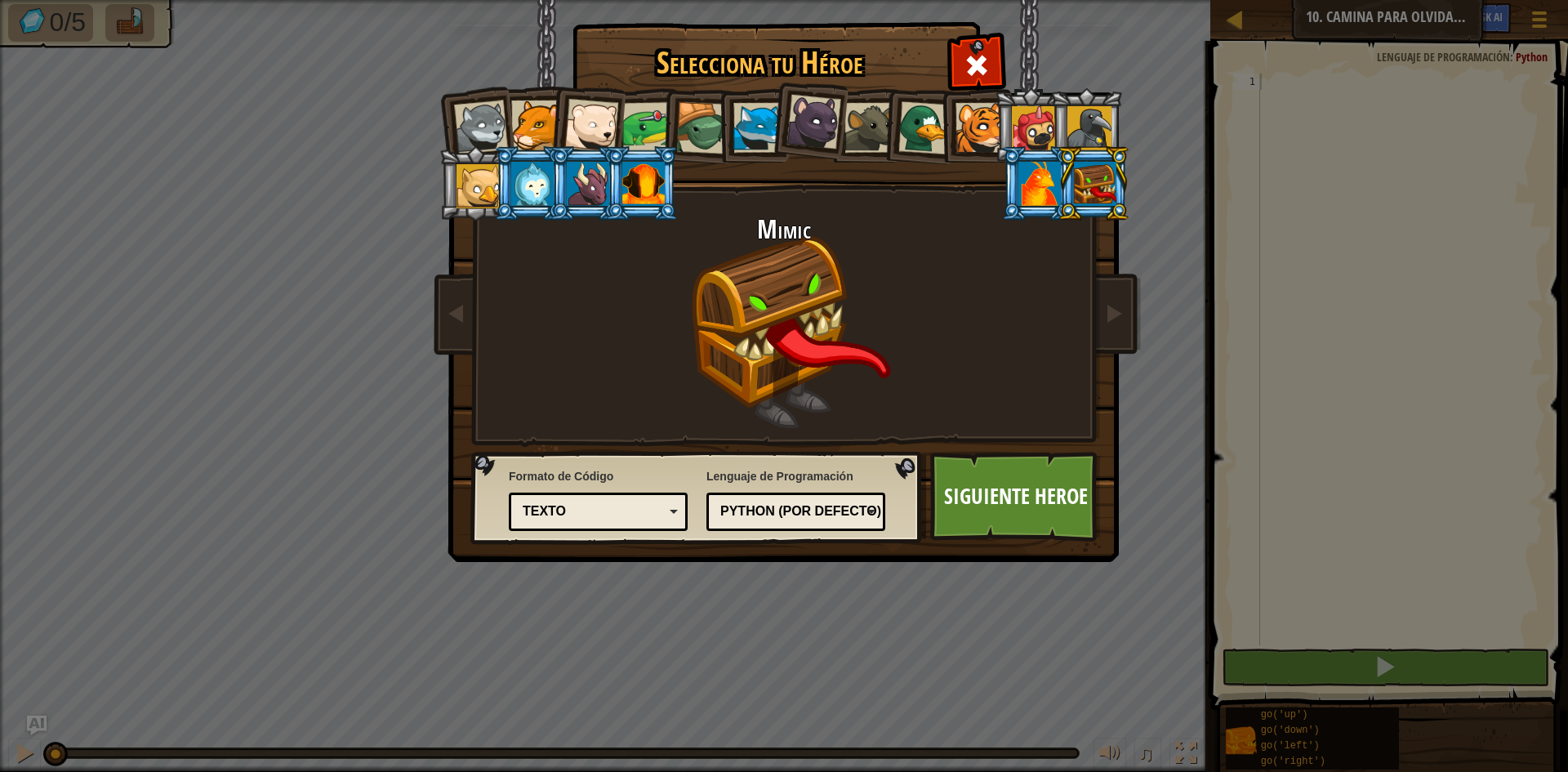
click at [613, 121] on div at bounding box center [591, 126] width 54 height 54
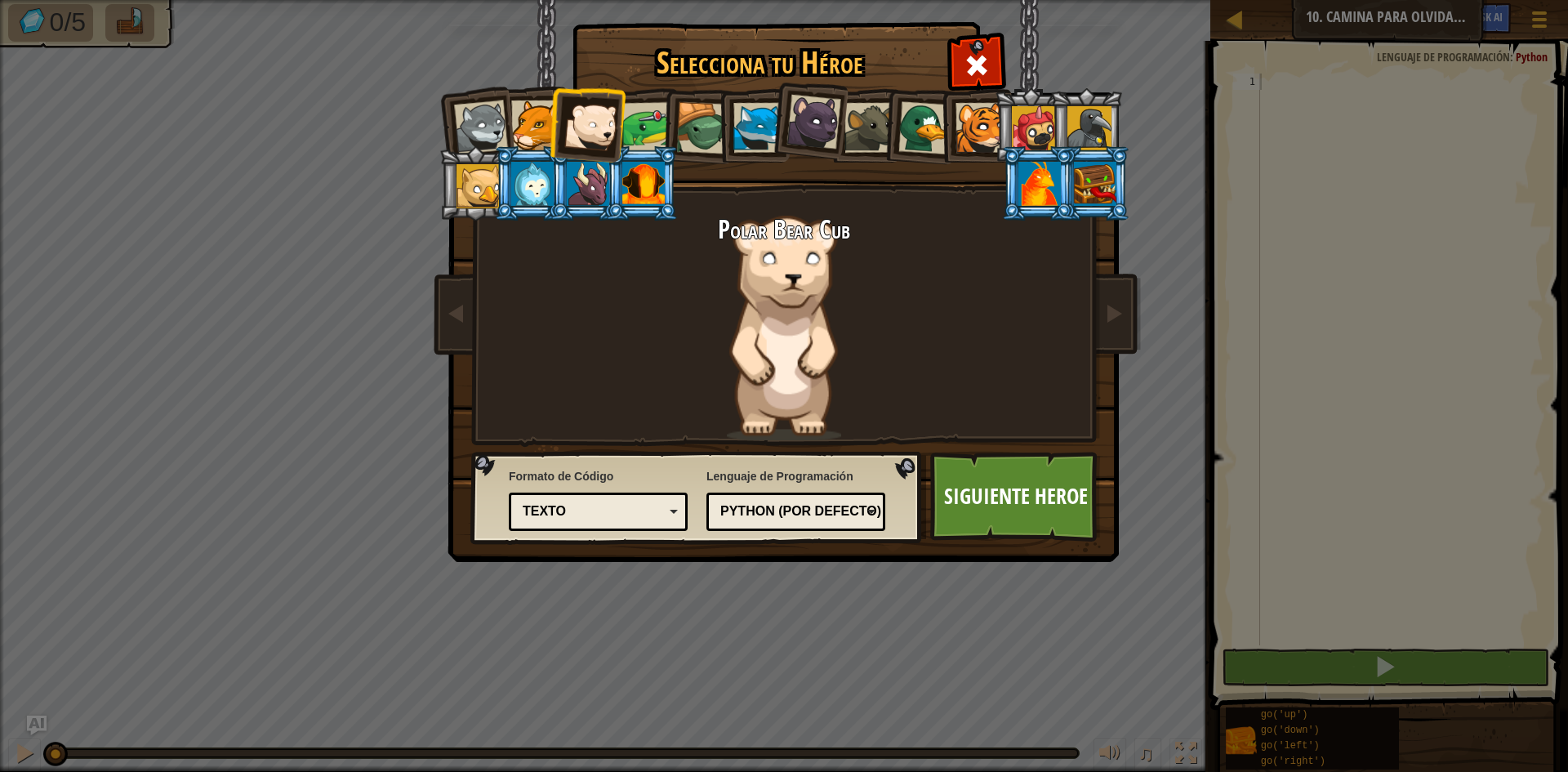
click at [613, 155] on li at bounding box center [586, 122] width 80 height 80
click at [621, 150] on li at bounding box center [642, 183] width 73 height 74
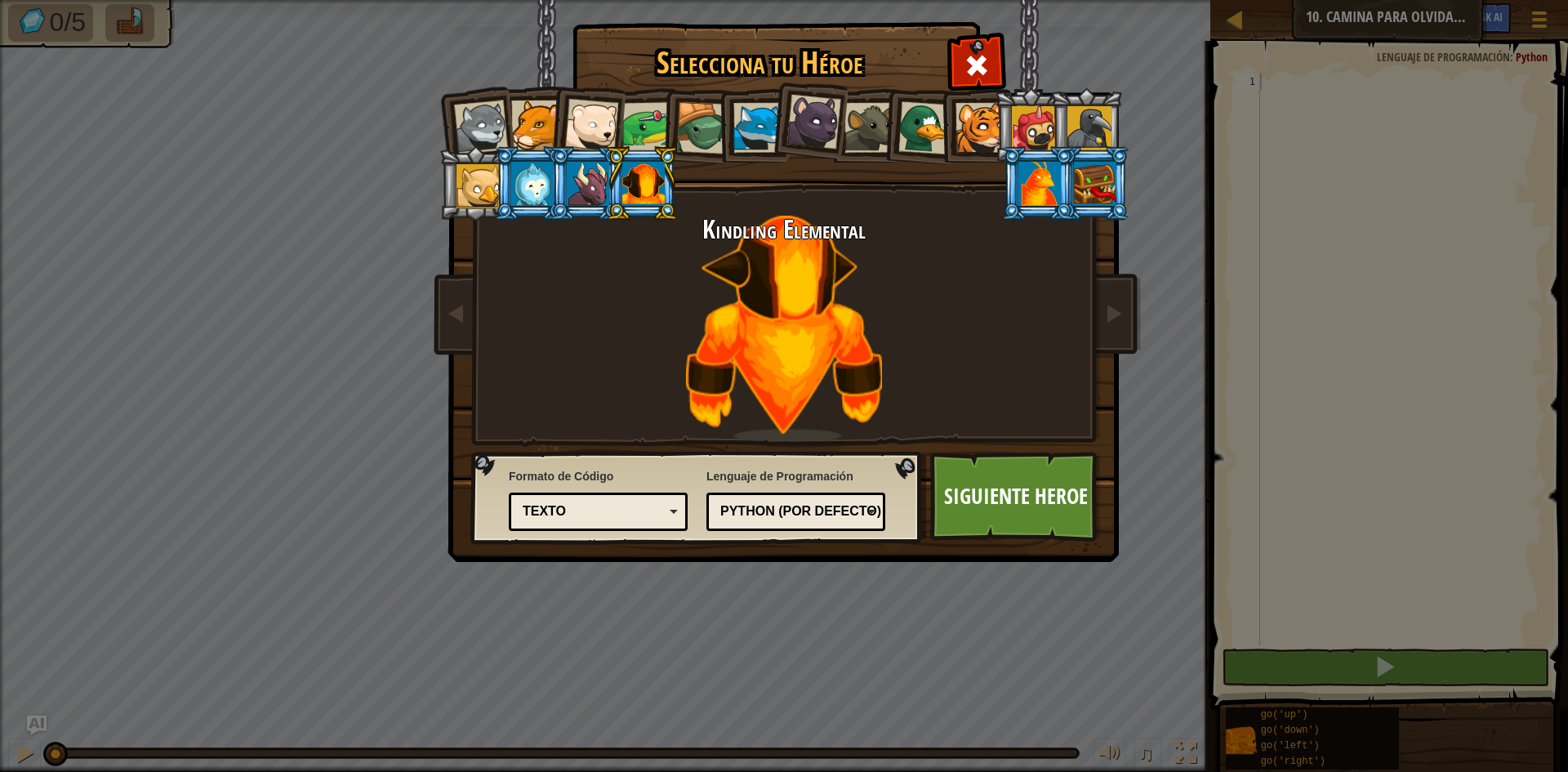
click at [630, 146] on div at bounding box center [647, 127] width 51 height 51
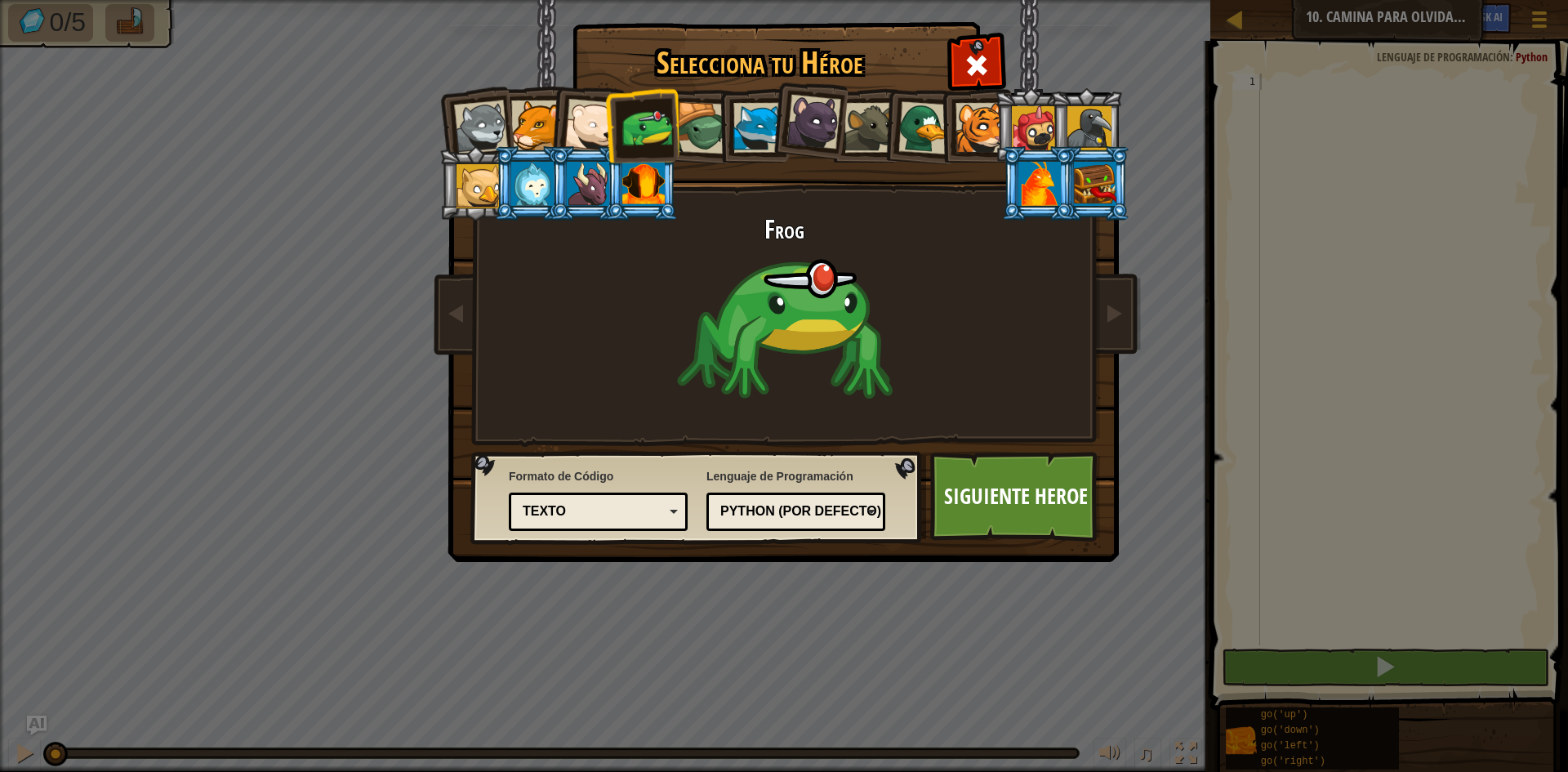
click at [888, 125] on li at bounding box center [920, 125] width 78 height 79
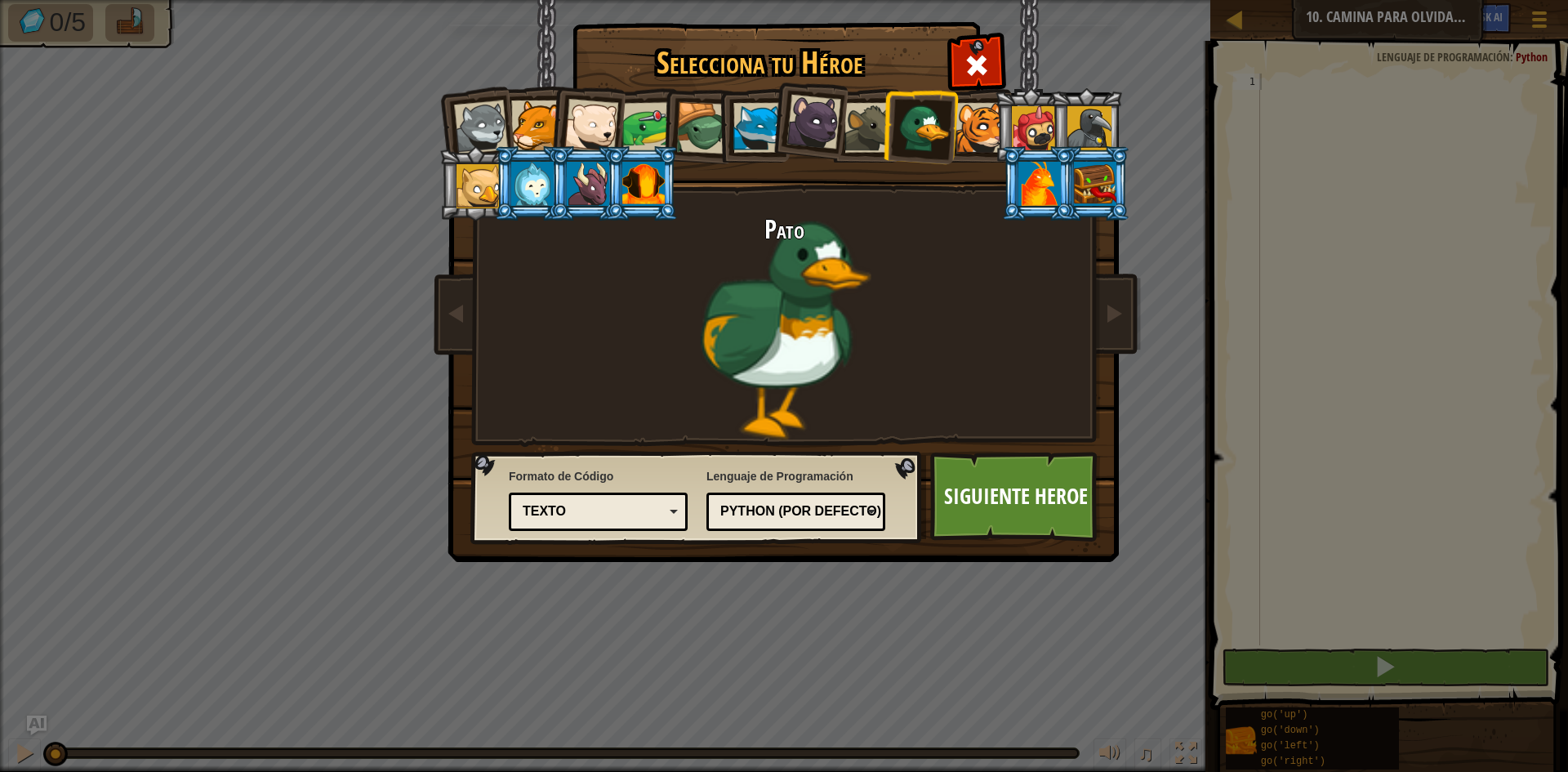
click at [863, 133] on div at bounding box center [869, 128] width 50 height 50
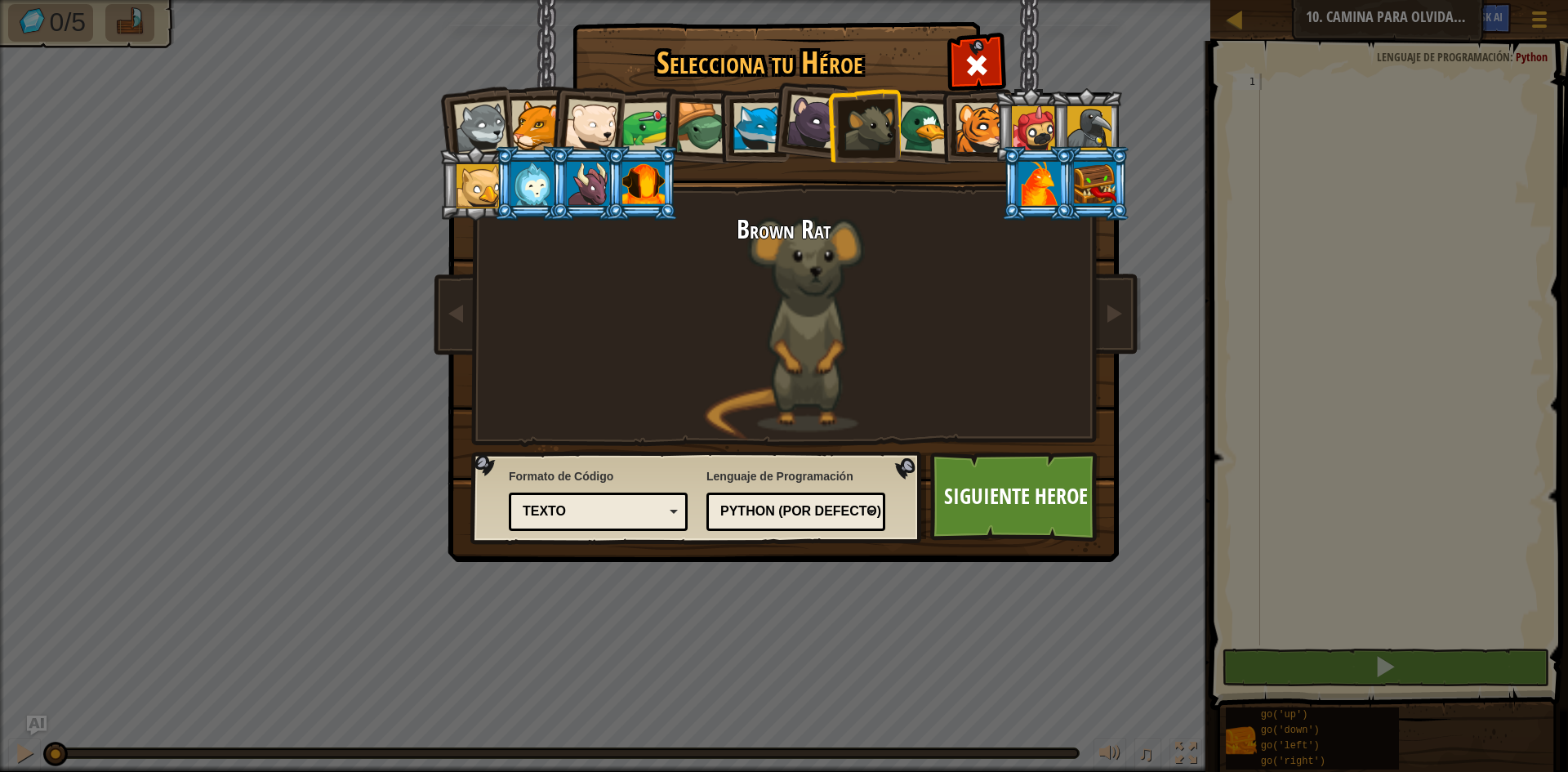
click at [1046, 120] on div at bounding box center [1034, 128] width 44 height 44
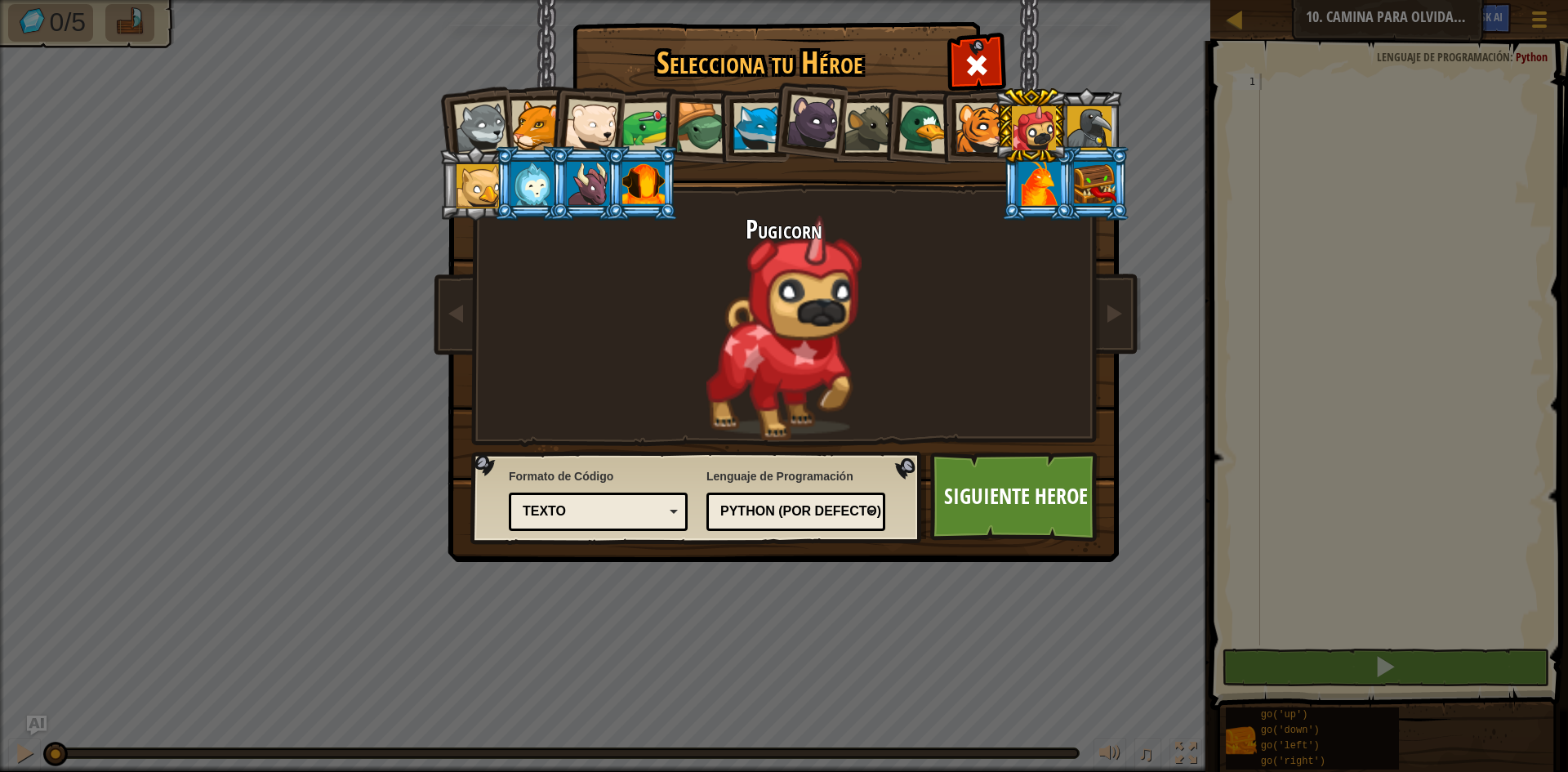
drag, startPoint x: 1046, startPoint y: 120, endPoint x: 1001, endPoint y: 205, distance: 96.2
click at [1001, 205] on div "Wolf Pup Cougar Polar Bear Cub Frog Tortuga Blue Fox Panterita Brown Rat Pato C…" at bounding box center [784, 258] width 613 height 356
click at [748, 126] on div at bounding box center [759, 128] width 50 height 50
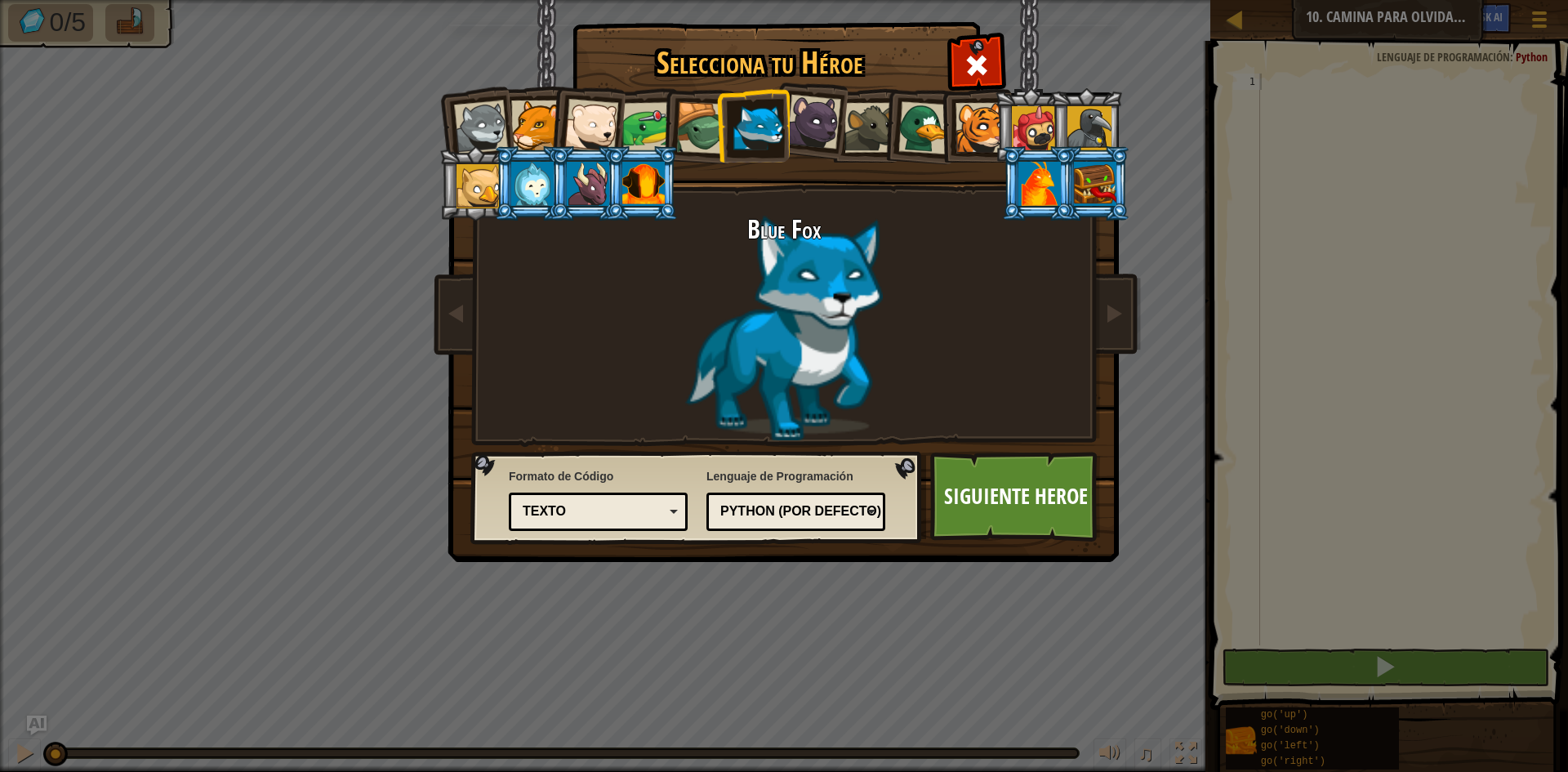
click at [492, 189] on div at bounding box center [478, 186] width 44 height 44
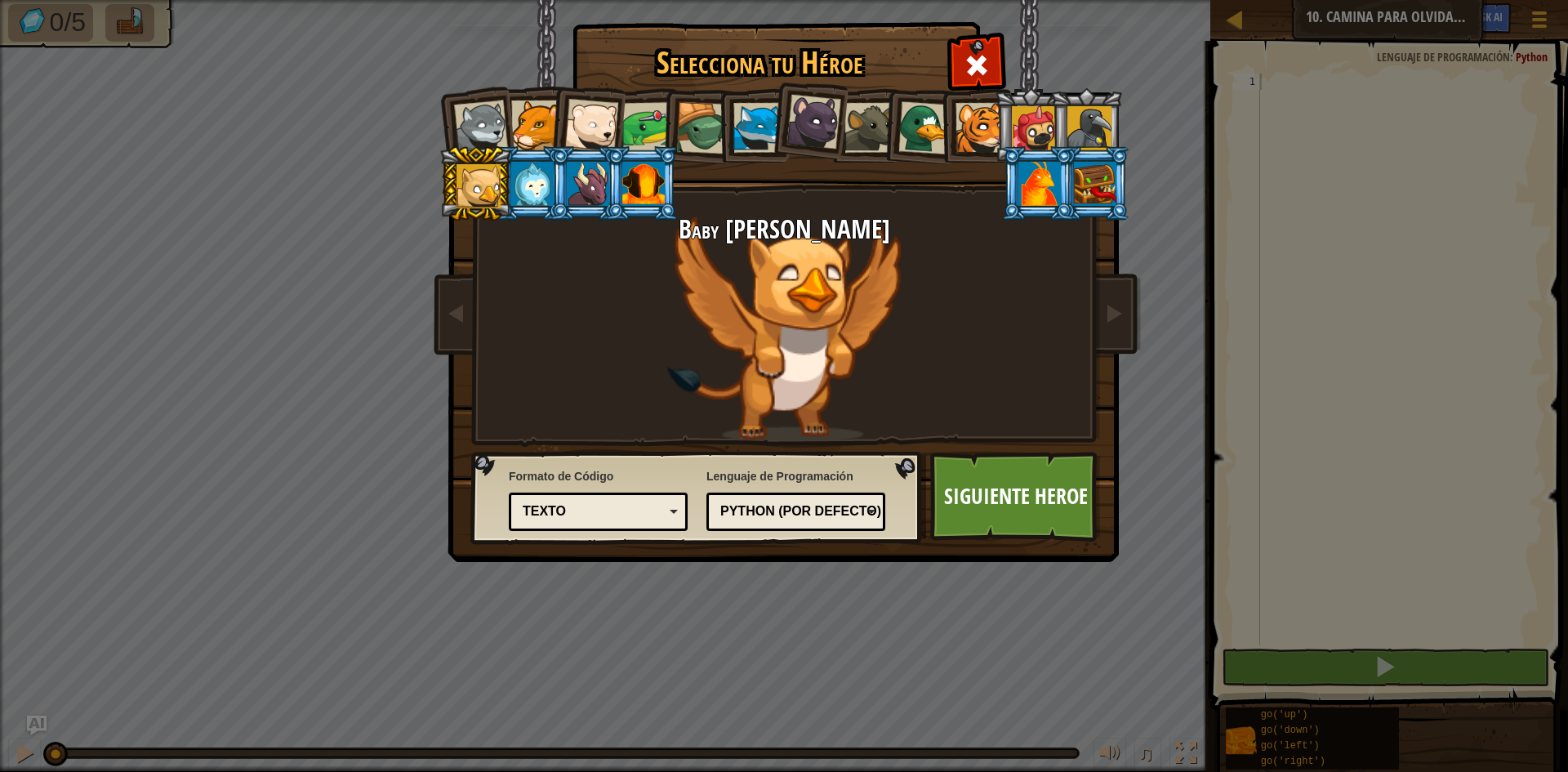
click at [976, 113] on div at bounding box center [981, 128] width 50 height 50
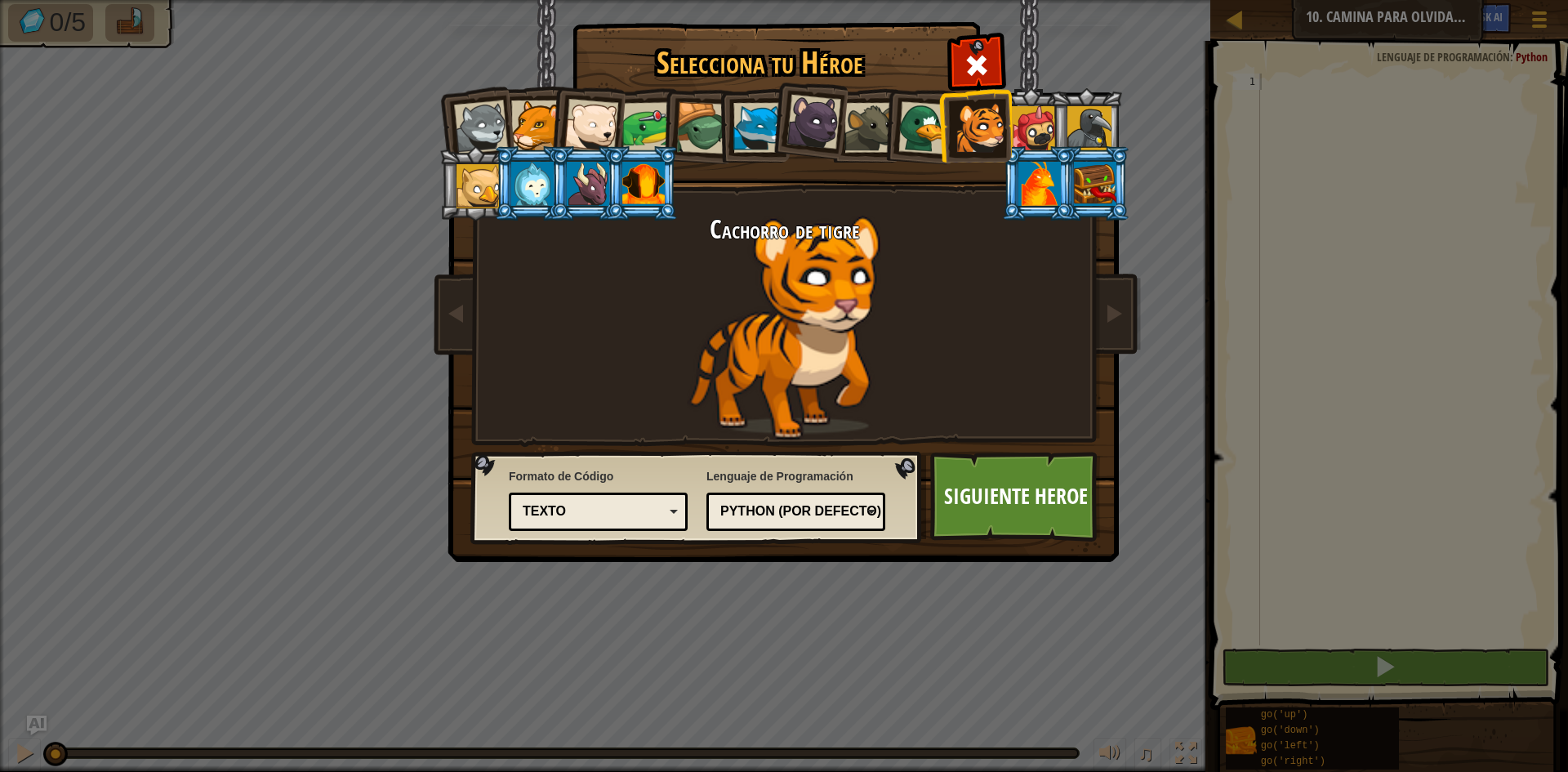
click at [933, 117] on div at bounding box center [925, 128] width 53 height 53
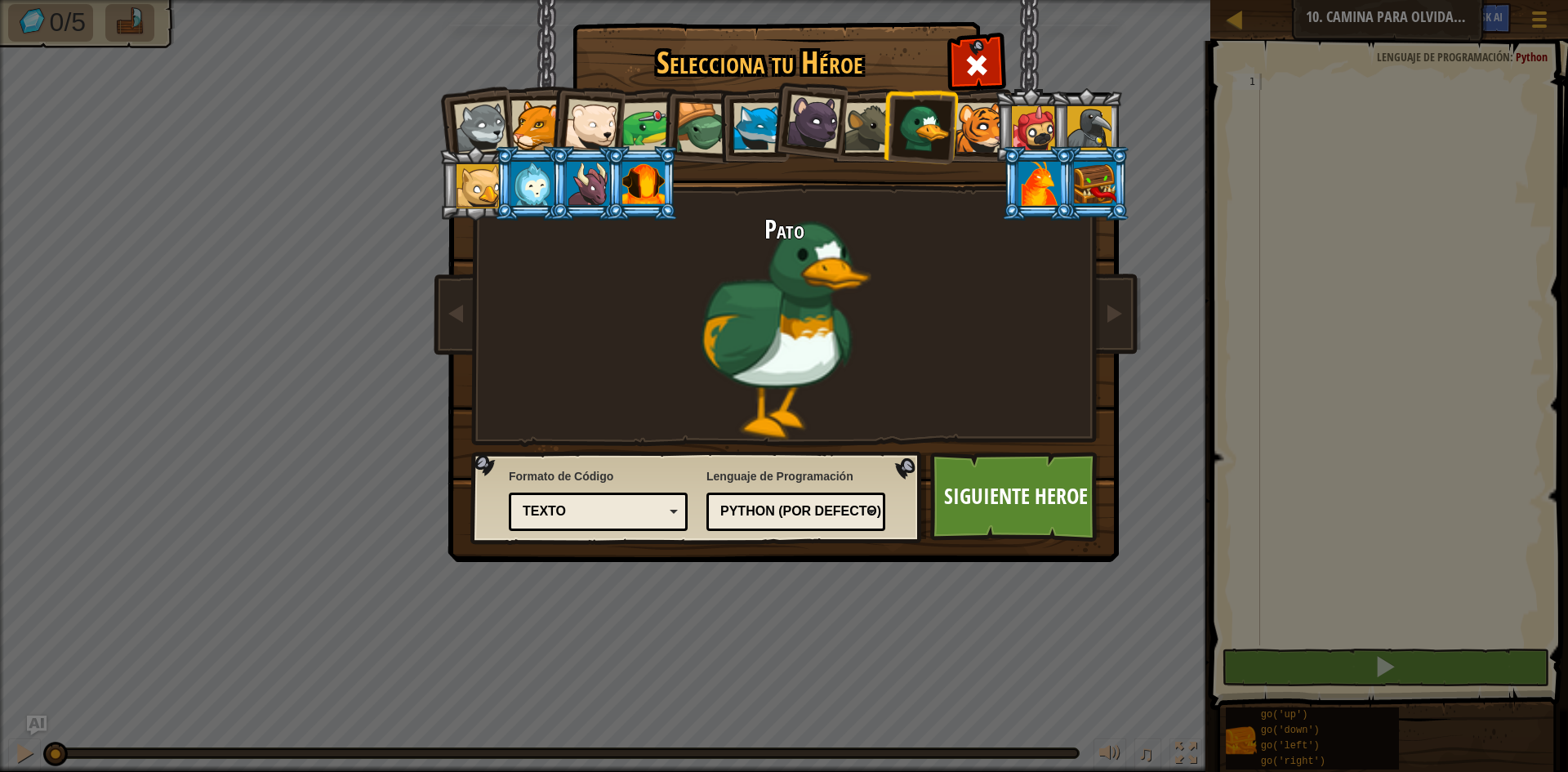
click at [706, 141] on div at bounding box center [702, 128] width 52 height 52
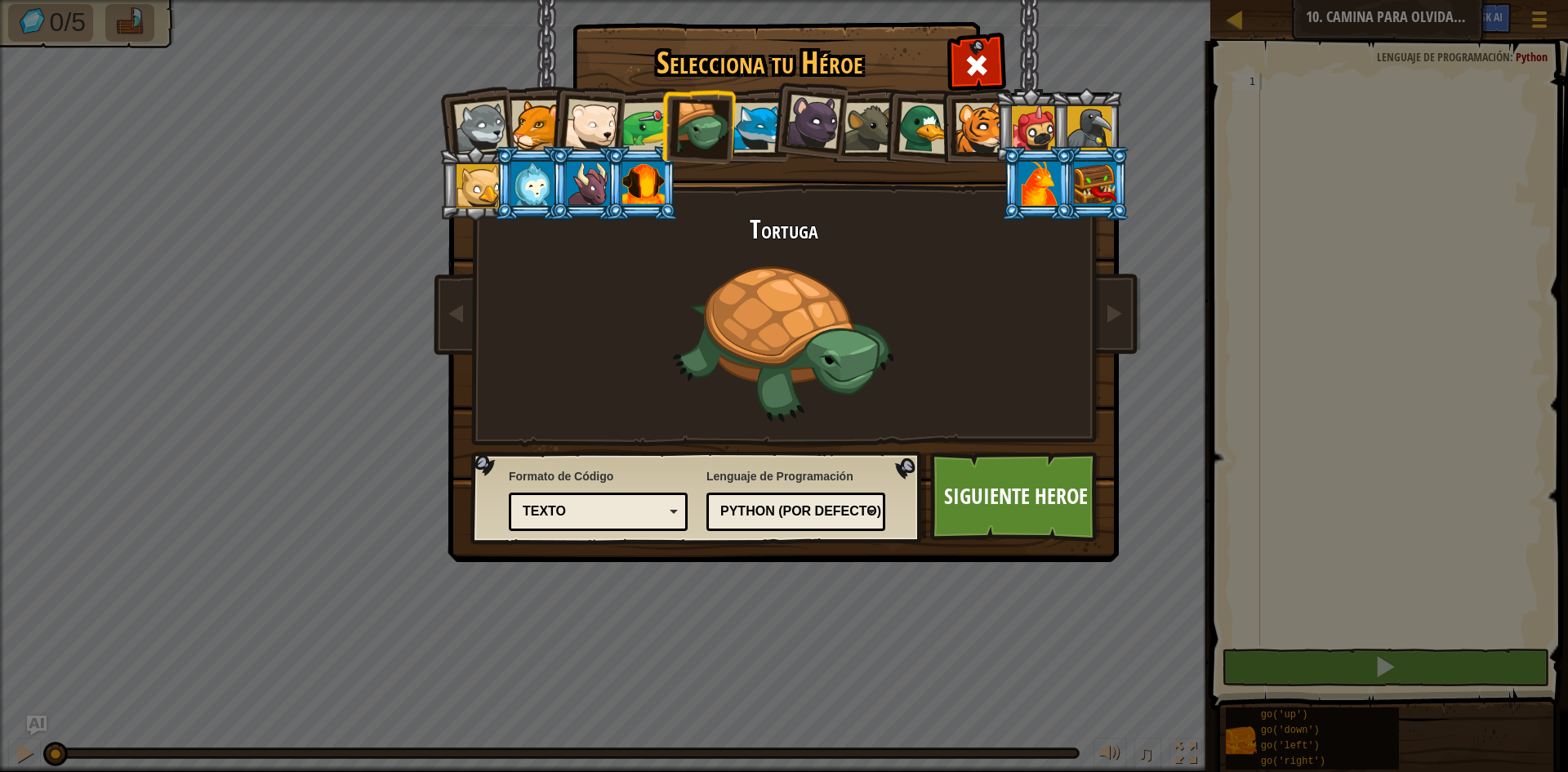
click at [651, 124] on div at bounding box center [647, 127] width 51 height 51
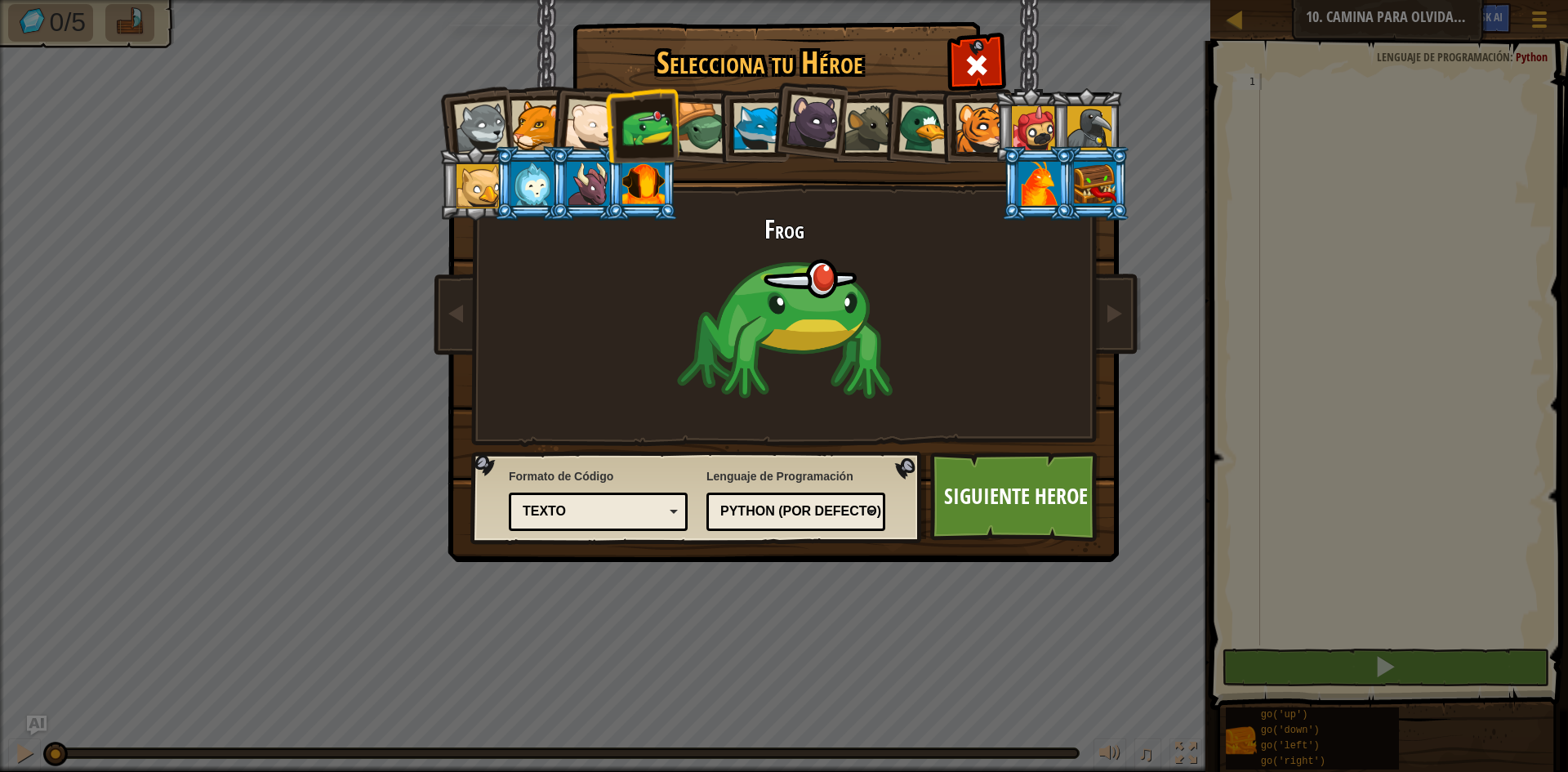
click at [1044, 126] on div at bounding box center [1034, 128] width 44 height 44
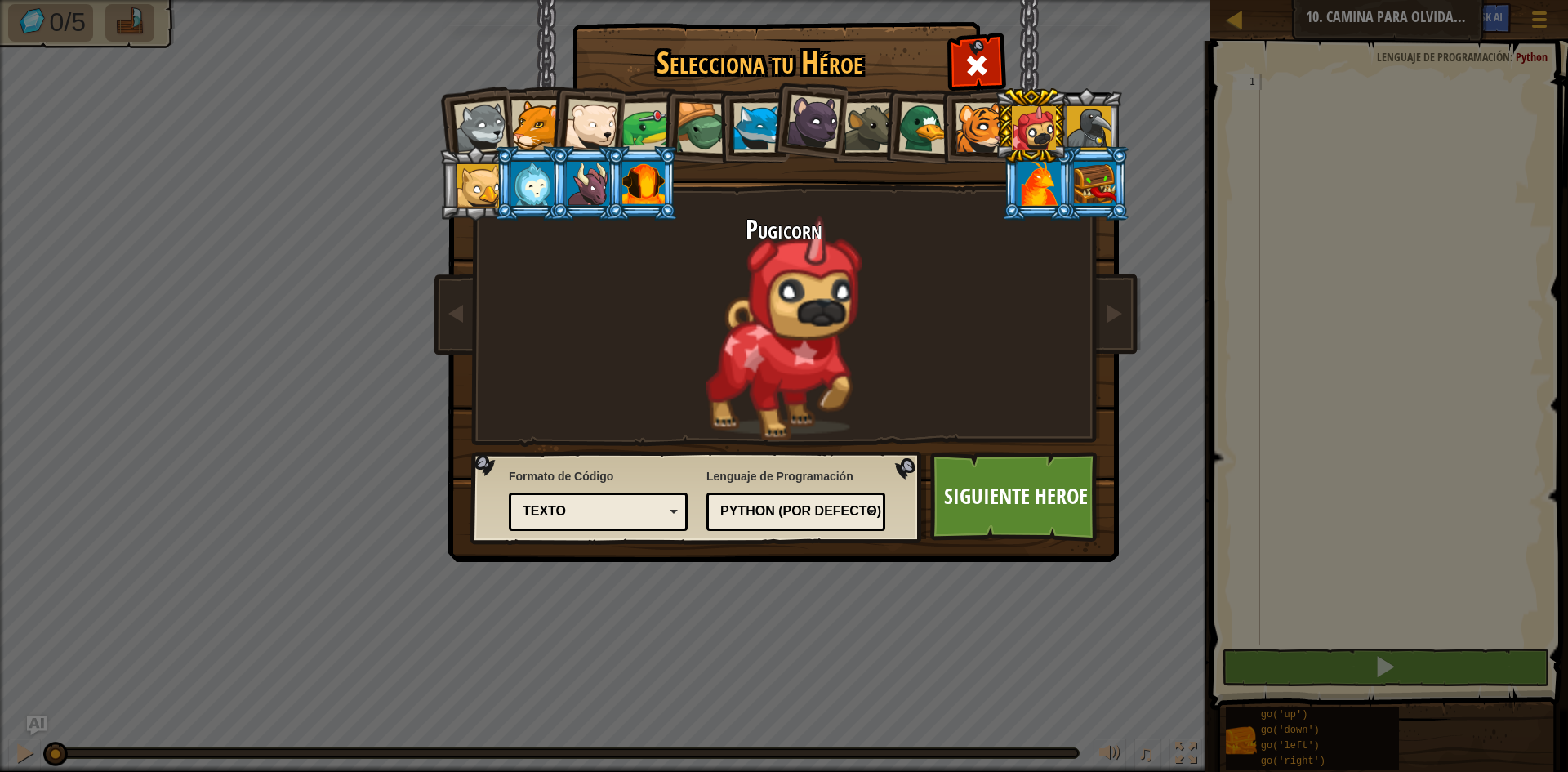
drag, startPoint x: 846, startPoint y: 110, endPoint x: 883, endPoint y: 101, distance: 38.1
click at [883, 101] on li at bounding box center [864, 125] width 73 height 74
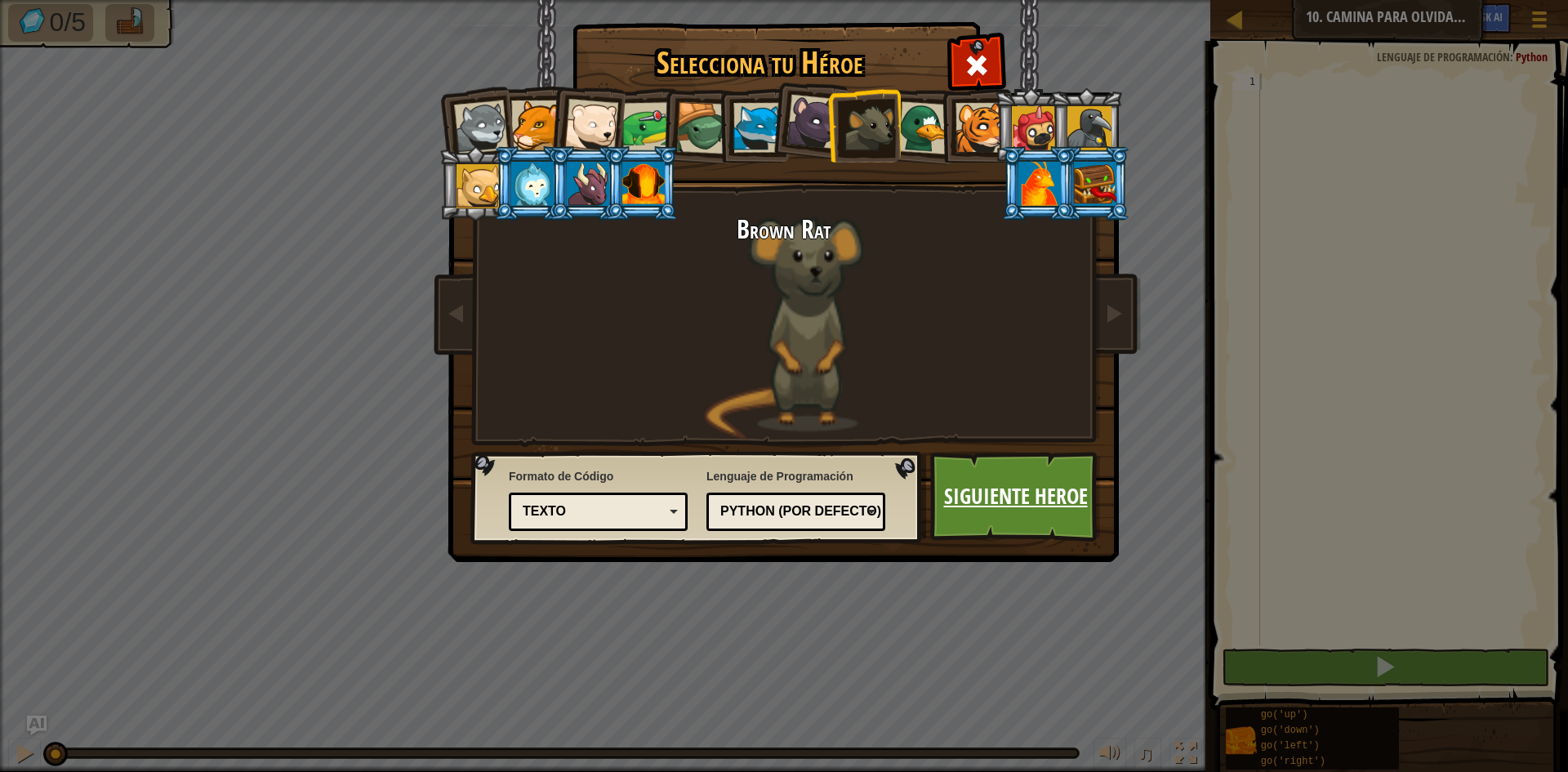
click at [1012, 491] on link "Siguiente Heroe" at bounding box center [1016, 497] width 171 height 90
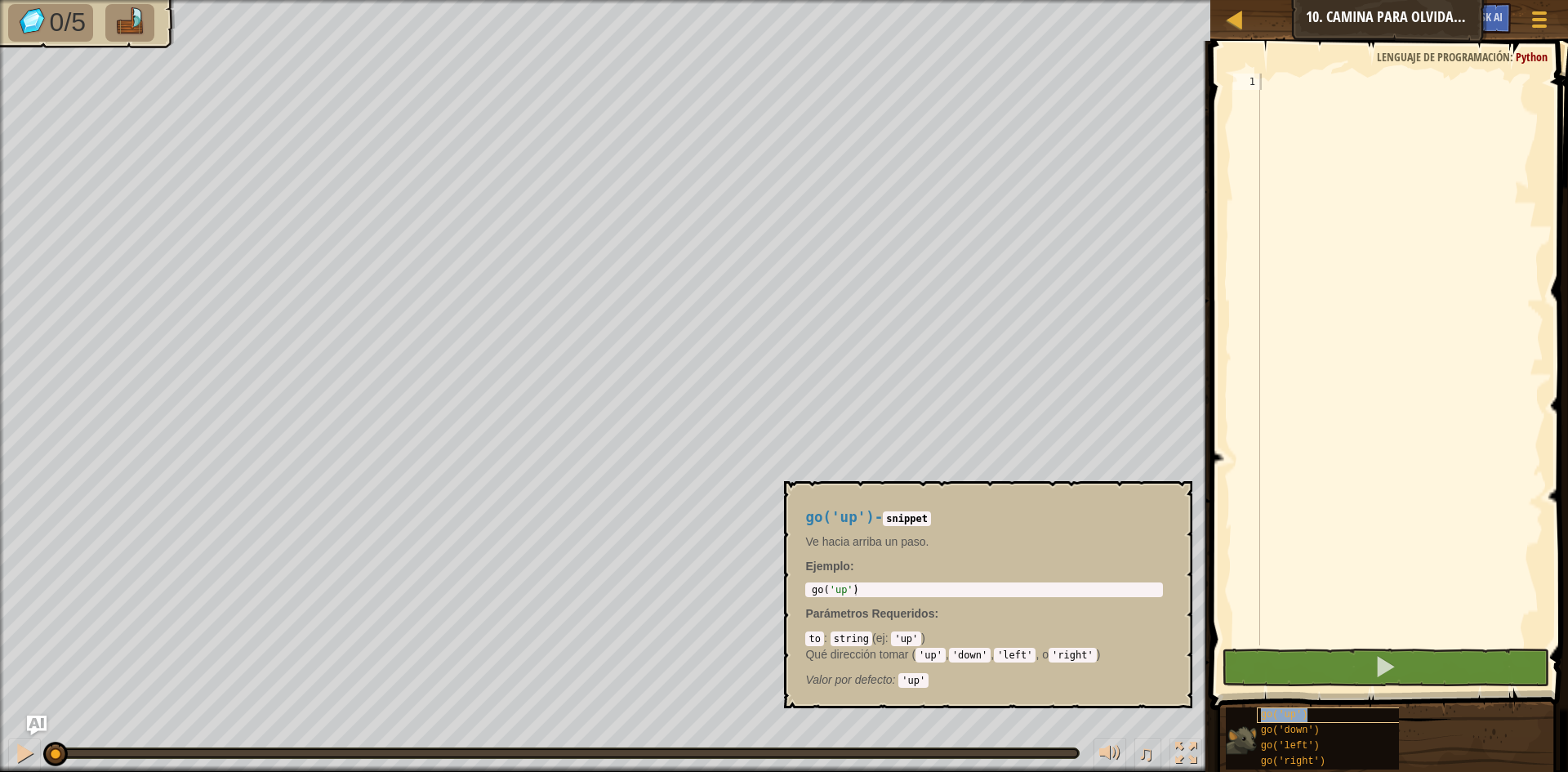
click at [1293, 715] on span "go('up')" at bounding box center [1284, 715] width 47 height 12
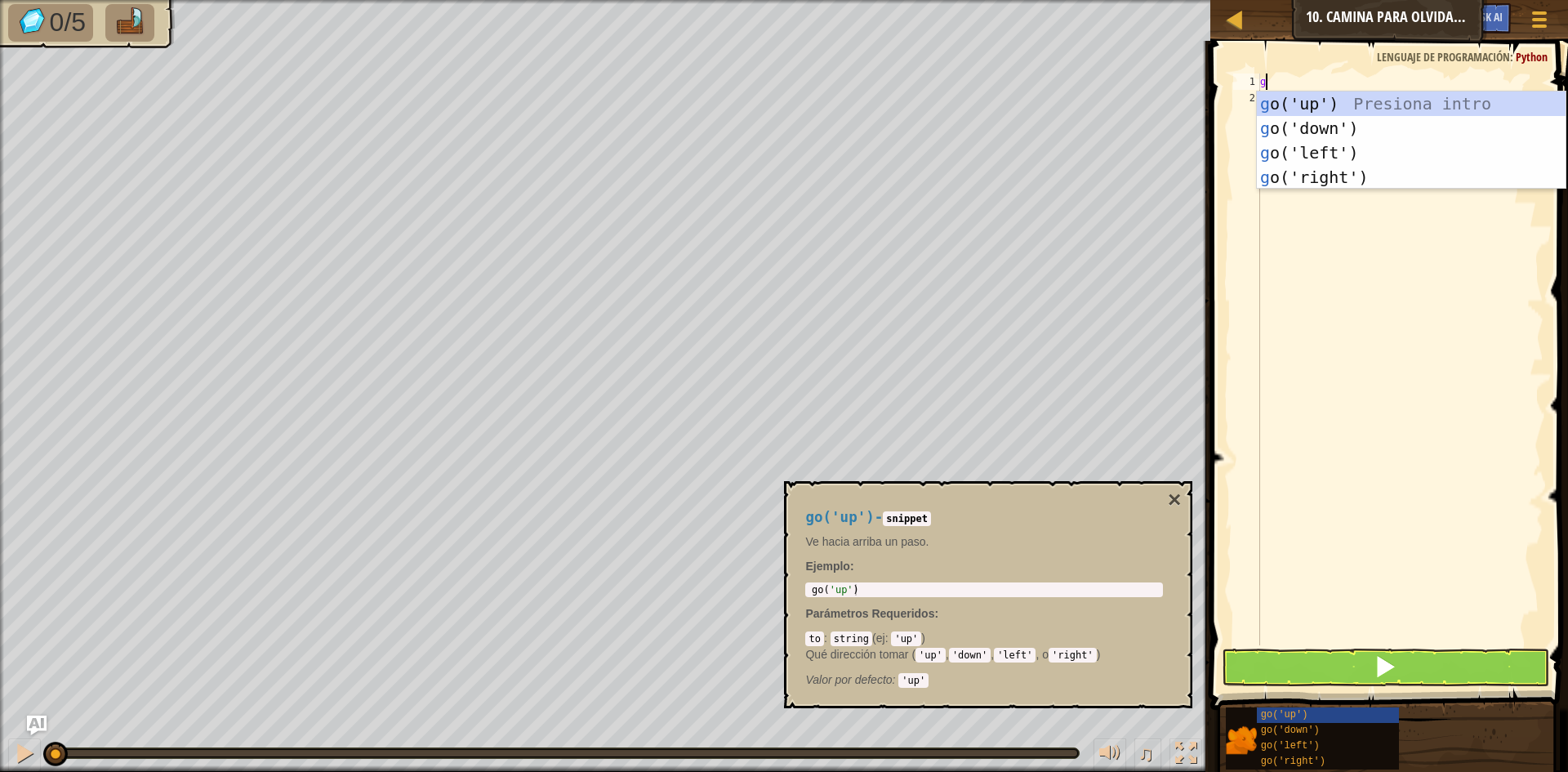
scroll to position [7, 0]
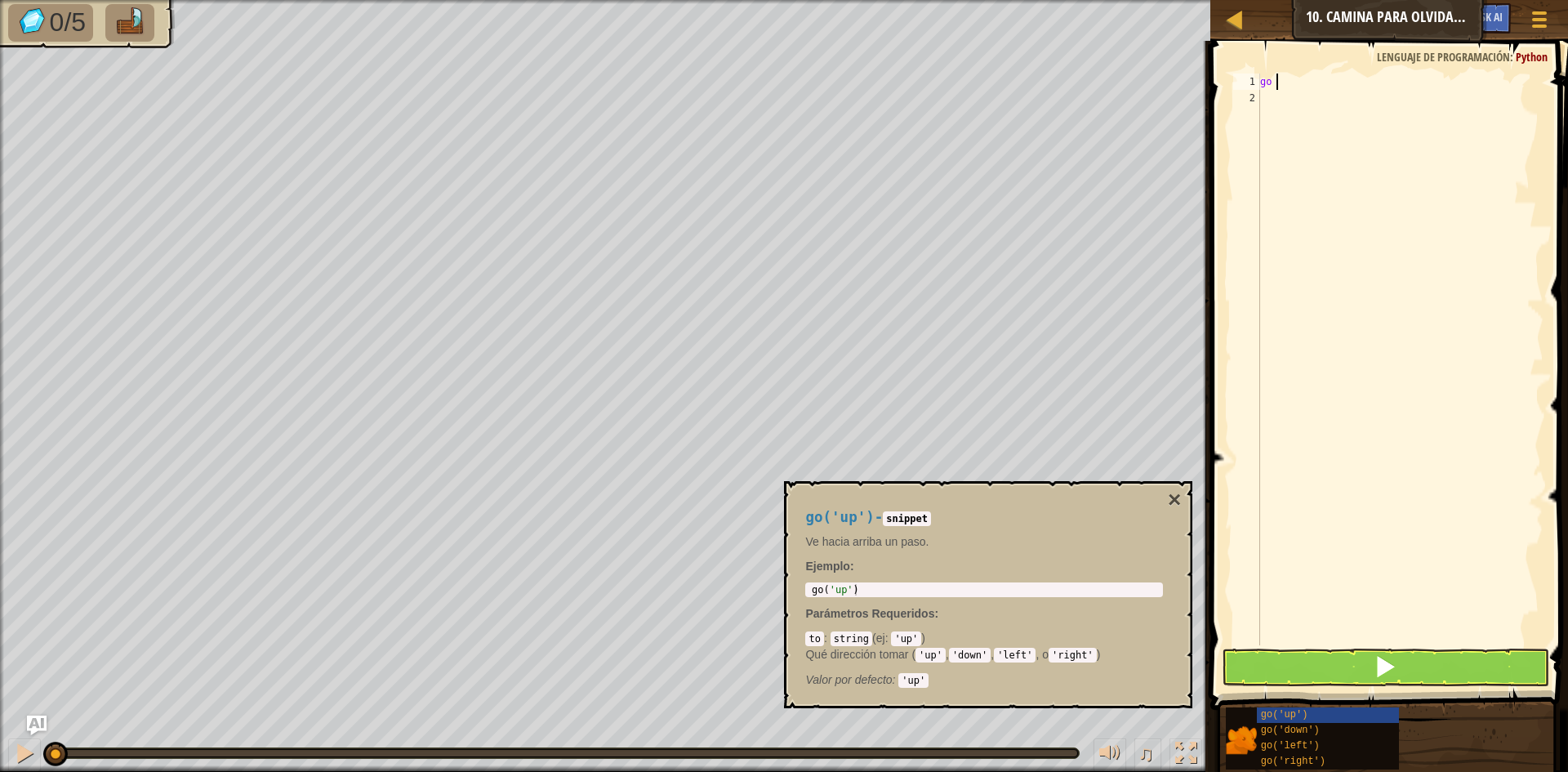
type textarea "go u"
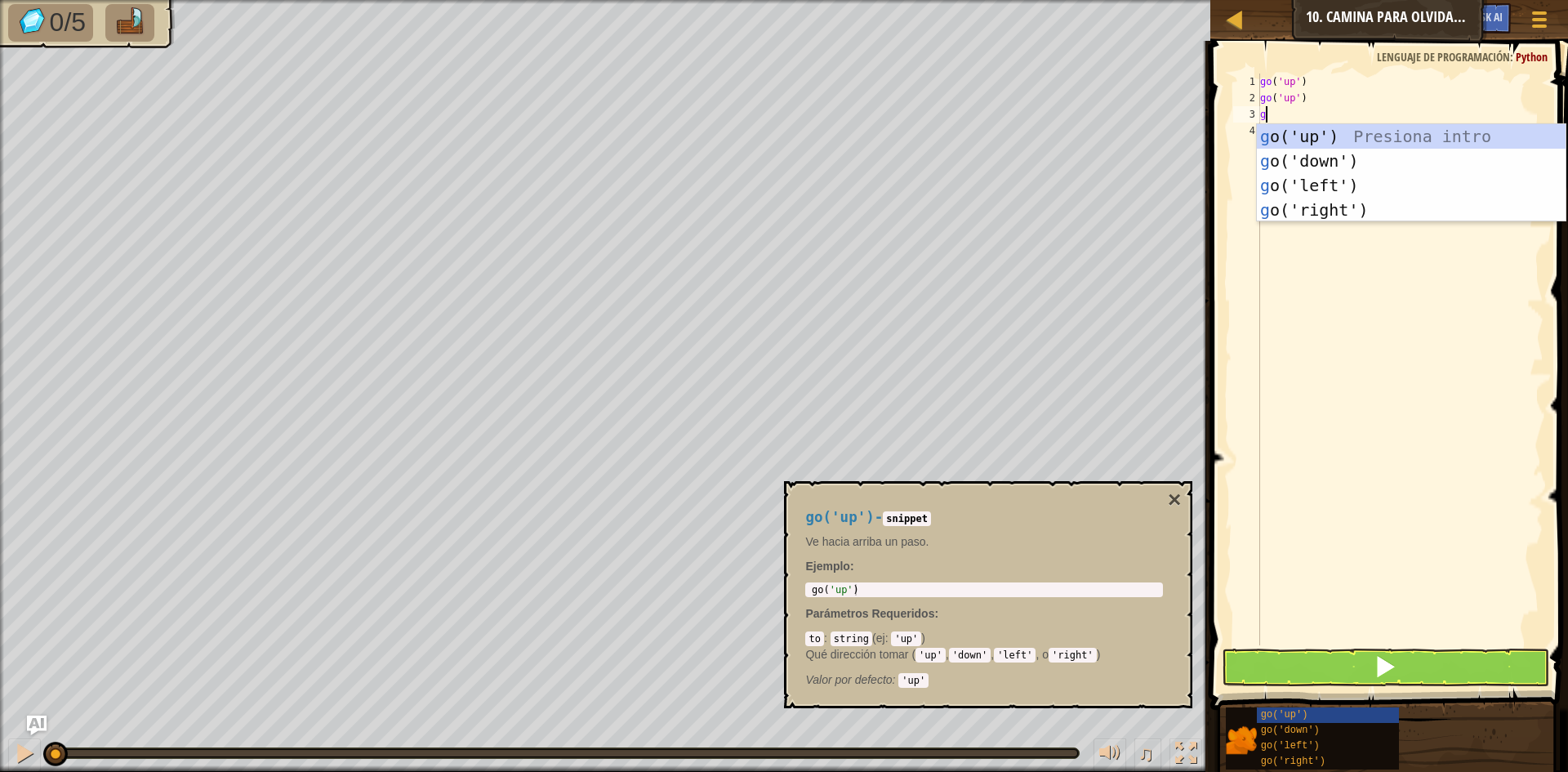
type textarea "go"
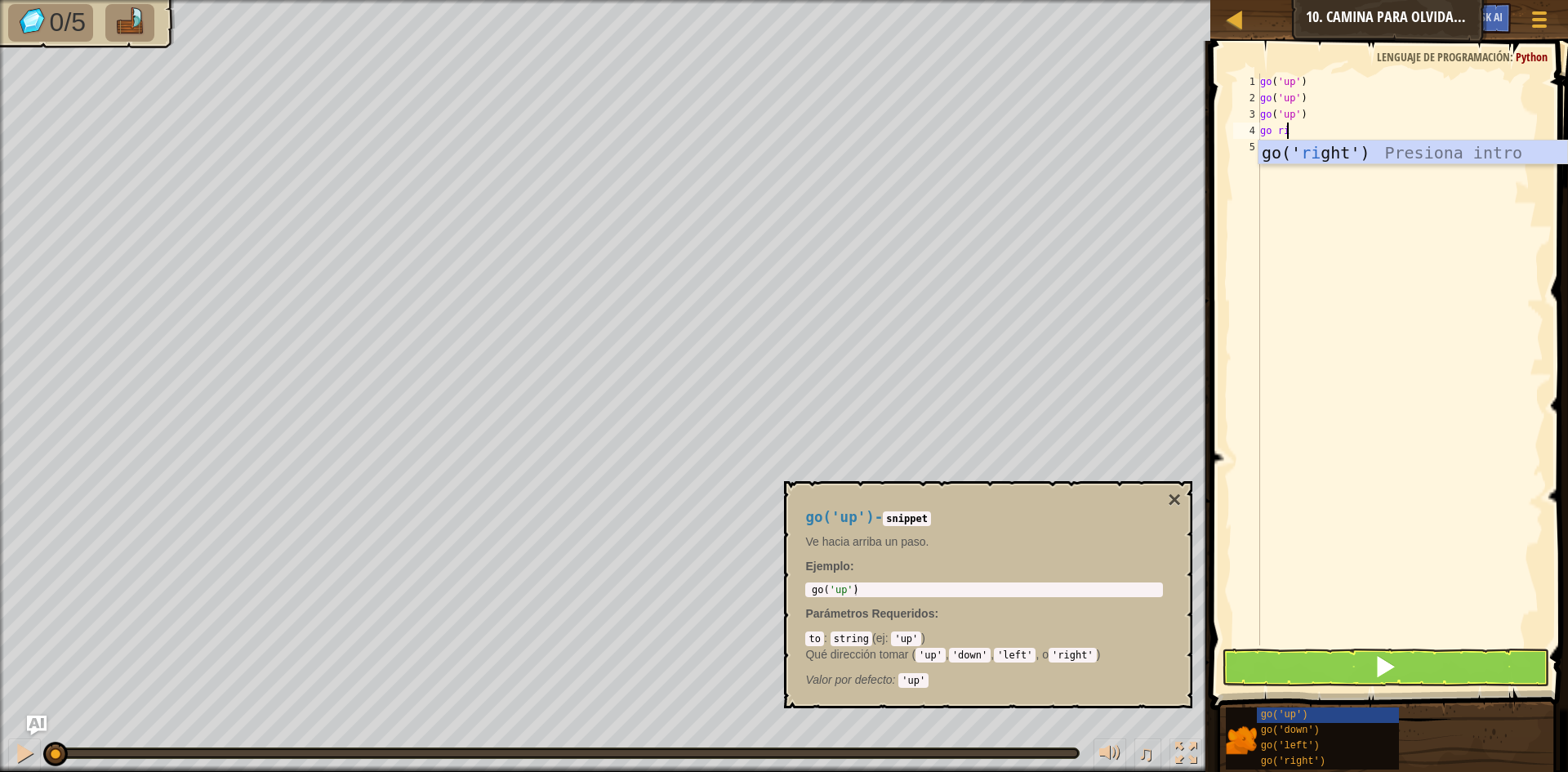
type textarea "go ri"
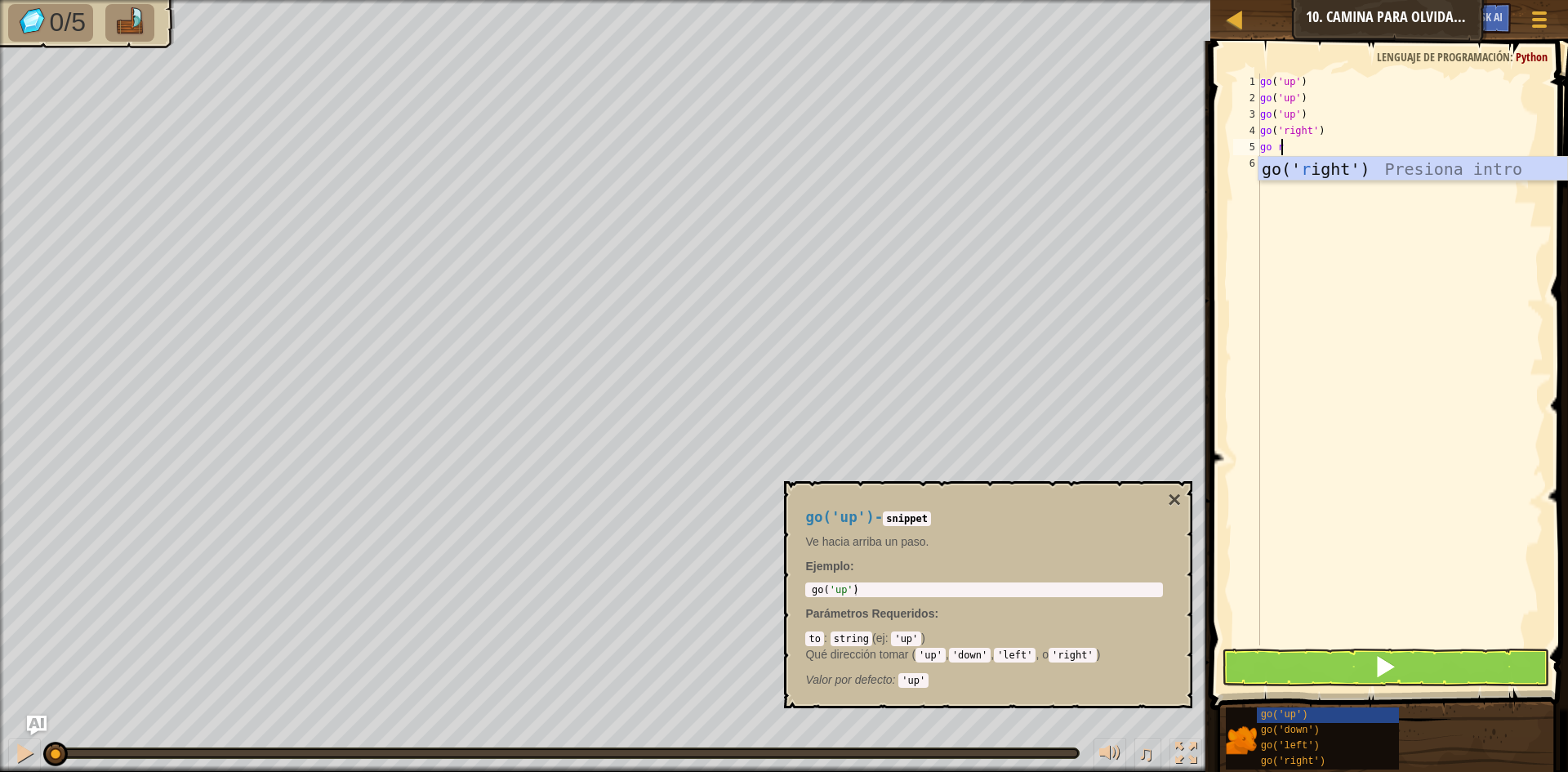
type textarea "go ri"
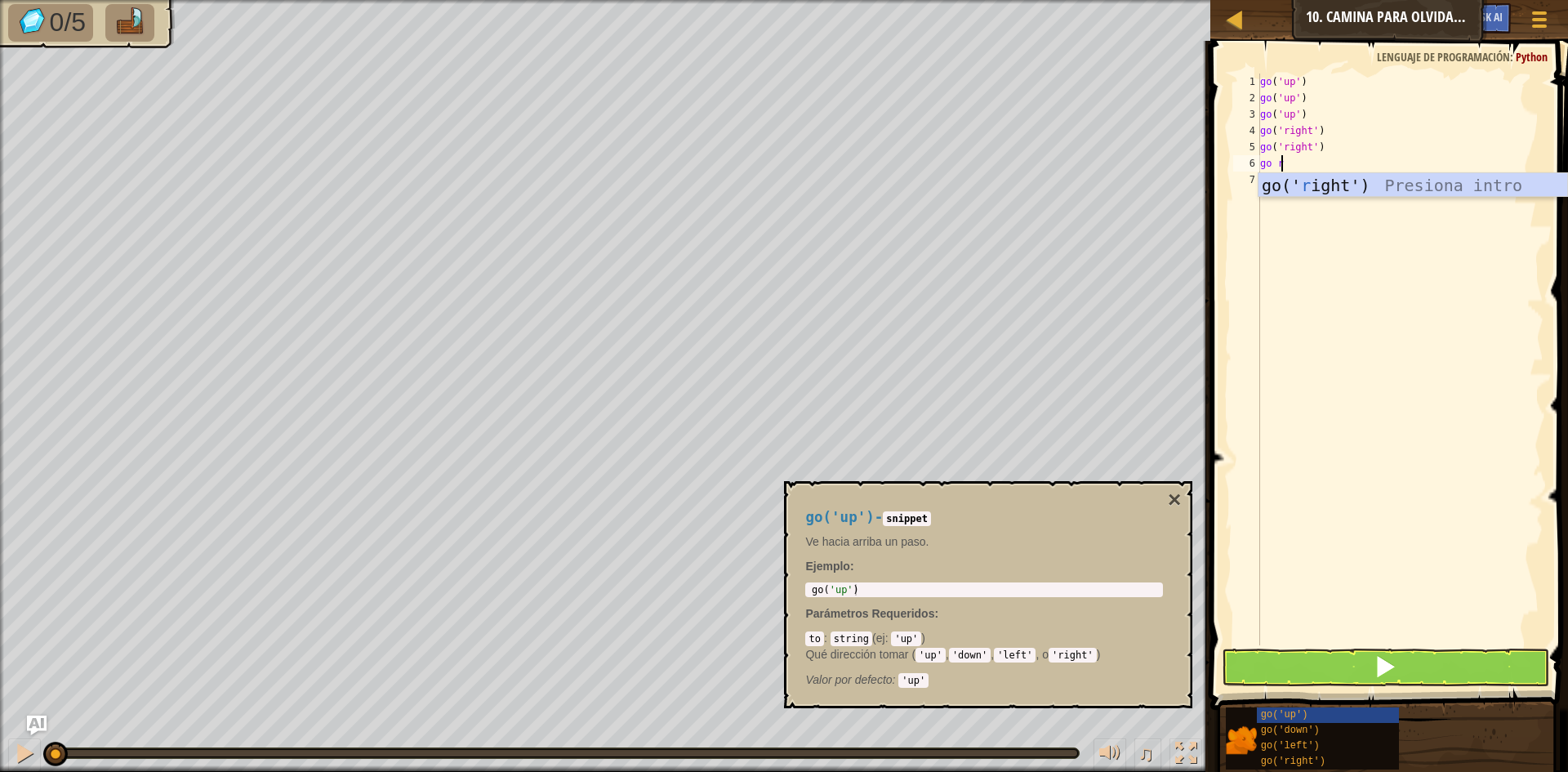
scroll to position [7, 2]
type textarea "go ri"
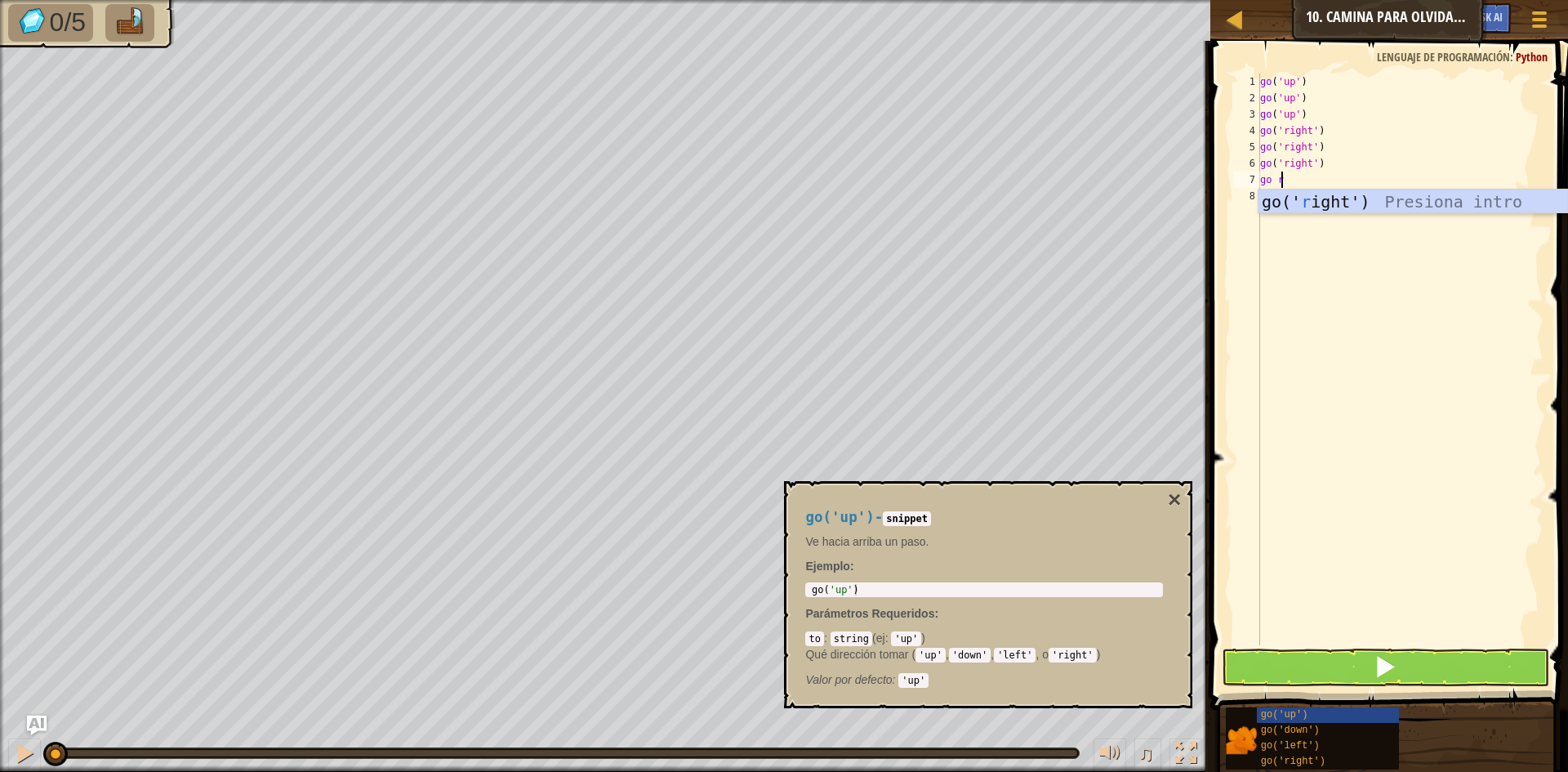
type textarea "go ri"
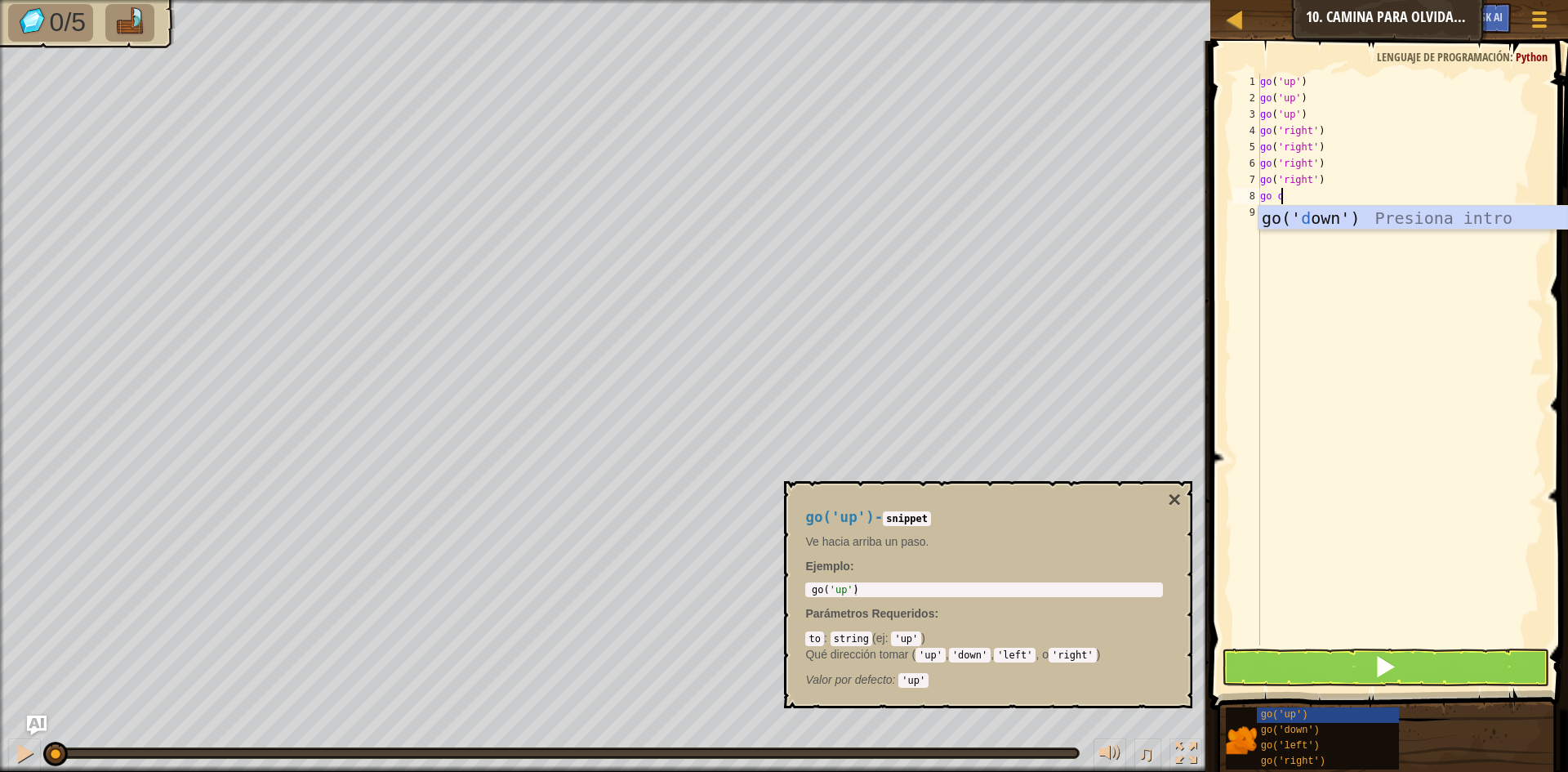
type textarea "go do"
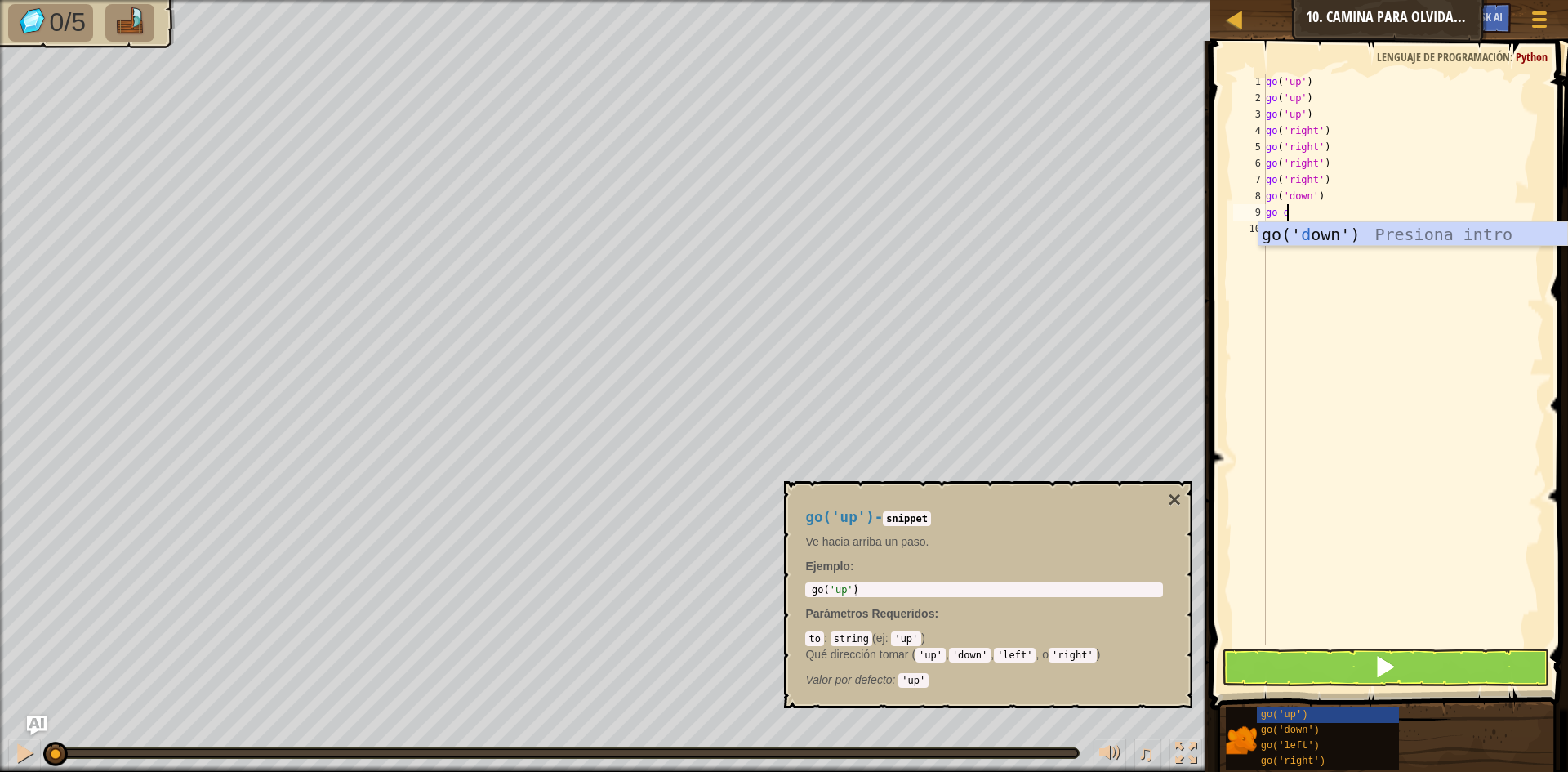
type textarea "go do"
click at [1180, 499] on button "×" at bounding box center [1175, 499] width 13 height 22
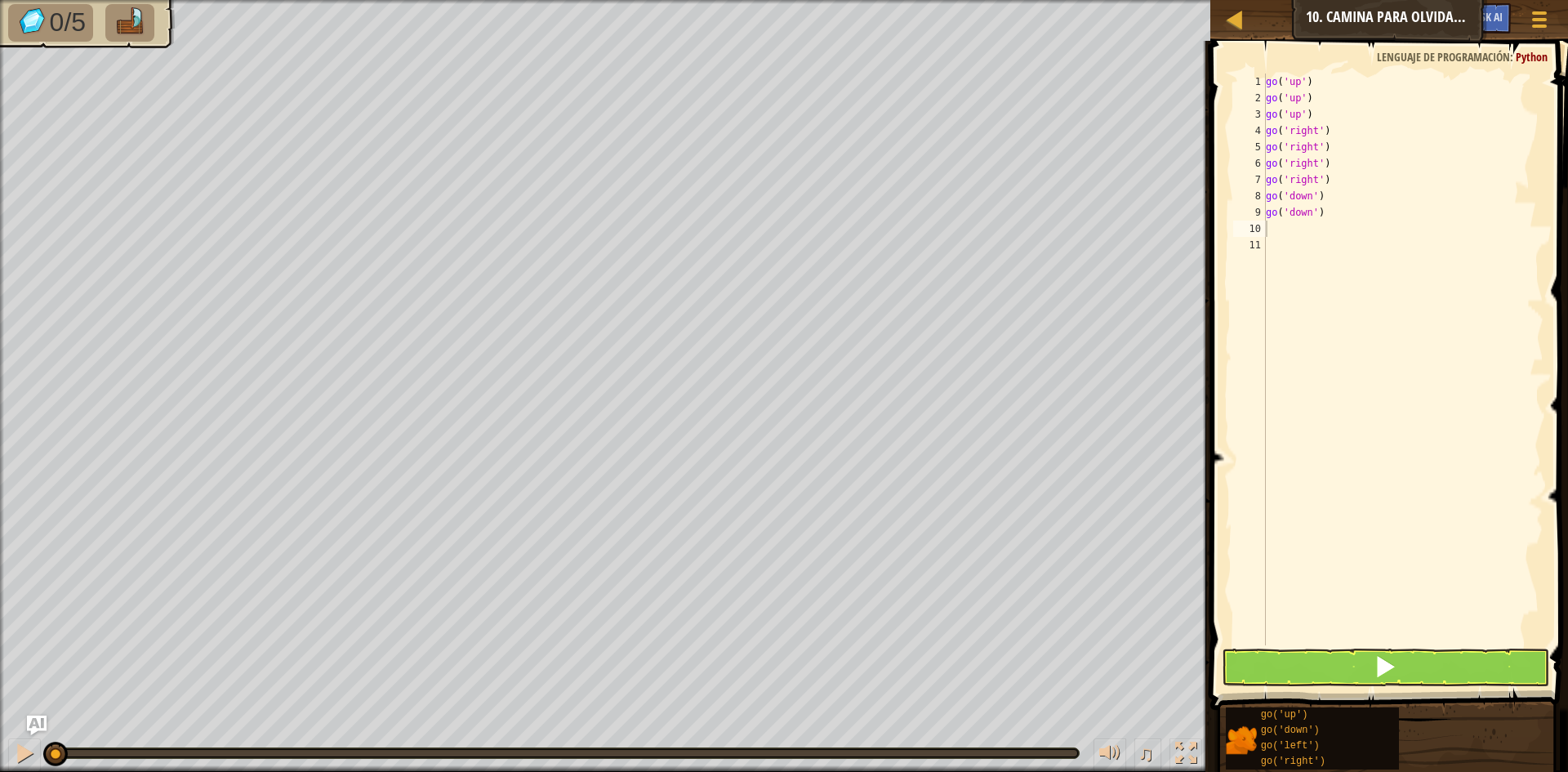
click at [1239, 215] on div "9" at bounding box center [1249, 213] width 32 height 17
click at [1263, 221] on div "10" at bounding box center [1249, 229] width 32 height 17
type textarea "go do"
type textarea "go l"
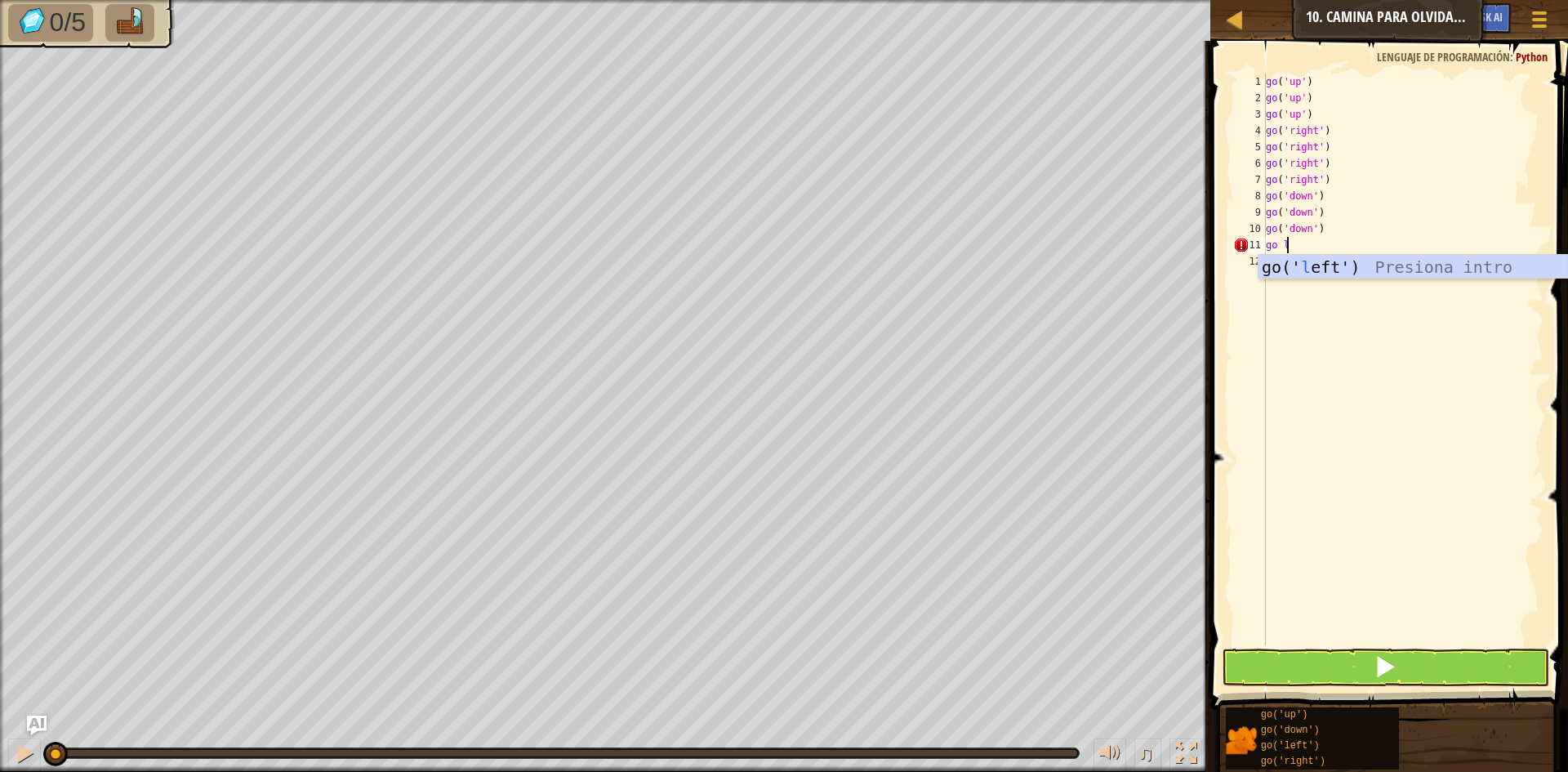
scroll to position [7, 0]
click at [1459, 686] on span at bounding box center [1391, 352] width 371 height 717
click at [1437, 651] on button at bounding box center [1386, 667] width 328 height 37
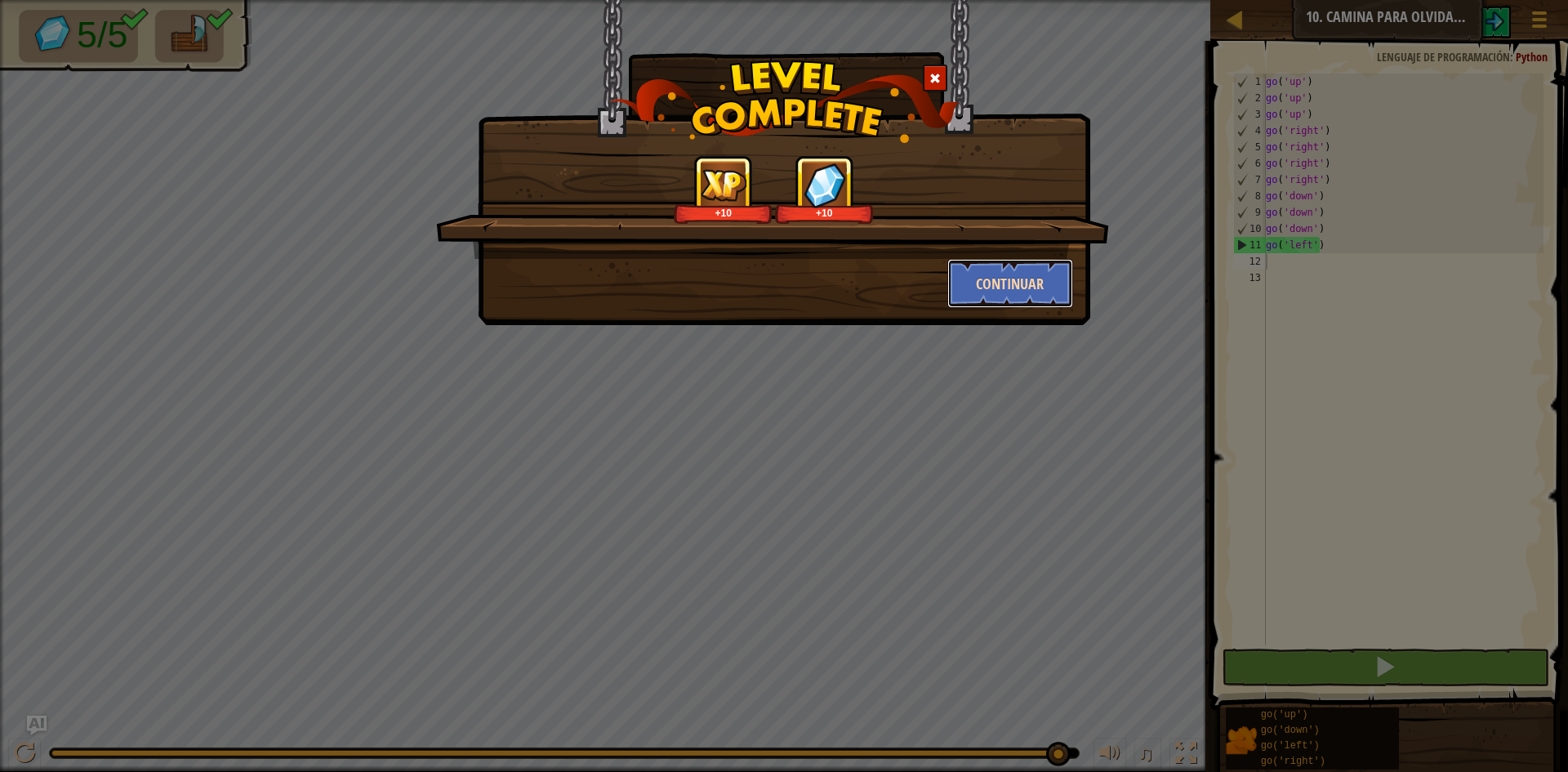
click at [987, 265] on button "Continuar" at bounding box center [1011, 283] width 126 height 49
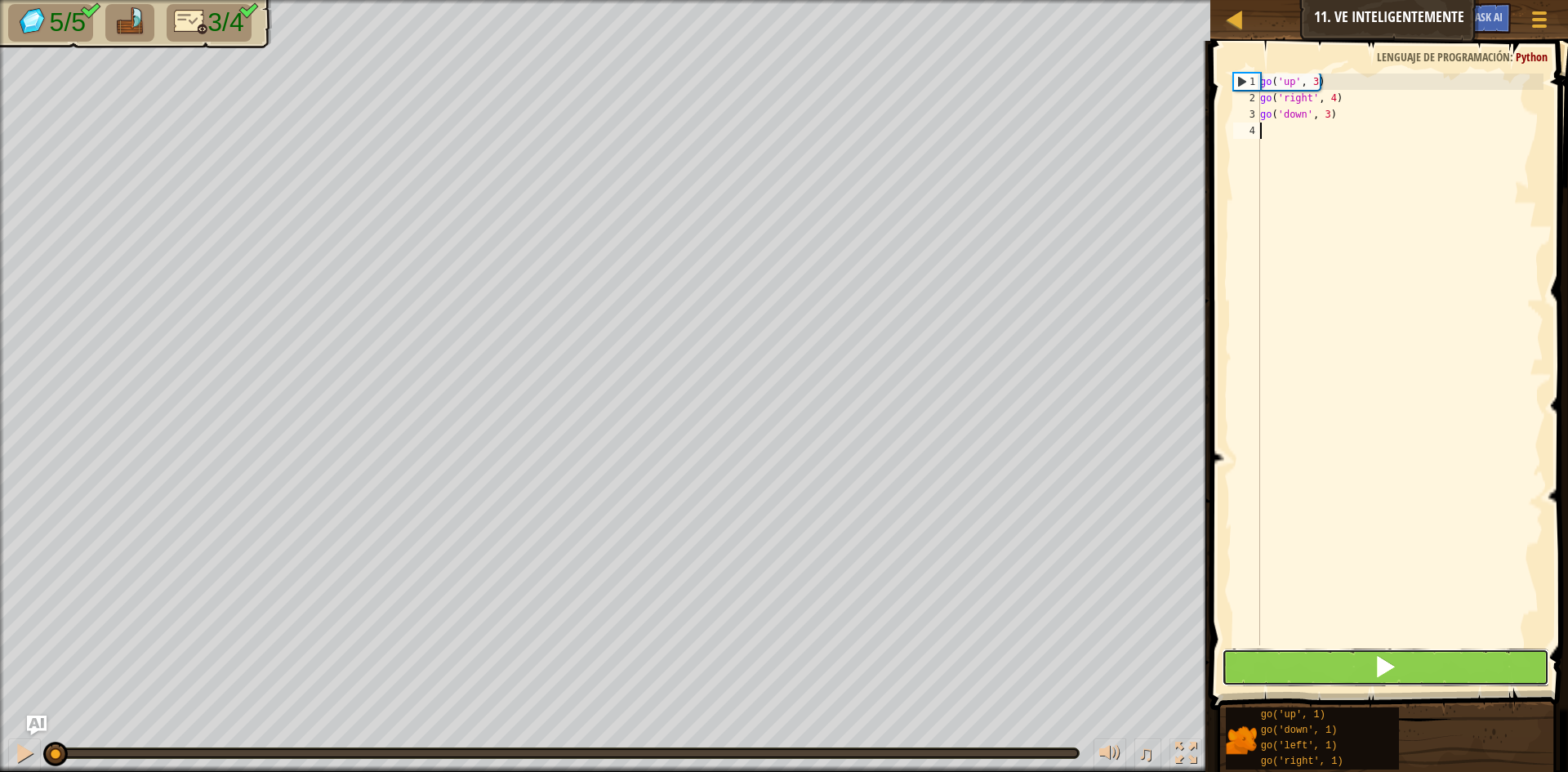
click at [1492, 673] on button at bounding box center [1386, 667] width 328 height 37
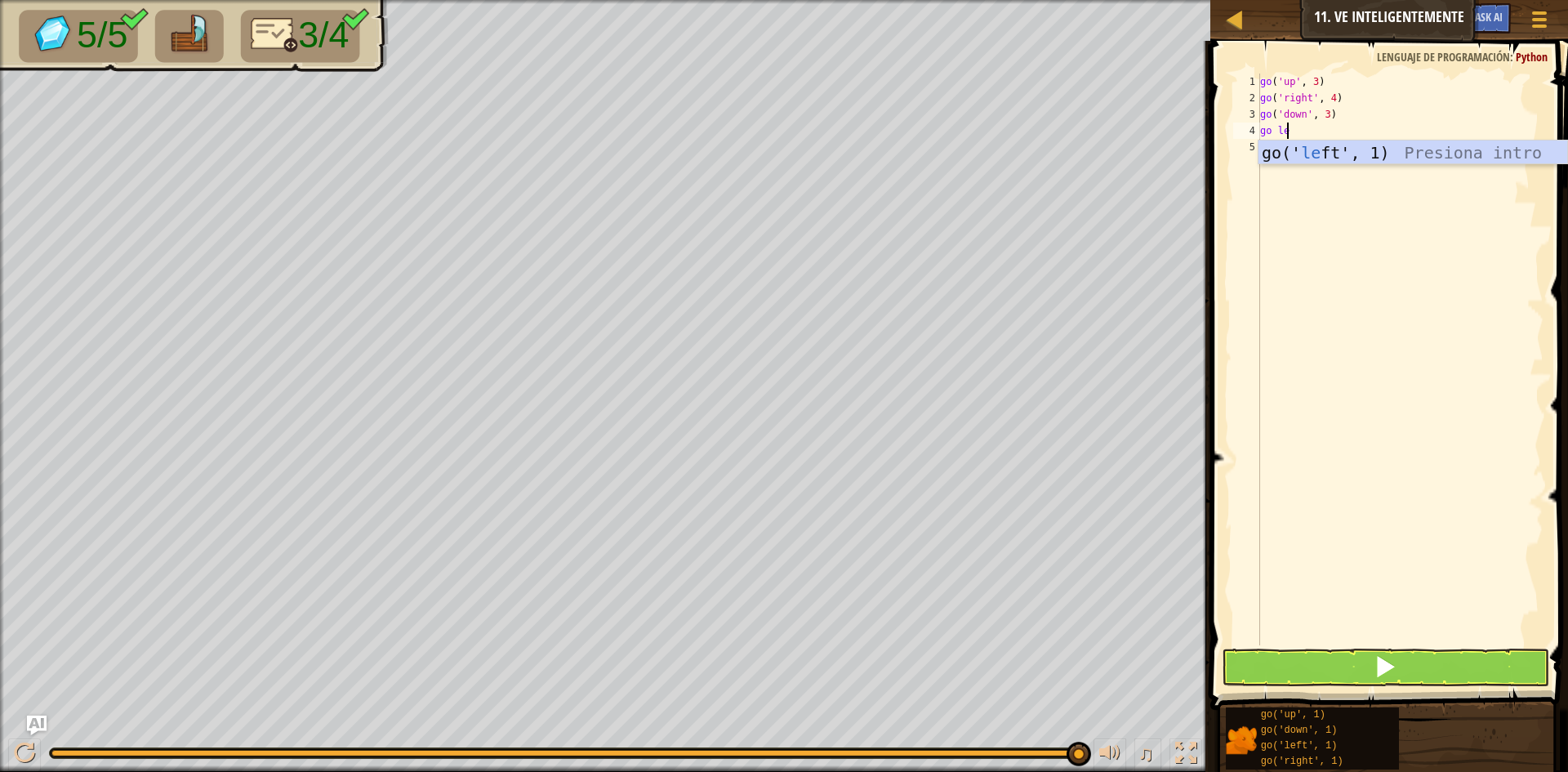
scroll to position [7, 2]
type textarea "go lef"
click at [1480, 682] on button at bounding box center [1386, 667] width 328 height 37
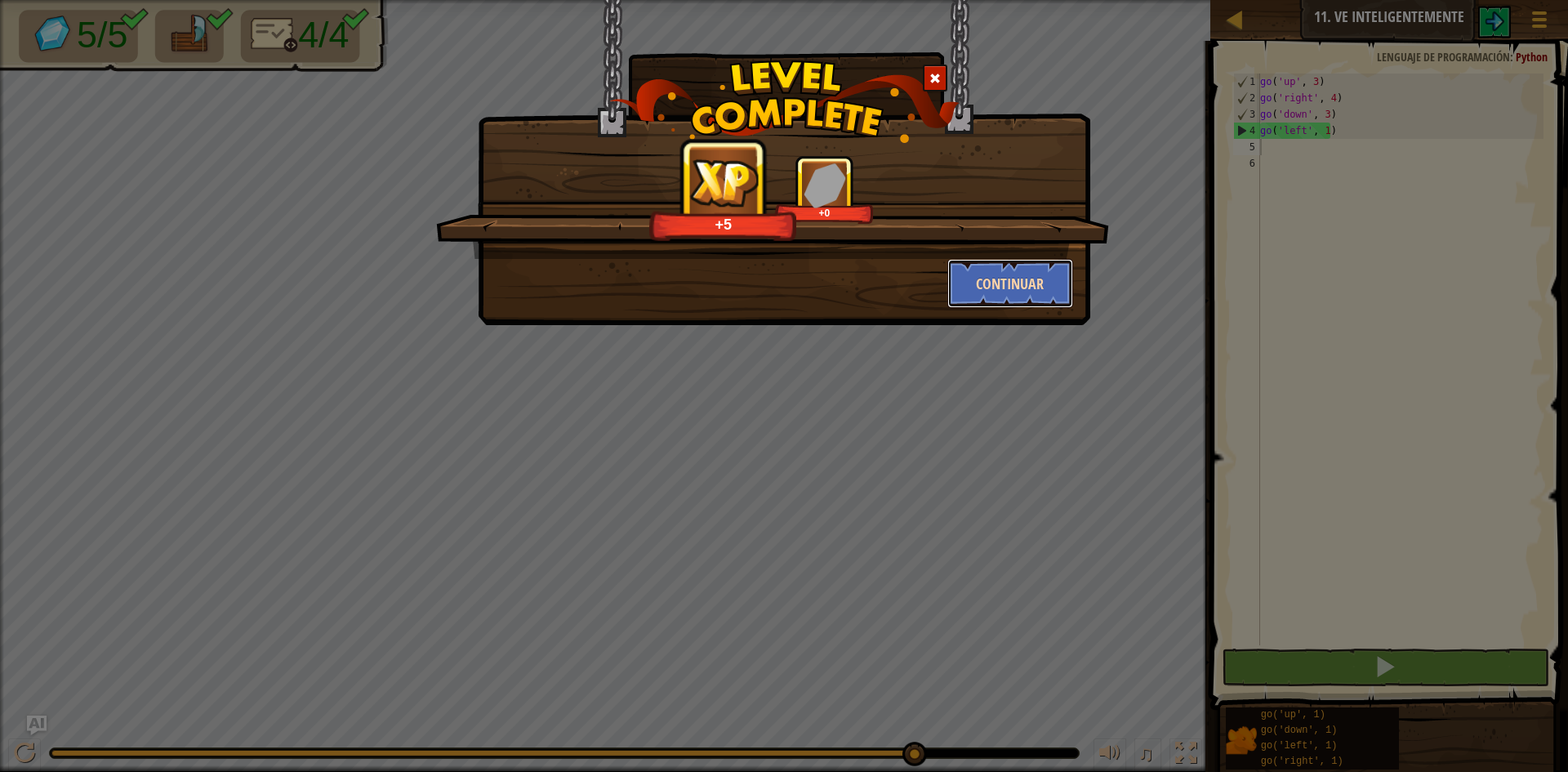
click at [1061, 284] on button "Continuar" at bounding box center [1011, 283] width 126 height 49
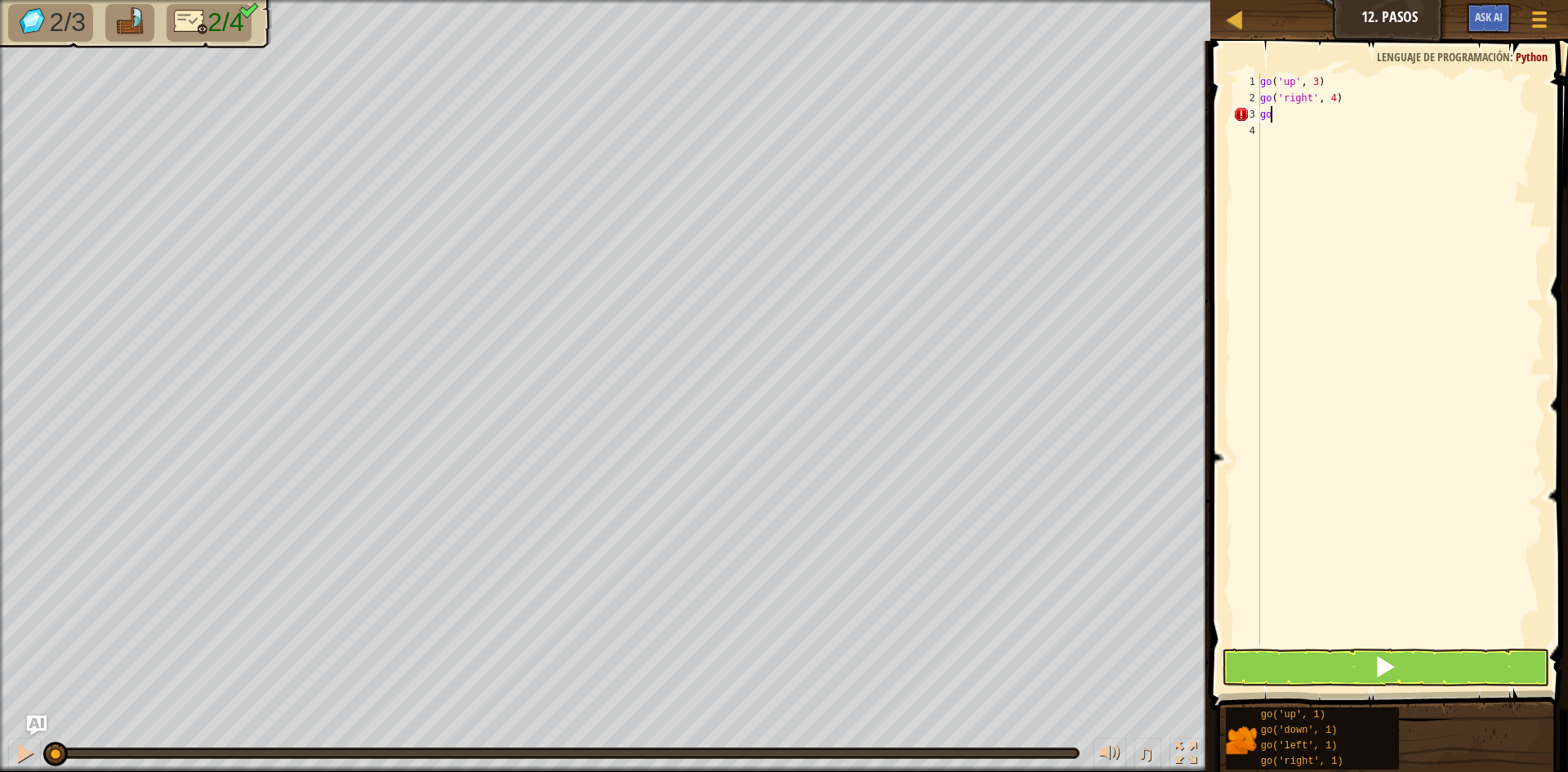
scroll to position [7, 0]
type textarea "go u"
click at [1313, 117] on div "go ( 'up' , 3 ) go ( 'right' , 4 ) go ( 'up' , 1 )" at bounding box center [1400, 375] width 287 height 605
click at [1293, 111] on div "go ( 'up' , 3 ) go ( 'right' , 4 ) go ( 'up' , 3 )" at bounding box center [1400, 375] width 287 height 605
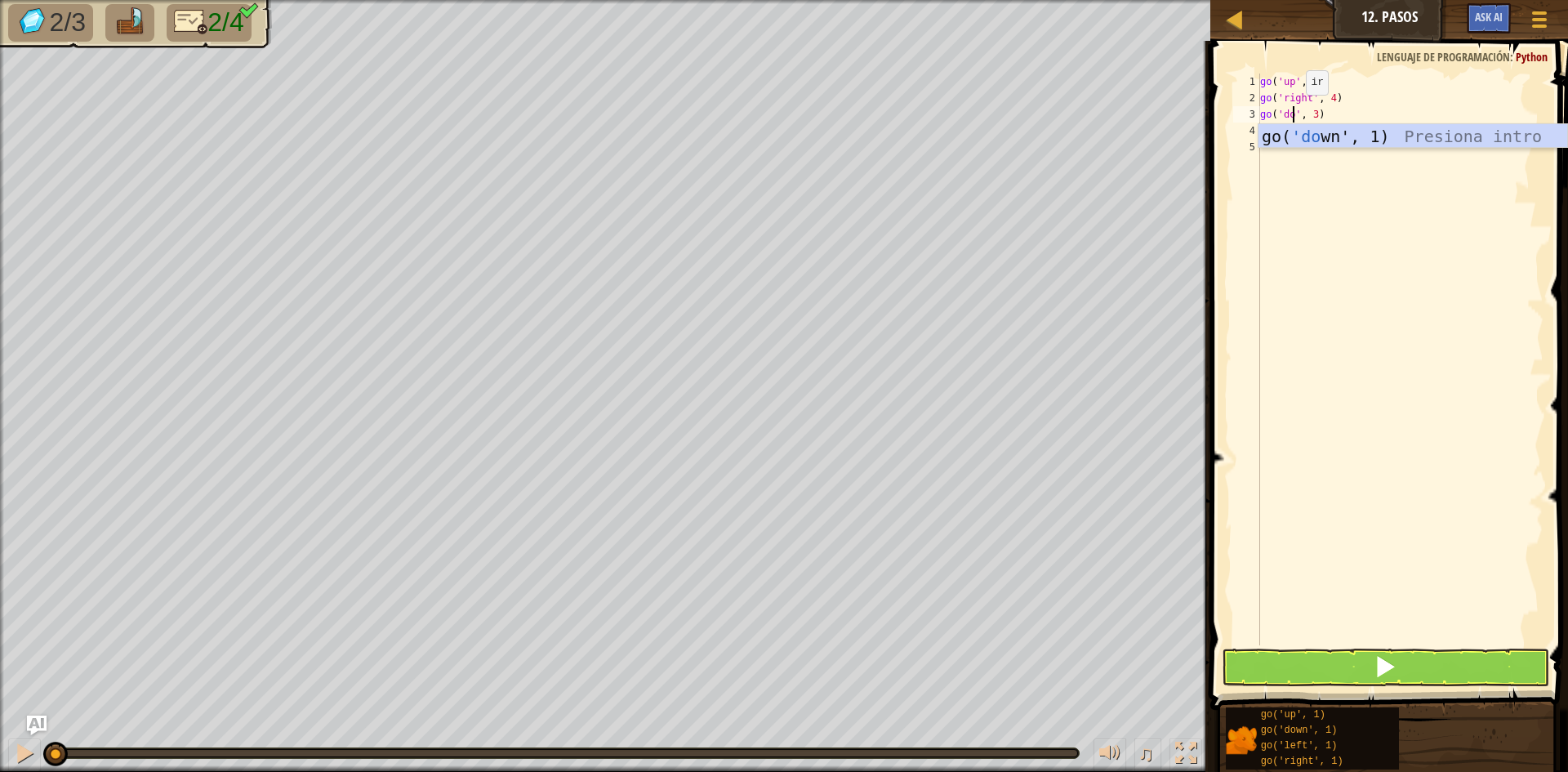
type textarea "go('down', 3)"
click at [1371, 179] on div "go ( 'up' , 3 ) go ( 'right' , 4 ) go ( 'down' , 3 )" at bounding box center [1400, 375] width 287 height 605
click at [1312, 136] on div "go ( 'up' , 3 ) go ( 'right' , 4 ) go ( 'down' , 3 )" at bounding box center [1400, 375] width 287 height 605
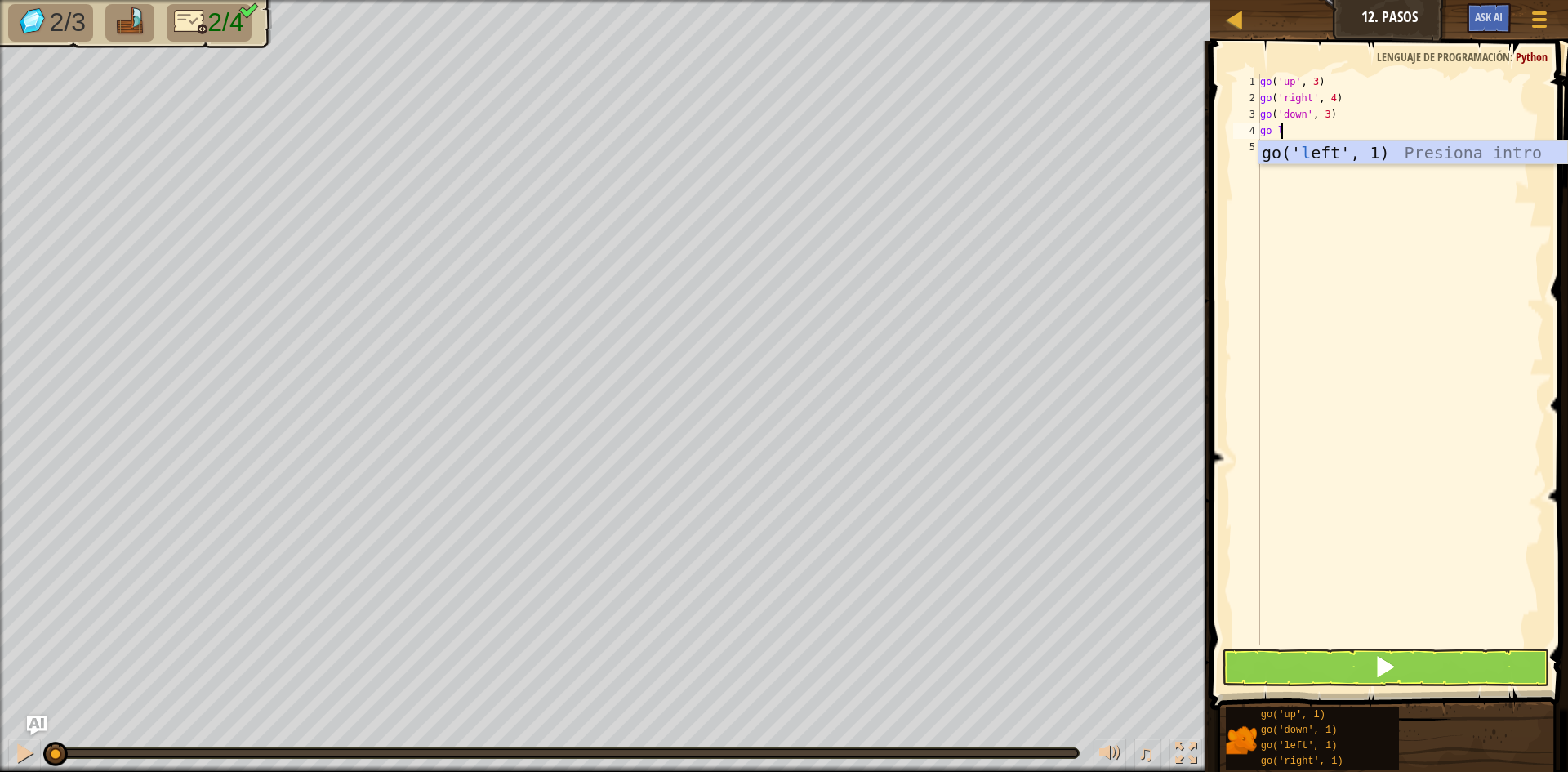
type textarea "go le"
click at [1329, 131] on div "go ( 'up' , 3 ) go ( 'right' , 4 ) go ( 'down' , 3 ) go ( 'left' , 1 )" at bounding box center [1400, 375] width 287 height 605
click at [1329, 134] on div "go ( 'up' , 3 ) go ( 'right' , 4 ) go ( 'down' , 3 ) go ( 'left' , 1 )" at bounding box center [1400, 375] width 287 height 605
click at [1327, 134] on div "go ( 'up' , 3 ) go ( 'right' , 4 ) go ( 'down' , 3 ) go ( 'left' , 1 )" at bounding box center [1400, 375] width 287 height 605
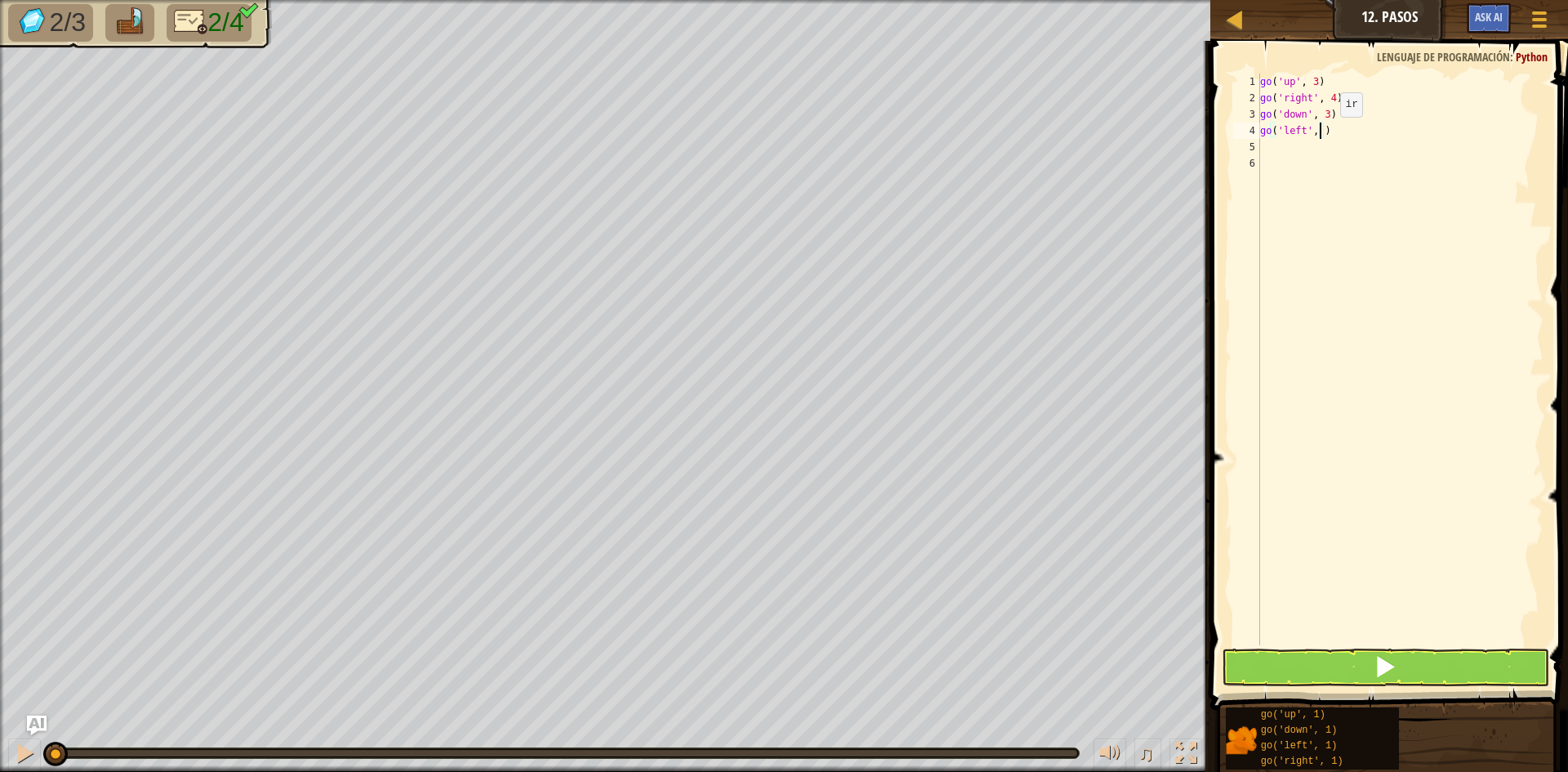
scroll to position [7, 5]
type textarea "go('left', 2)"
click at [1333, 671] on button at bounding box center [1386, 667] width 328 height 37
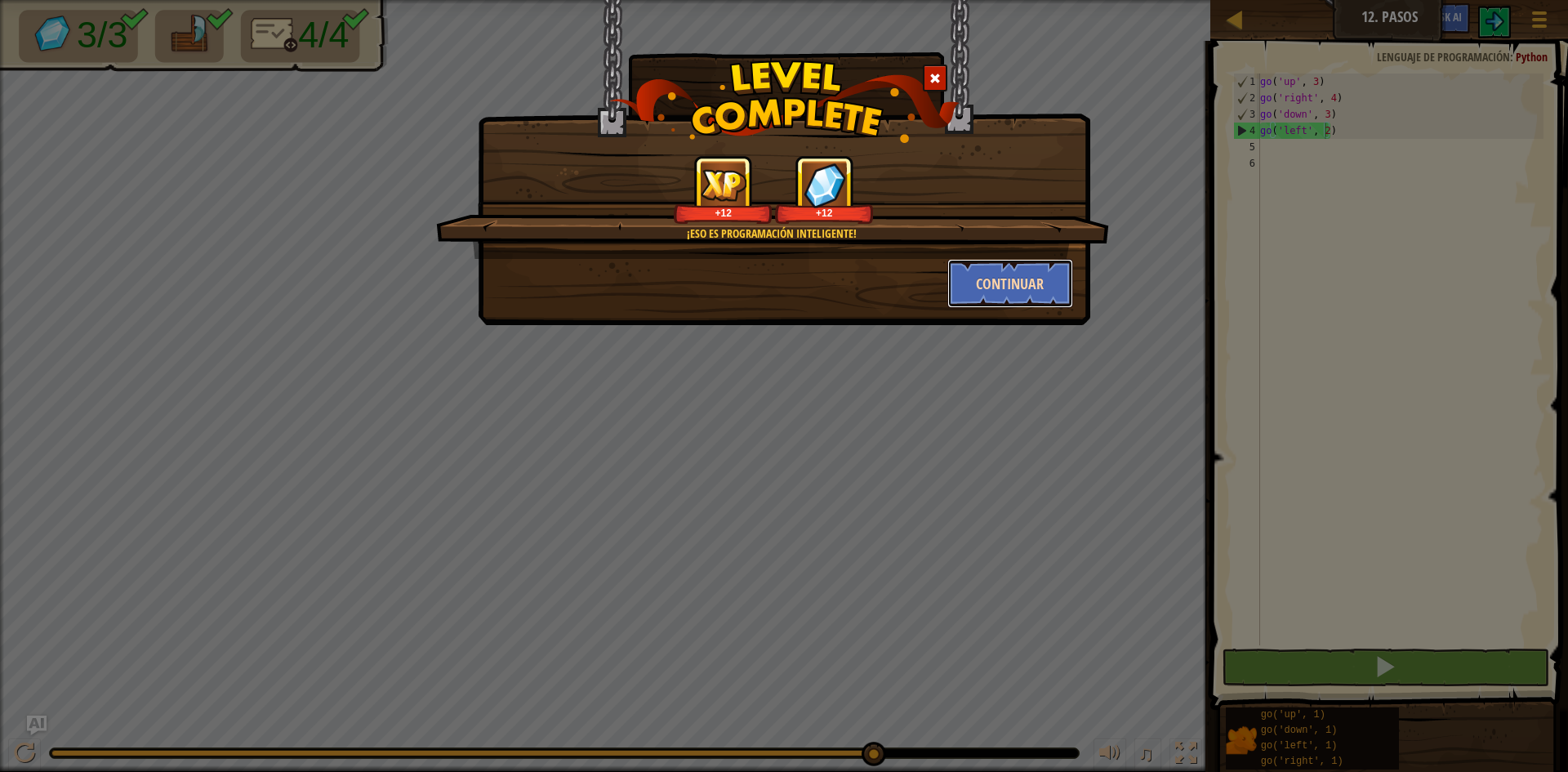
click at [1057, 299] on button "Continuar" at bounding box center [1011, 283] width 126 height 49
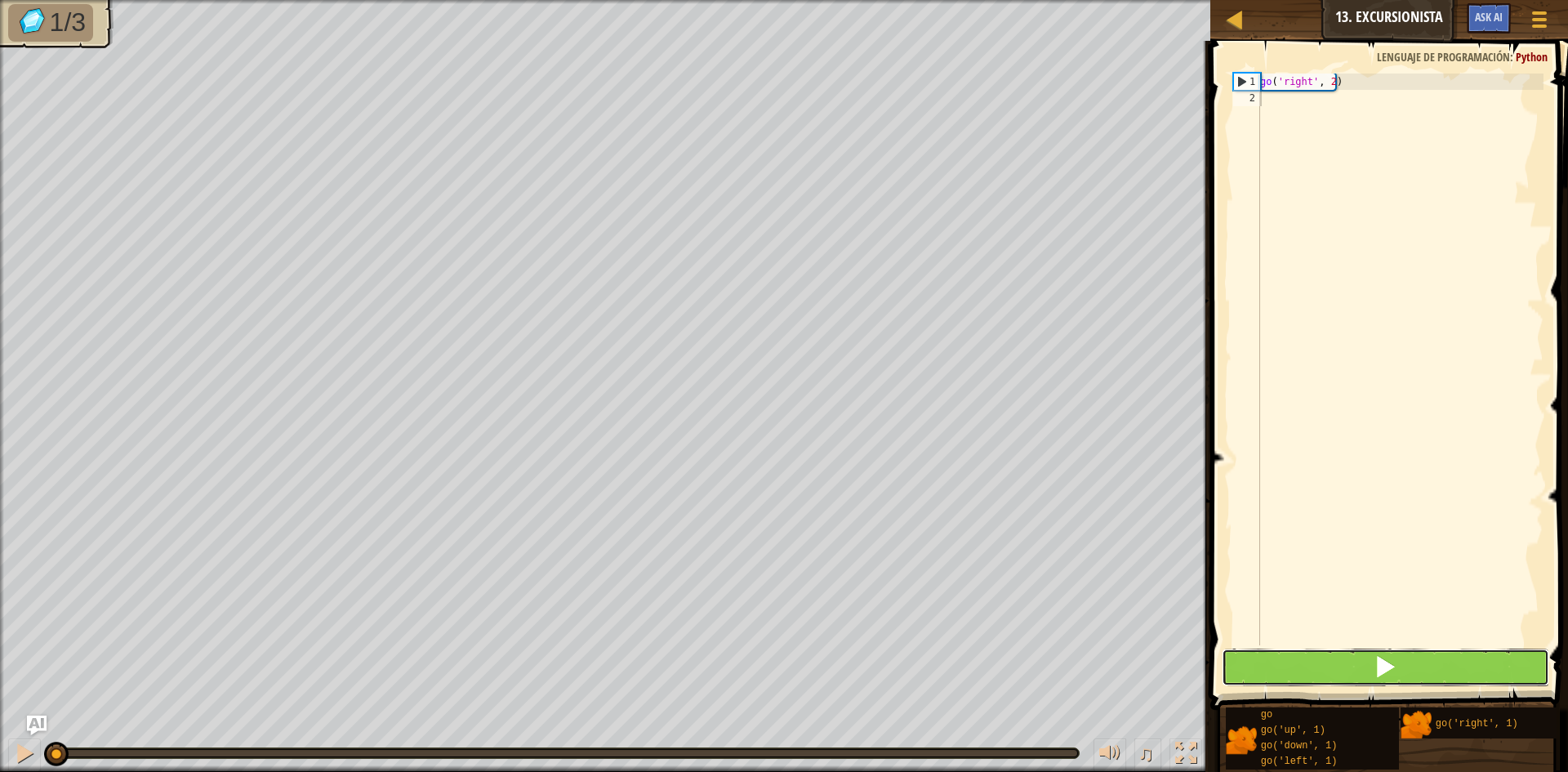
click at [1364, 661] on button at bounding box center [1386, 667] width 328 height 37
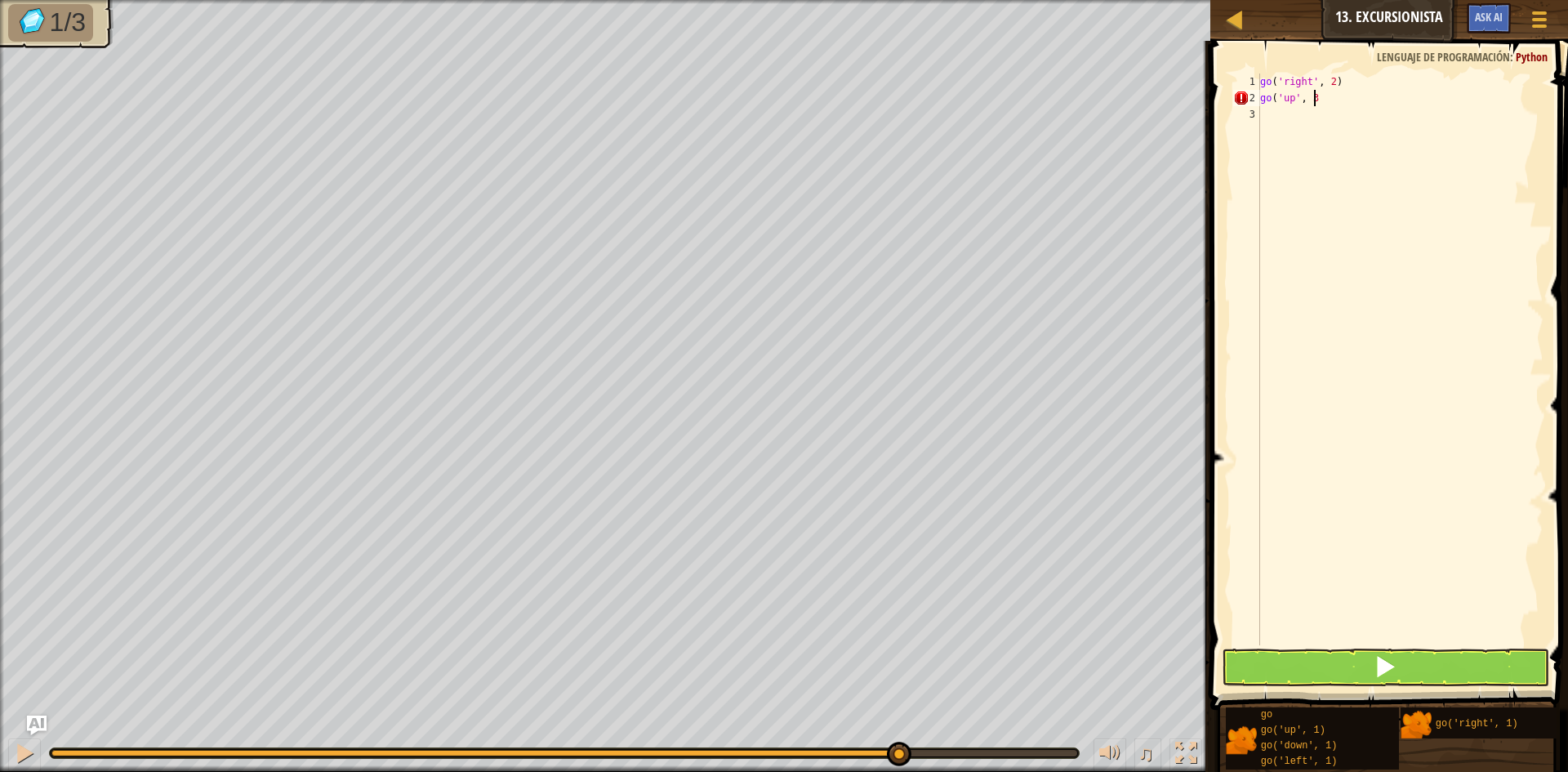
scroll to position [7, 4]
type textarea "go('up', 3)"
click at [1343, 659] on button at bounding box center [1386, 667] width 328 height 37
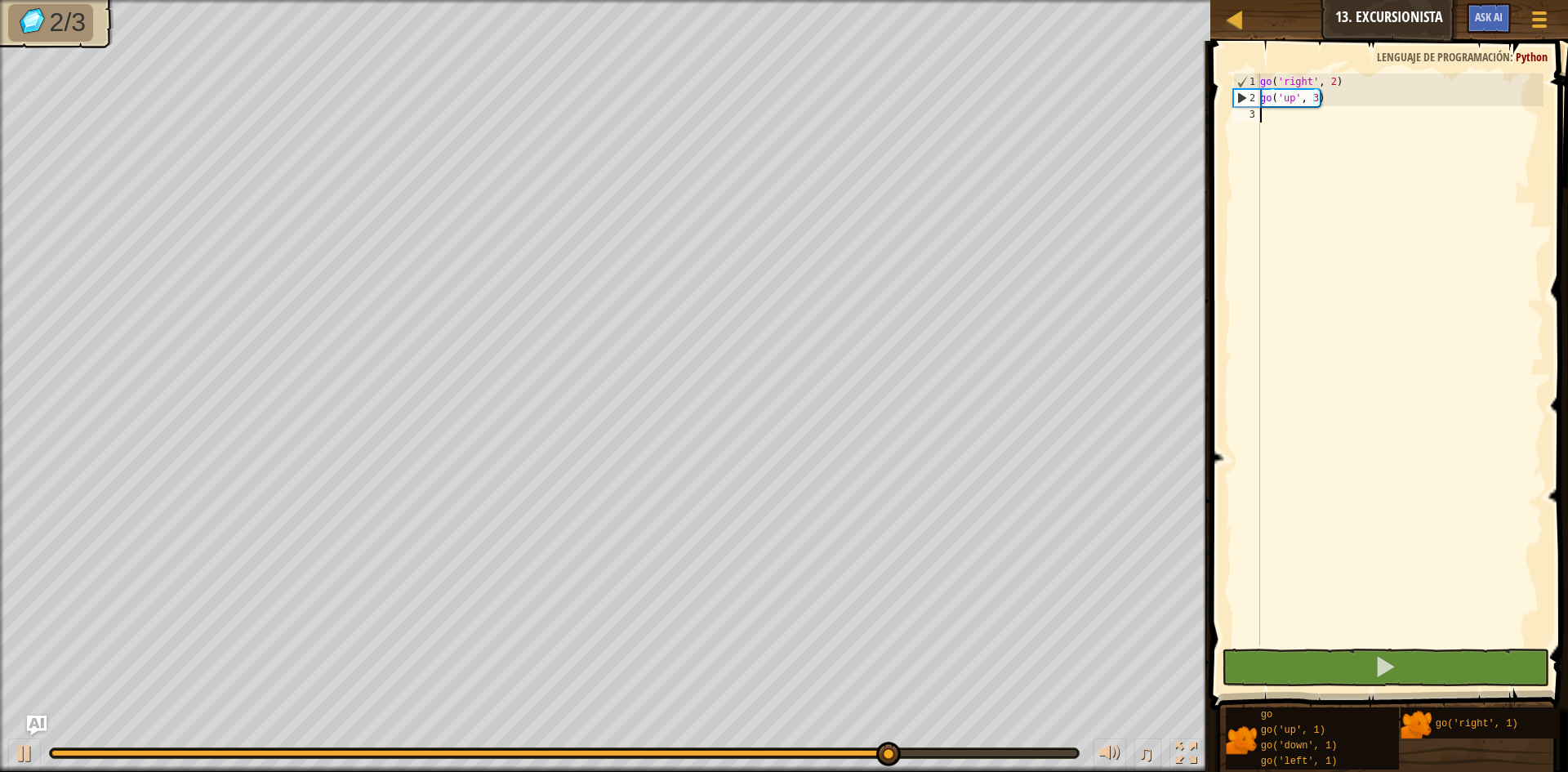
click at [1333, 140] on div "go ( 'right' , 2 ) go ( 'up' , 3 )" at bounding box center [1400, 375] width 287 height 605
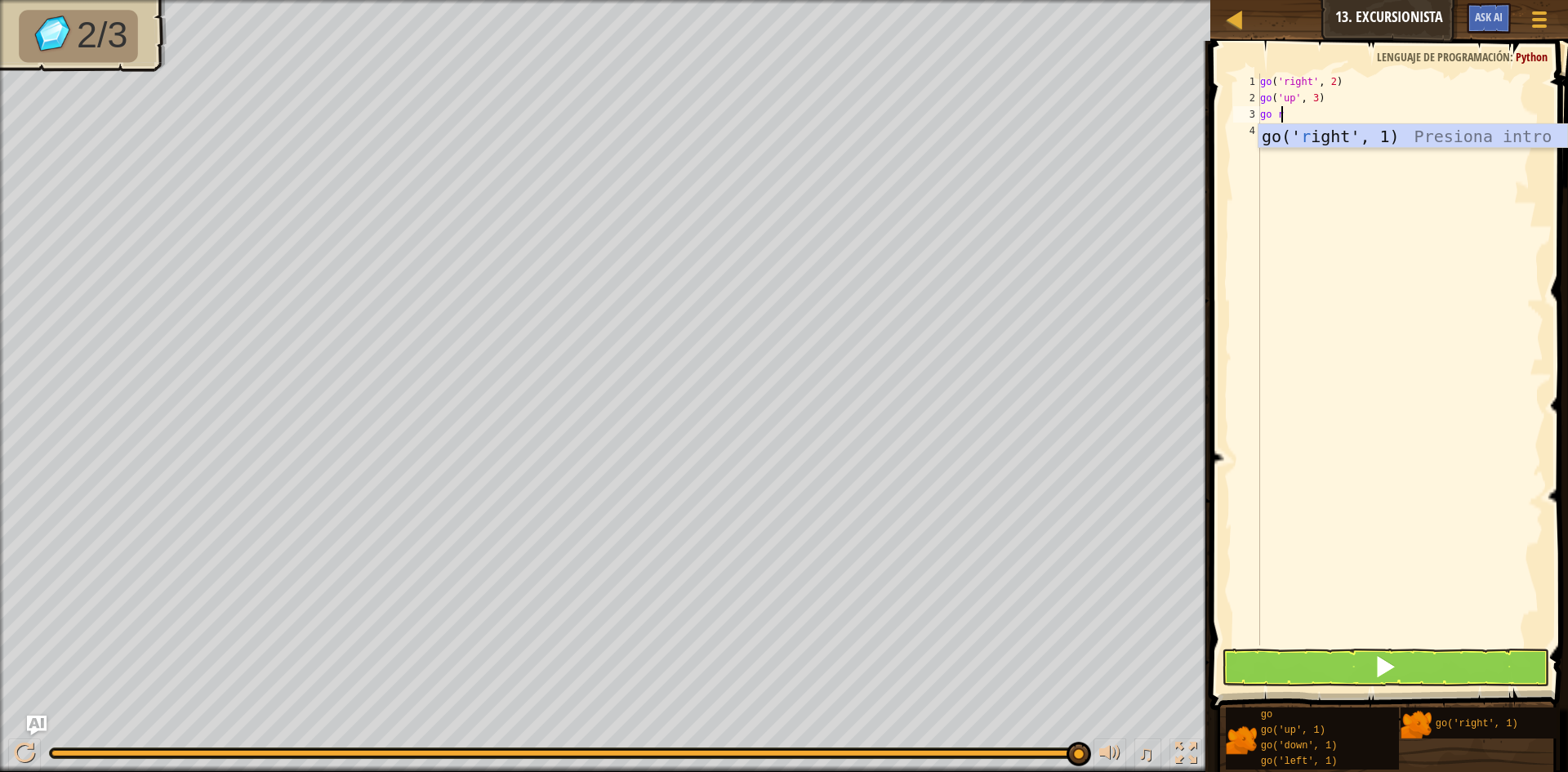
type textarea "go ri"
click at [1332, 110] on div "go ( 'right' , 2 ) go ( 'up' , 3 ) go ( 'right' , 1 )" at bounding box center [1400, 375] width 287 height 605
type textarea "go('right', 2)"
click at [1365, 651] on button at bounding box center [1386, 667] width 328 height 37
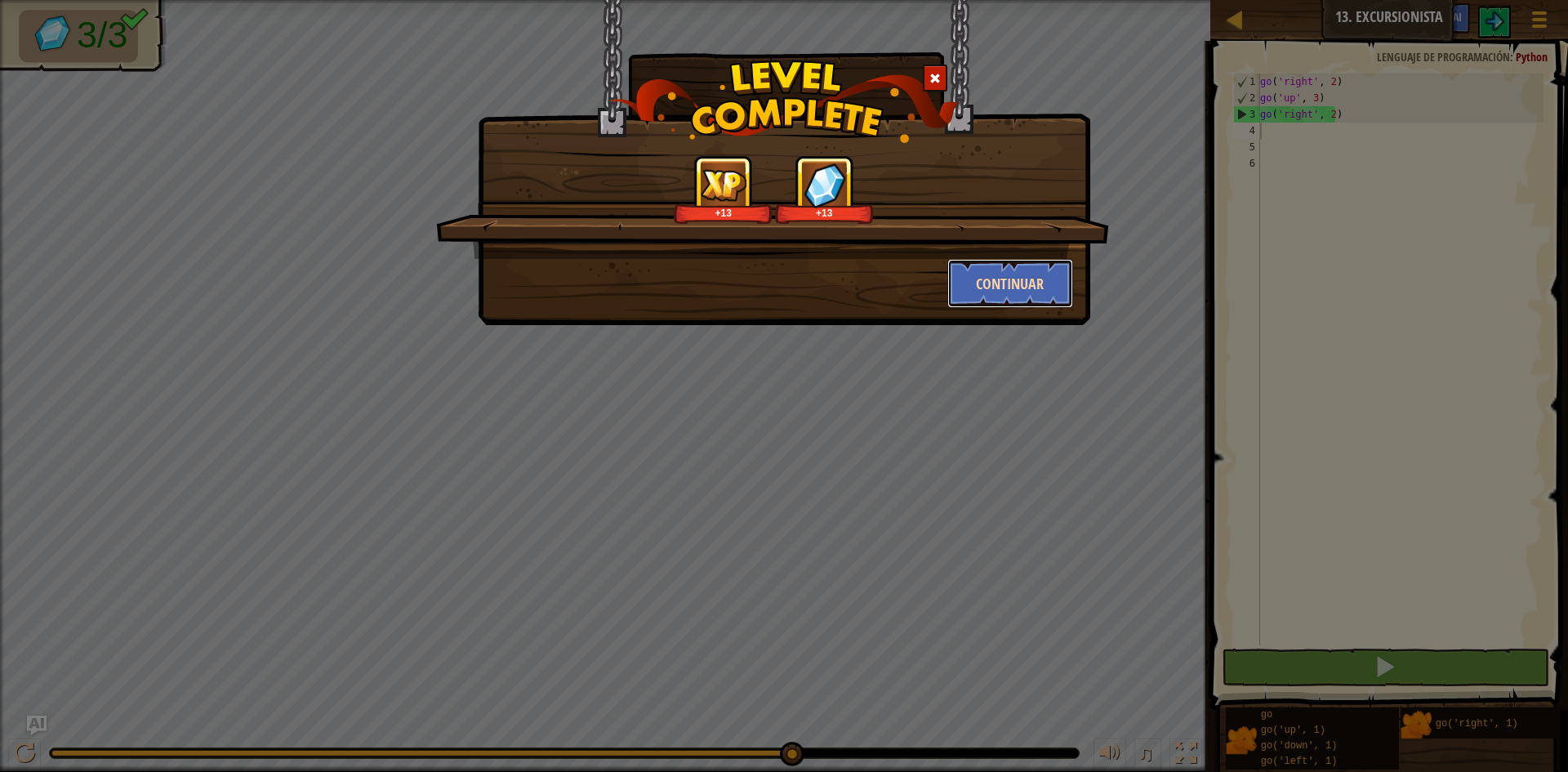
click at [987, 284] on button "Continuar" at bounding box center [1011, 283] width 126 height 49
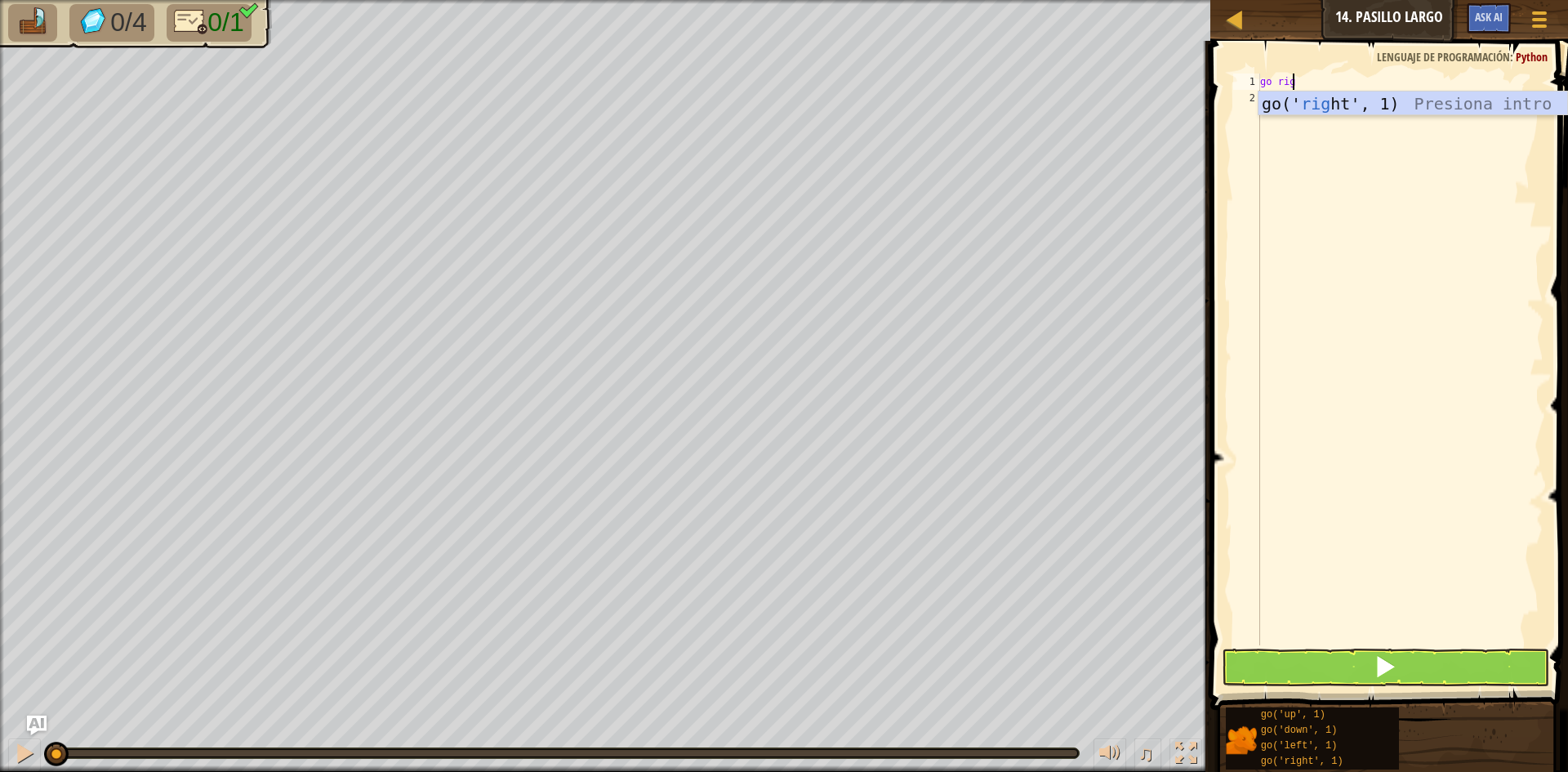
scroll to position [7, 2]
type textarea "go right"
click at [1358, 667] on button at bounding box center [1386, 667] width 328 height 37
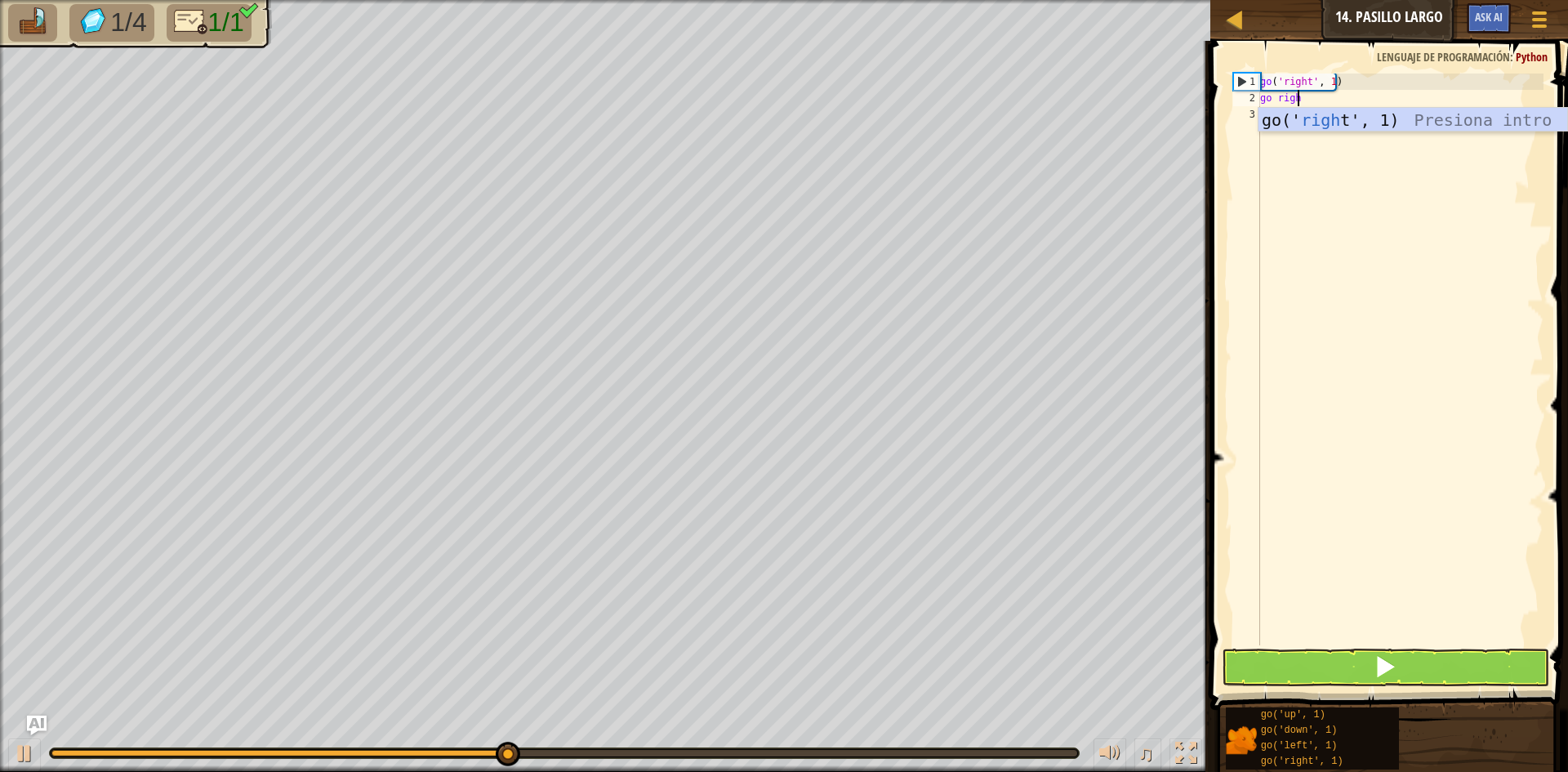
scroll to position [7, 2]
type textarea "go right"
click at [1361, 126] on div "go(' right ', 1) Presiona intro" at bounding box center [1412, 145] width 309 height 73
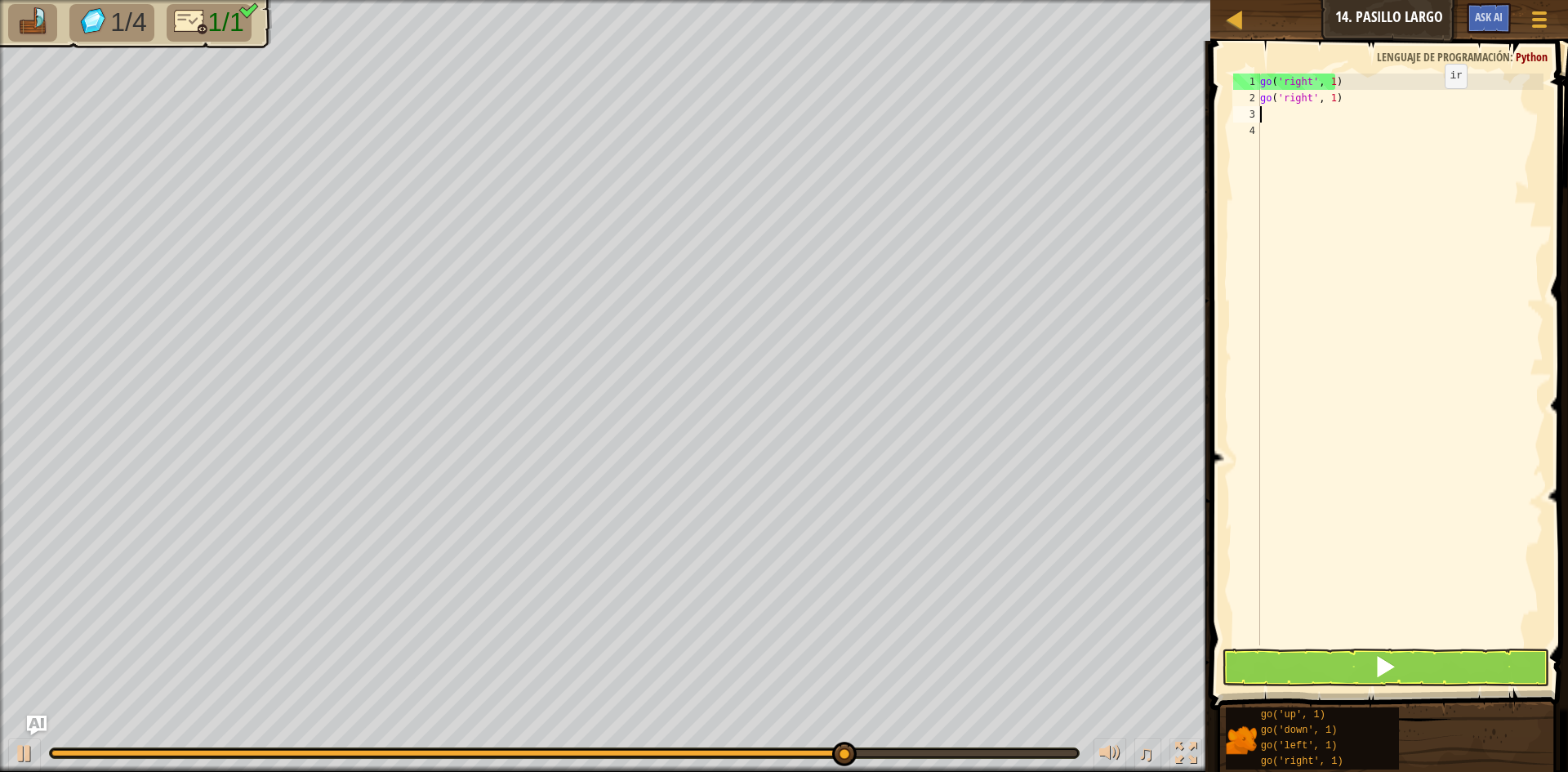
scroll to position [7, 0]
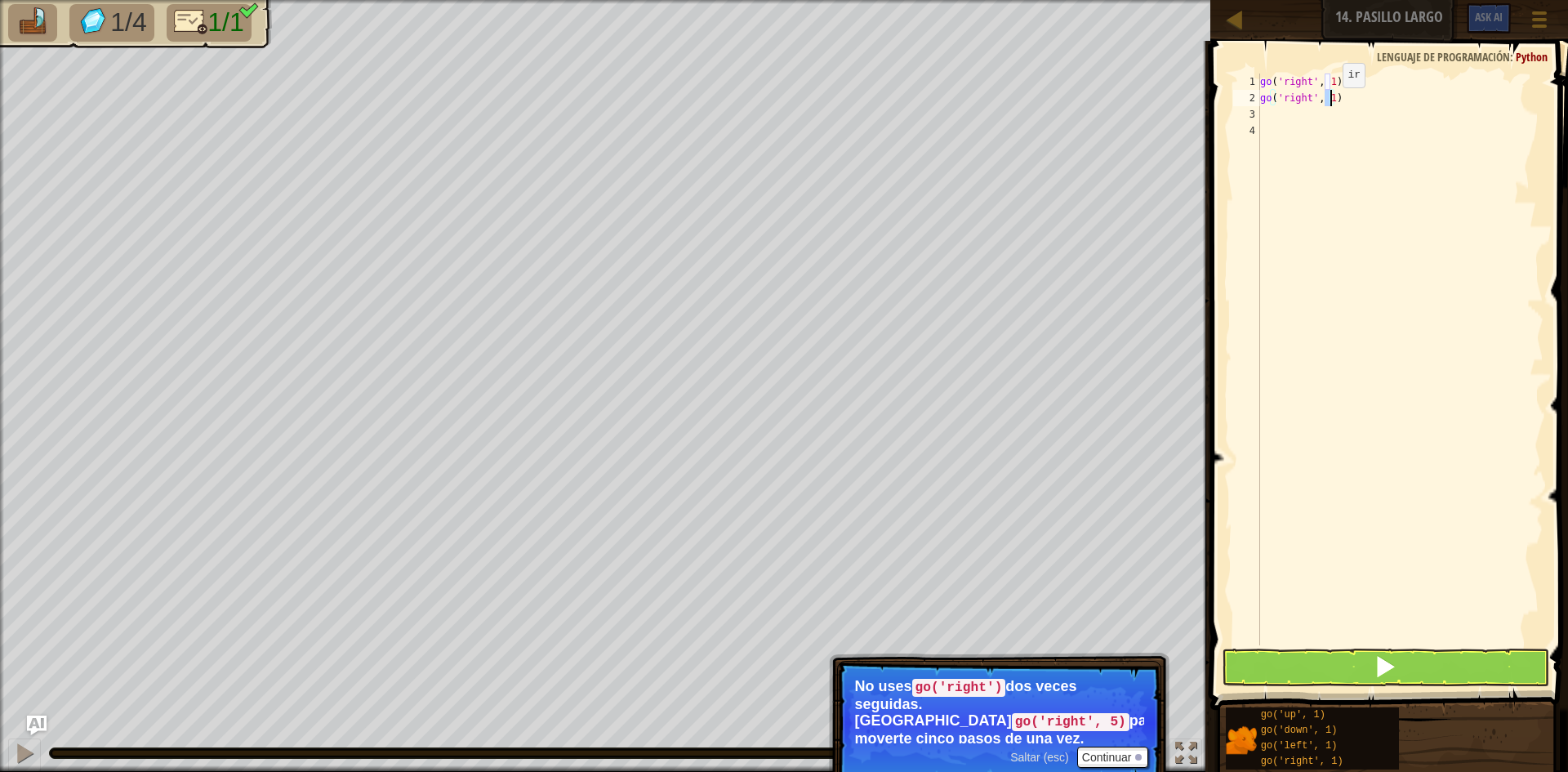
drag, startPoint x: 1324, startPoint y: 95, endPoint x: 1329, endPoint y: 104, distance: 10.3
click at [1329, 104] on div "go ( 'right' , 1 ) go ( 'right' , 1 )" at bounding box center [1400, 375] width 287 height 605
click at [1319, 671] on button at bounding box center [1386, 667] width 328 height 37
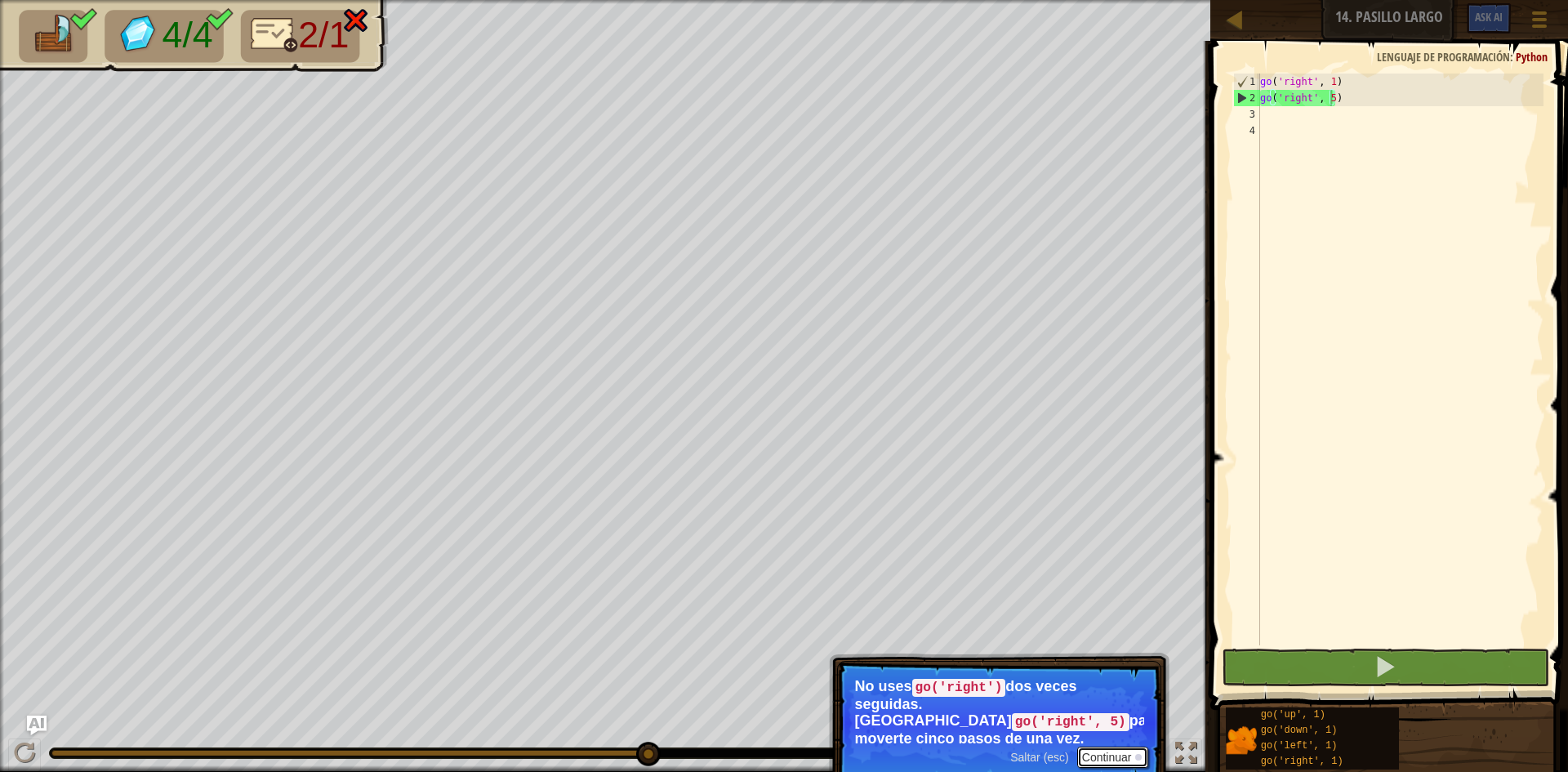
click at [1106, 747] on button "Continuar" at bounding box center [1113, 758] width 72 height 22
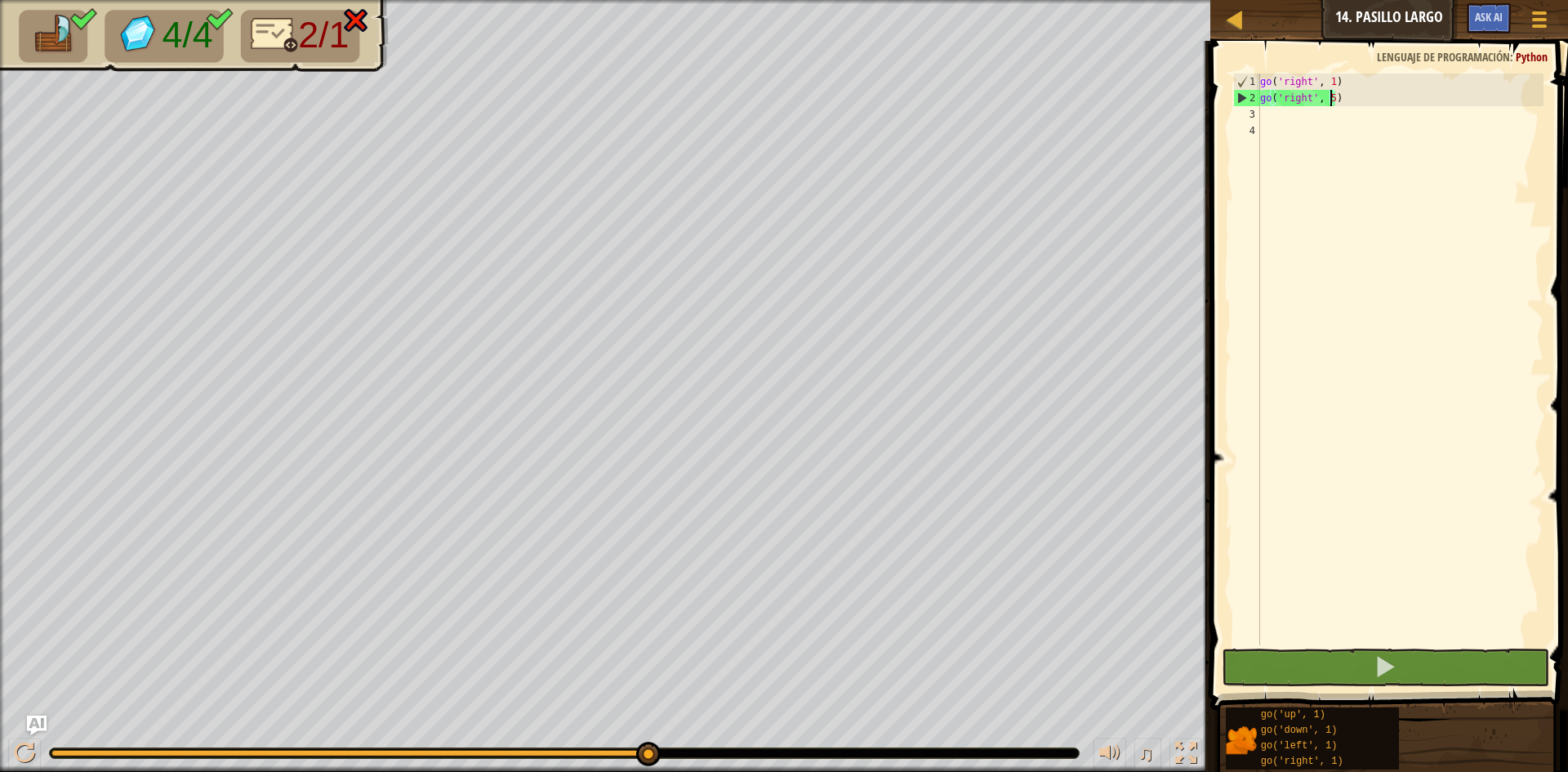
click at [1374, 84] on div "go ( 'right' , 1 ) go ( 'right' , 5 )" at bounding box center [1400, 375] width 287 height 605
type textarea "g"
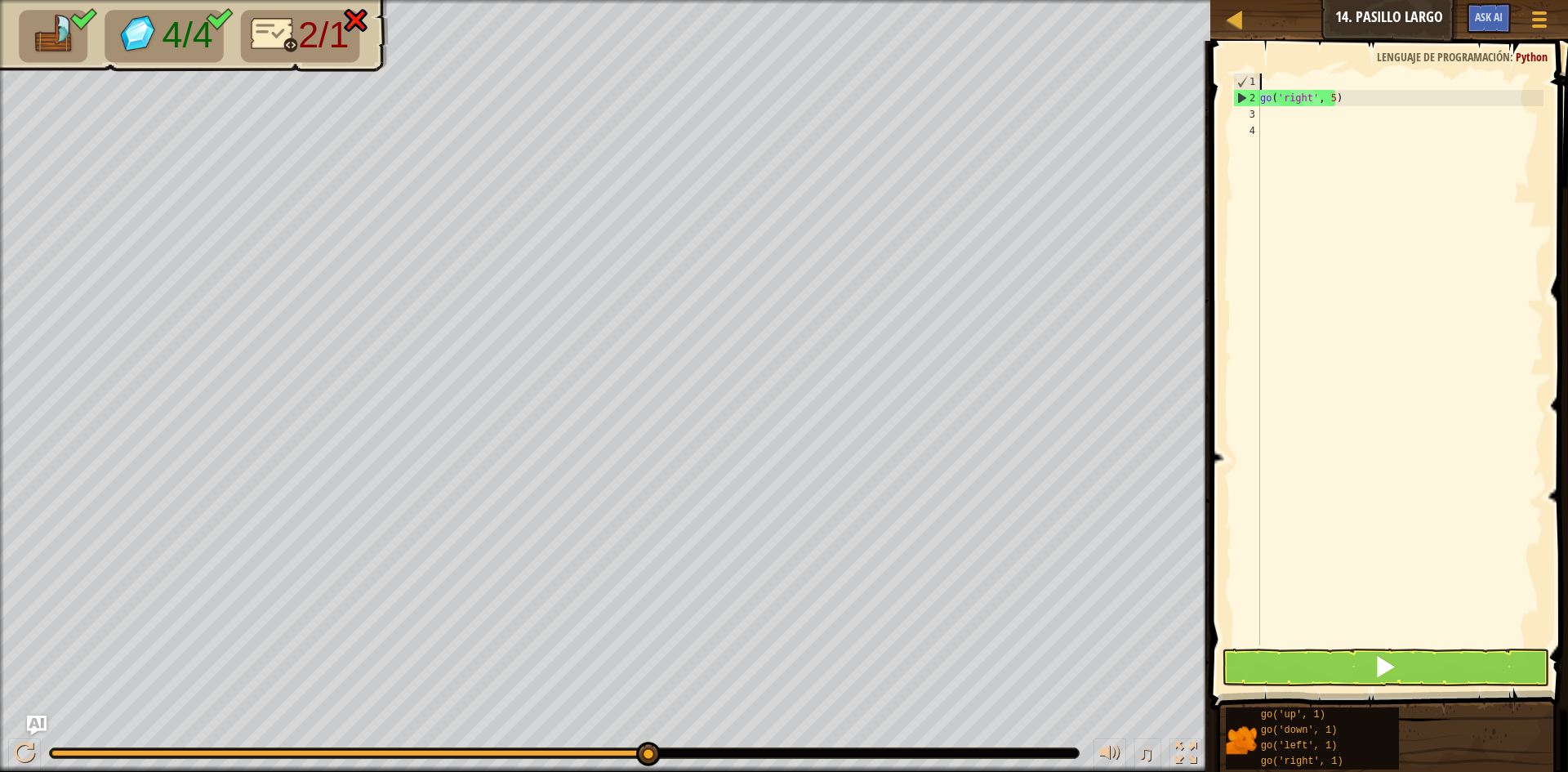
scroll to position [7, 0]
click at [1333, 646] on span at bounding box center [1391, 352] width 371 height 717
click at [1316, 652] on button at bounding box center [1386, 667] width 328 height 37
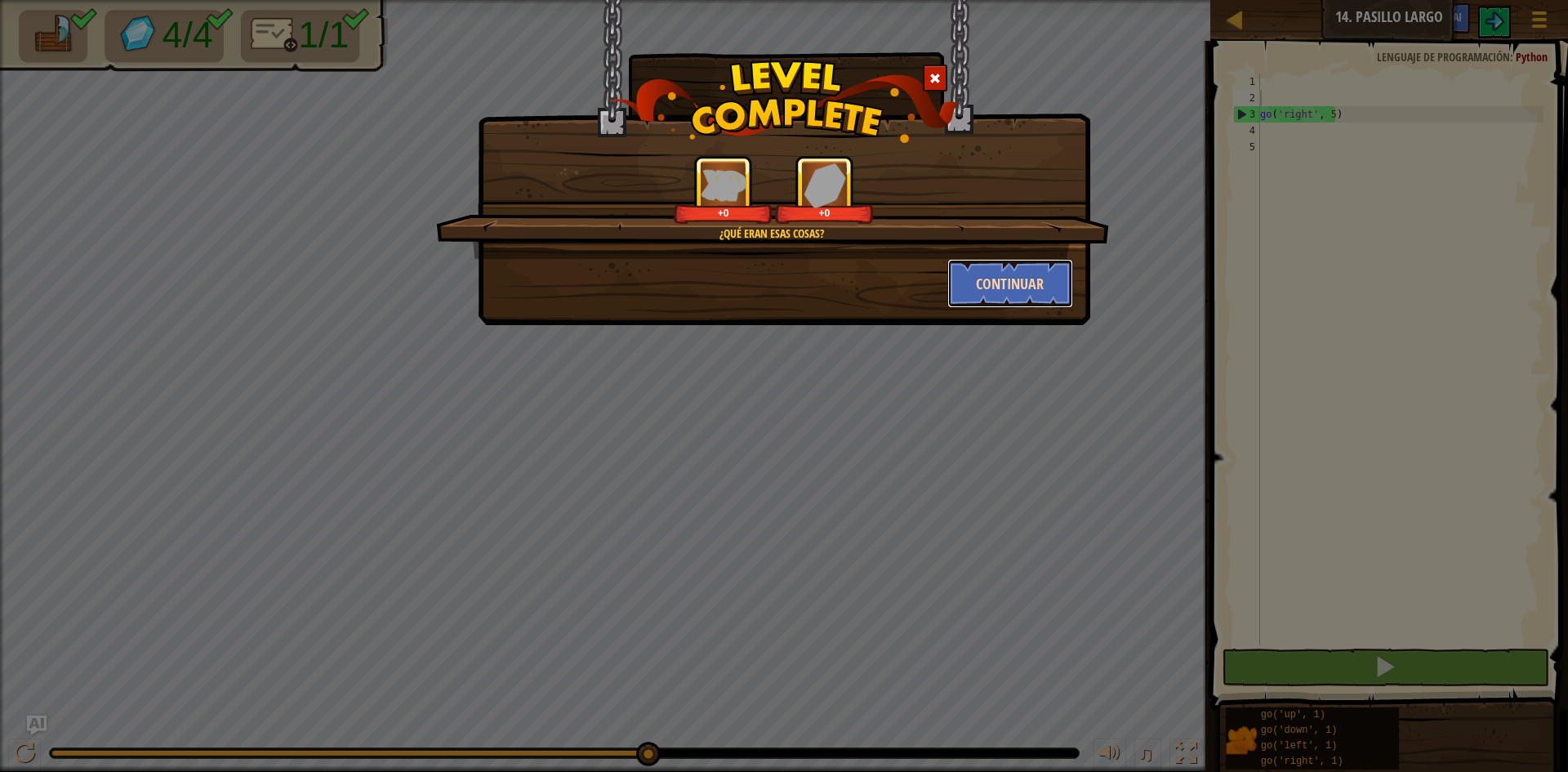
click at [1014, 298] on button "Continuar" at bounding box center [1011, 283] width 126 height 49
